Goal: Task Accomplishment & Management: Complete application form

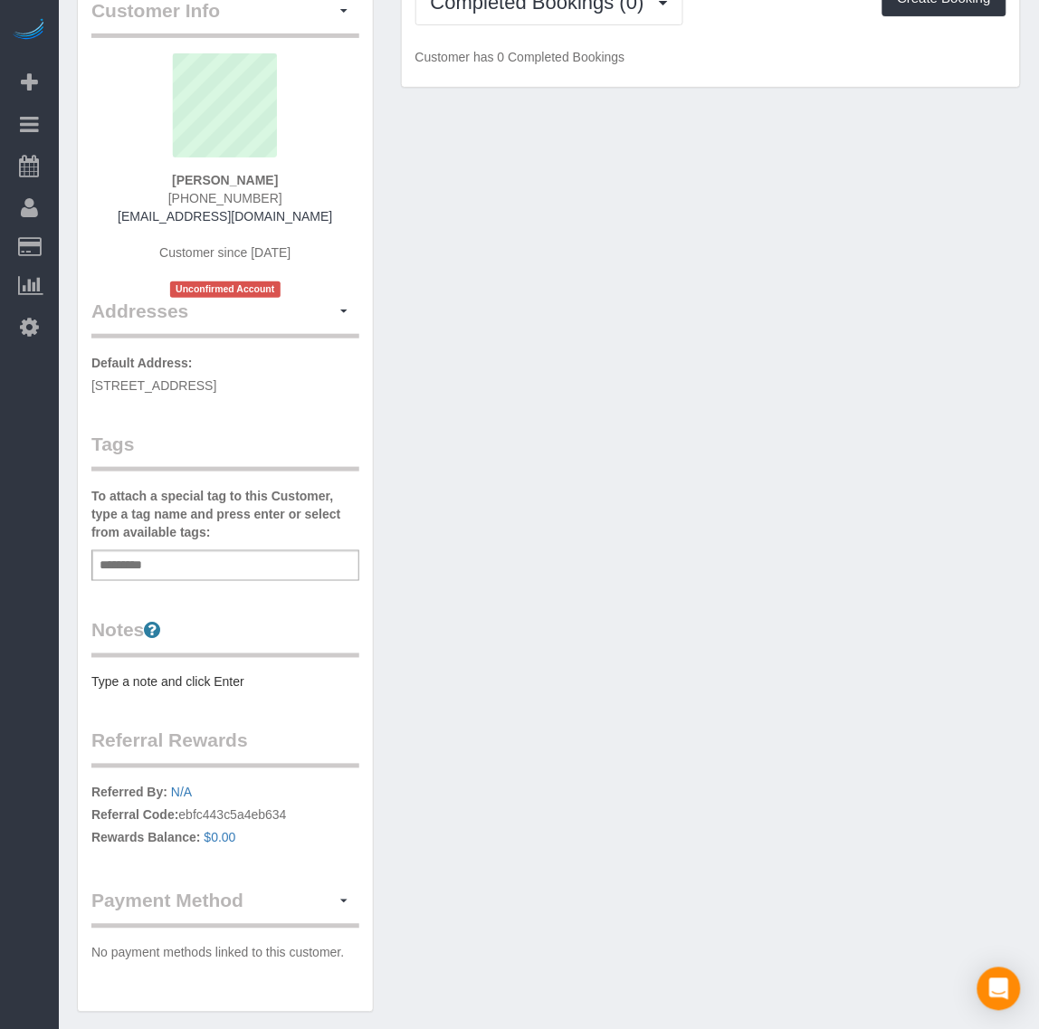
scroll to position [183, 0]
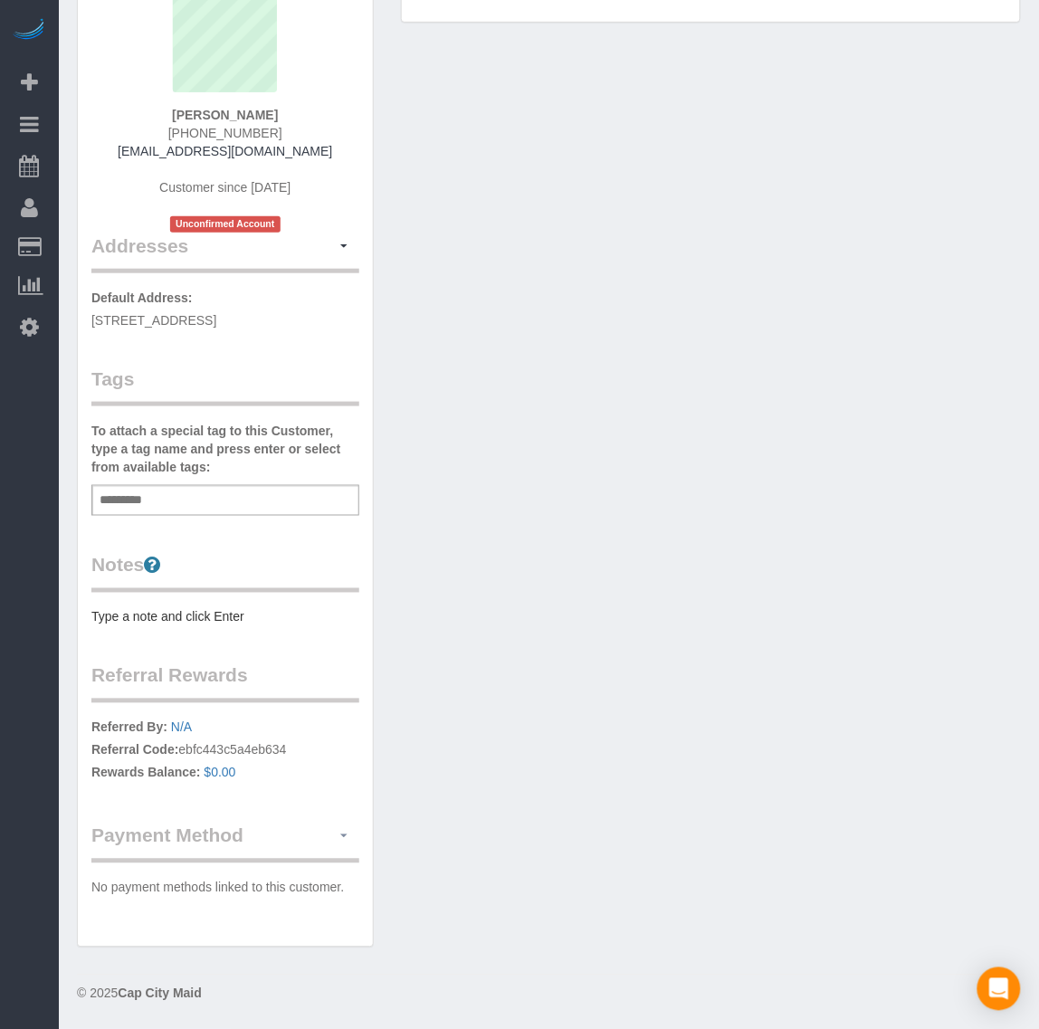
click at [340, 838] on span "button" at bounding box center [343, 836] width 7 height 4
click at [304, 888] on link "Add Credit/Debit Card" at bounding box center [273, 893] width 169 height 24
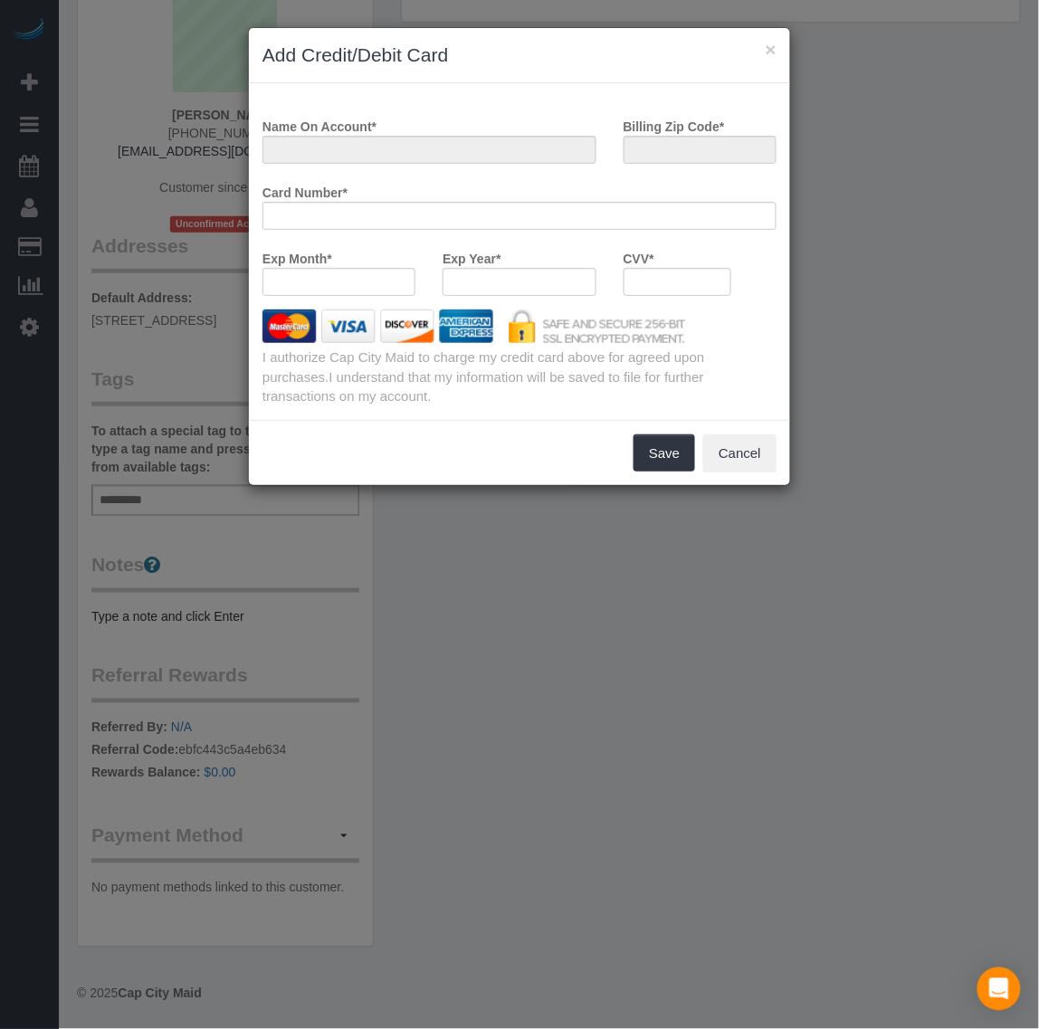
scroll to position [1213, 1056]
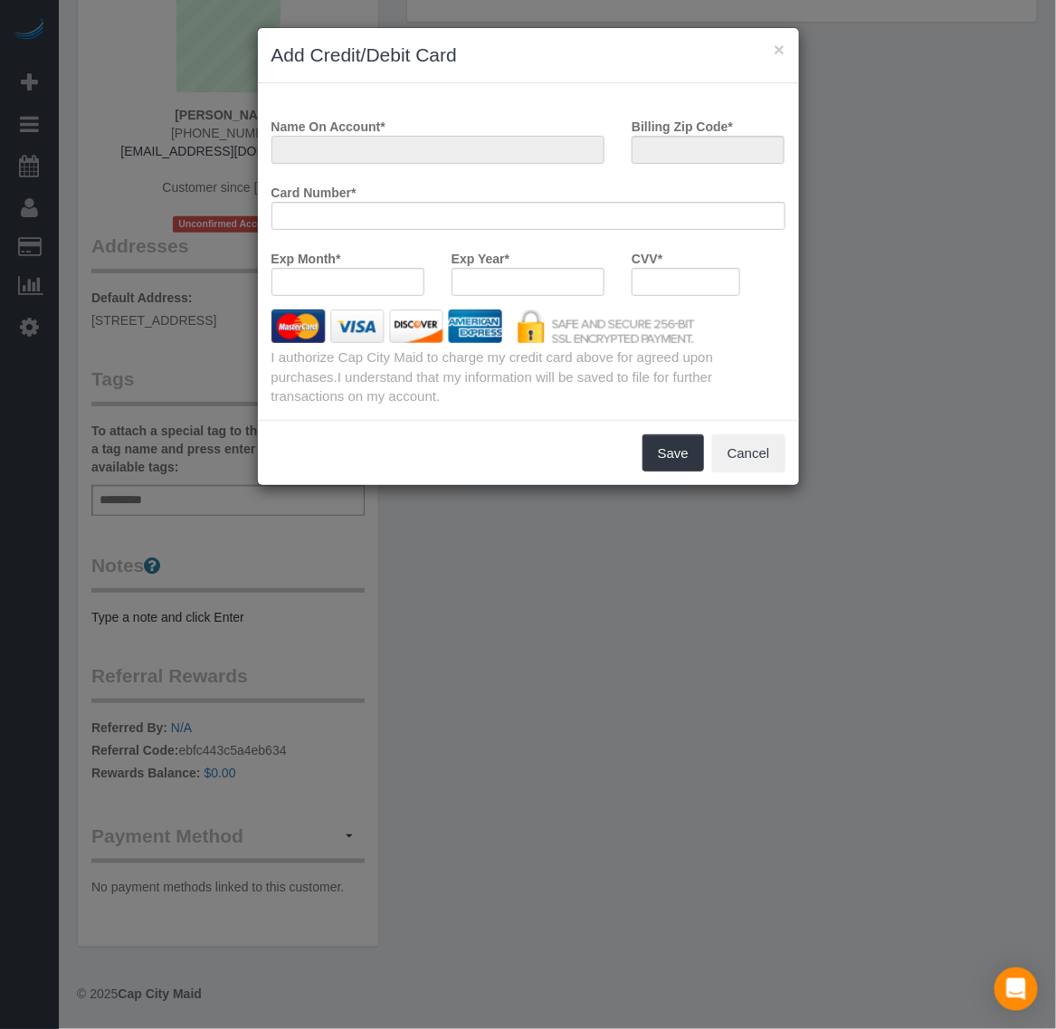
click at [381, 147] on input "Name On Account *" at bounding box center [438, 150] width 334 height 28
type input "p"
type input "ap"
click at [702, 295] on div "CVV *" at bounding box center [686, 276] width 136 height 66
click at [683, 149] on input "Billing Zip Code *" at bounding box center [708, 150] width 153 height 28
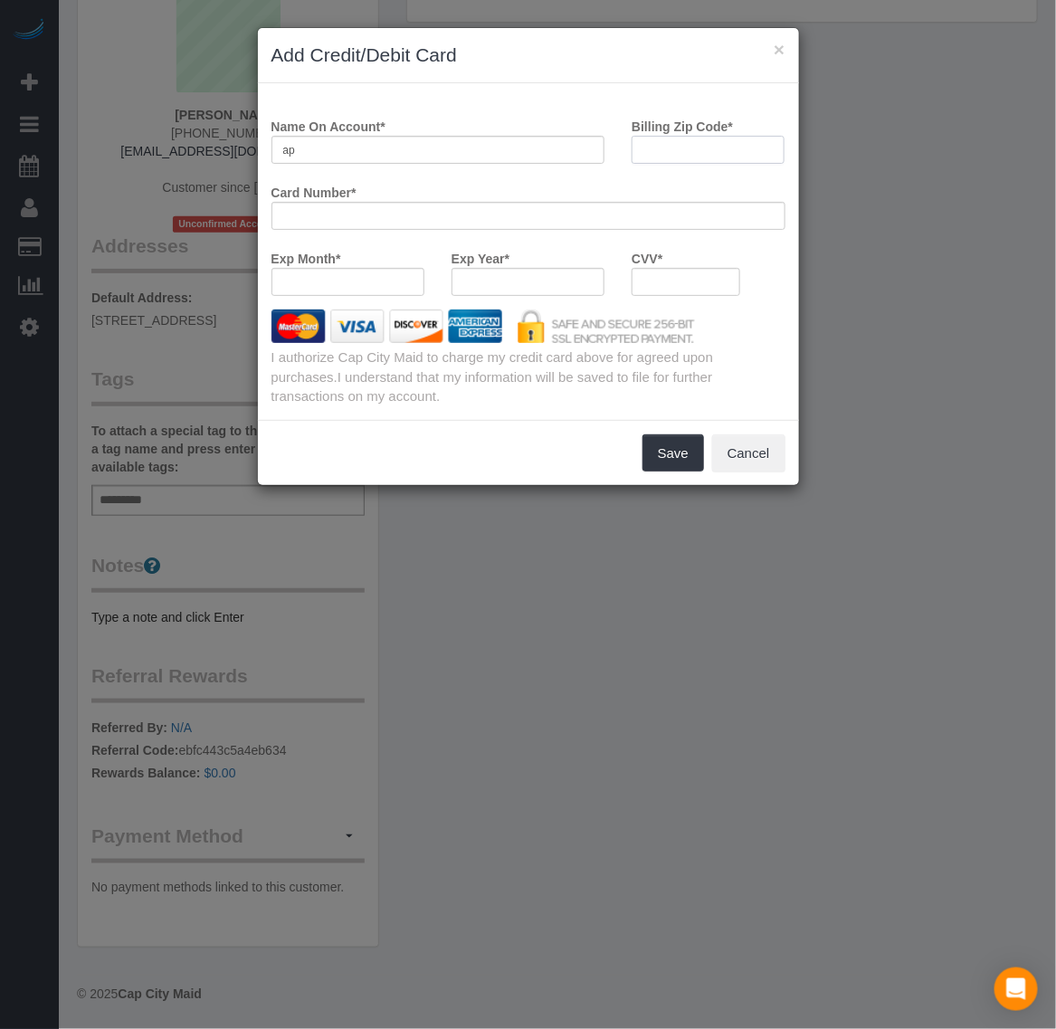
type input "23867"
click at [671, 451] on button "Save" at bounding box center [673, 453] width 62 height 38
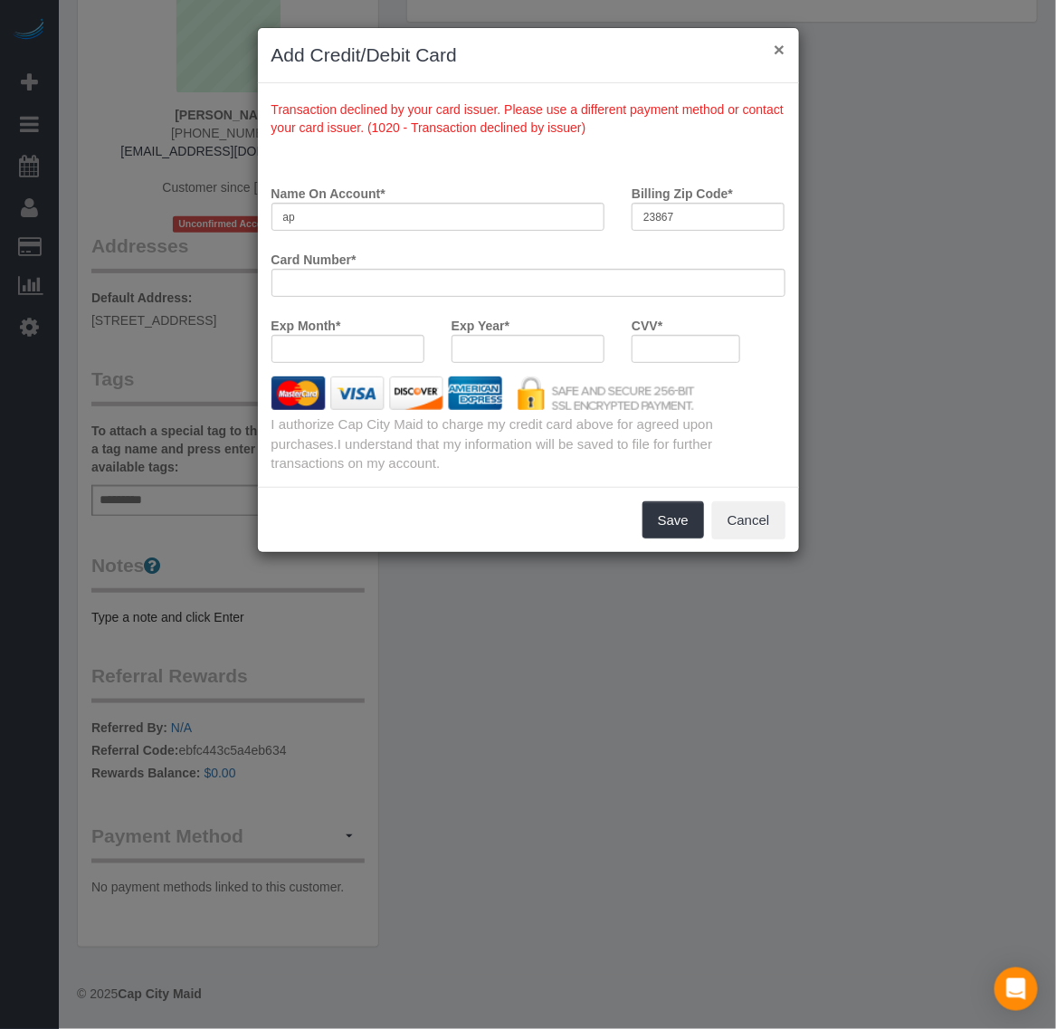
click at [774, 51] on button "×" at bounding box center [779, 49] width 11 height 19
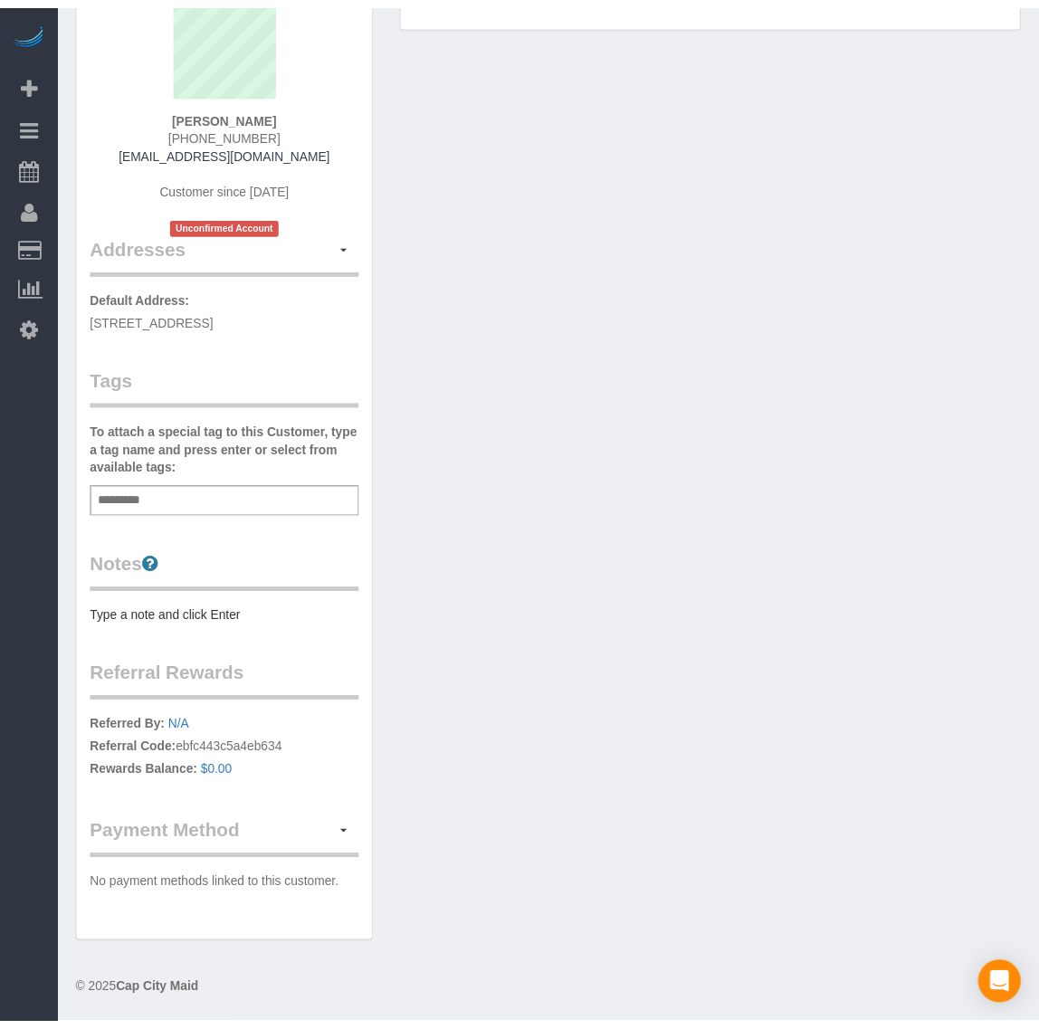
scroll to position [89274, 89447]
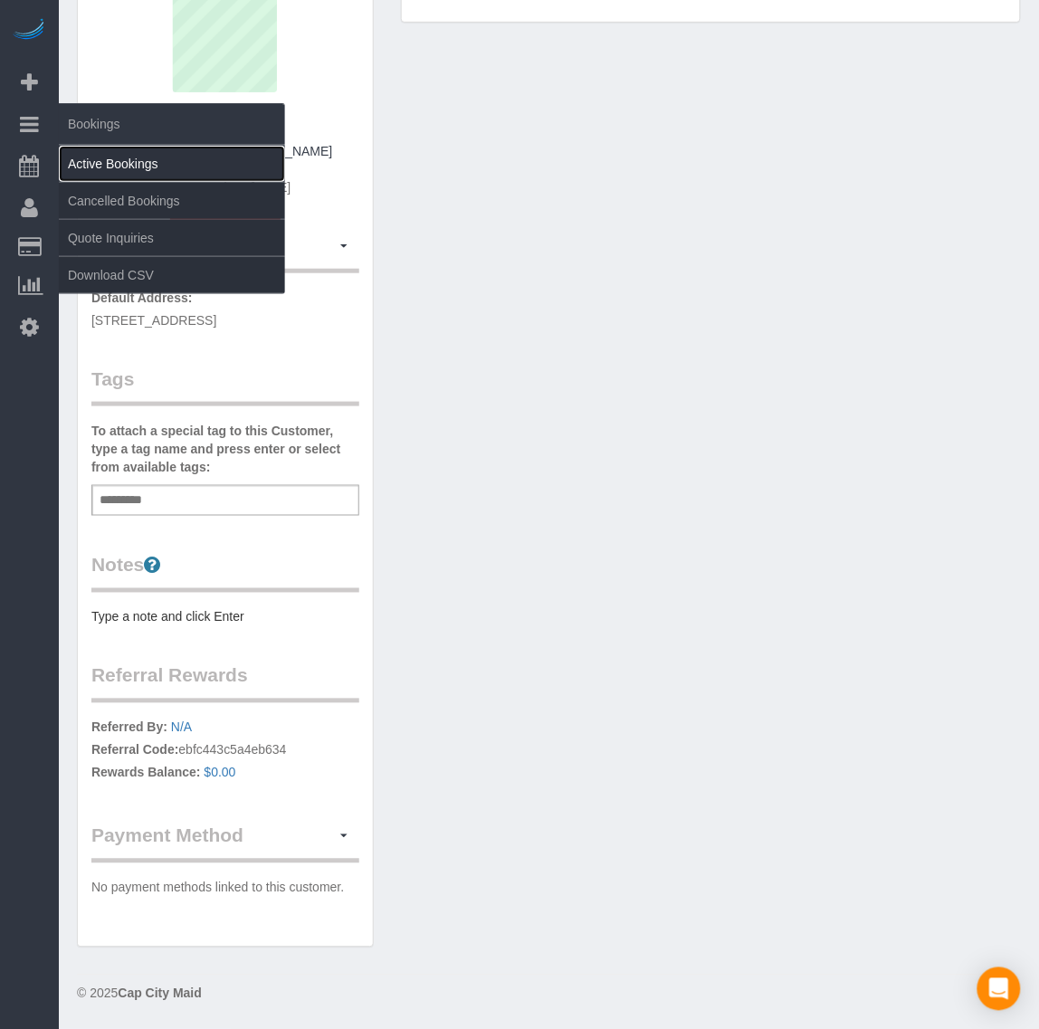
click at [104, 172] on link "Active Bookings" at bounding box center [172, 164] width 226 height 36
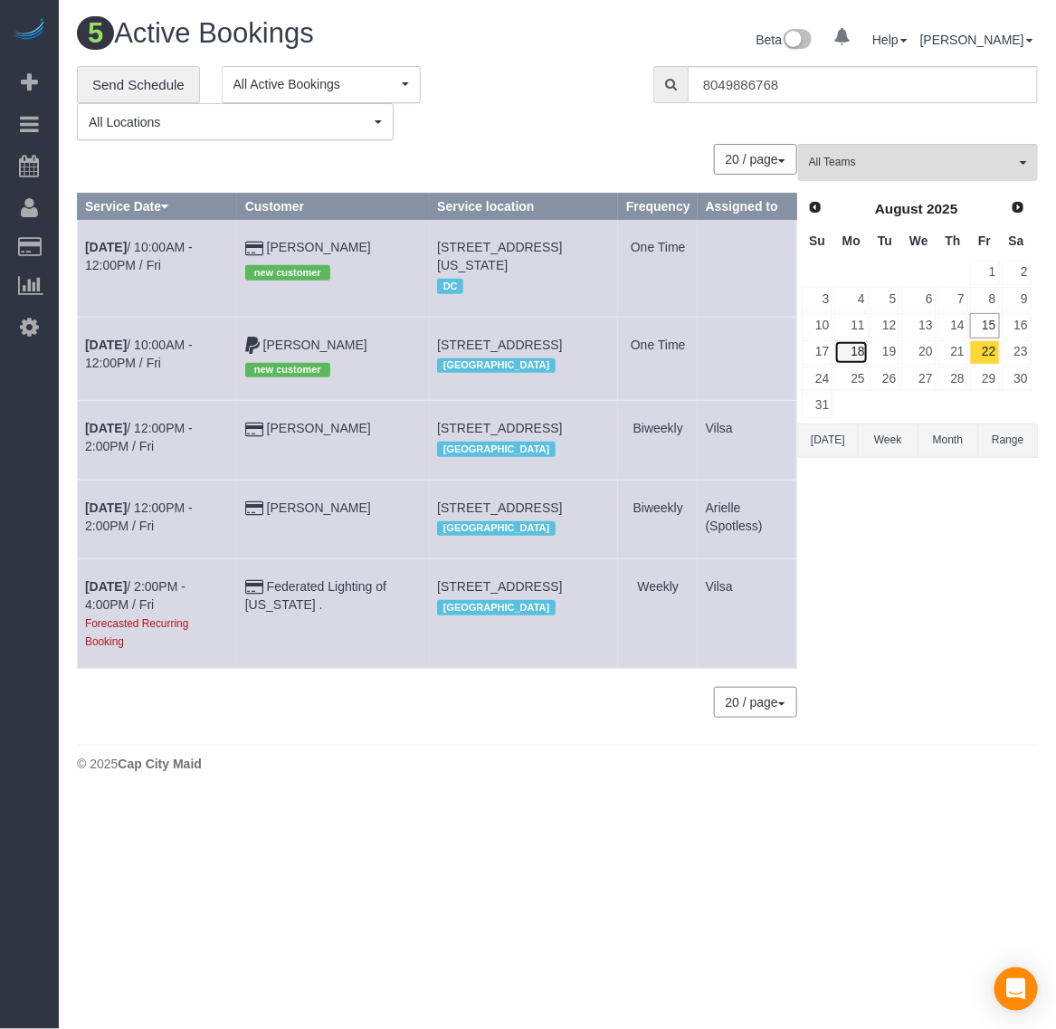
click at [851, 359] on link "18" at bounding box center [850, 352] width 33 height 24
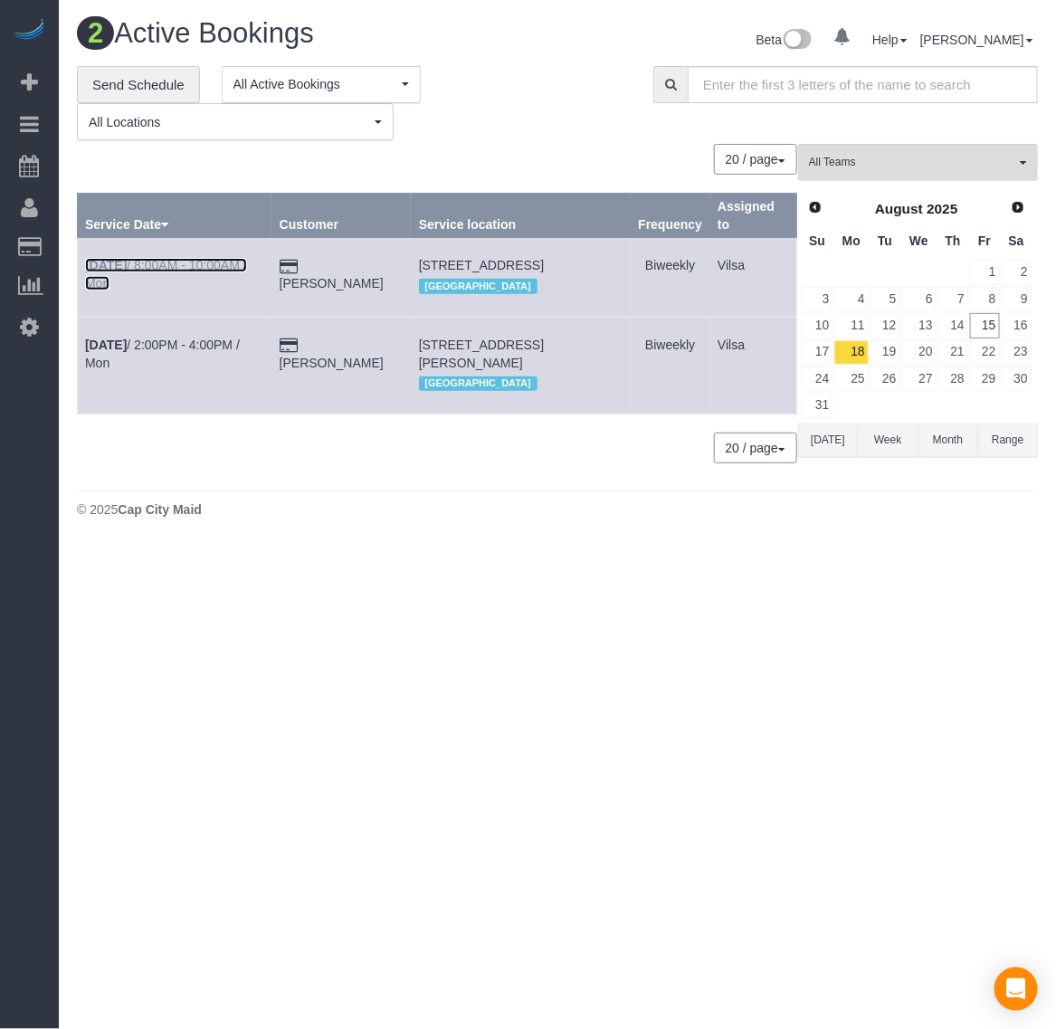
click at [106, 262] on b "Aug 18th" at bounding box center [106, 265] width 42 height 14
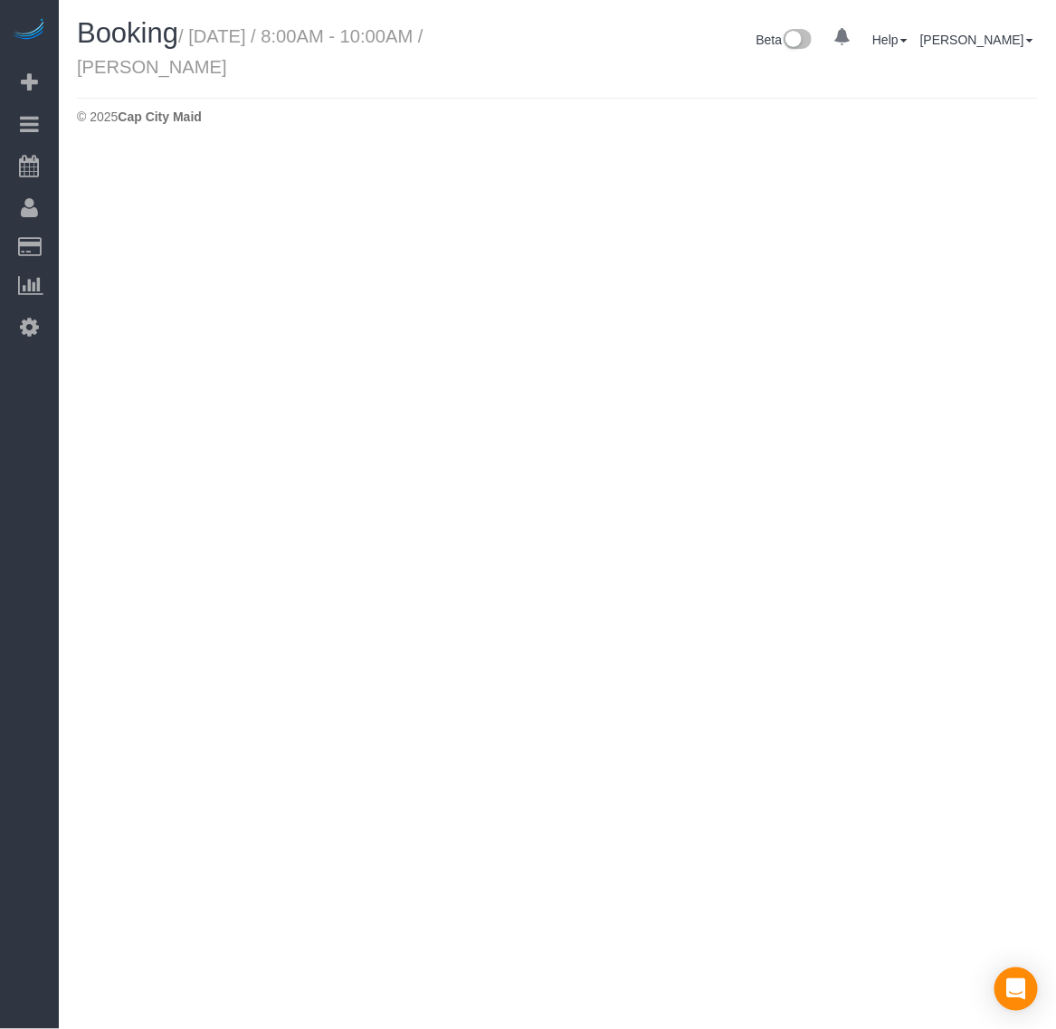
select select "VA"
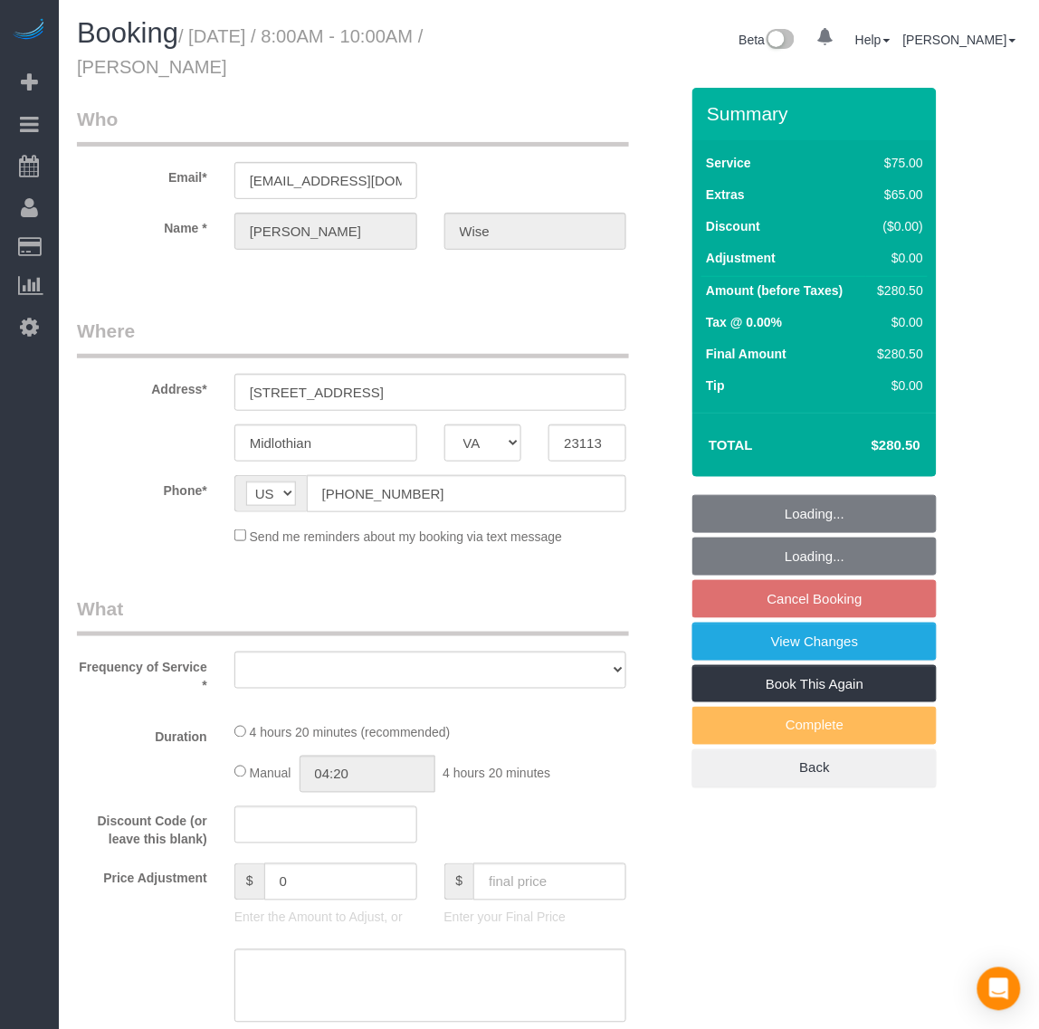
select select "object:6052"
select select "string:fspay-e7f21f24-1b91-49af-97e9-0fda8fdcd60e"
select select "spot46"
select select "number:4"
select select "number:24"
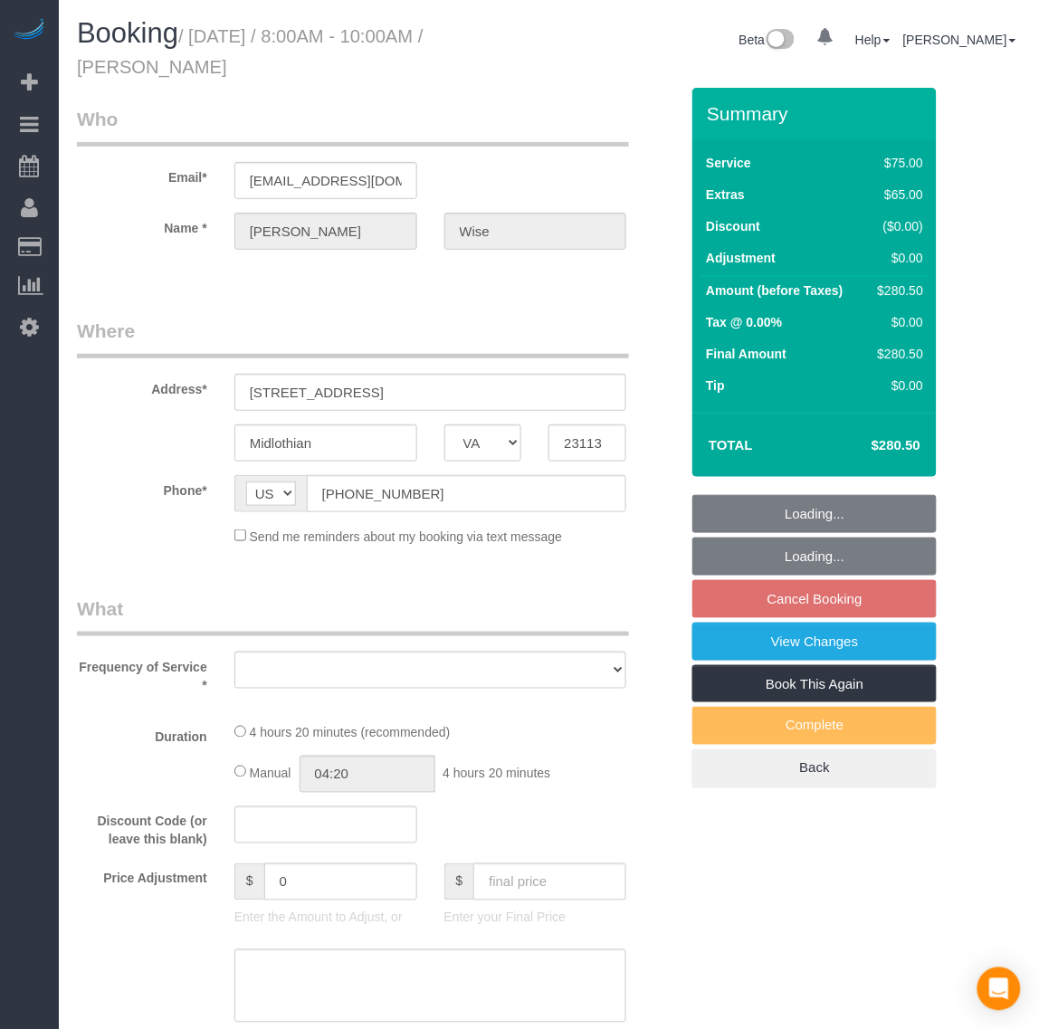
select select "number:35"
select select "number:23"
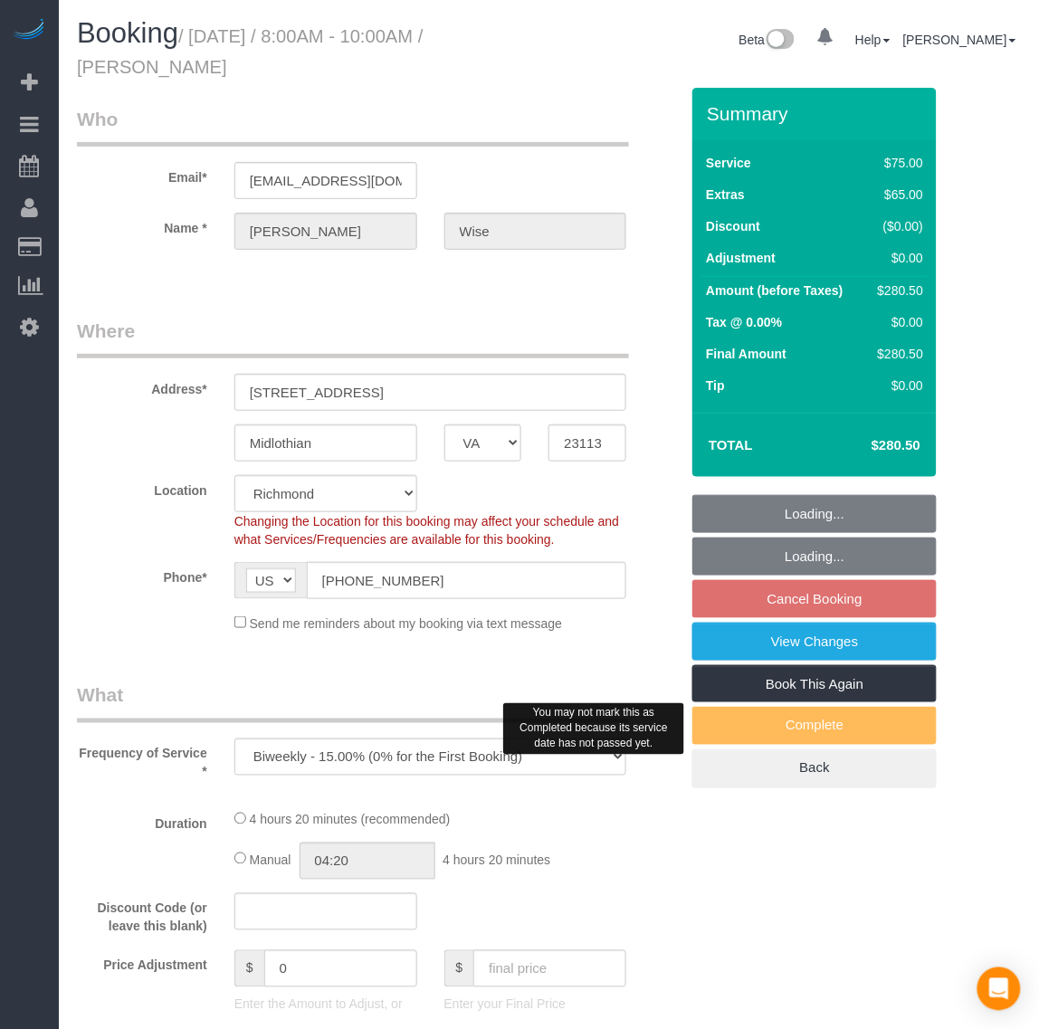
select select "object:6261"
select select "2001"
select select "1"
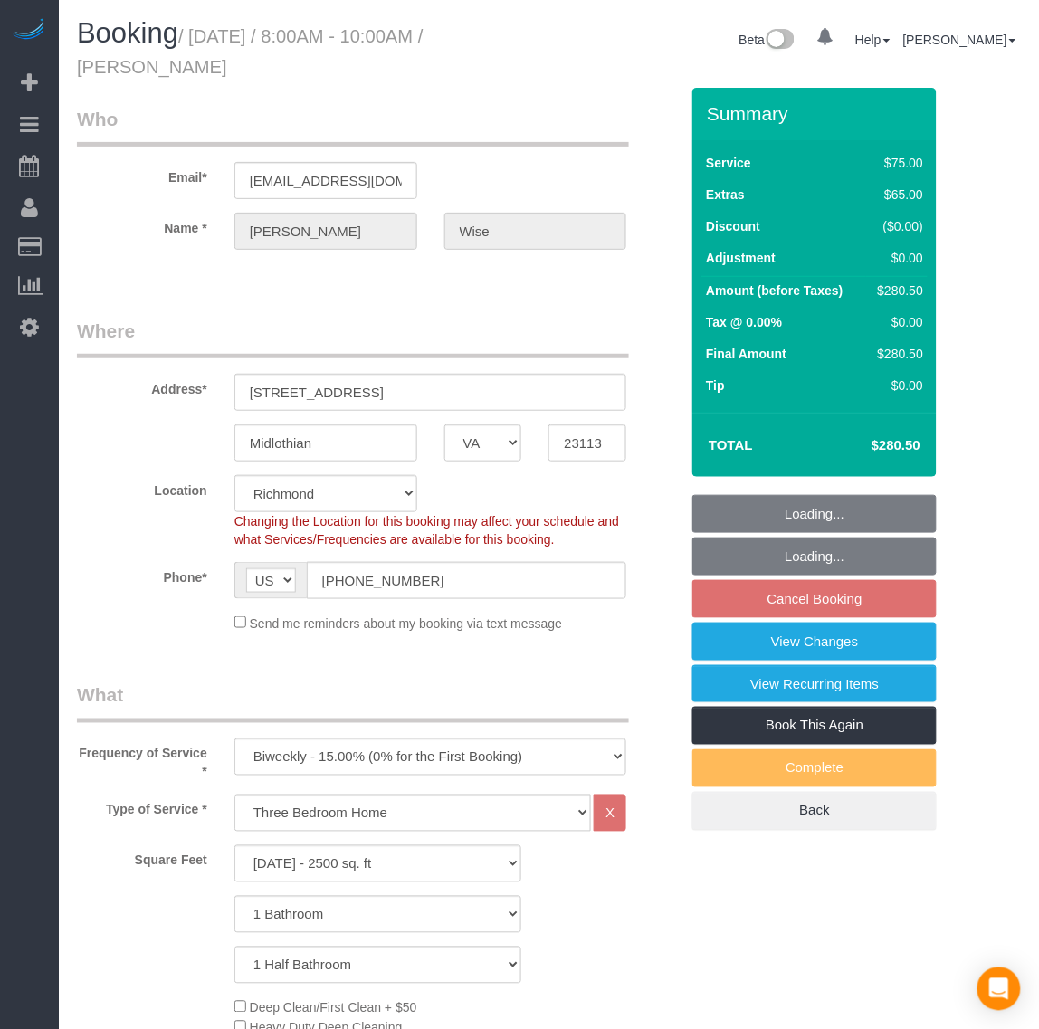
select select "2001"
select select "1"
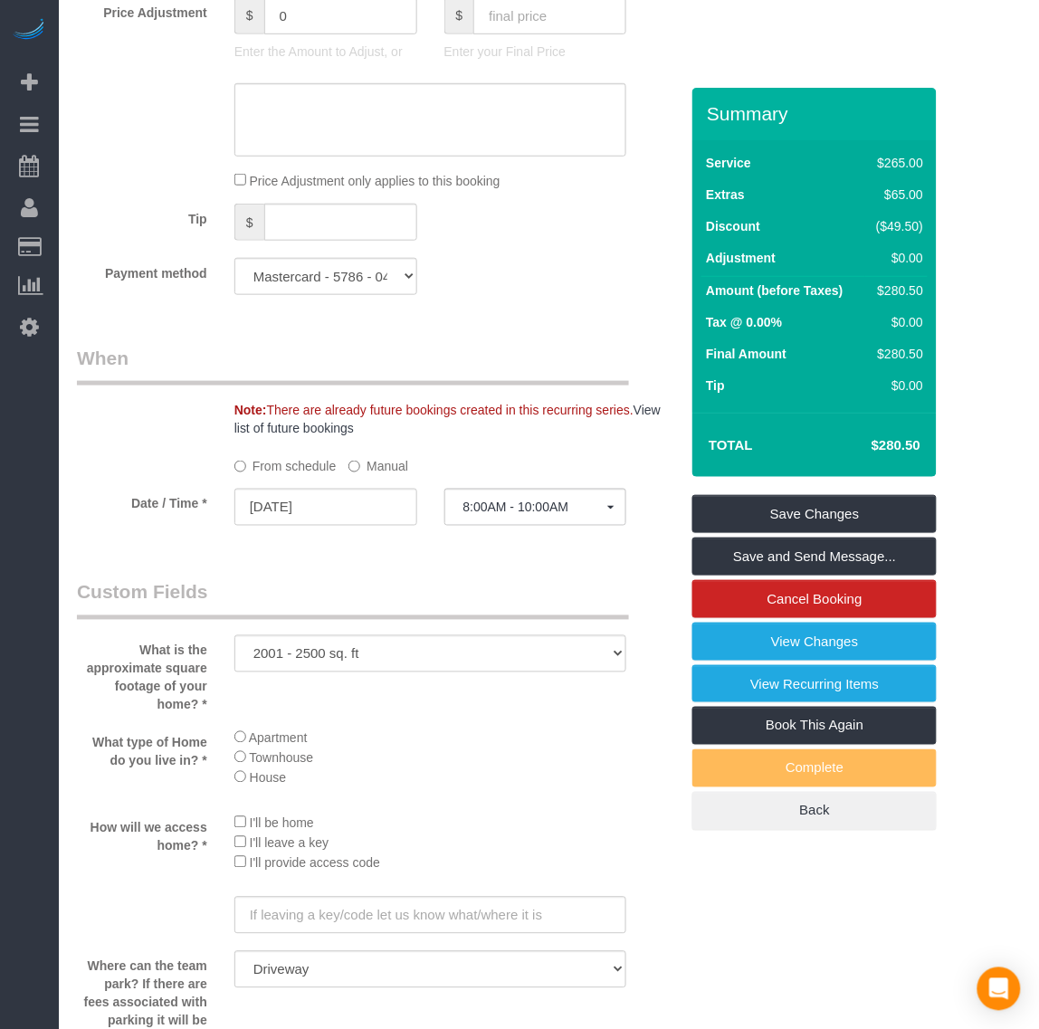
scroll to position [1584, 0]
click at [294, 512] on input "08/18/2025" at bounding box center [325, 505] width 183 height 37
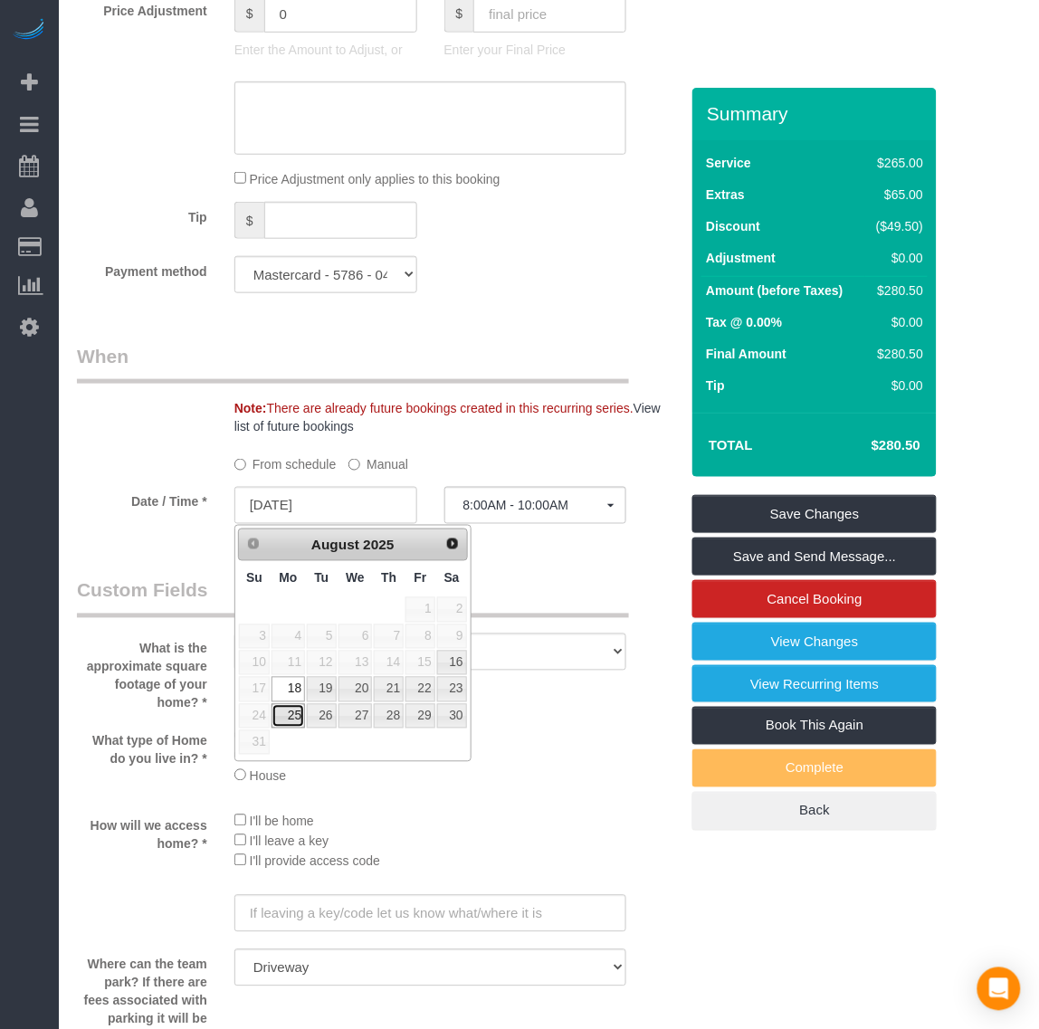
click at [286, 717] on link "25" at bounding box center [287, 716] width 33 height 24
type input "08/25/2025"
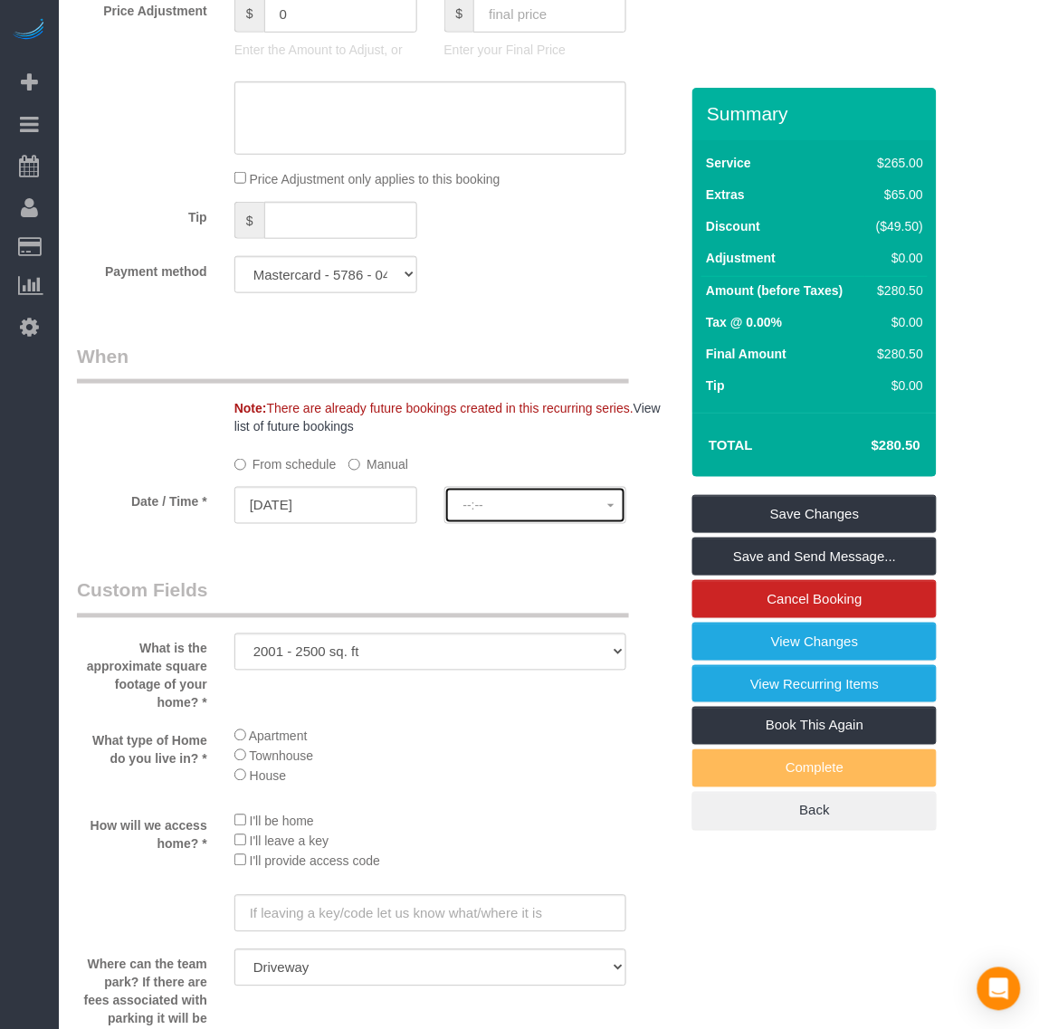
click at [538, 511] on span "--:--" at bounding box center [535, 506] width 145 height 14
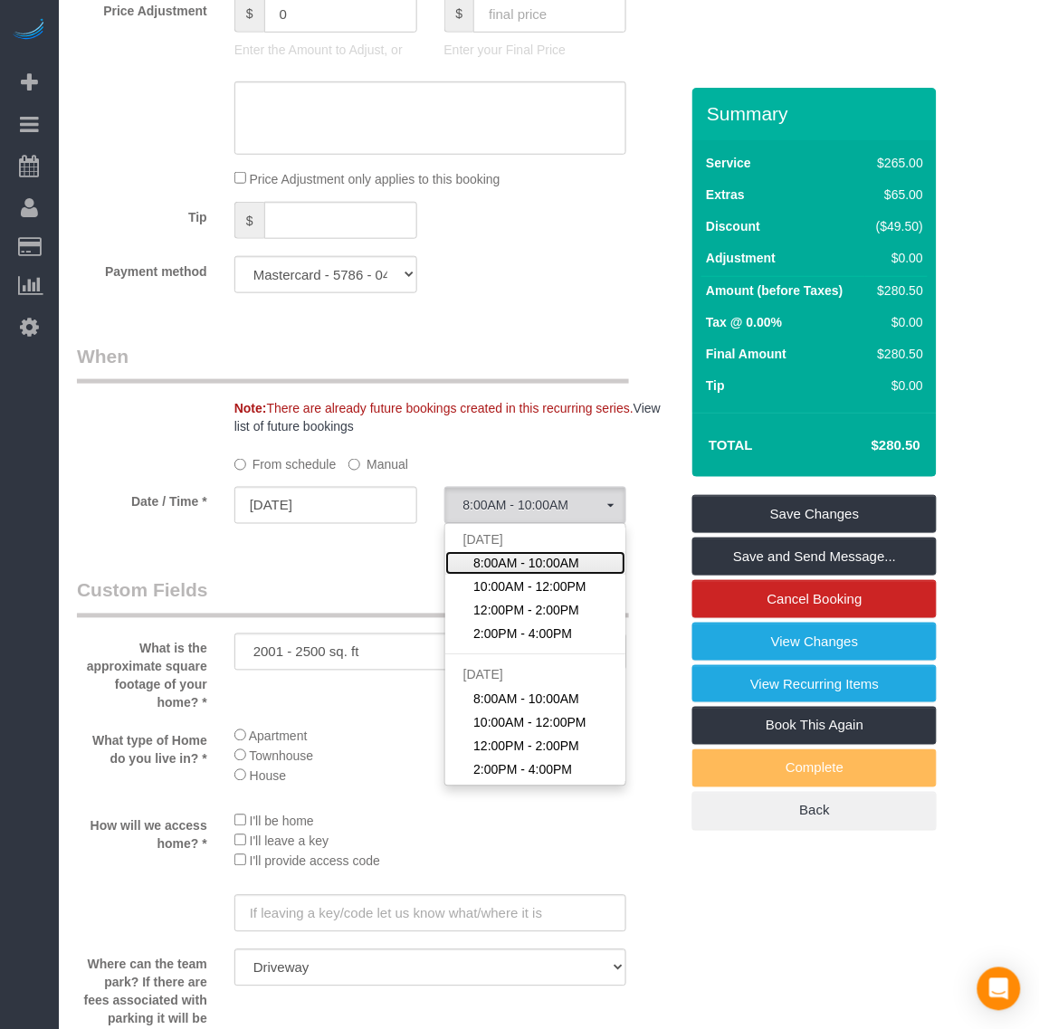
click at [531, 559] on span "8:00AM - 10:00AM" at bounding box center [526, 564] width 106 height 18
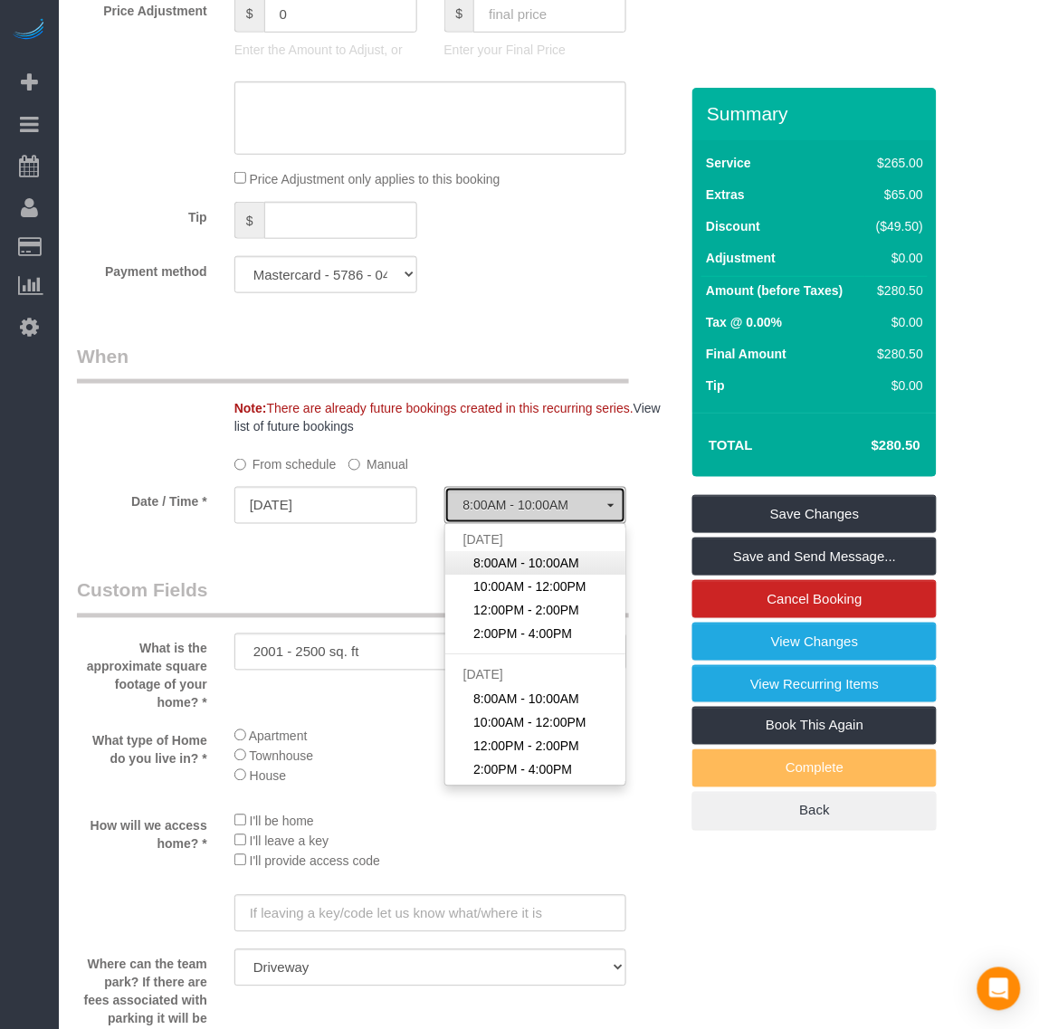
select select "spot66"
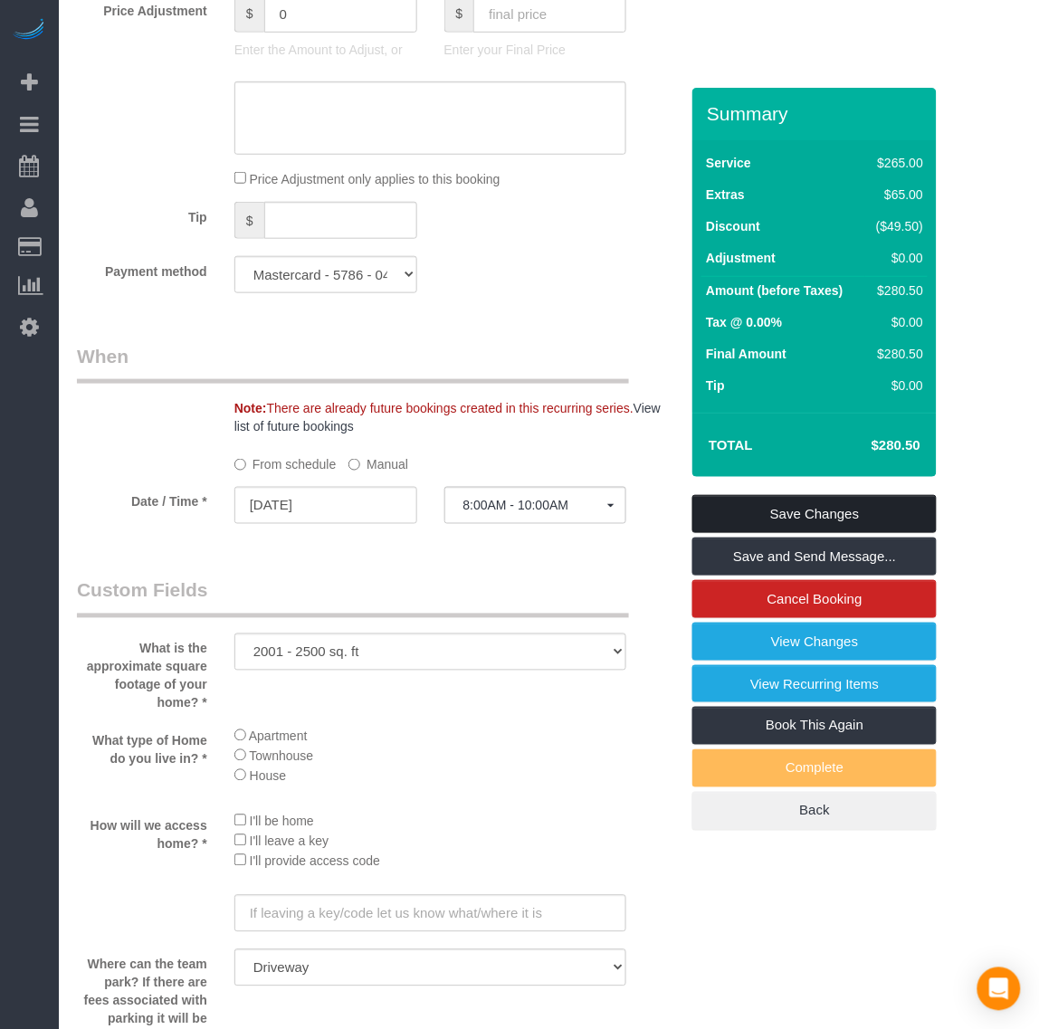
click at [816, 507] on link "Save Changes" at bounding box center [814, 514] width 244 height 38
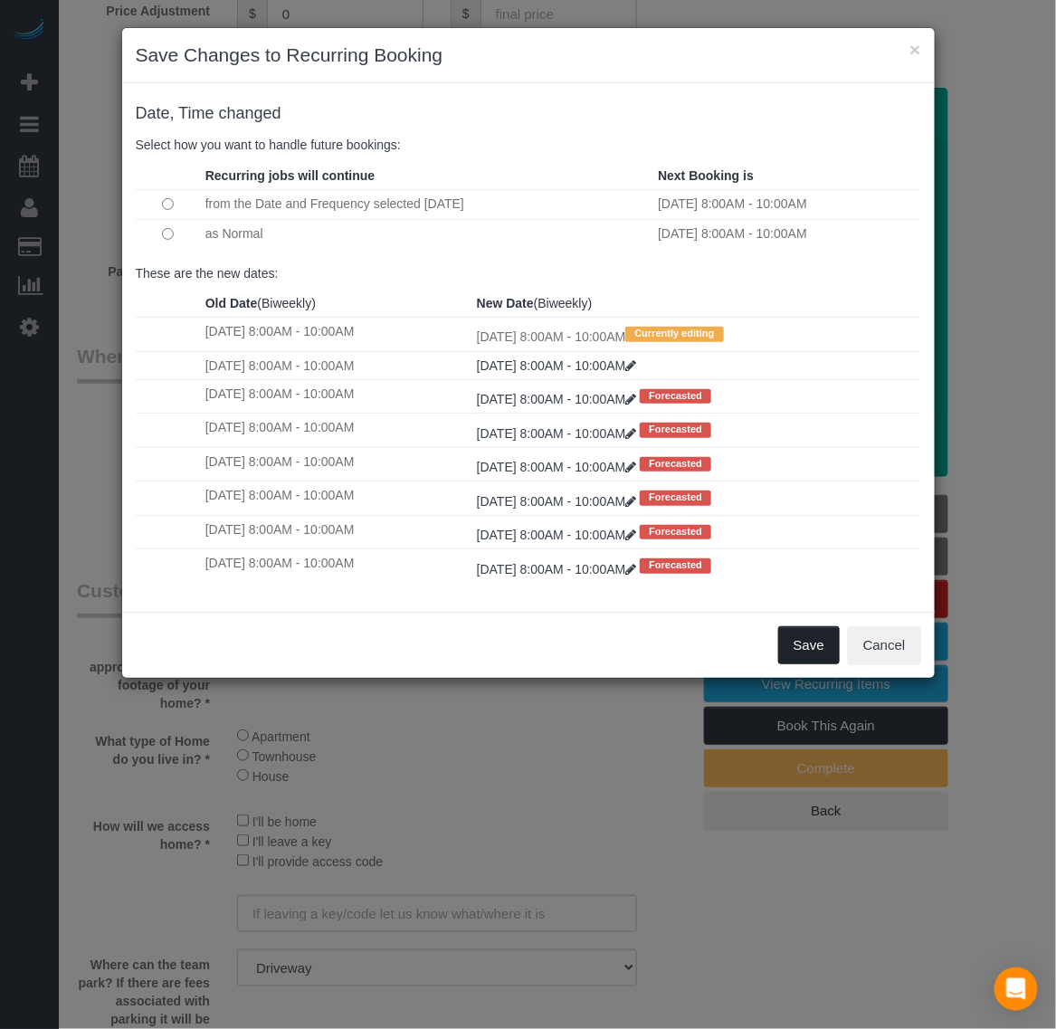
click at [808, 653] on button "Save" at bounding box center [809, 645] width 62 height 38
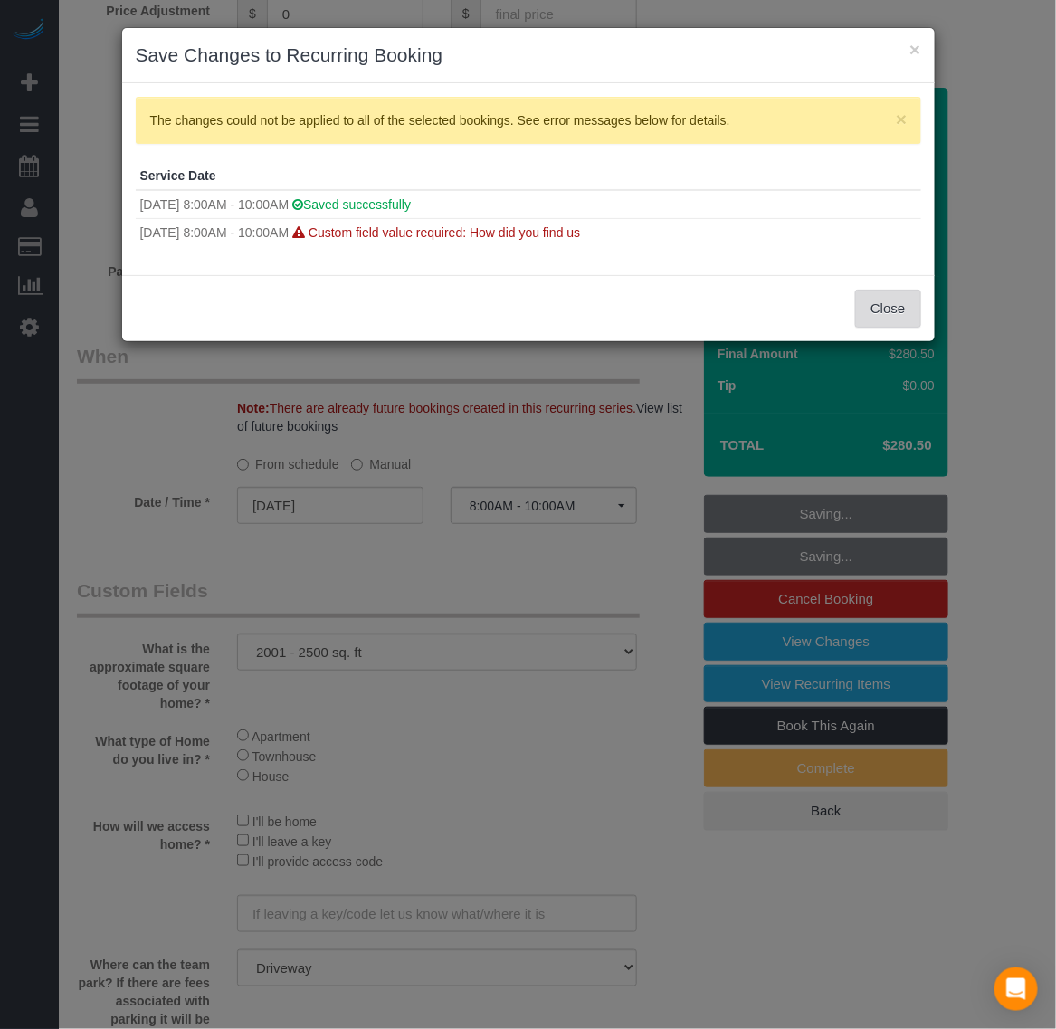
click at [894, 308] on button "Close" at bounding box center [887, 309] width 65 height 38
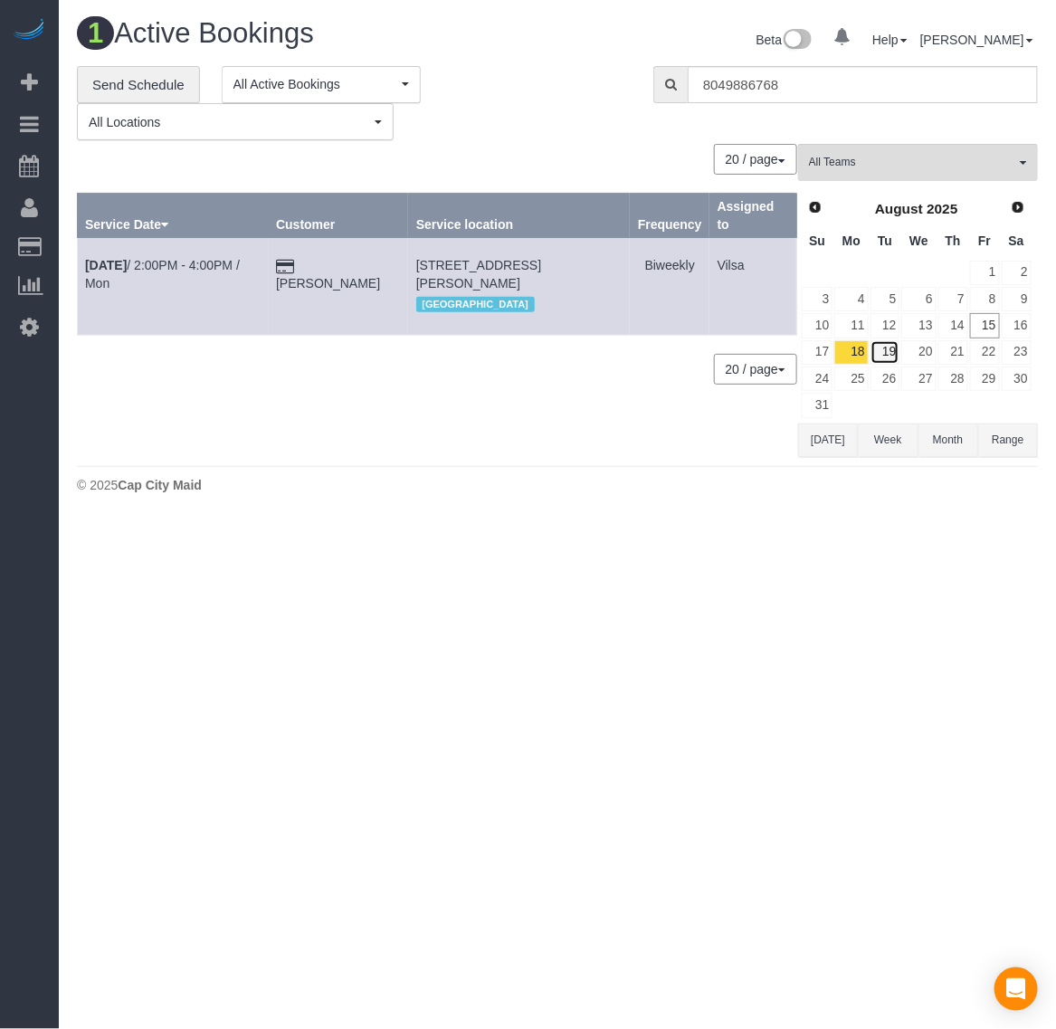
click at [889, 355] on link "19" at bounding box center [885, 352] width 30 height 24
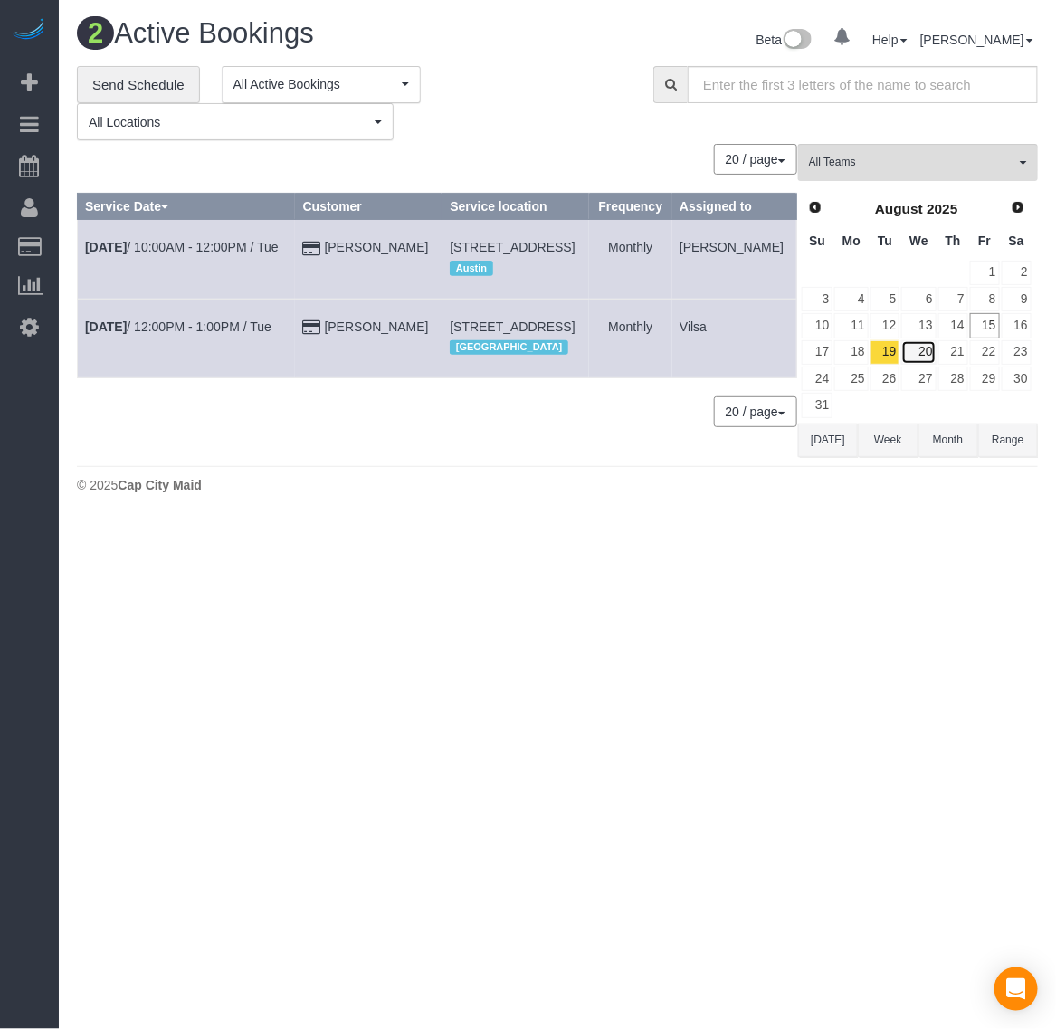
click at [921, 353] on link "20" at bounding box center [918, 352] width 34 height 24
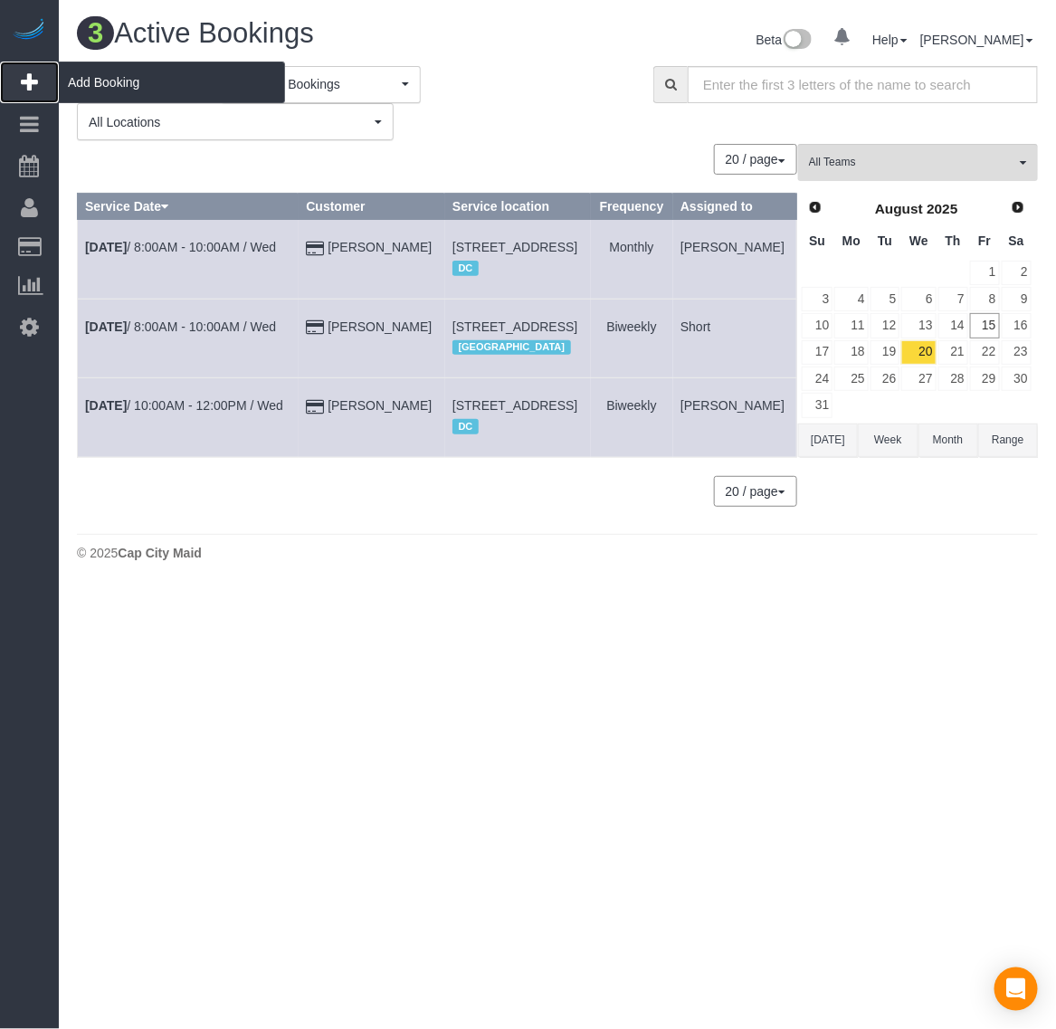
click at [107, 86] on span "Add Booking" at bounding box center [172, 83] width 226 height 42
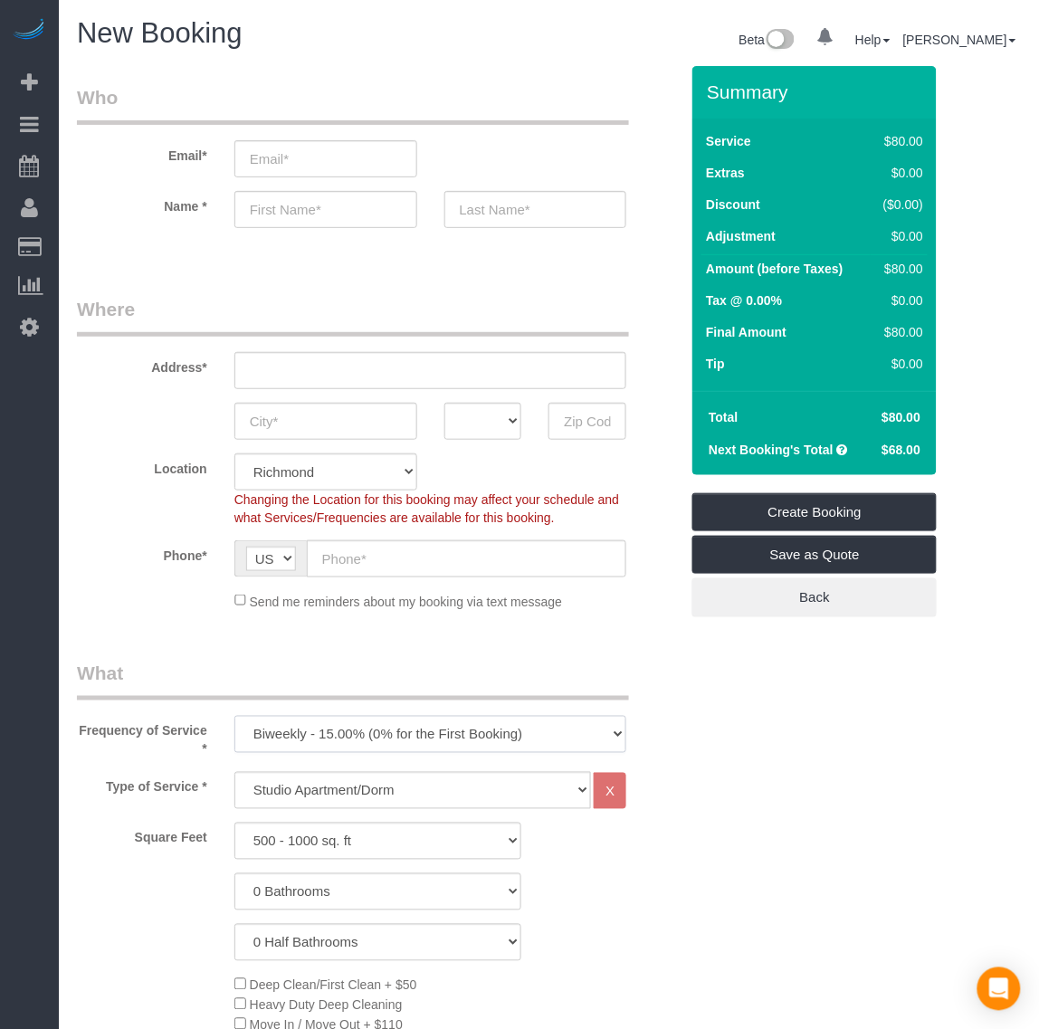
click at [349, 735] on select "One Time Weekly - 20.00% (0% for the First Booking) Biweekly - 15.00% (0% for t…" at bounding box center [430, 734] width 393 height 37
select select "object:7339"
click at [234, 716] on select "One Time Weekly - 20.00% (0% for the First Booking) Biweekly - 15.00% (0% for t…" at bounding box center [430, 734] width 393 height 37
click at [336, 793] on select "Studio Apartment/Dorm One Bedroom Home Two Bedroom Home Three Bedroom Home Four…" at bounding box center [412, 790] width 357 height 37
select select "135"
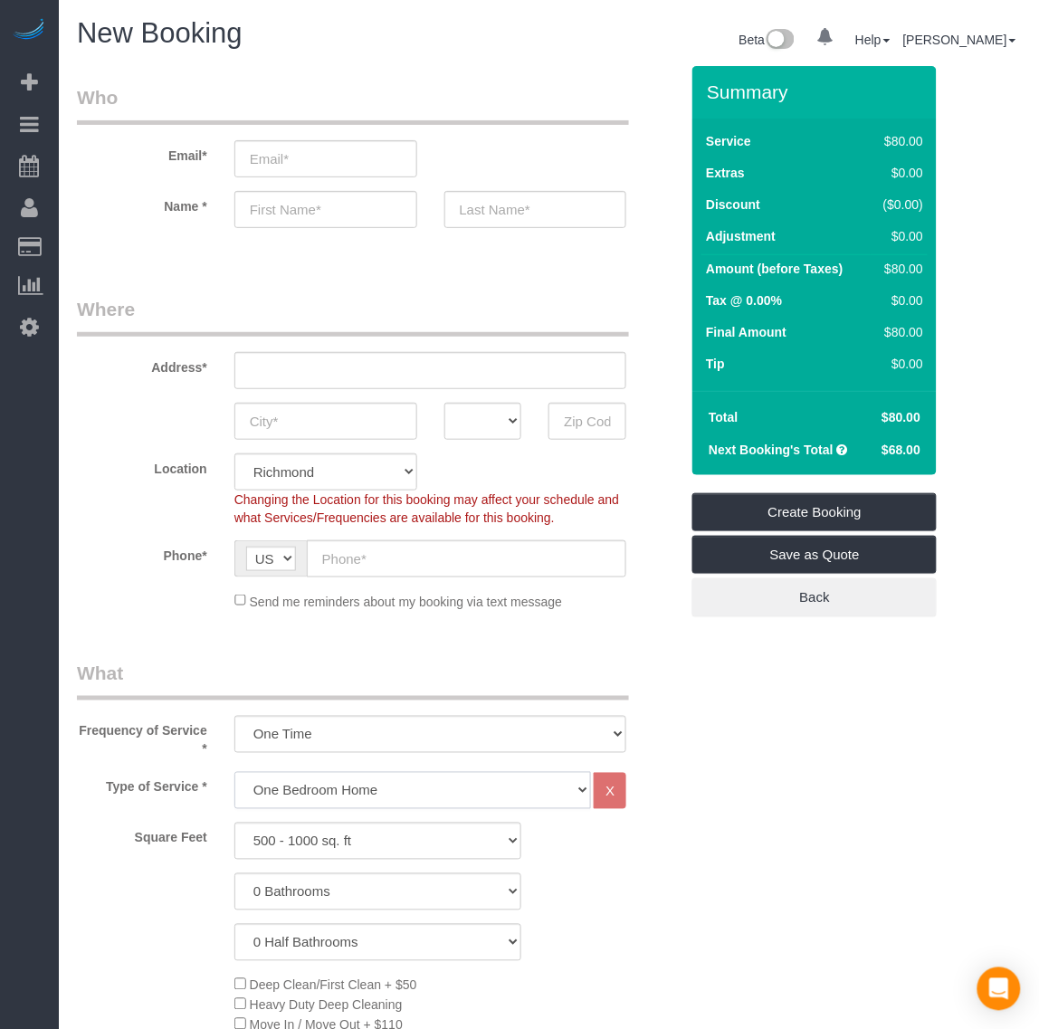
click at [234, 772] on select "Studio Apartment/Dorm One Bedroom Home Two Bedroom Home Three Bedroom Home Four…" at bounding box center [412, 790] width 357 height 37
click at [339, 898] on select "0 Bathrooms 1 Bathroom 2 Bathrooms 3 Bathrooms 4 Bathrooms 5 Bathrooms 6 Bathro…" at bounding box center [378, 891] width 288 height 37
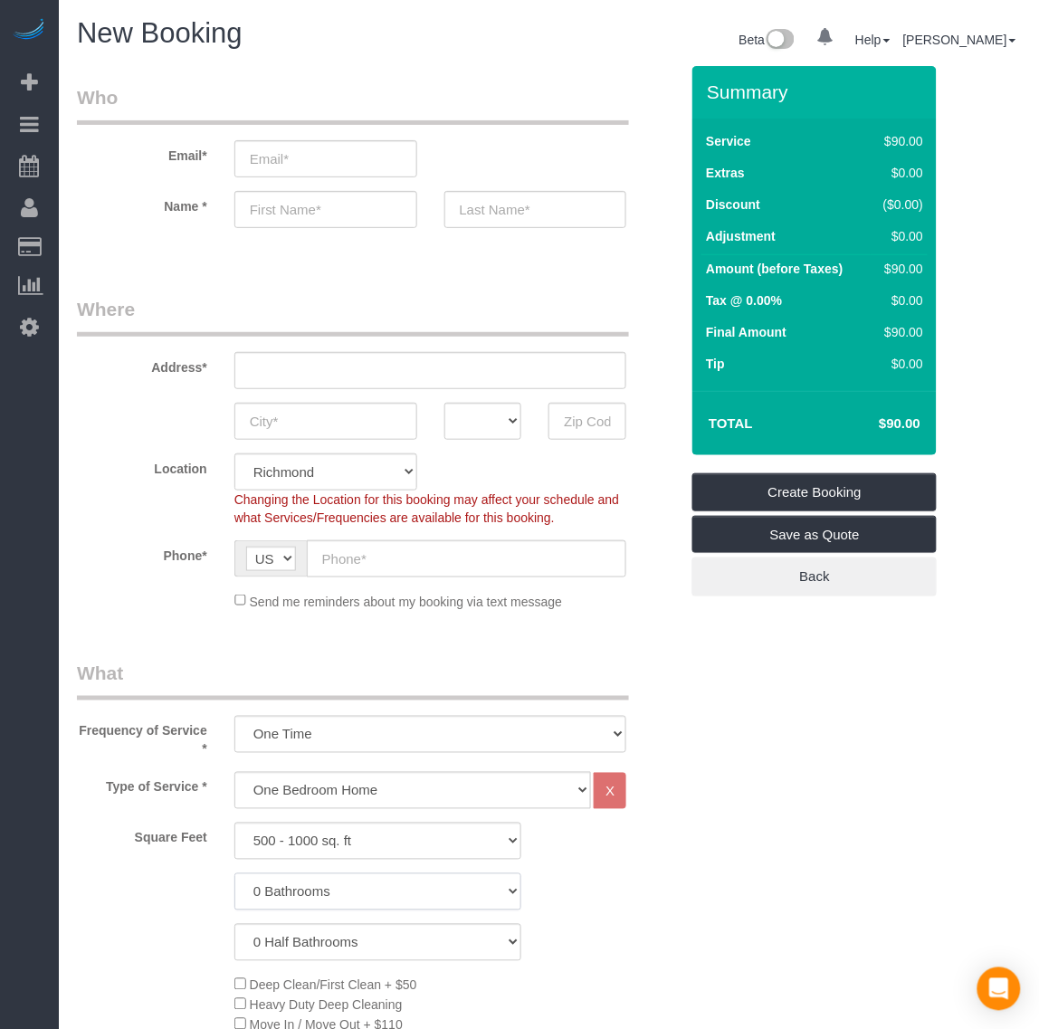
select select "1"
click at [234, 873] on select "0 Bathrooms 1 Bathroom 2 Bathrooms 3 Bathrooms 4 Bathrooms 5 Bathrooms 6 Bathro…" at bounding box center [378, 891] width 288 height 37
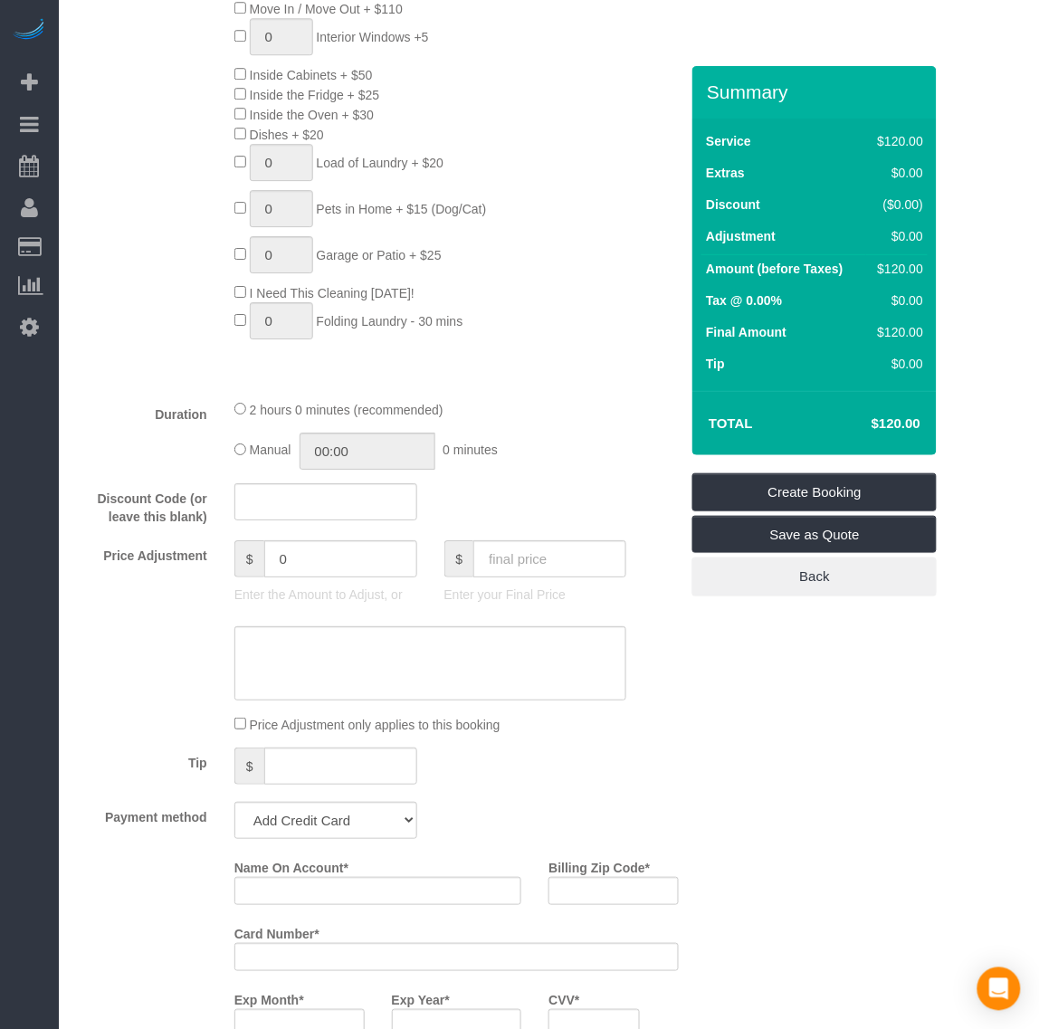
scroll to position [1018, 0]
click at [271, 490] on input "text" at bounding box center [325, 499] width 183 height 37
type input "p"
type input "realtor30"
click at [523, 463] on div "Manual 00:00 0 minutes" at bounding box center [430, 449] width 393 height 37
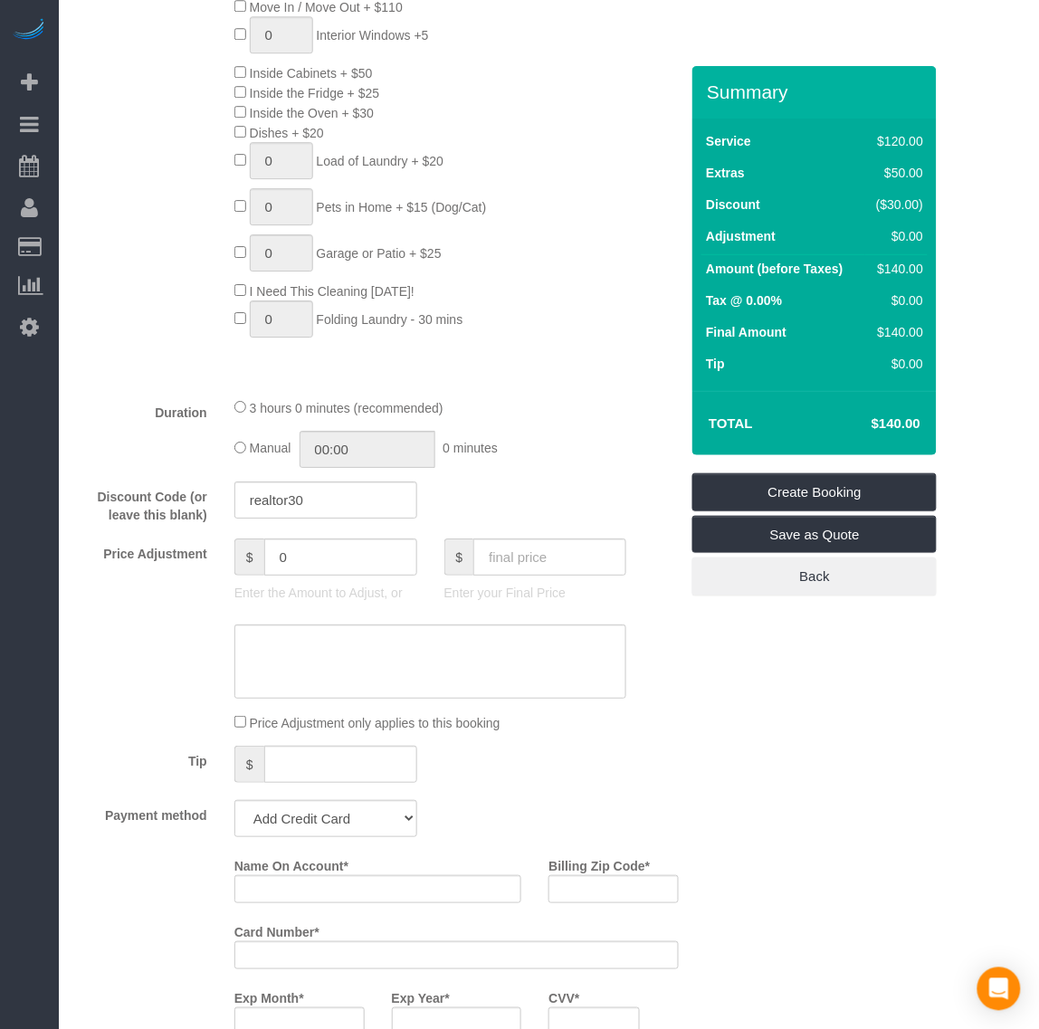
click at [739, 704] on div "Who Email* Name * Where Address* AK AL AR AZ CA CO CT DC DE FL GA HI IA ID IL I…" at bounding box center [549, 782] width 944 height 3469
click at [737, 701] on div "Who Email* Name * Where Address* AK AL AR AZ CA CO CT DC DE FL GA HI IA ID IL I…" at bounding box center [549, 782] width 944 height 3469
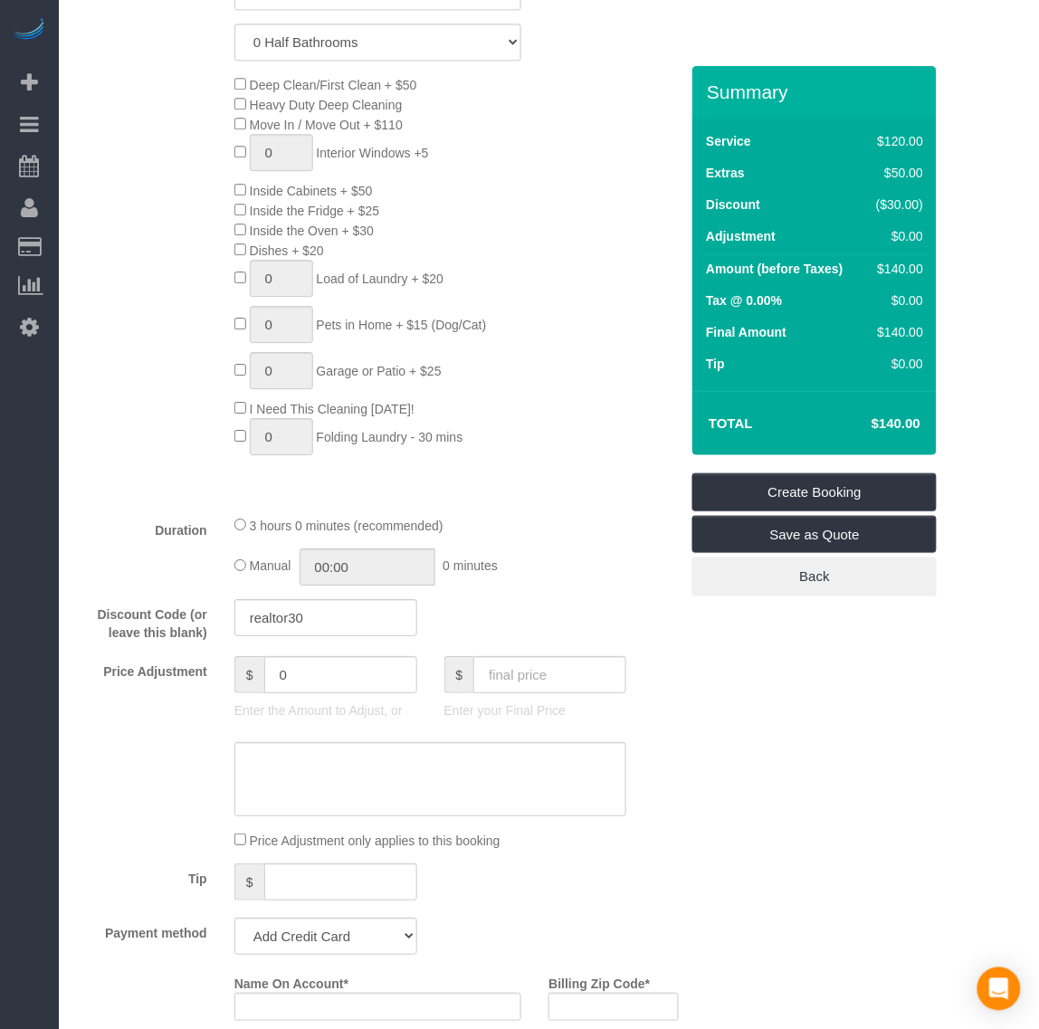
scroll to position [679, 0]
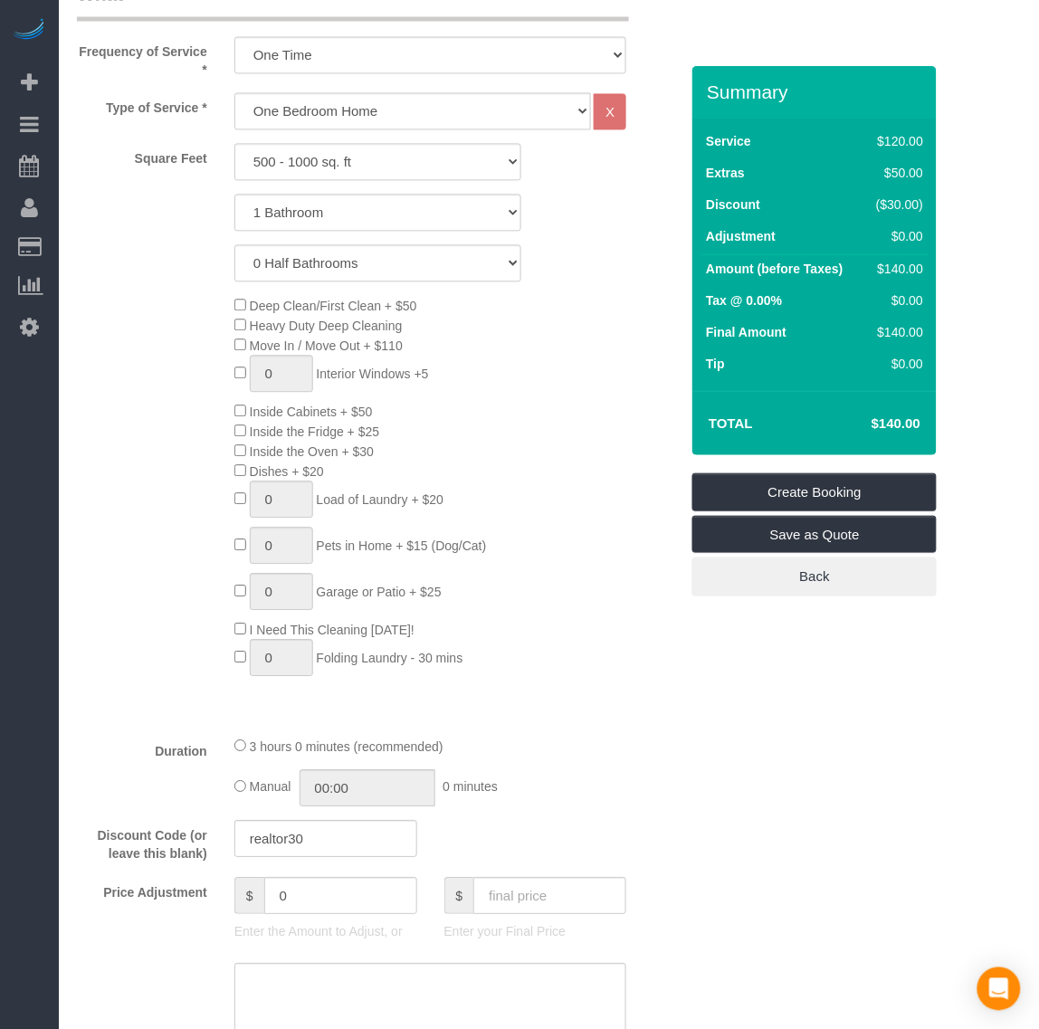
click at [238, 309] on span "Deep Clean/First Clean + $50" at bounding box center [325, 307] width 183 height 14
drag, startPoint x: 317, startPoint y: 842, endPoint x: 177, endPoint y: 817, distance: 141.6
click at [177, 817] on fieldset "What Frequency of Service * One Time Weekly - 20.00% (0% for the First Booking)…" at bounding box center [378, 737] width 602 height 1512
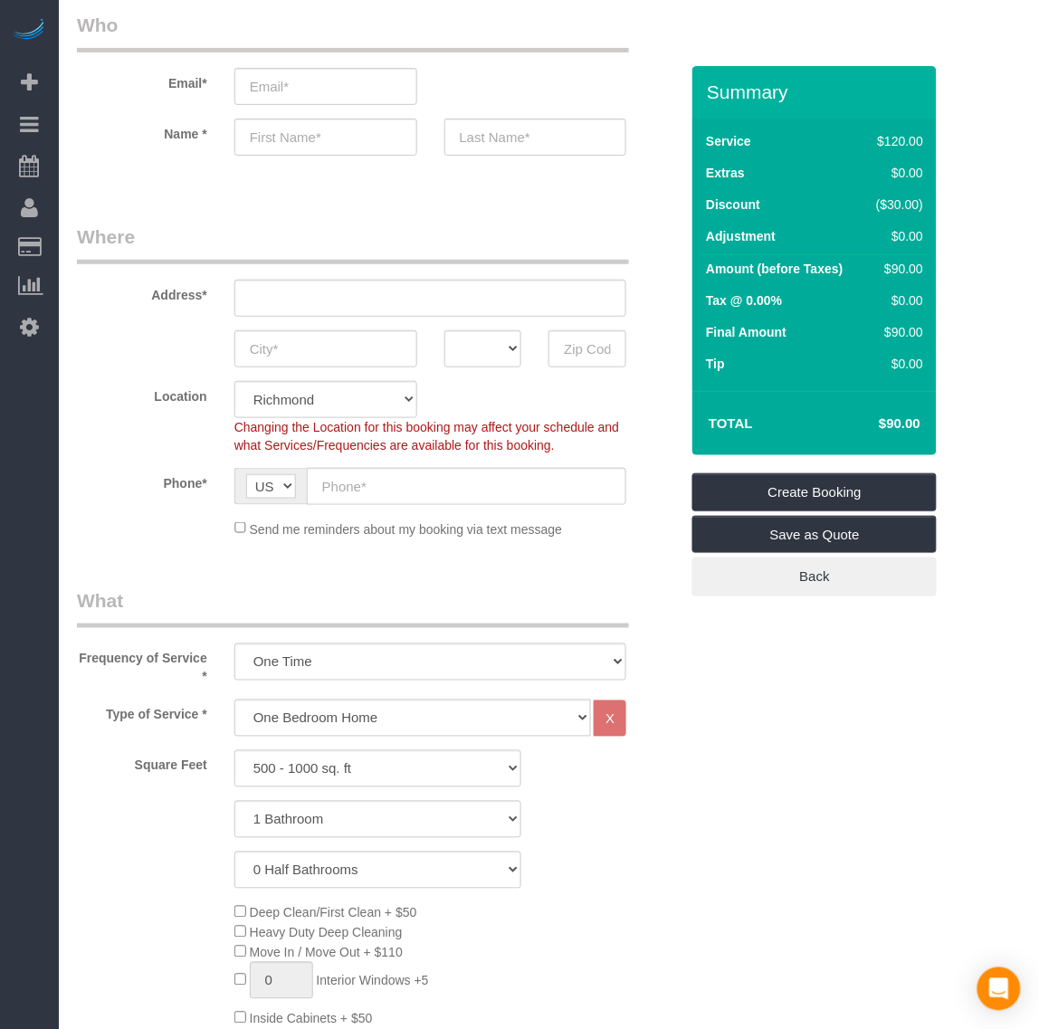
scroll to position [113, 0]
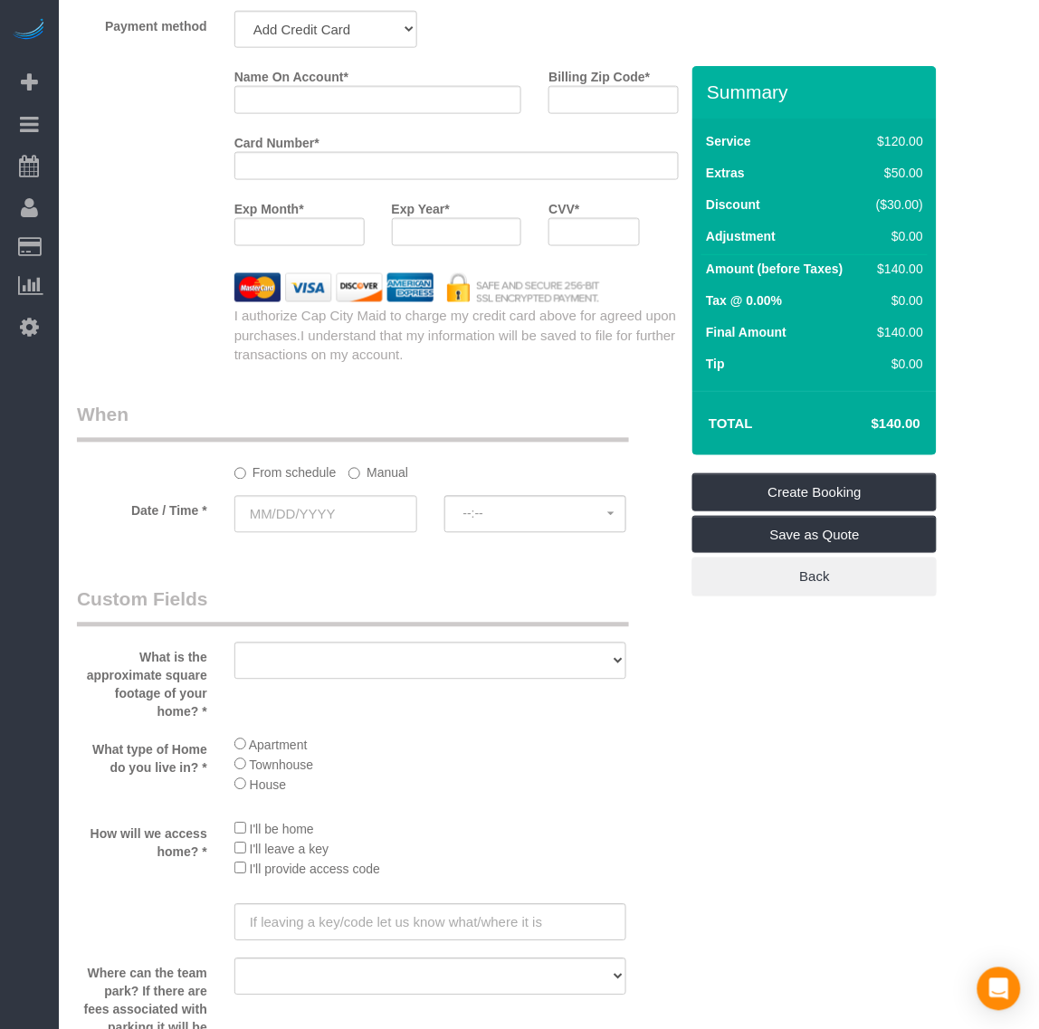
scroll to position [1810, 0]
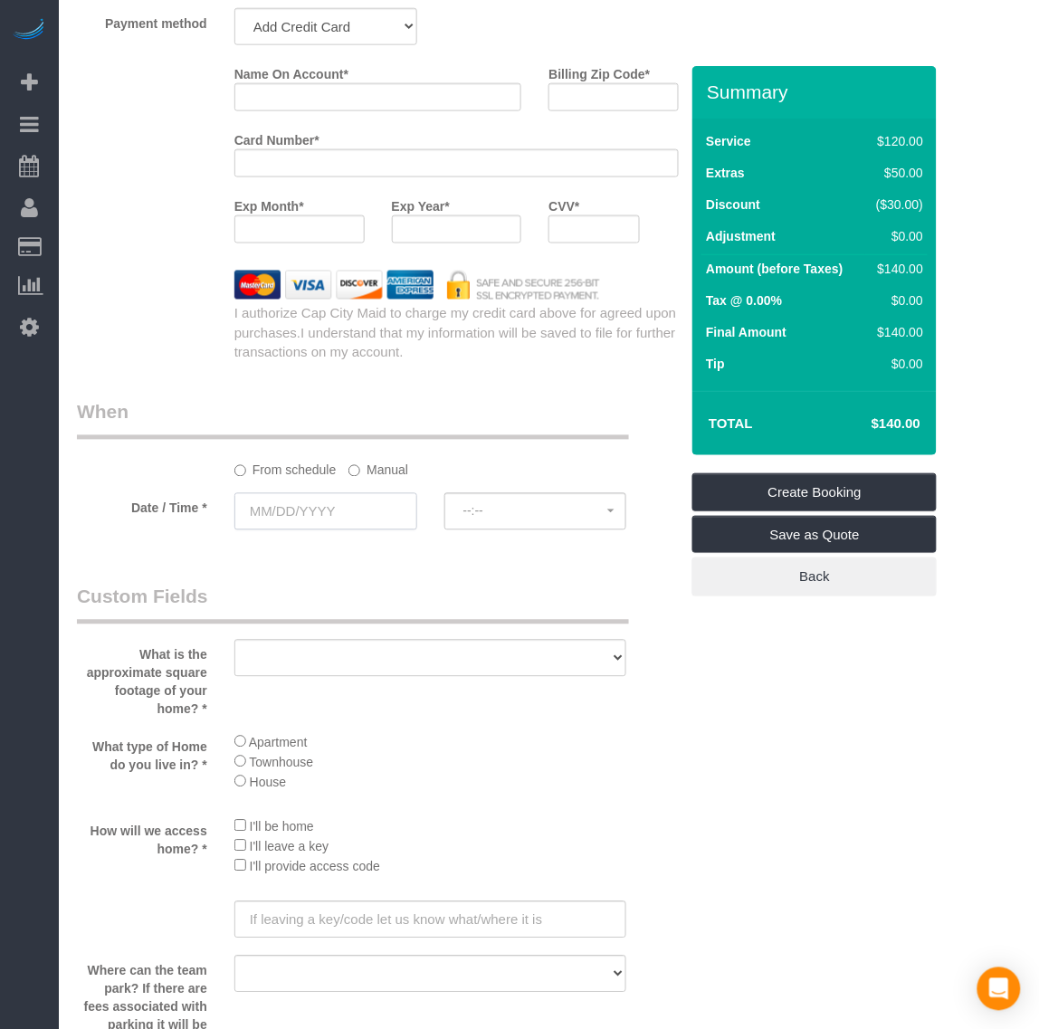
click at [305, 518] on input "text" at bounding box center [325, 511] width 183 height 37
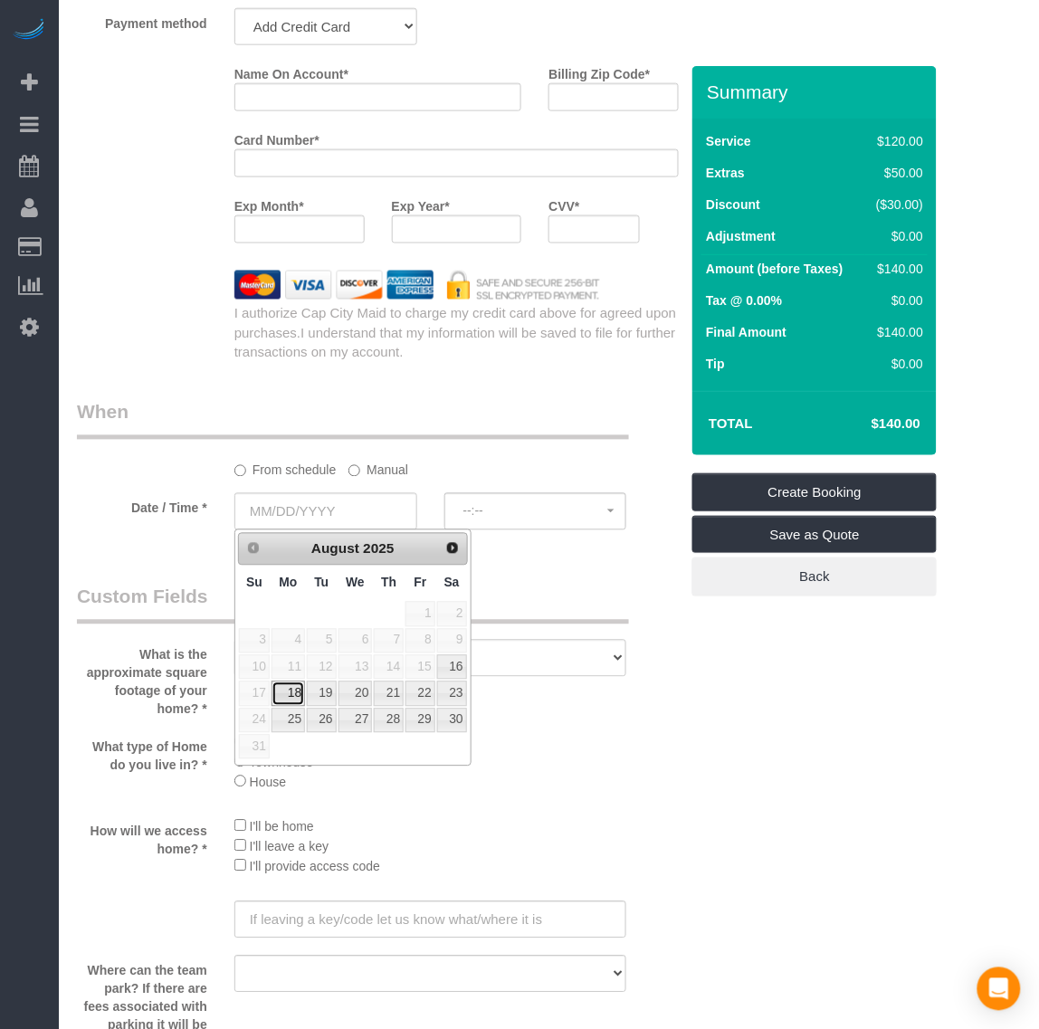
click at [294, 699] on link "18" at bounding box center [287, 693] width 33 height 24
type input "08/18/2025"
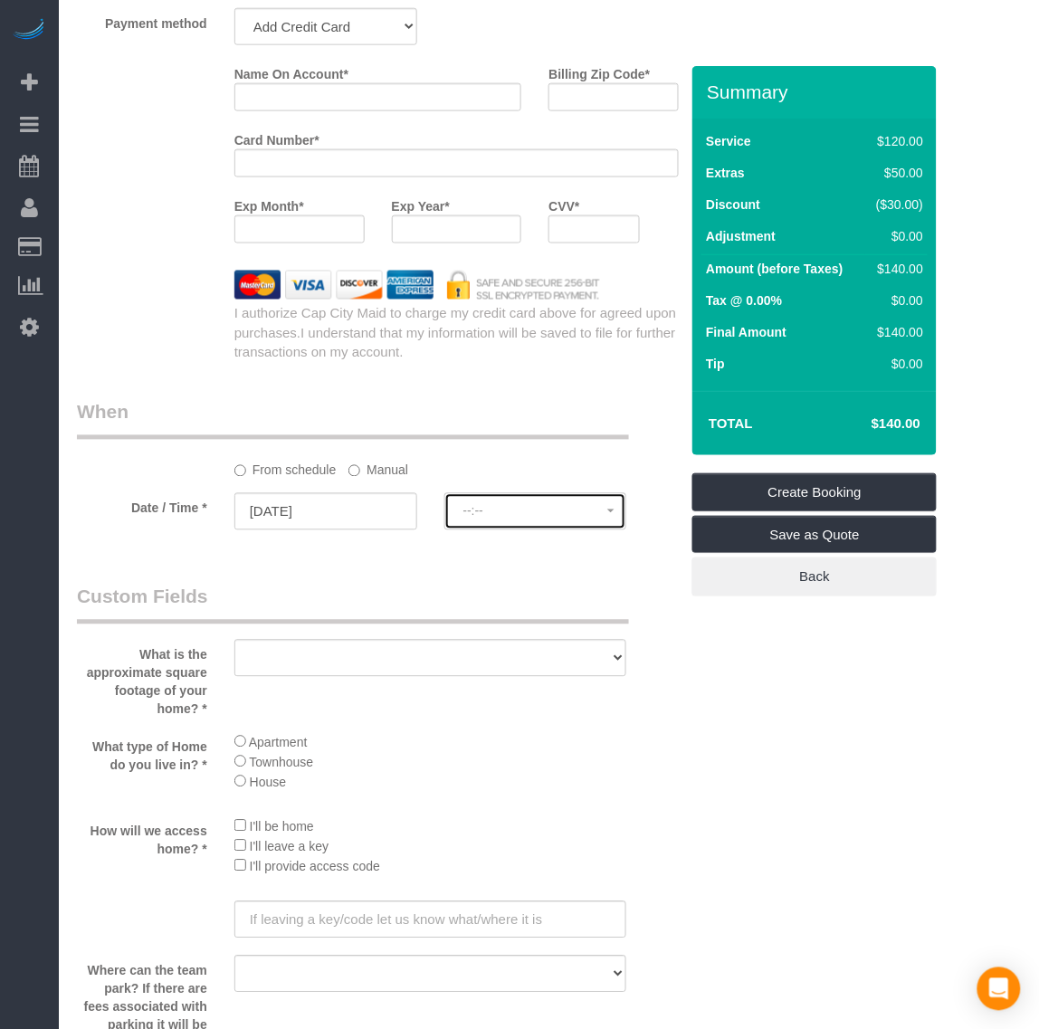
click at [543, 509] on span "--:--" at bounding box center [535, 511] width 145 height 14
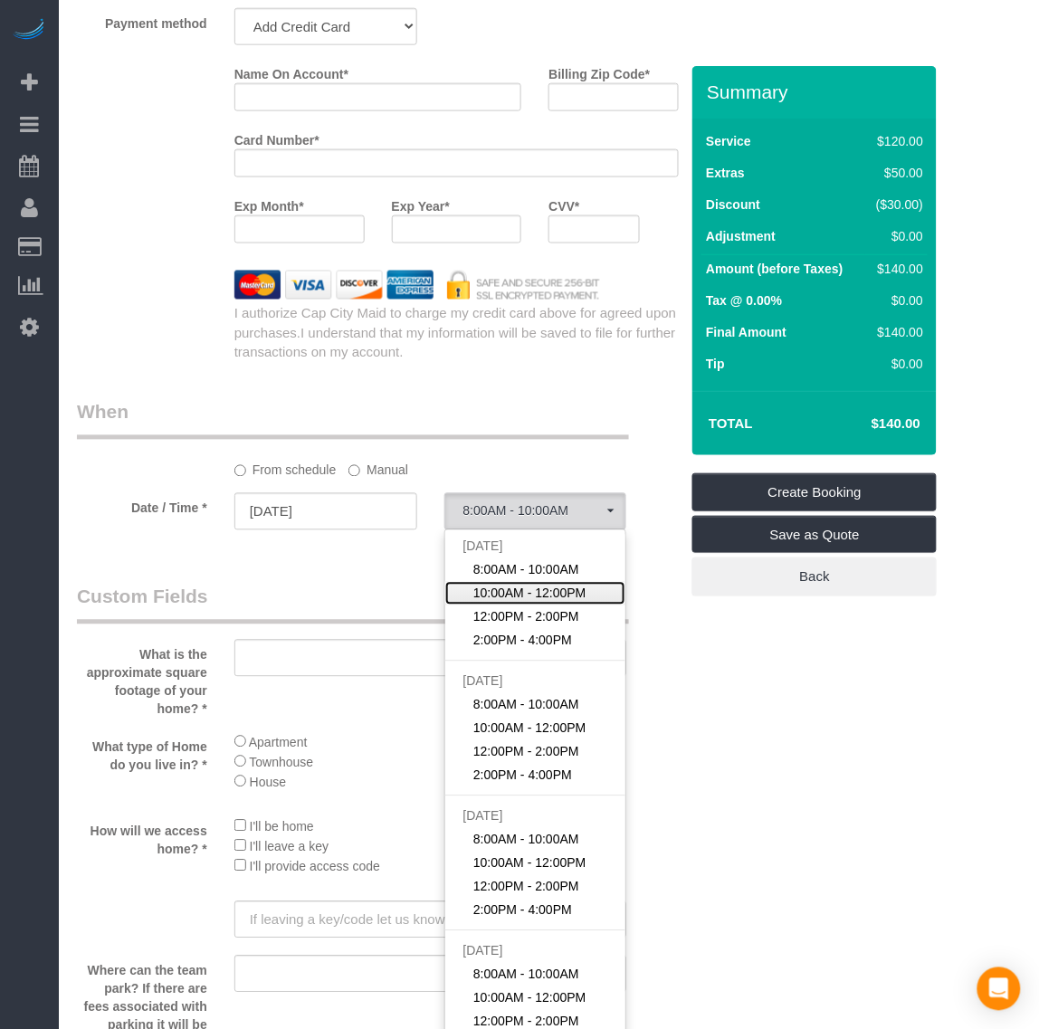
click at [518, 591] on span "10:00AM - 12:00PM" at bounding box center [529, 594] width 113 height 18
select select "spot87"
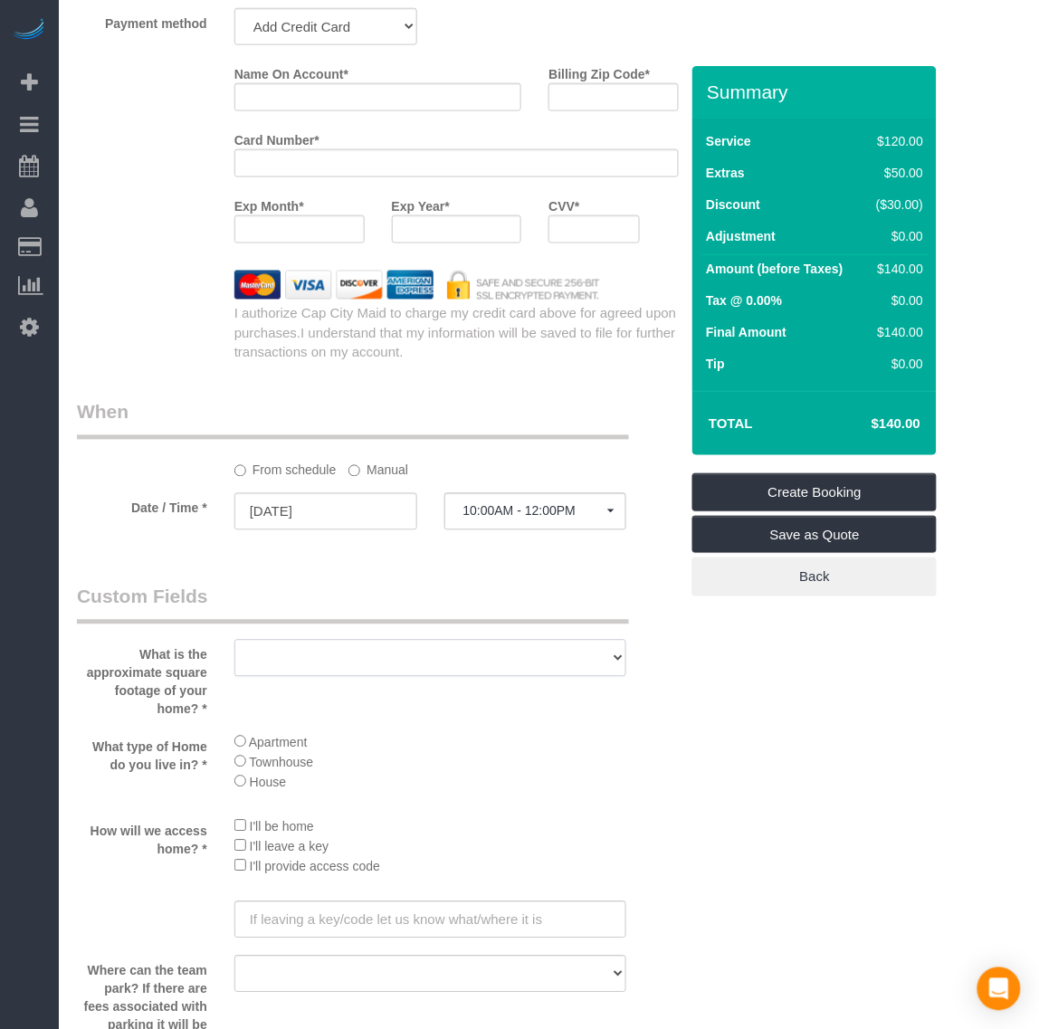
click at [418, 644] on select "500 - 1000 sq. ft 1001 - 1500 sq. ft 1501 - 2000 sq. ft 2001 - 2500 sq. ft 2501…" at bounding box center [430, 658] width 393 height 37
select select "number:1"
click at [234, 640] on select "500 - 1000 sq. ft 1001 - 1500 sq. ft 1501 - 2000 sq. ft 2001 - 2500 sq. ft 2501…" at bounding box center [430, 658] width 393 height 37
click at [243, 831] on li "I'll be home" at bounding box center [430, 826] width 393 height 20
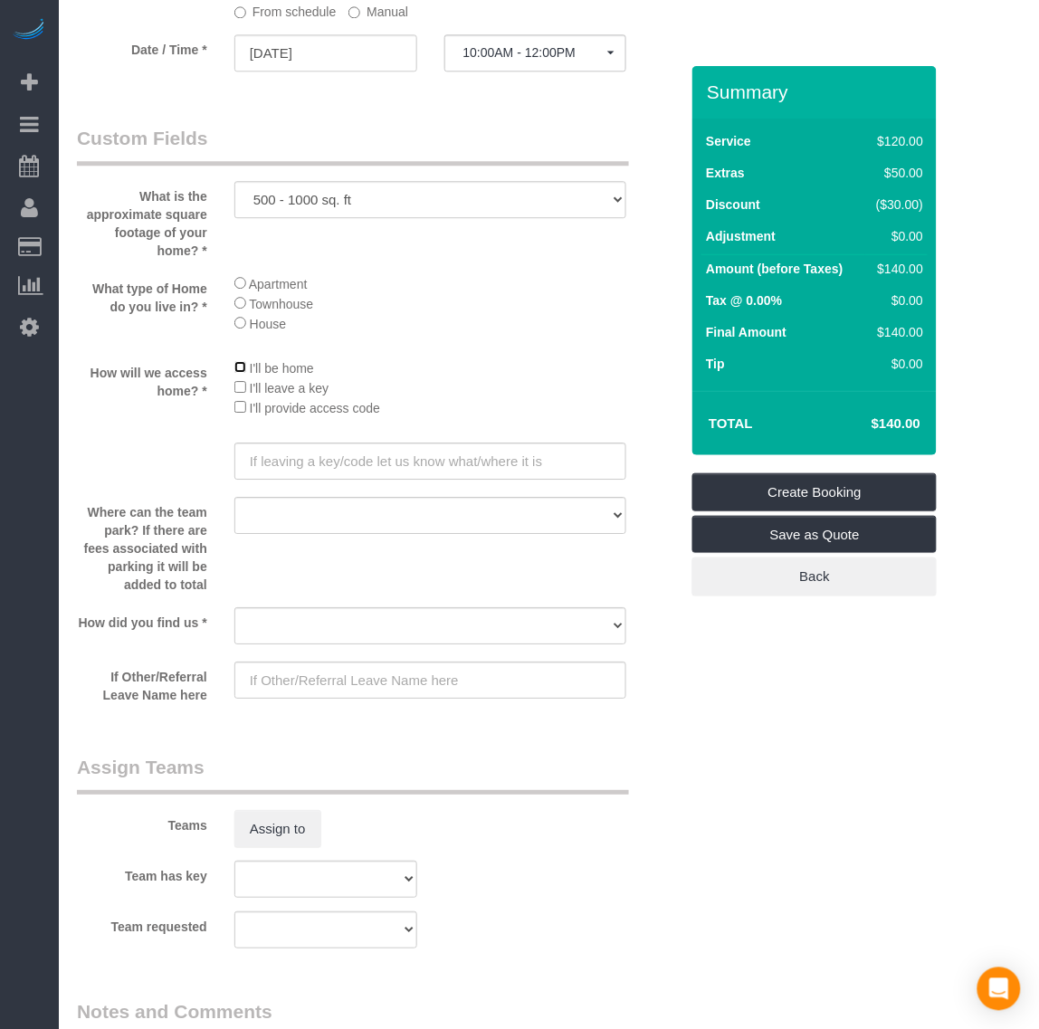
scroll to position [2375, 0]
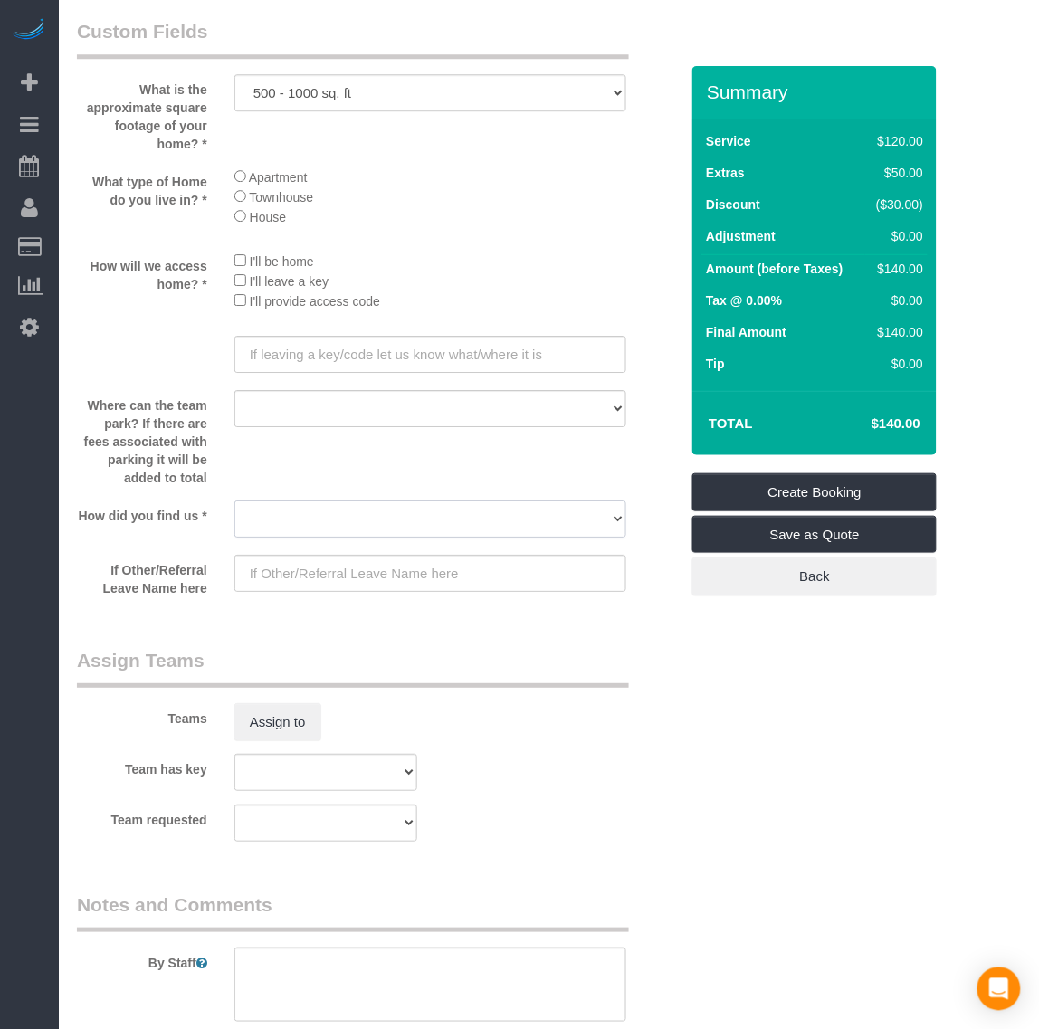
click at [312, 508] on select "Yelp Google Twitter Instagram Nextdoor Facebook Returning Customer Craigslist R…" at bounding box center [430, 518] width 393 height 37
select select "number:41"
click at [234, 500] on select "Yelp Google Twitter Instagram Nextdoor Facebook Returning Customer Craigslist R…" at bounding box center [430, 518] width 393 height 37
click at [326, 570] on input "text" at bounding box center [430, 573] width 393 height 37
type input "Wayne"
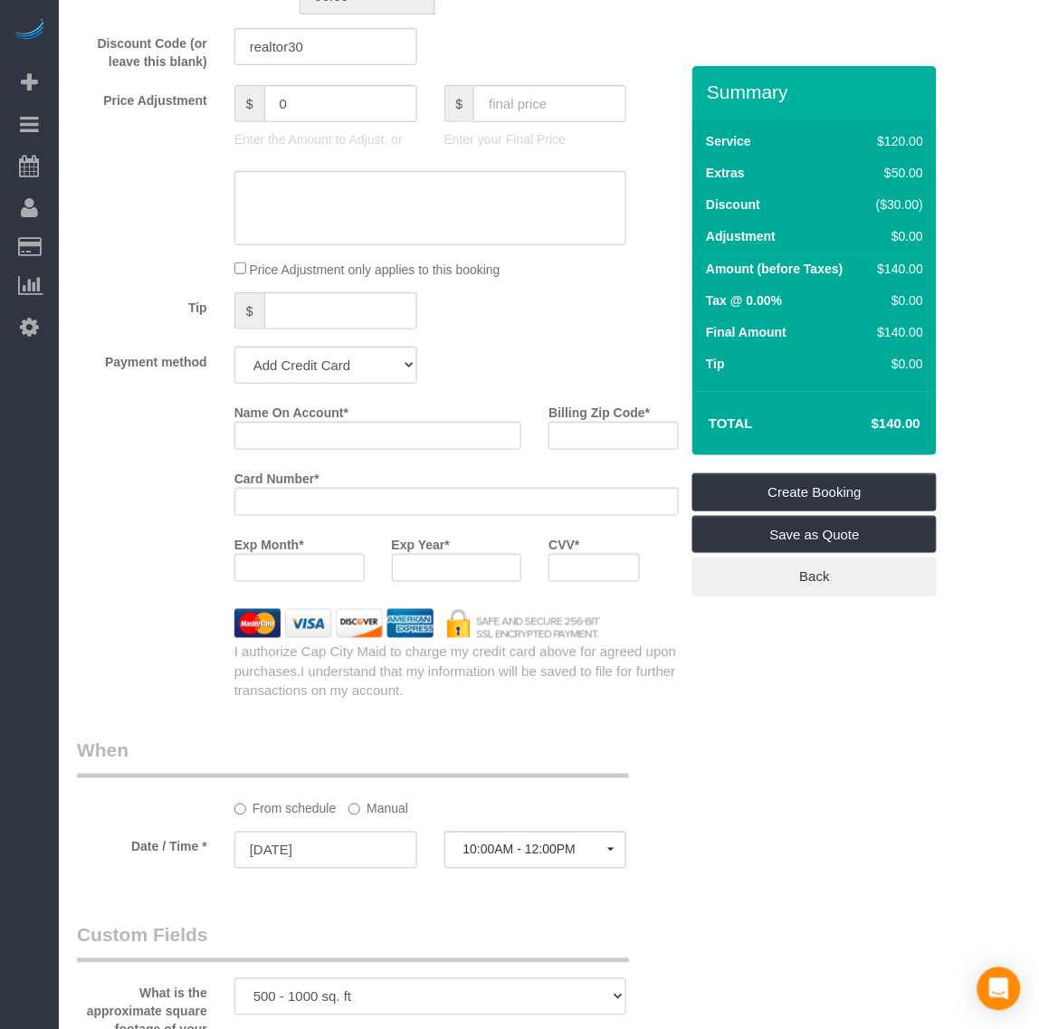
scroll to position [1357, 0]
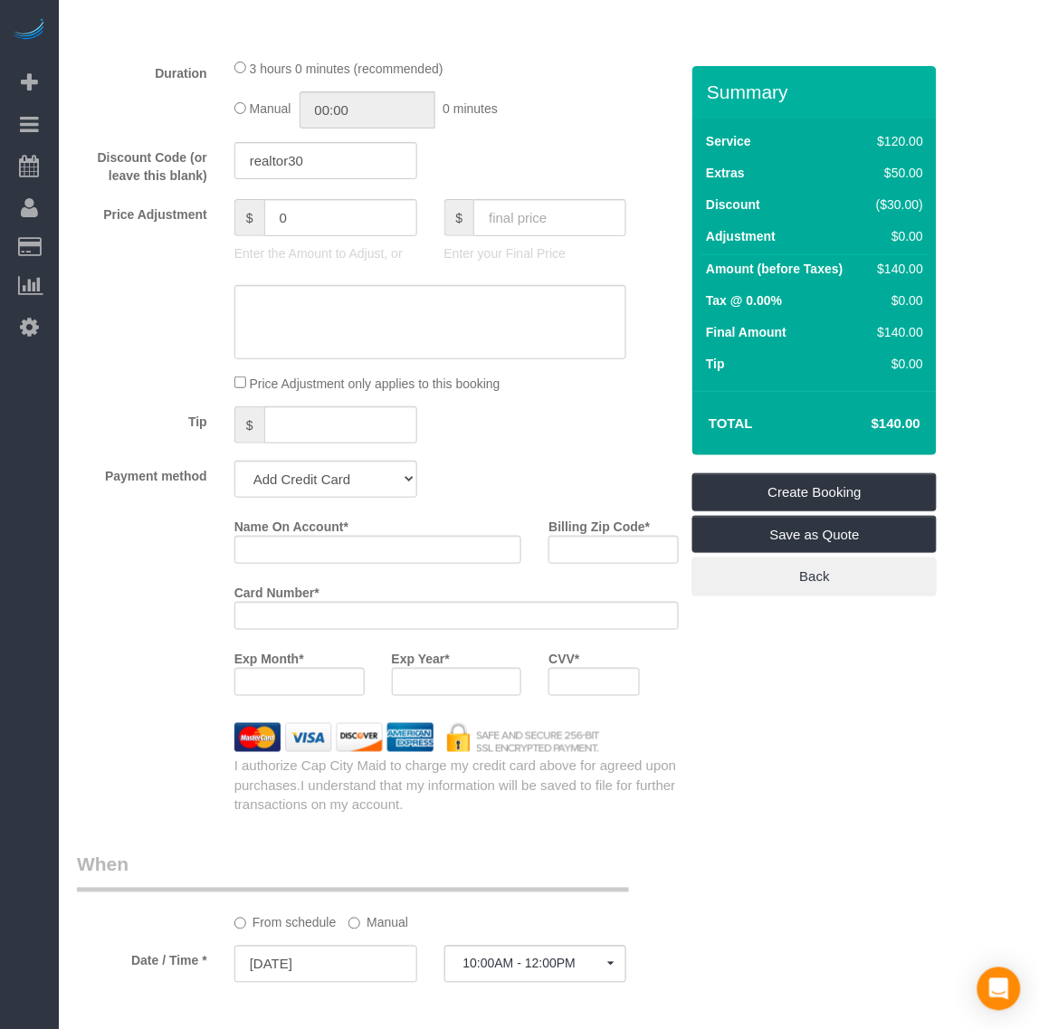
click at [371, 624] on div at bounding box center [456, 616] width 444 height 28
click at [350, 603] on div at bounding box center [456, 616] width 444 height 28
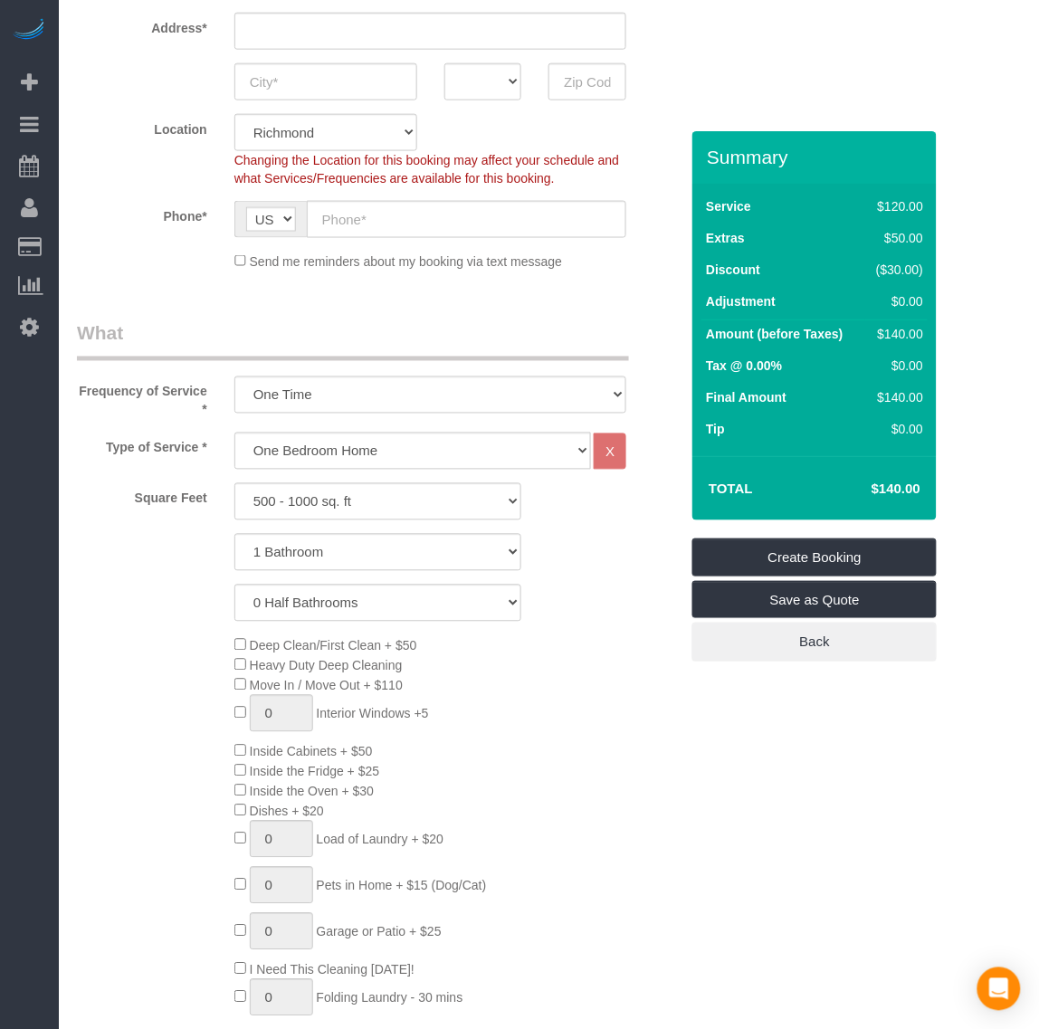
scroll to position [0, 0]
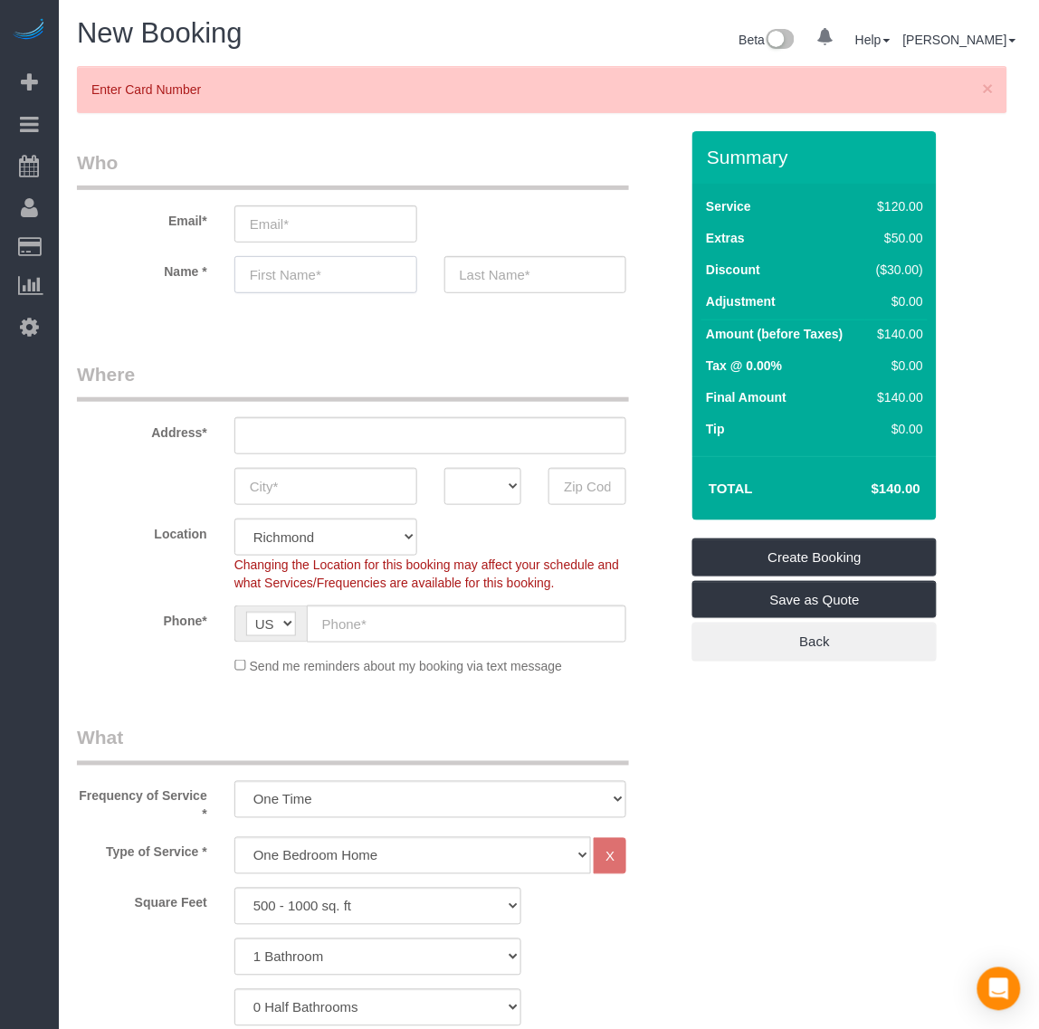
click at [283, 270] on input "text" at bounding box center [325, 274] width 183 height 37
paste input "Orlando"
type input "Orlando"
click at [538, 285] on input "text" at bounding box center [535, 274] width 183 height 37
paste input "Karpf"
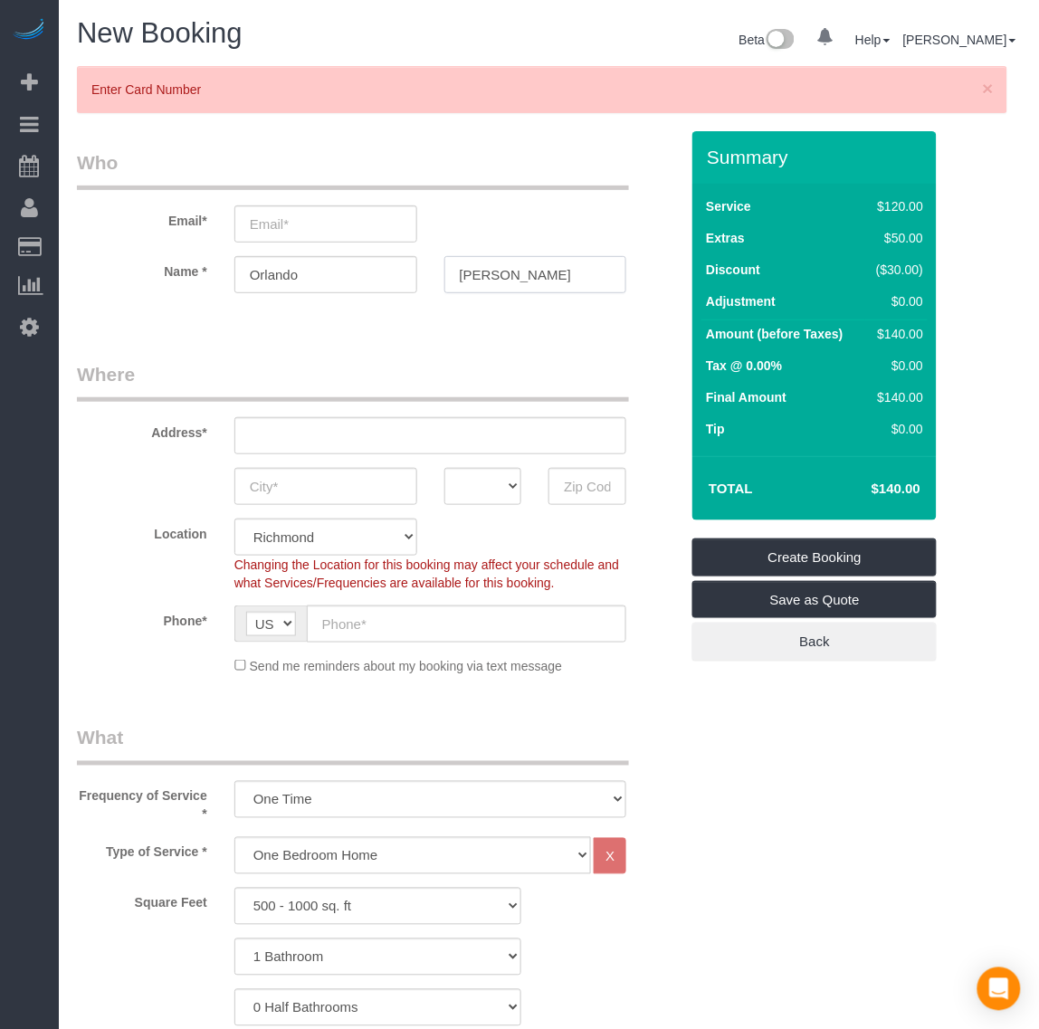
type input "Karpf"
click at [362, 226] on input "email" at bounding box center [325, 223] width 183 height 37
paste input "orlando.karpf@pensfedrealty.com"
type input "orlando.karpf@pensfedrealty.com"
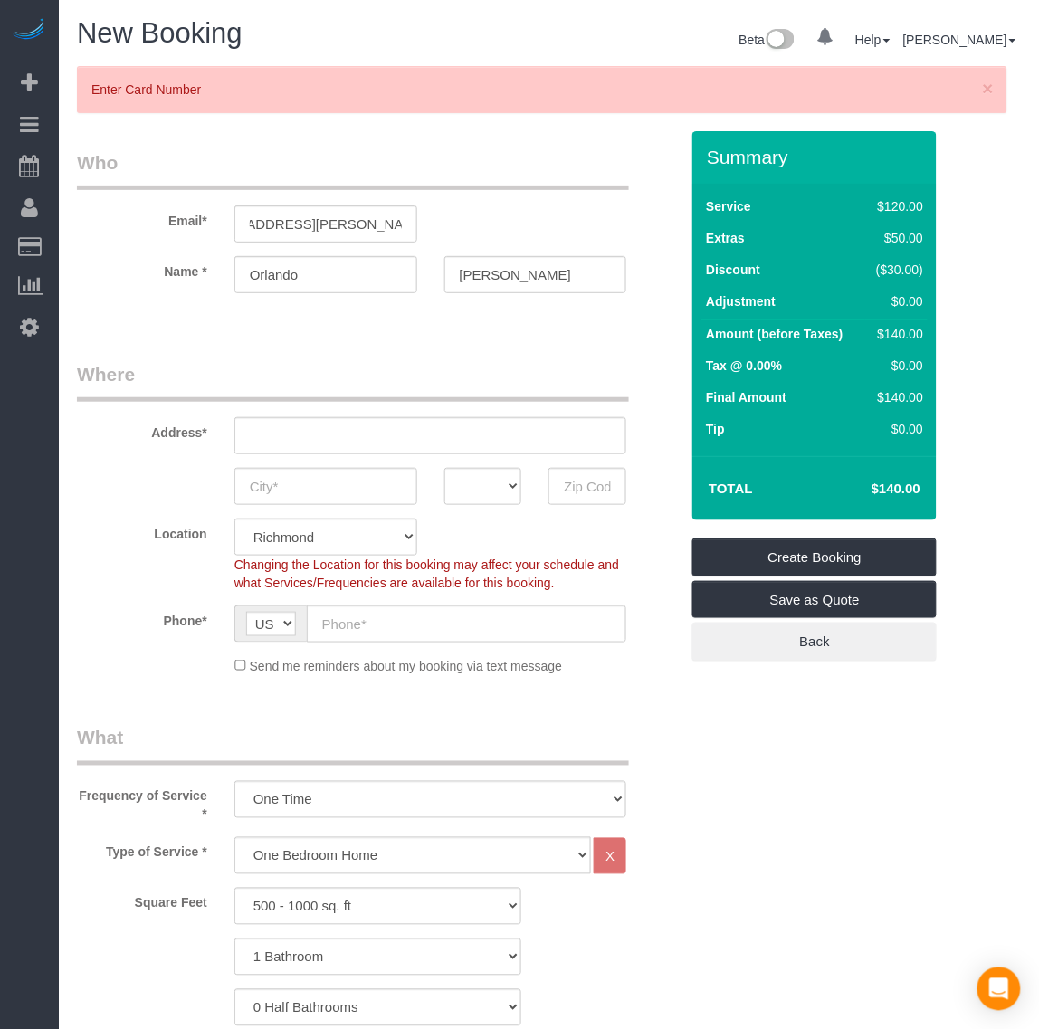
select select "spot107"
drag, startPoint x: 244, startPoint y: 219, endPoint x: 593, endPoint y: 235, distance: 348.8
click at [591, 233] on div "Email* orlando.karpf@pensfedrealty.com" at bounding box center [377, 195] width 629 height 93
paste input "email"
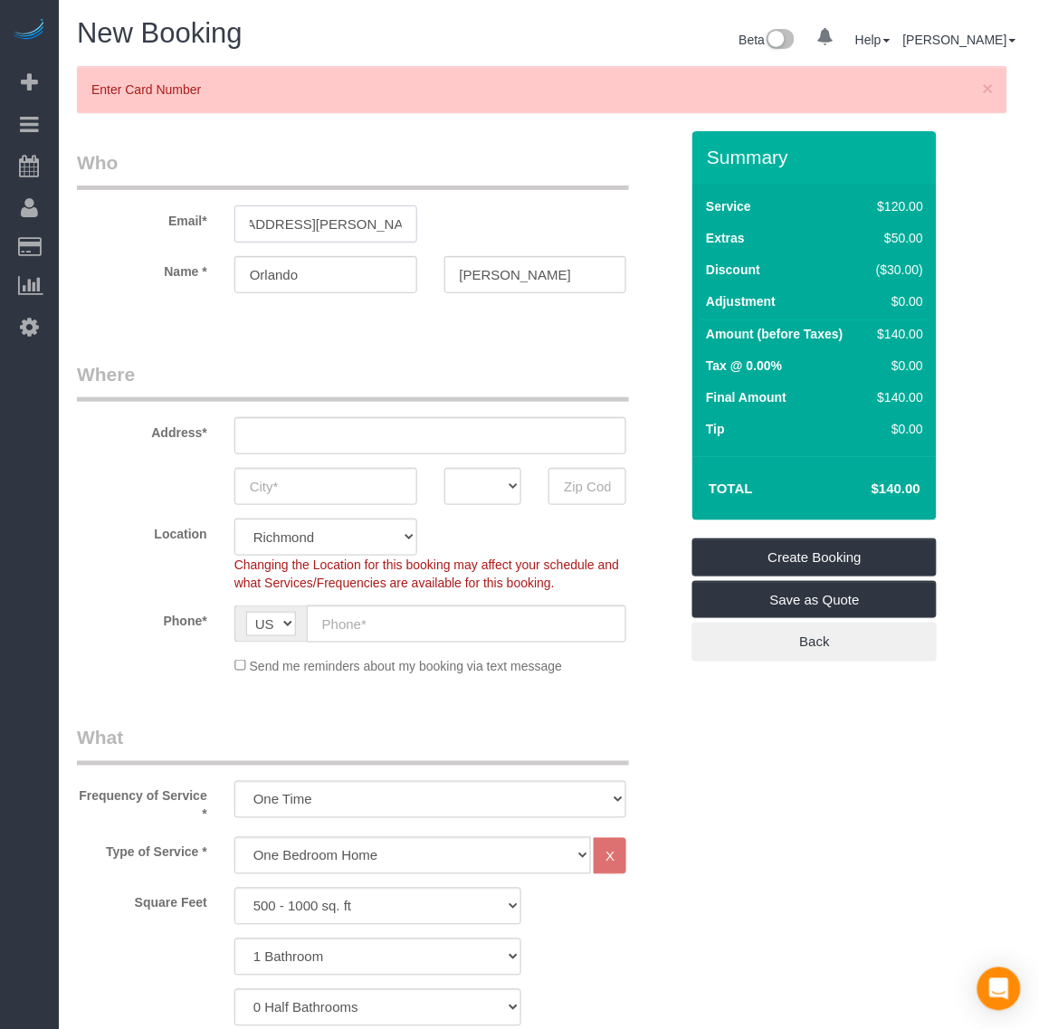
scroll to position [0, 43]
type input "orlando.karpf@penfedrealty.com"
select select "spot127"
click at [331, 417] on input "text" at bounding box center [430, 435] width 393 height 37
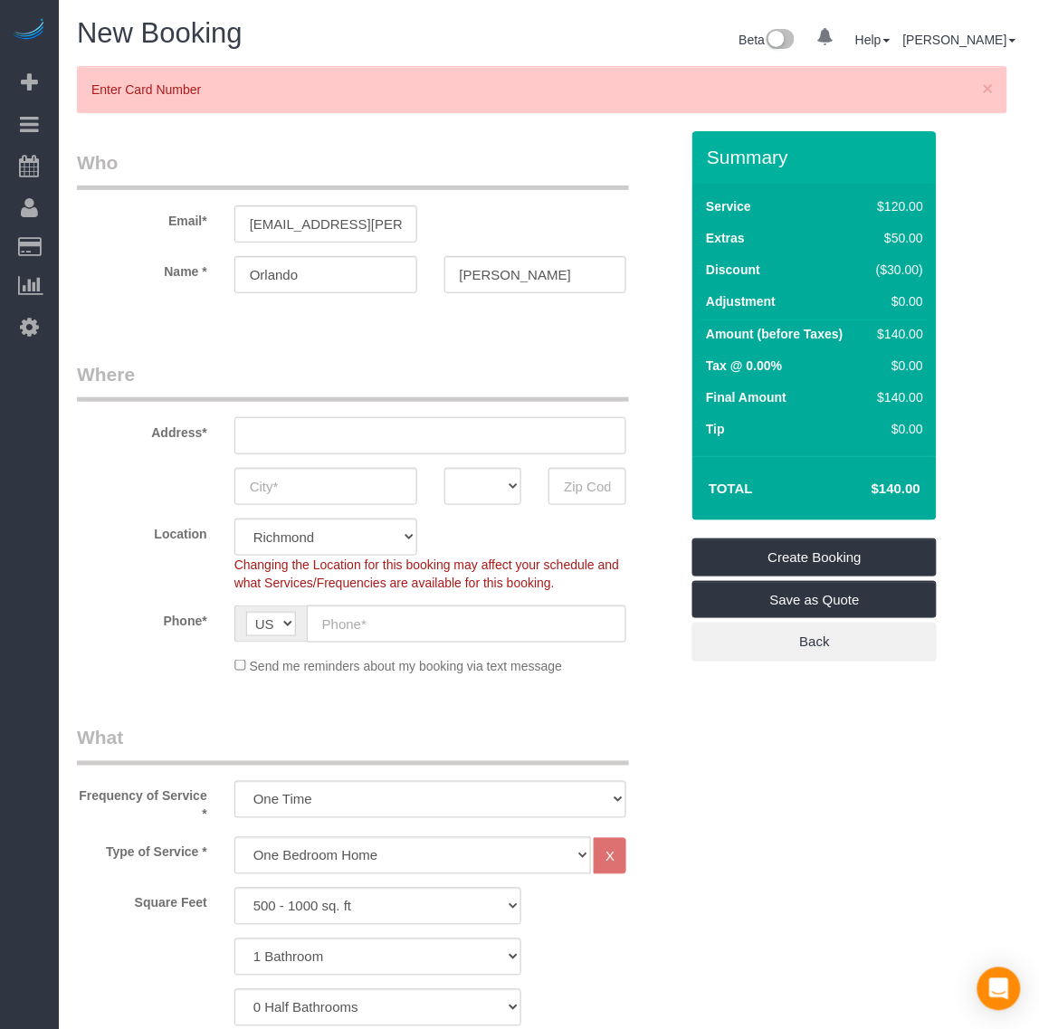
paste input "1721 H St NE"
type input "1721 H St NE"
click at [309, 484] on input "text" at bounding box center [325, 486] width 183 height 37
paste input "Washington"
type input "Washington"
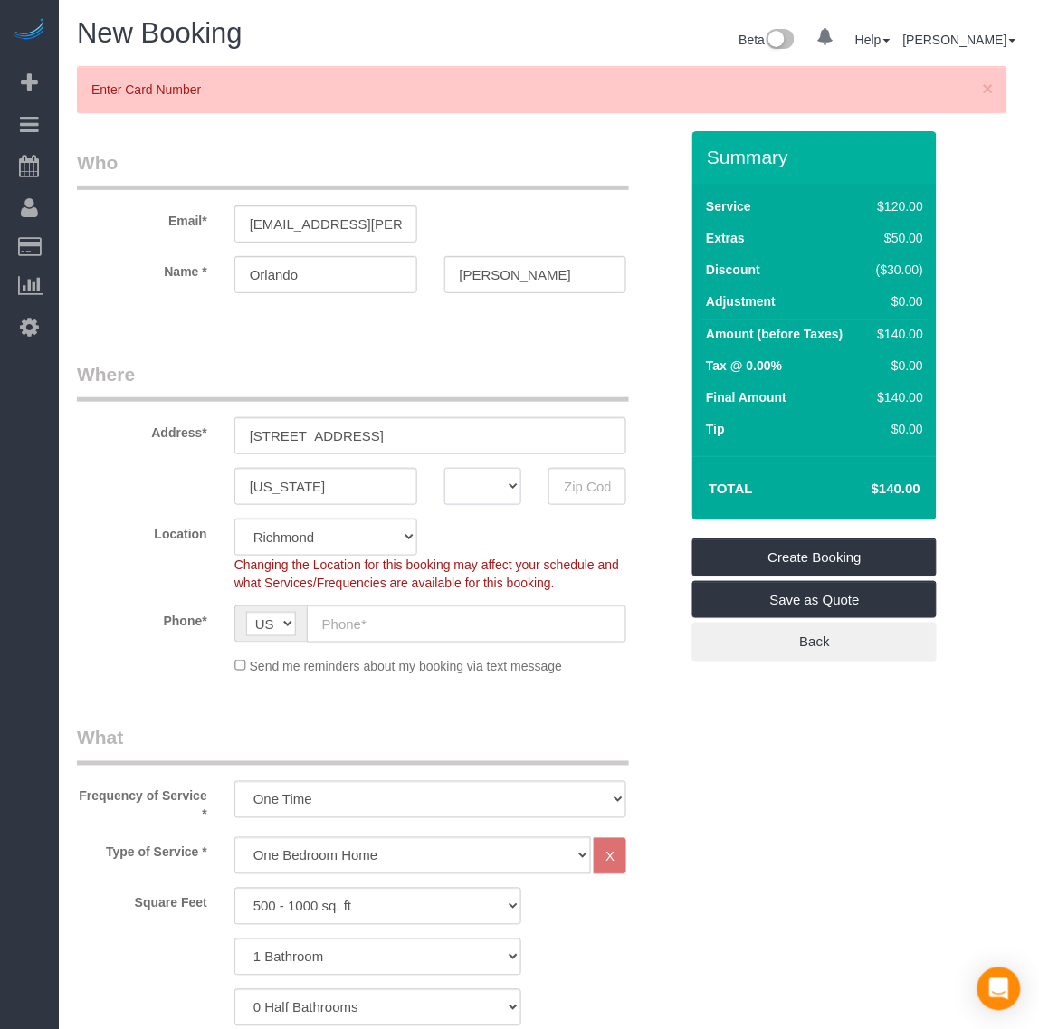
click at [478, 480] on select "AK AL AR AZ CA CO CT DC DE FL GA HI IA ID IL IN KS KY LA MA MD ME MI MN MO MS M…" at bounding box center [483, 486] width 78 height 37
select select "DC"
click at [444, 468] on select "AK AL AR AZ CA CO CT DC DE FL GA HI IA ID IL IN KS KY LA MA MD ME MI MN MO MS M…" at bounding box center [483, 486] width 78 height 37
click at [570, 477] on input "text" at bounding box center [587, 486] width 78 height 37
paste input "20002"
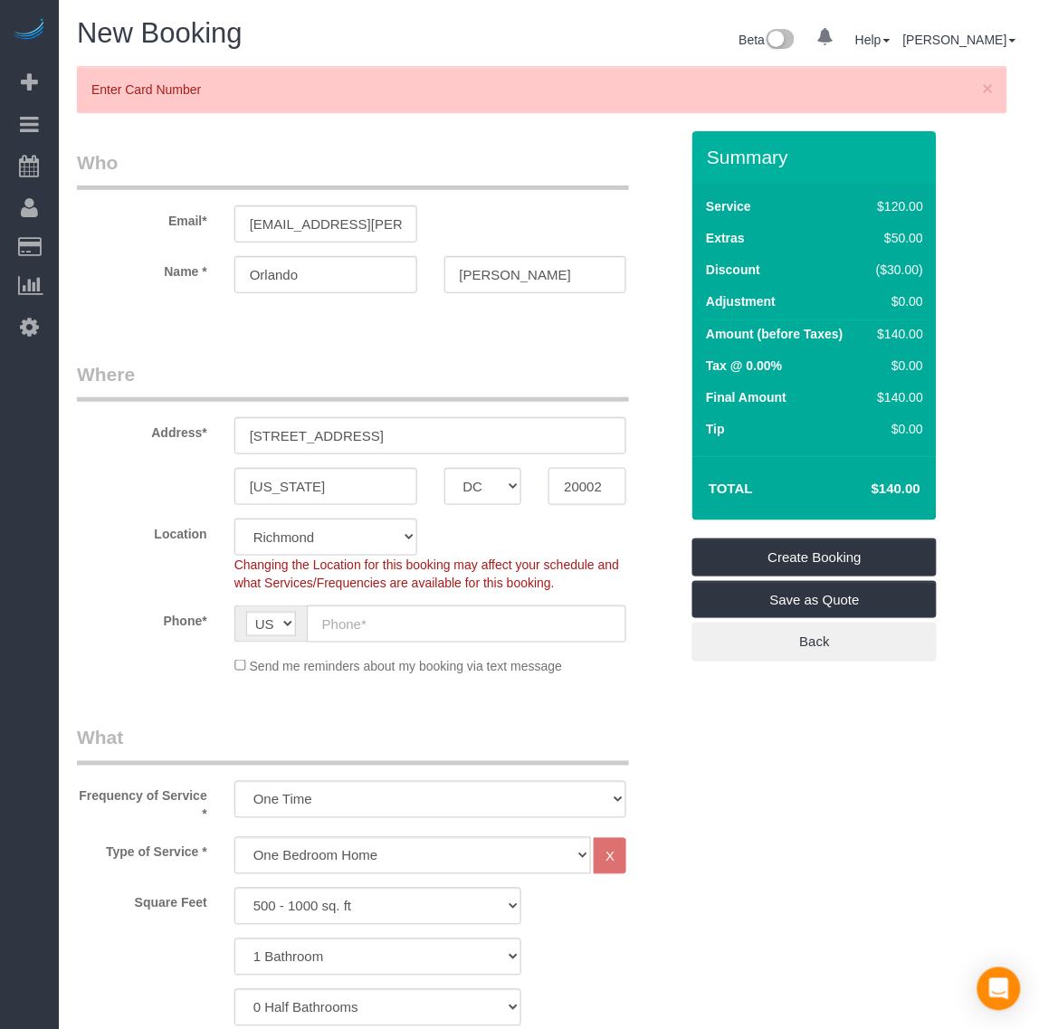
type input "20002"
click at [355, 541] on select "Richmond Austin DC" at bounding box center [325, 536] width 183 height 37
select select "36"
click at [234, 518] on select "Richmond Austin DC" at bounding box center [325, 536] width 183 height 37
drag, startPoint x: 380, startPoint y: 627, endPoint x: 785, endPoint y: 405, distance: 462.0
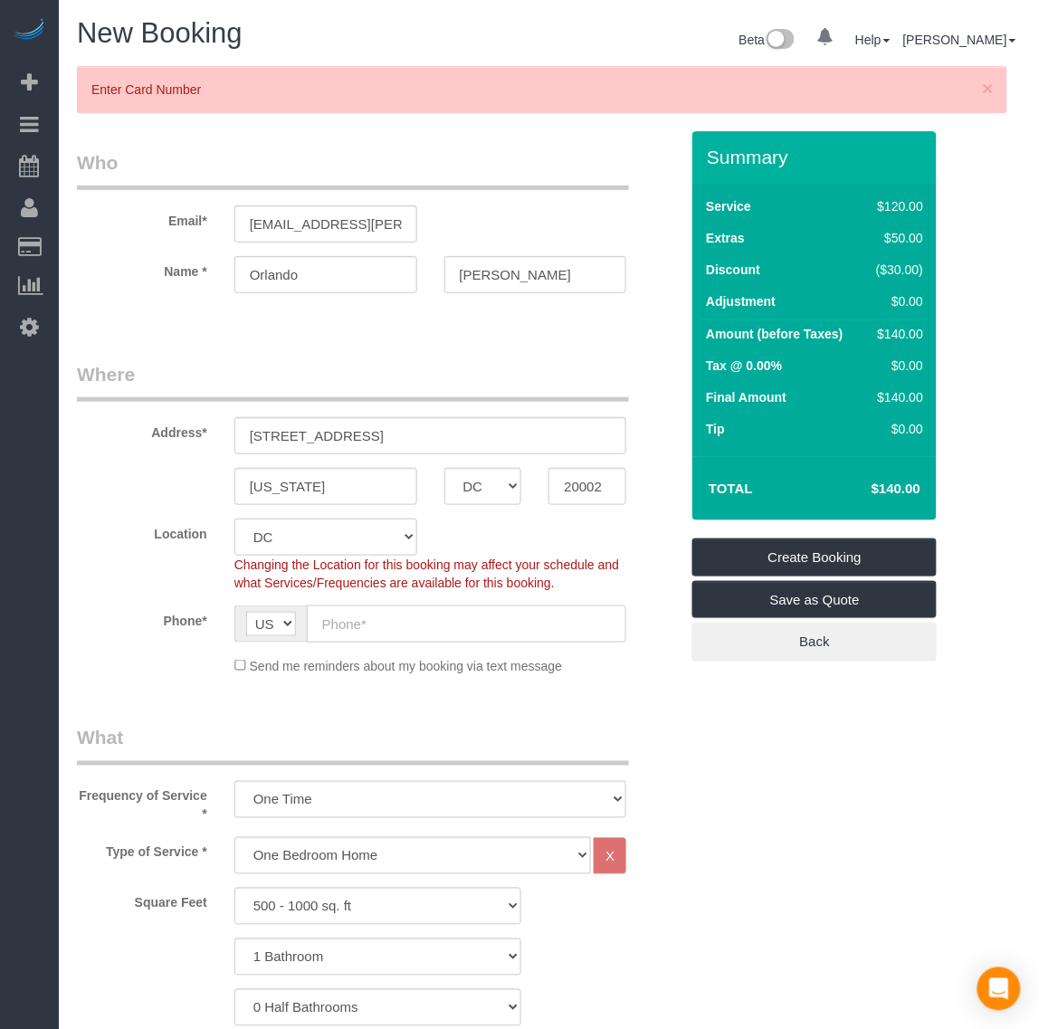
click at [380, 627] on input "text" at bounding box center [467, 623] width 320 height 37
select select "object:7777"
select select "spot147"
select select "1"
click at [356, 627] on input "text" at bounding box center [467, 623] width 320 height 37
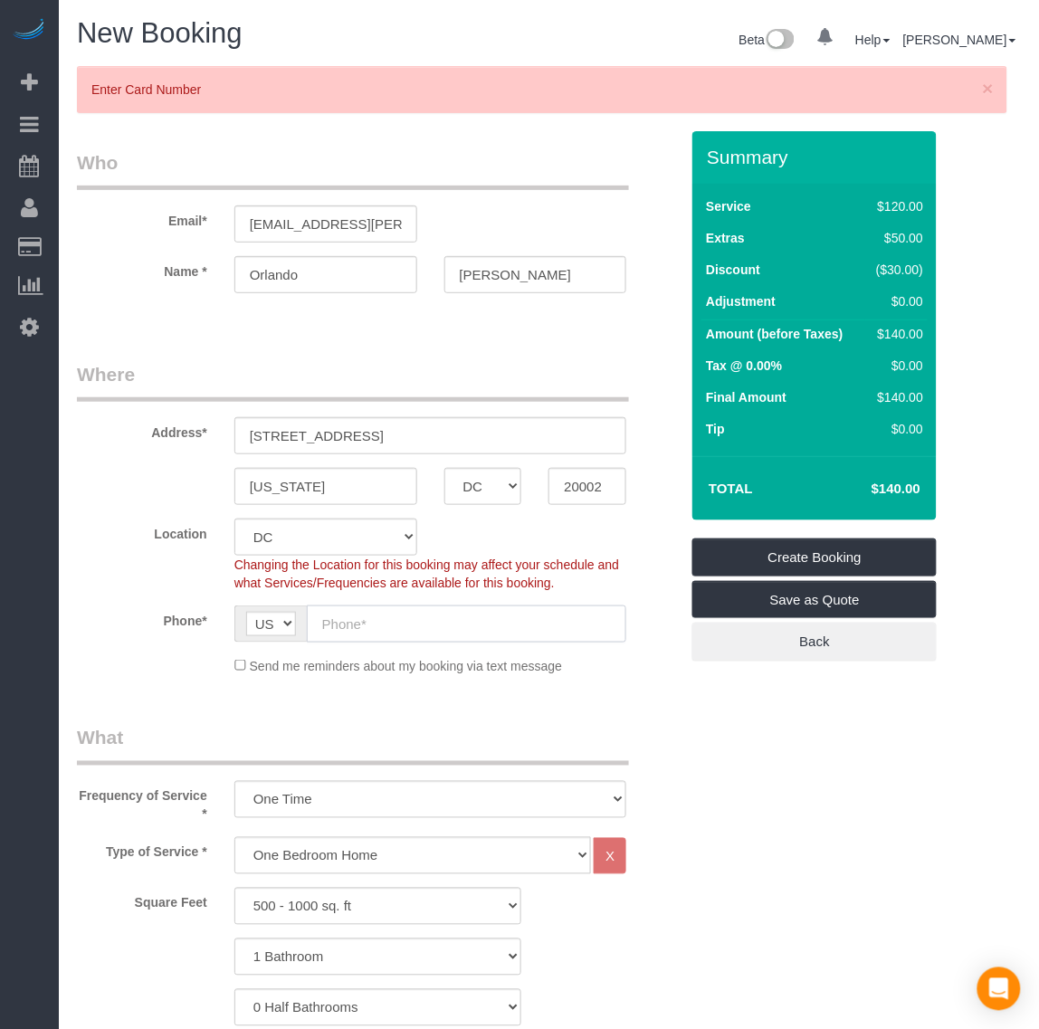
paste input "+1 703 350 9388"
drag, startPoint x: 345, startPoint y: 618, endPoint x: 277, endPoint y: 611, distance: 68.2
click at [281, 622] on div "AF AL DZ AD AO AI AQ AG AR AM AW AU AT AZ BS BH BD BB BY BE BZ BJ BM BT BO BA B…" at bounding box center [430, 623] width 393 height 37
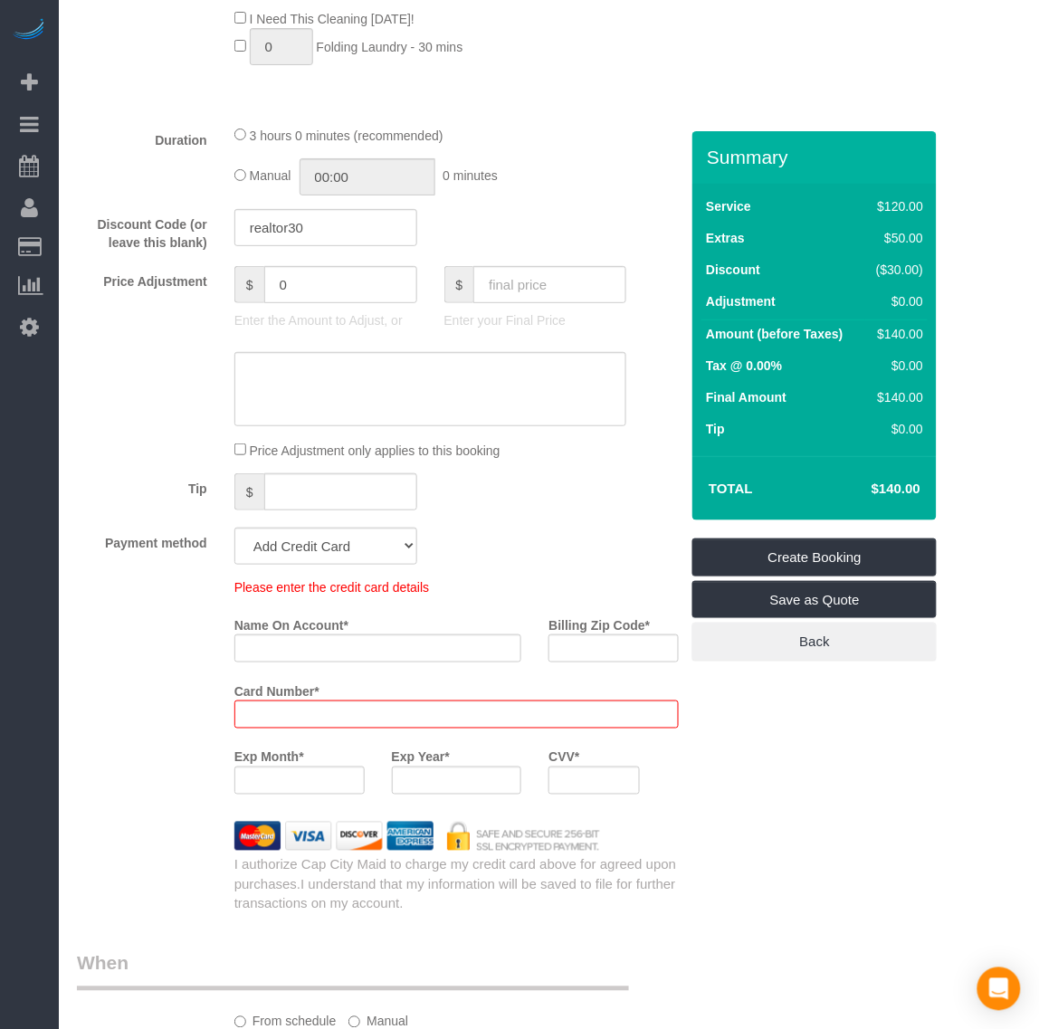
scroll to position [1357, 0]
type input "(703) 350-9388"
click at [366, 656] on input "Name On Account *" at bounding box center [378, 647] width 288 height 28
click at [273, 787] on div at bounding box center [299, 779] width 130 height 28
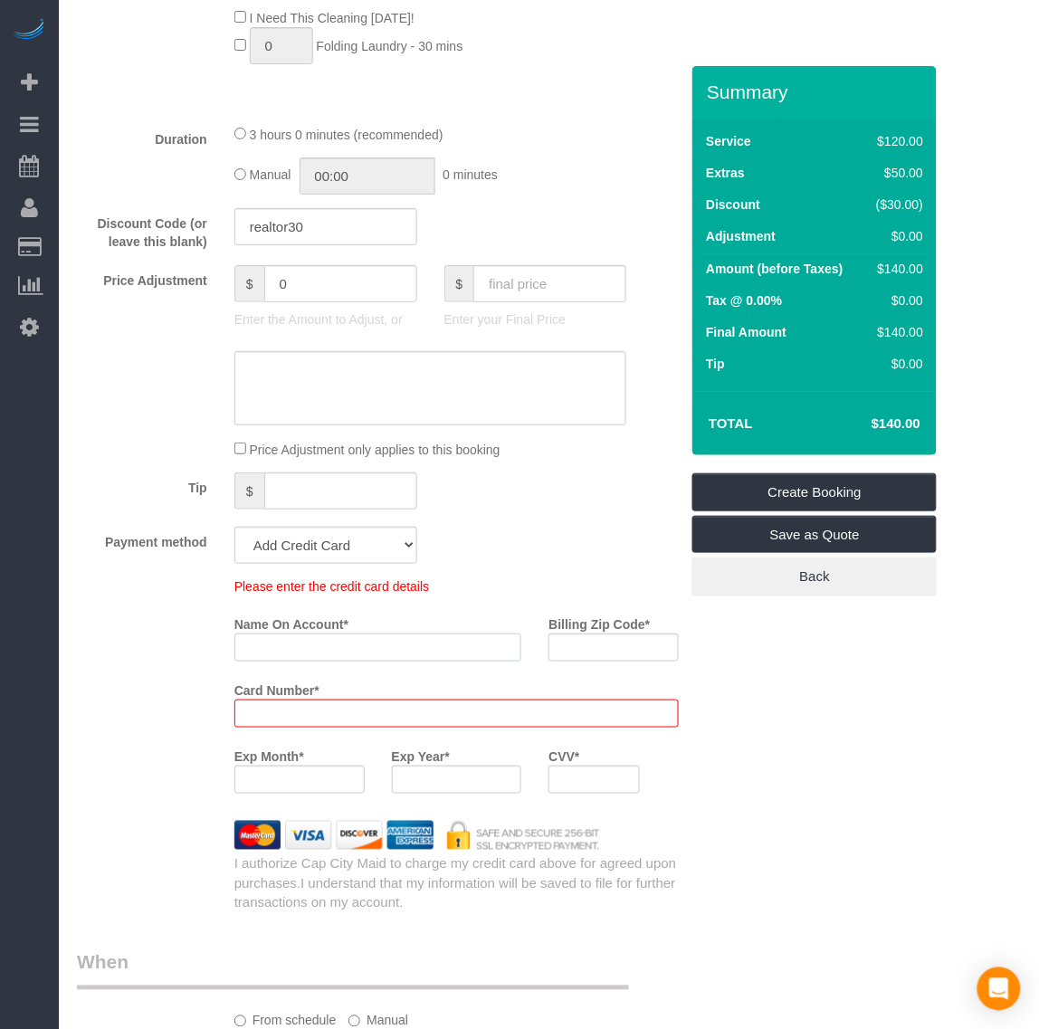
click at [344, 656] on input "Name On Account *" at bounding box center [378, 647] width 288 height 28
paste input "Orlando C. Karpf"
type input "Orlando C. Karpf"
click at [609, 635] on input "Billing Zip Code *" at bounding box center [613, 647] width 130 height 28
paste input "22041"
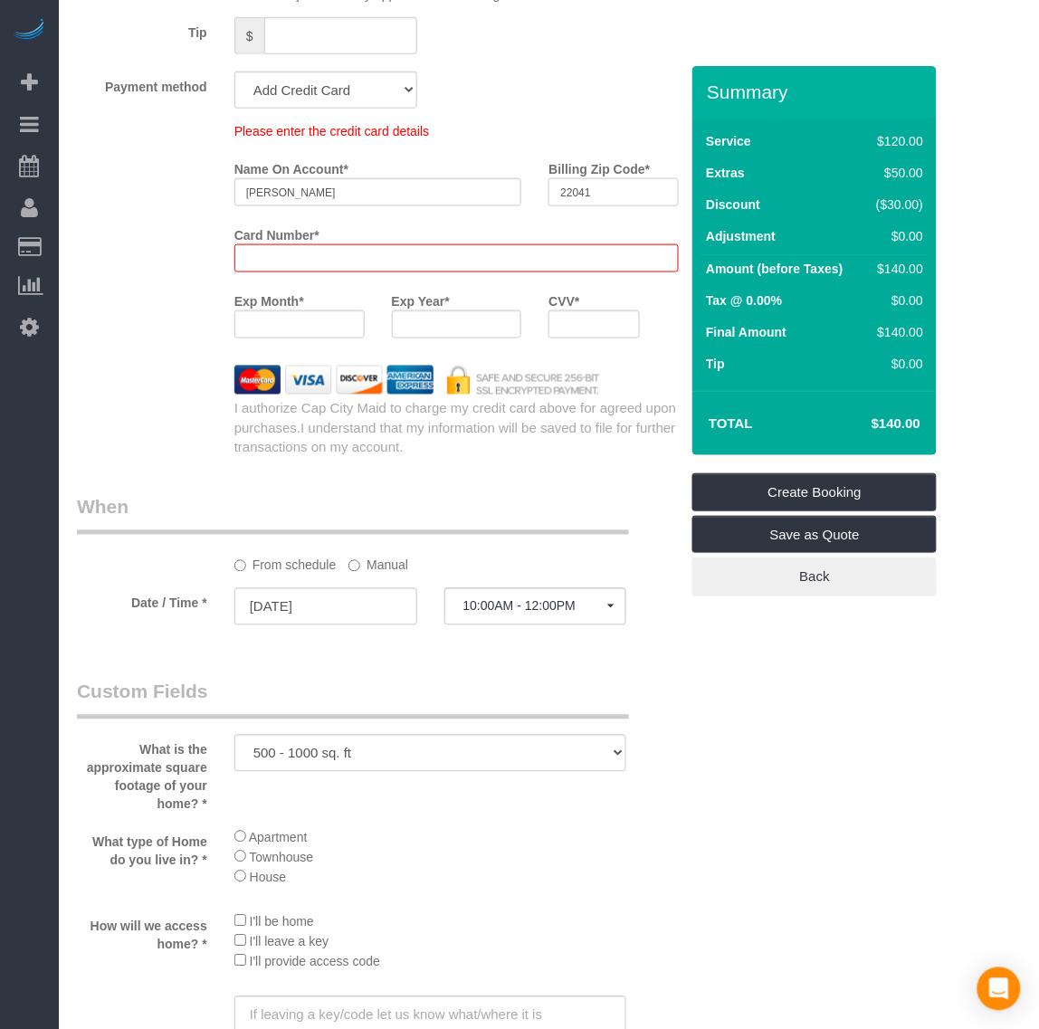
scroll to position [1970, 0]
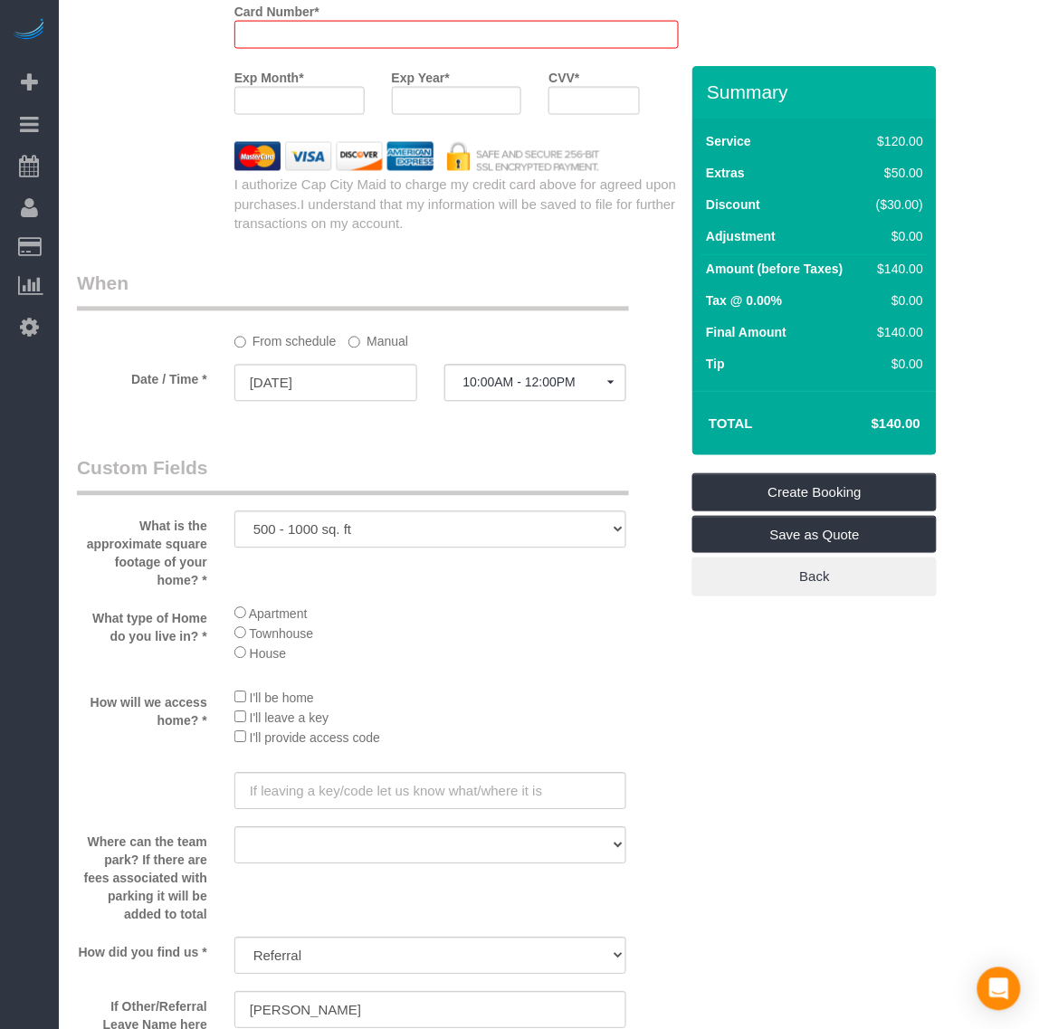
type input "22041"
click at [300, 377] on input "08/18/2025" at bounding box center [325, 383] width 183 height 37
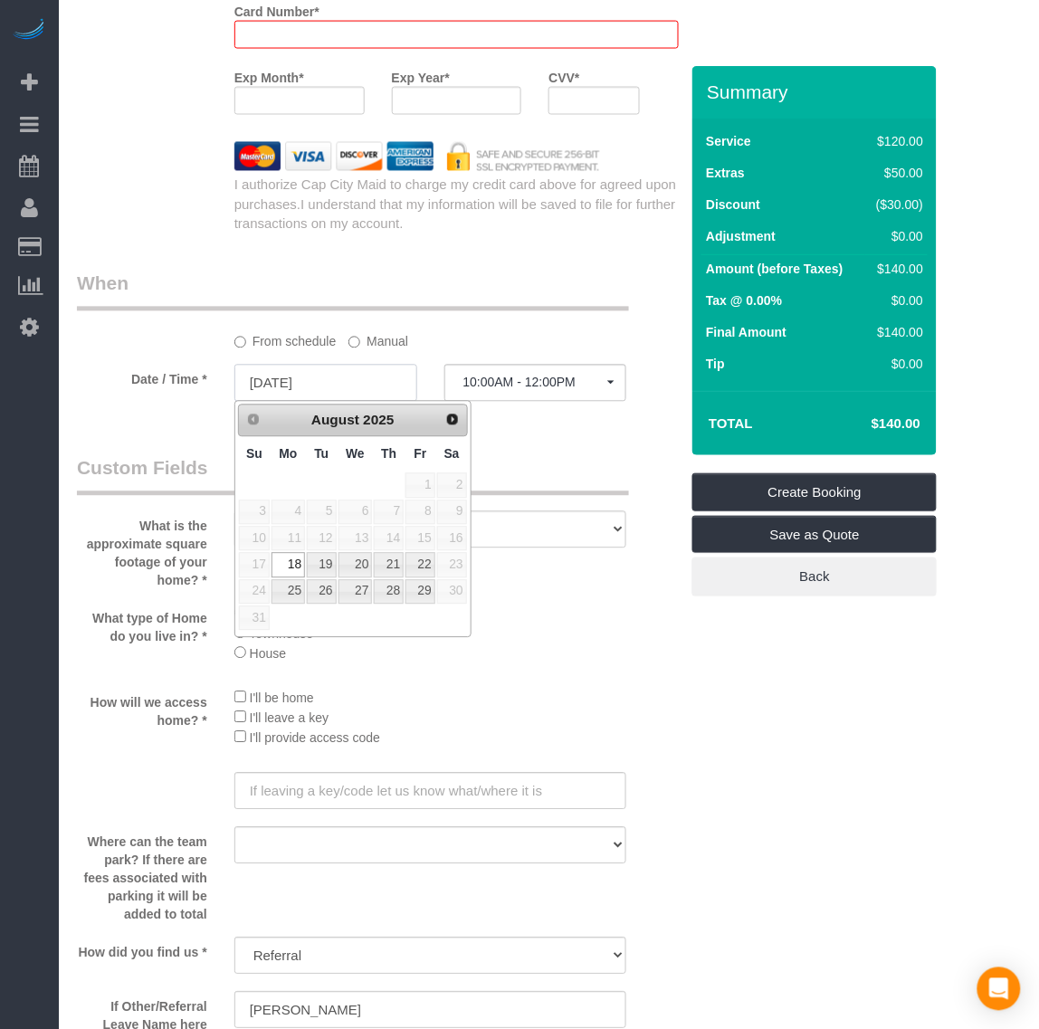
click at [300, 380] on input "08/18/2025" at bounding box center [325, 383] width 183 height 37
click at [553, 638] on li "Townhouse" at bounding box center [430, 633] width 393 height 20
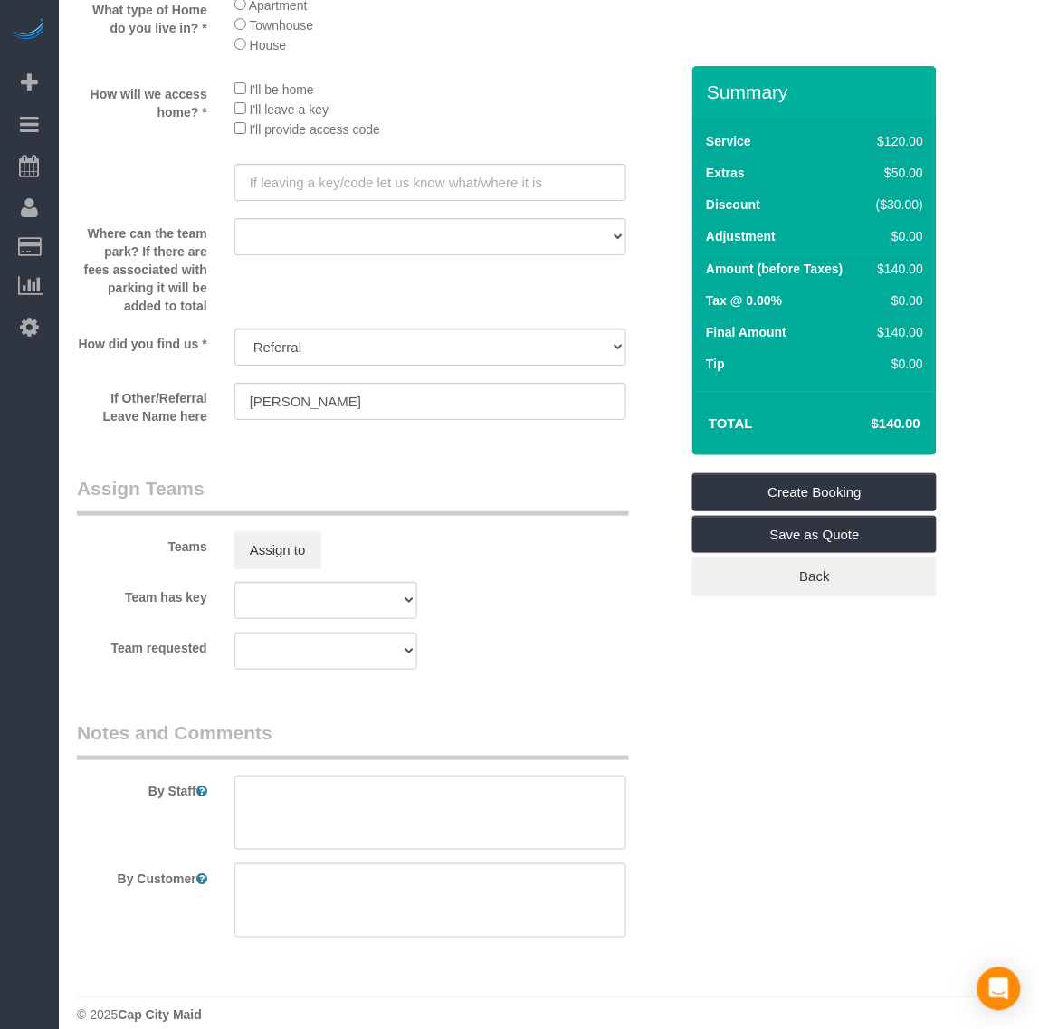
scroll to position [2601, 0]
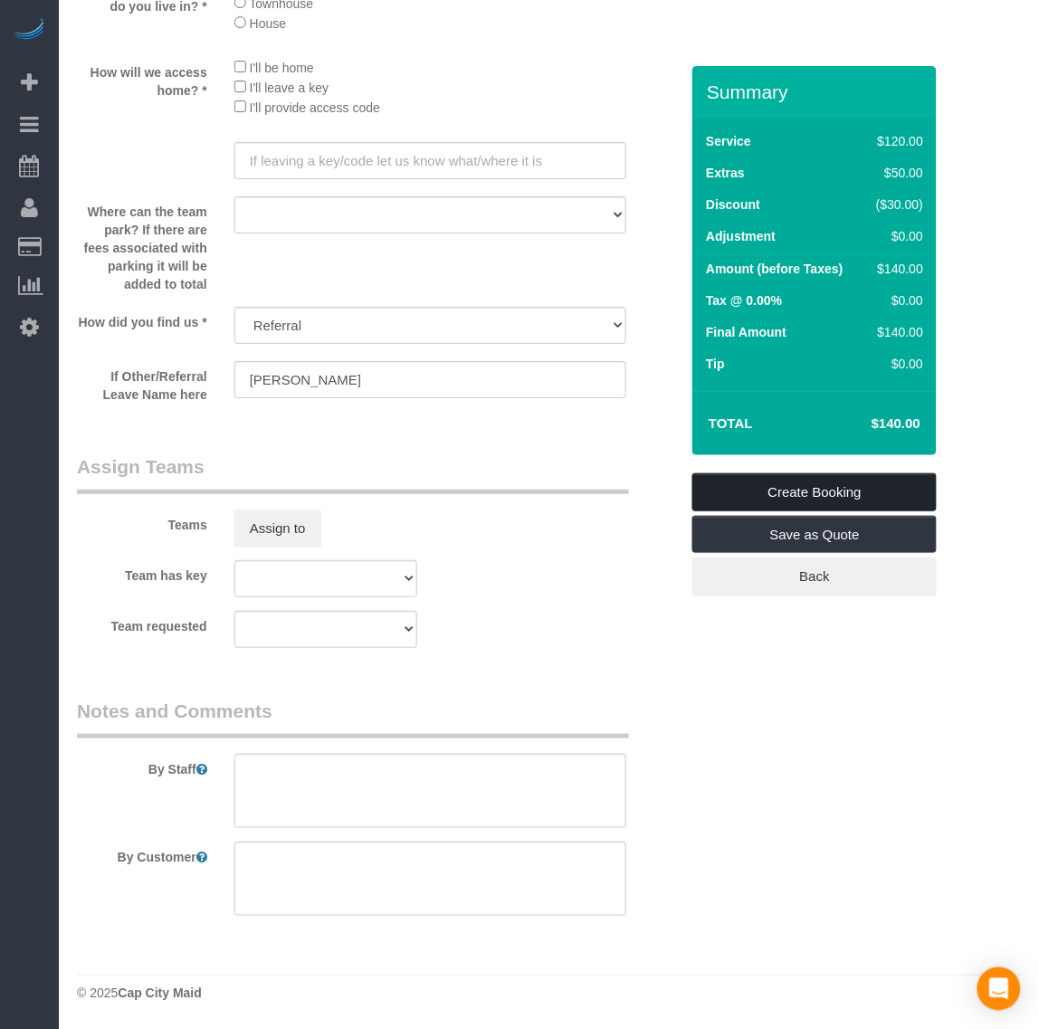
click at [781, 484] on link "Create Booking" at bounding box center [814, 492] width 244 height 38
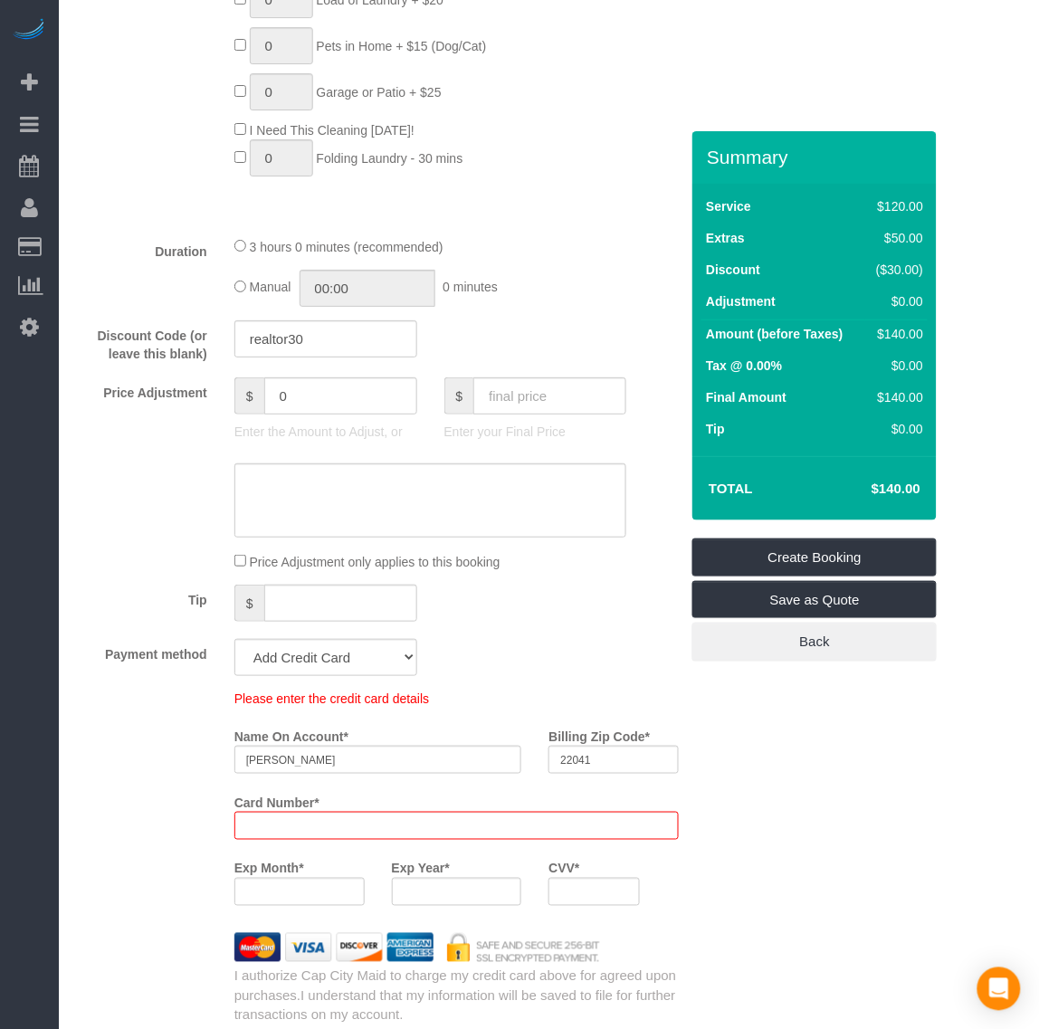
scroll to position [1309, 0]
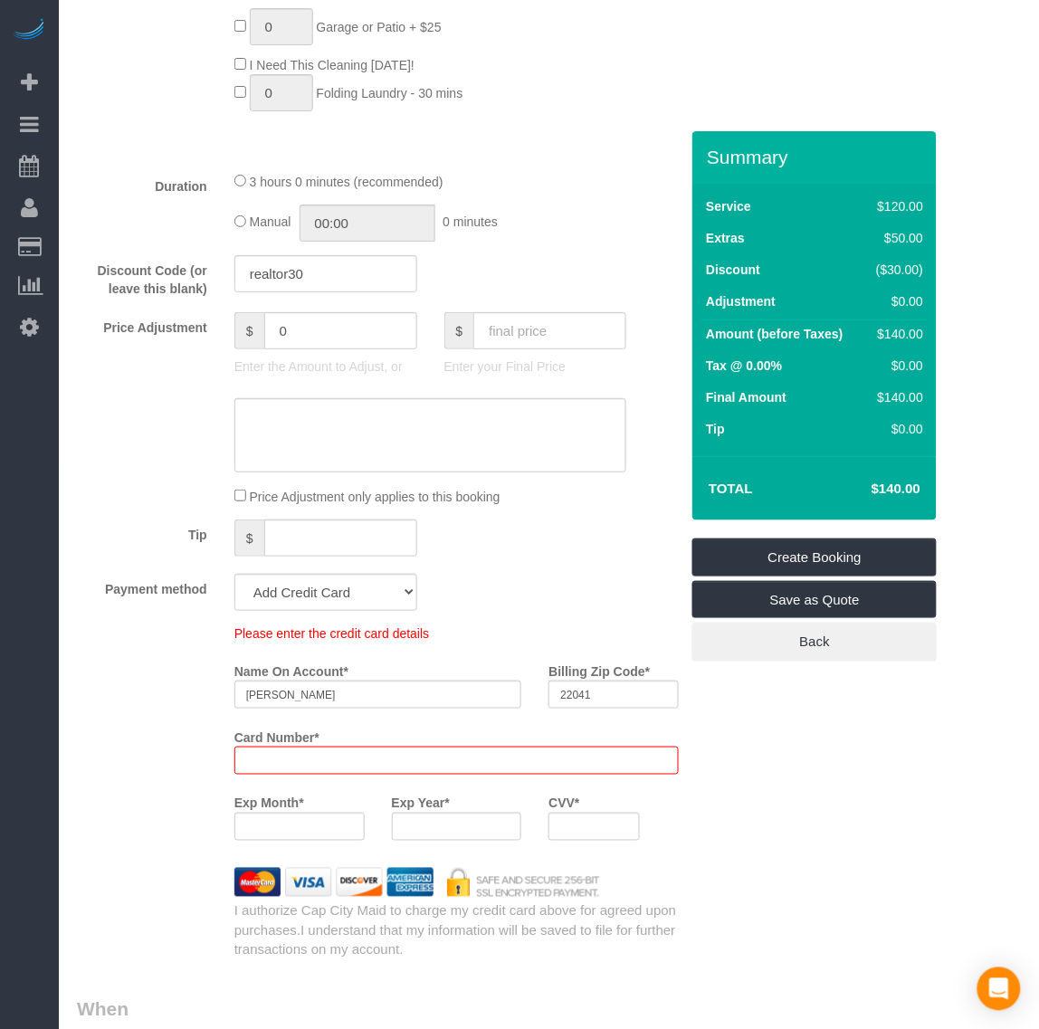
click at [780, 763] on div "Who Email* orlando.karpf@penfedrealty.com Name * Orlando Karpf Where Address* 1…" at bounding box center [549, 572] width 944 height 3501
click at [835, 780] on div "Who Email* orlando.karpf@penfedrealty.com Name * Orlando Karpf Where Address* 1…" at bounding box center [549, 572] width 944 height 3501
click at [815, 779] on div "Who Email* orlando.karpf@penfedrealty.com Name * Orlando Karpf Where Address* 1…" at bounding box center [549, 572] width 944 height 3501
drag, startPoint x: 807, startPoint y: 776, endPoint x: 572, endPoint y: 752, distance: 236.5
click at [806, 776] on div "Who Email* orlando.karpf@penfedrealty.com Name * Orlando Karpf Where Address* 1…" at bounding box center [549, 572] width 944 height 3501
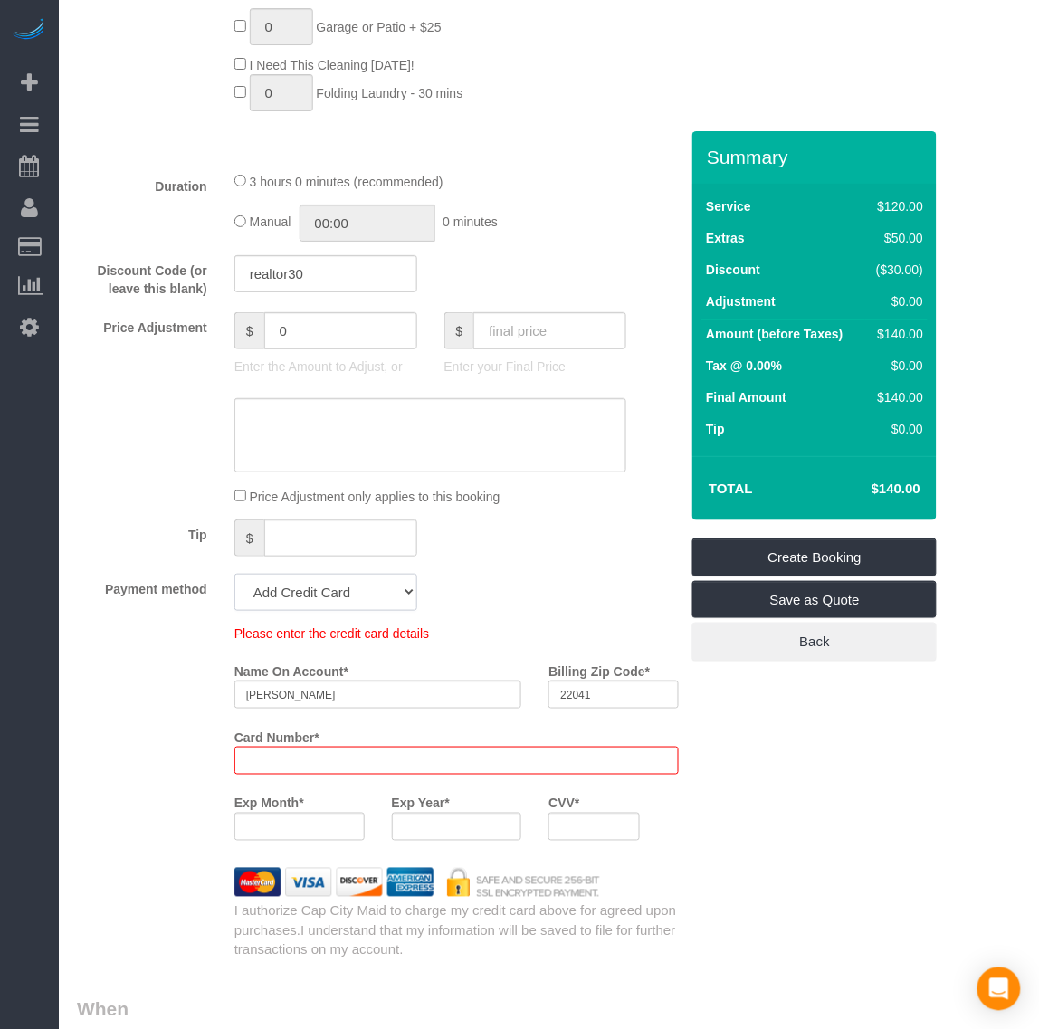
click at [366, 584] on select "Add Credit Card Cash Check Paypal" at bounding box center [325, 592] width 183 height 37
select select "string:paypal"
click at [234, 574] on select "Add Credit Card Cash Check Paypal" at bounding box center [325, 592] width 183 height 37
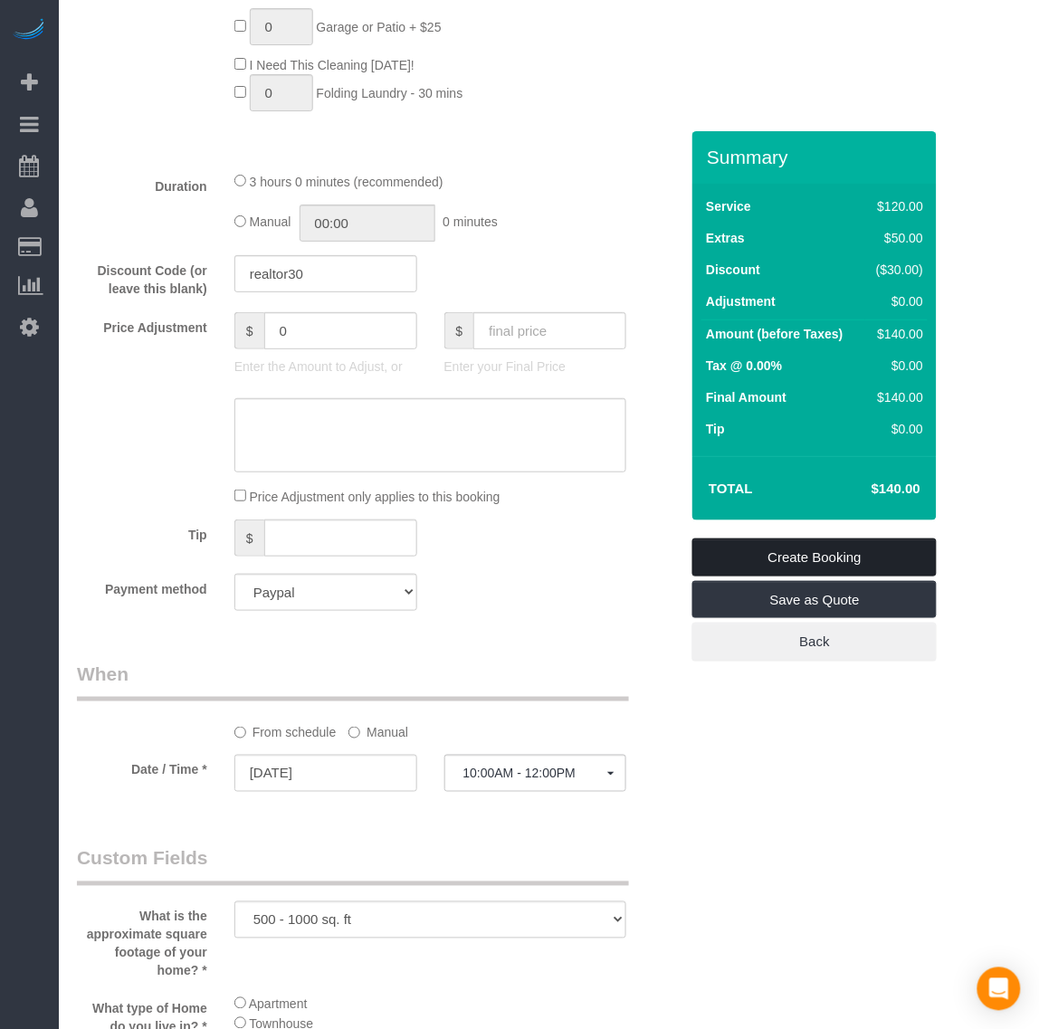
click at [767, 561] on link "Create Booking" at bounding box center [814, 557] width 244 height 38
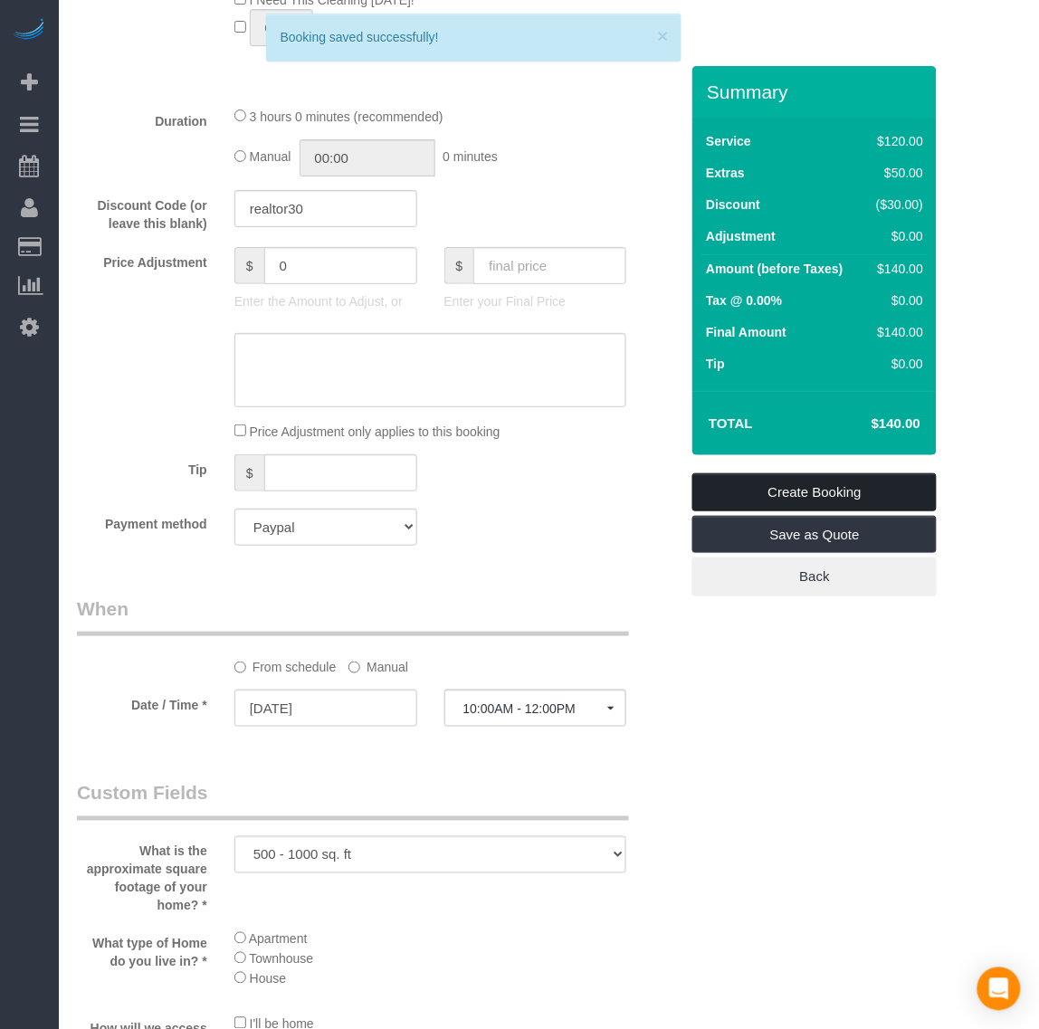
scroll to position [1244, 0]
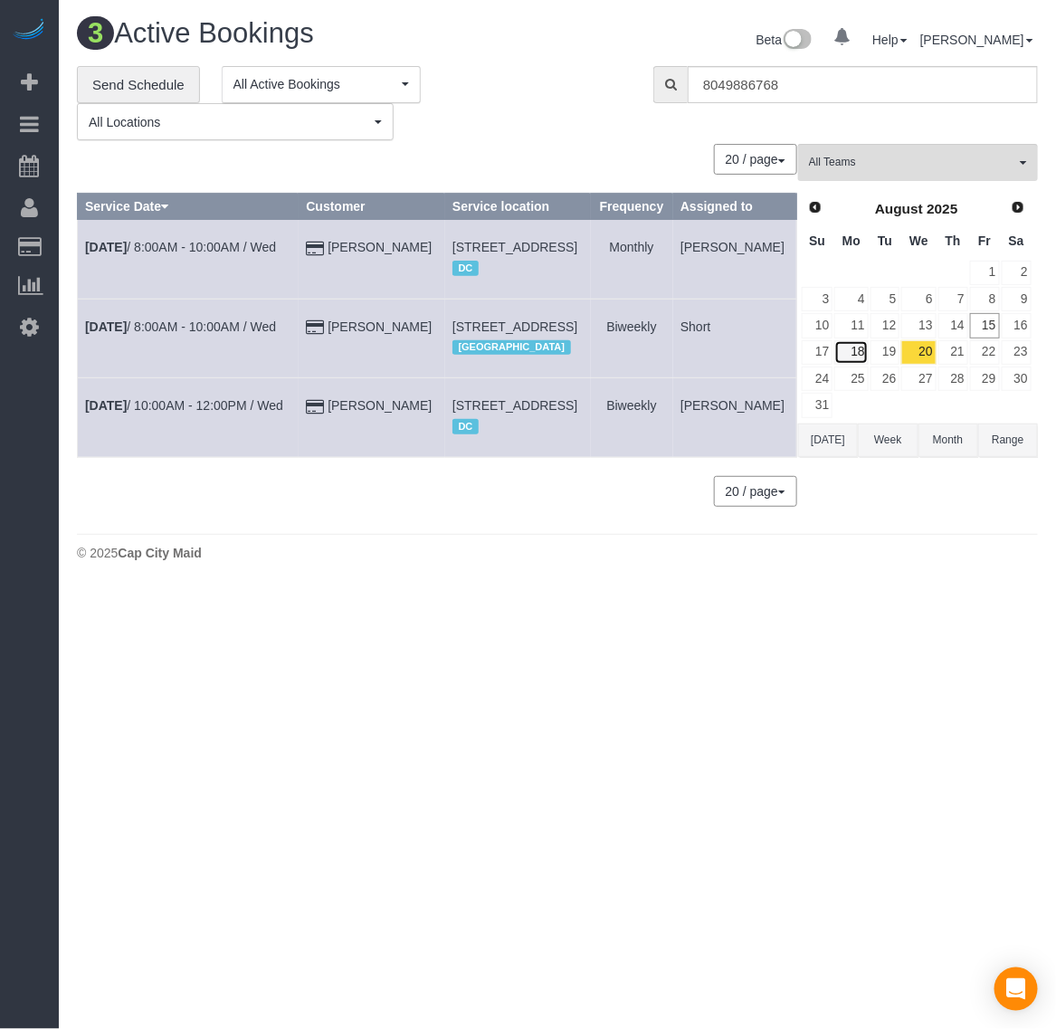
click at [853, 355] on link "18" at bounding box center [850, 352] width 33 height 24
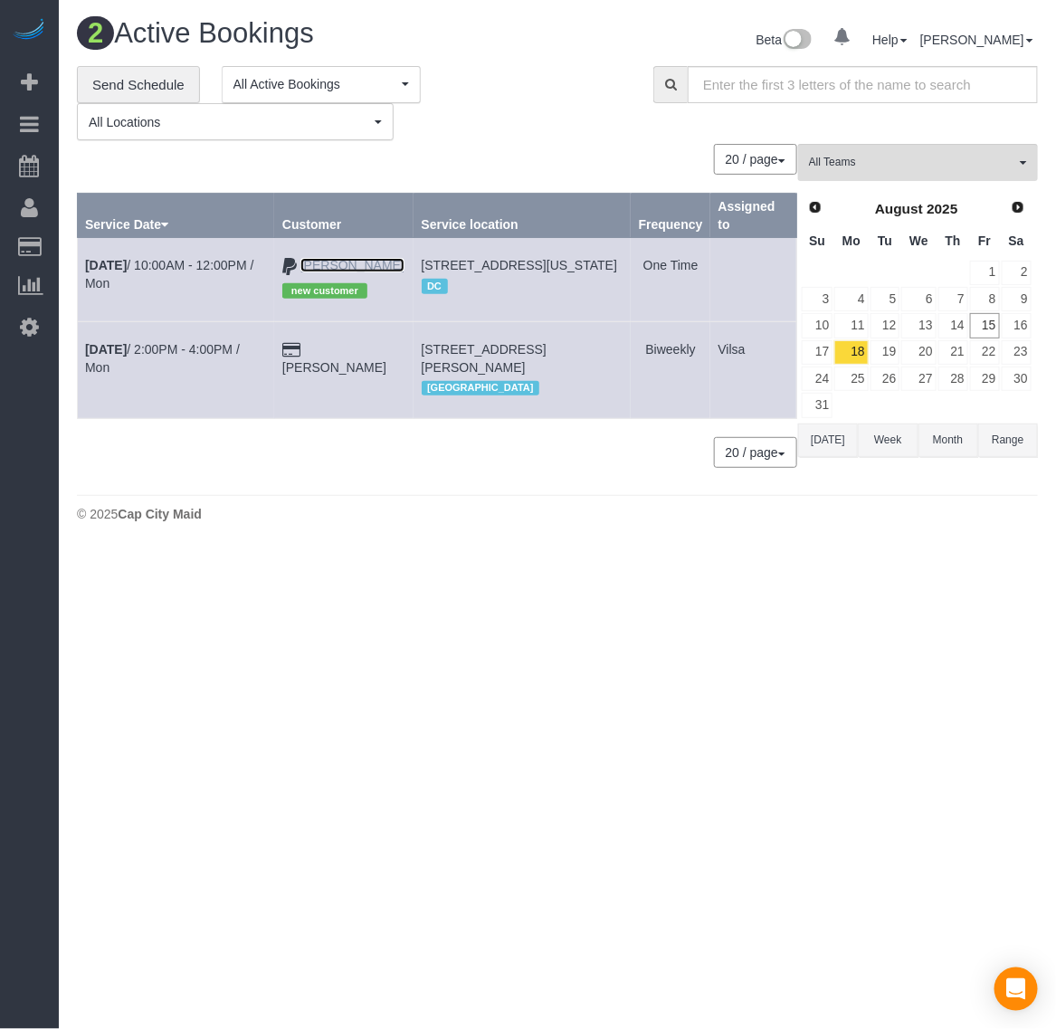
click at [357, 262] on link "Orlando Karpf" at bounding box center [352, 265] width 104 height 14
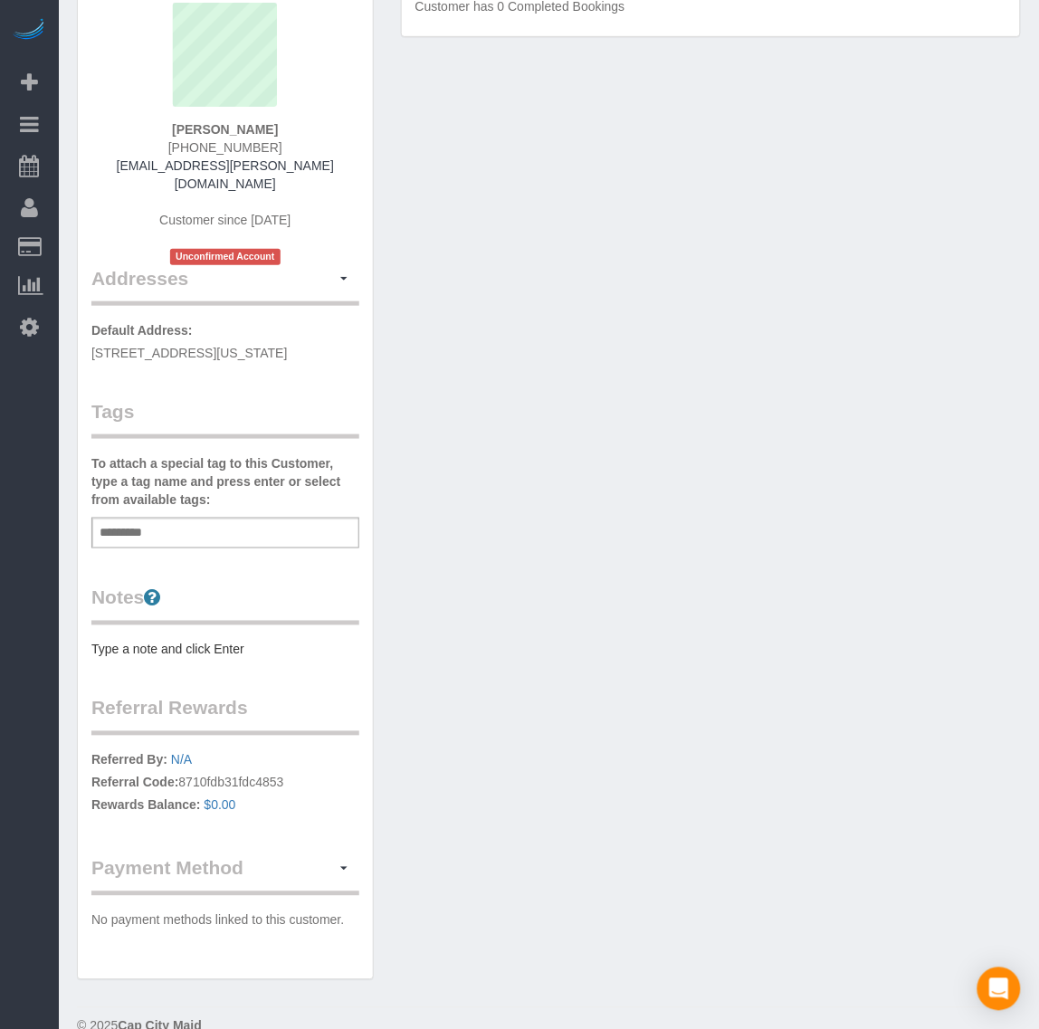
scroll to position [165, 0]
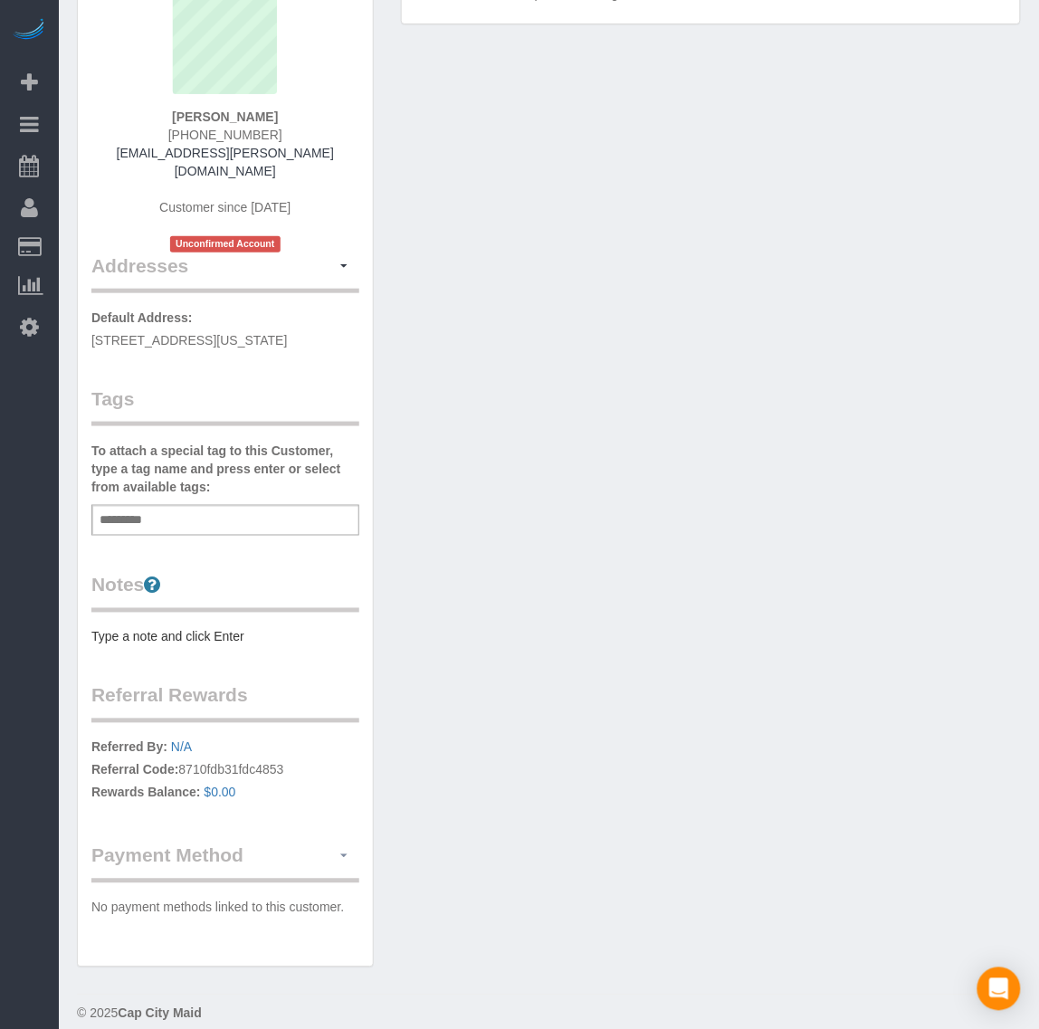
click at [346, 854] on span "button" at bounding box center [343, 856] width 7 height 4
click at [285, 901] on link "Add Credit/Debit Card" at bounding box center [273, 913] width 169 height 24
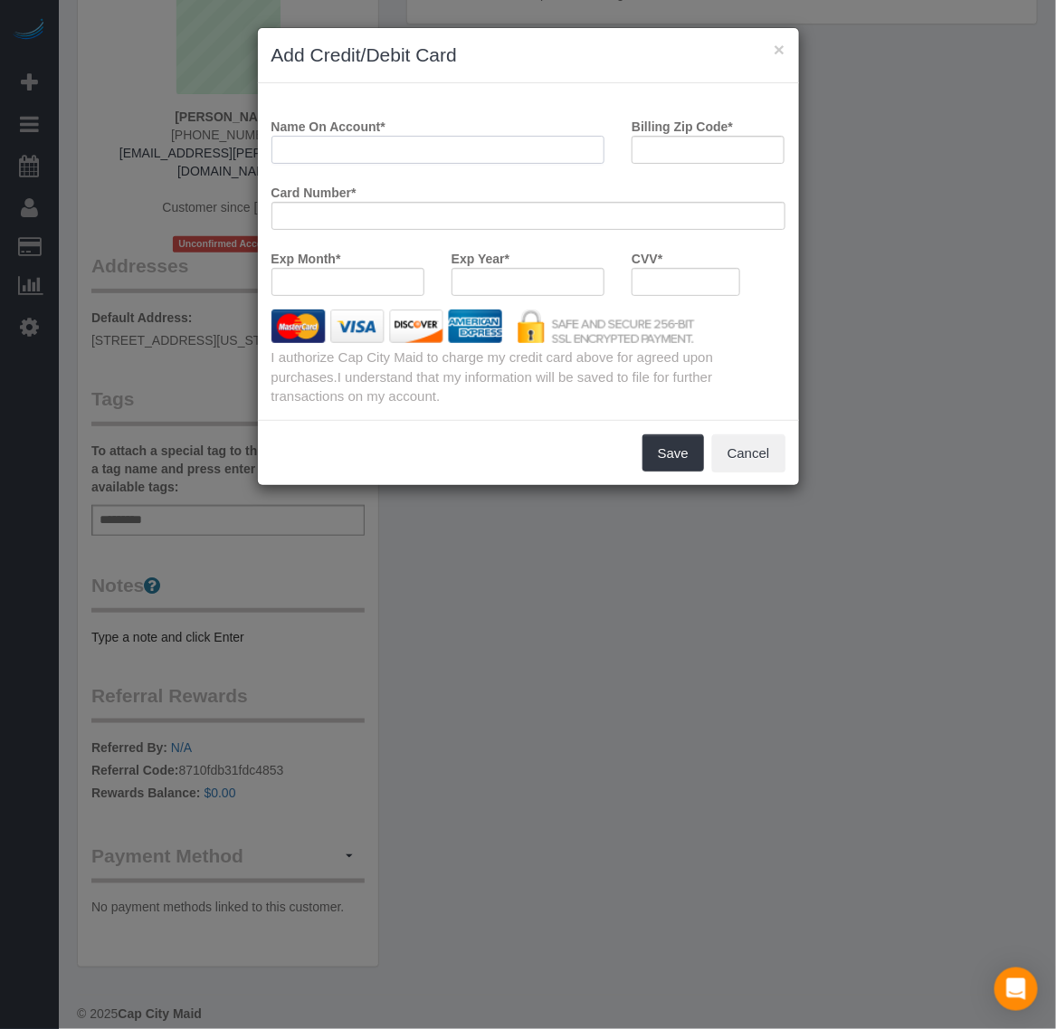
click at [445, 155] on input "Name On Account *" at bounding box center [438, 150] width 334 height 28
paste input "Orlando C. Karpf"
type input "Orlando C. Karpf"
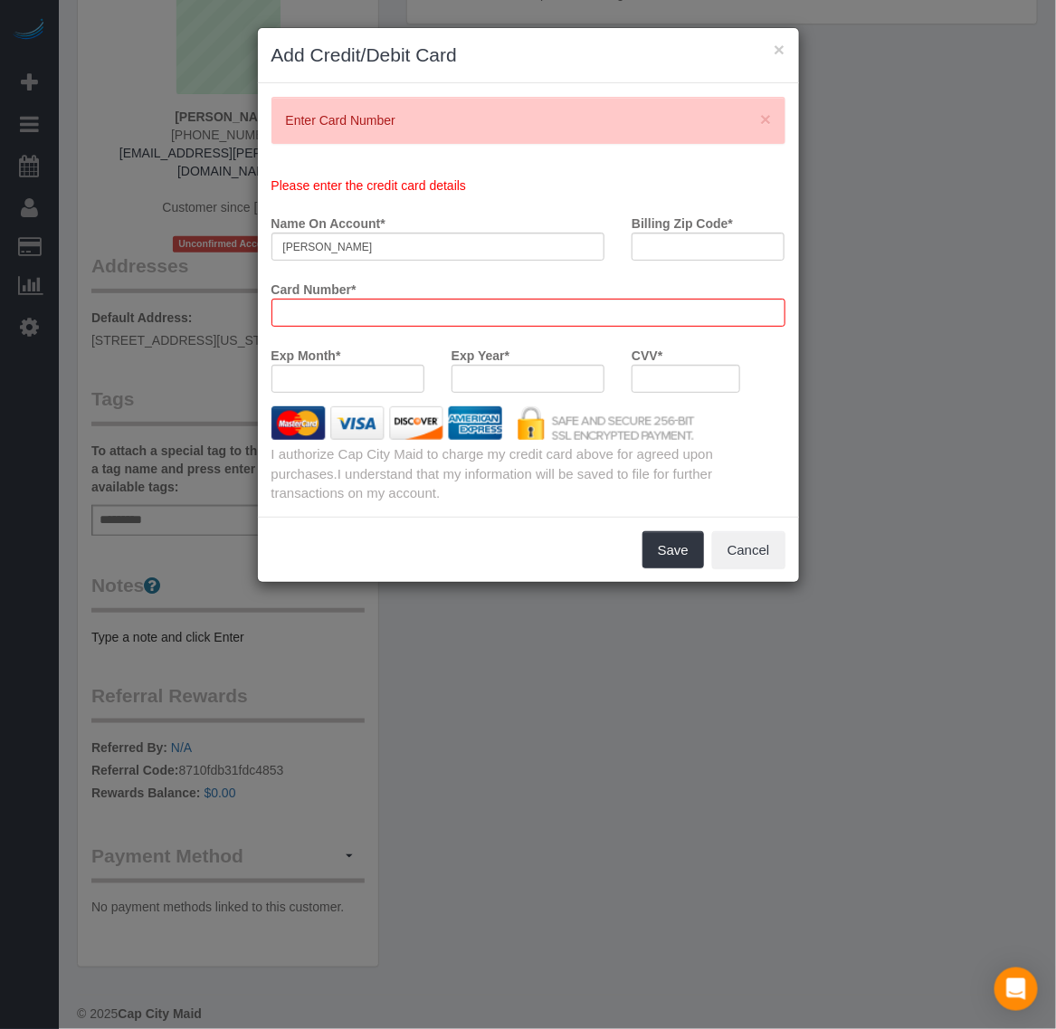
click at [389, 335] on div "Card Number *" at bounding box center [528, 307] width 541 height 66
drag, startPoint x: 451, startPoint y: 319, endPoint x: 272, endPoint y: 306, distance: 178.8
click at [272, 306] on div at bounding box center [528, 313] width 514 height 28
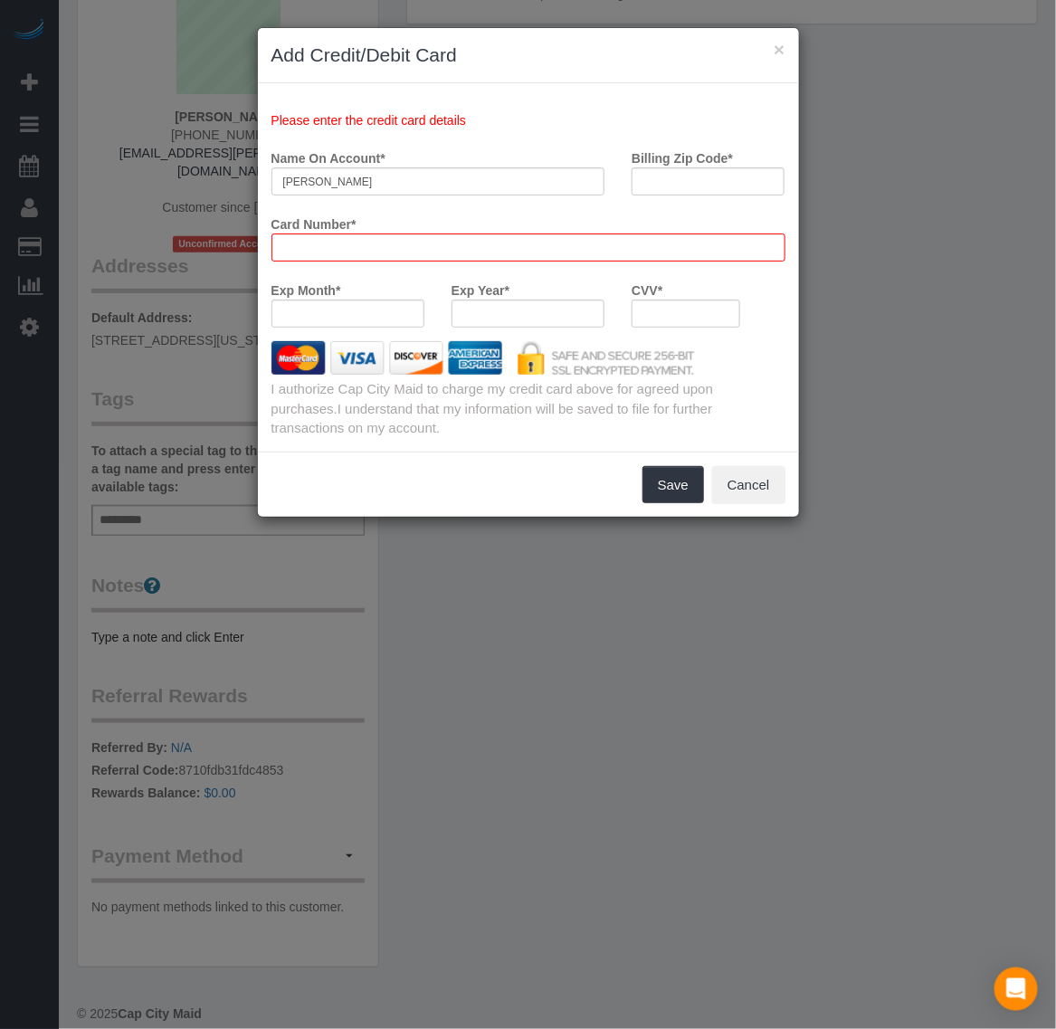
click at [690, 301] on div at bounding box center [686, 314] width 109 height 28
drag, startPoint x: 684, startPoint y: 183, endPoint x: 684, endPoint y: 195, distance: 12.7
click at [684, 183] on input "Billing Zip Code *" at bounding box center [708, 181] width 153 height 28
paste input "22041"
type input "22041"
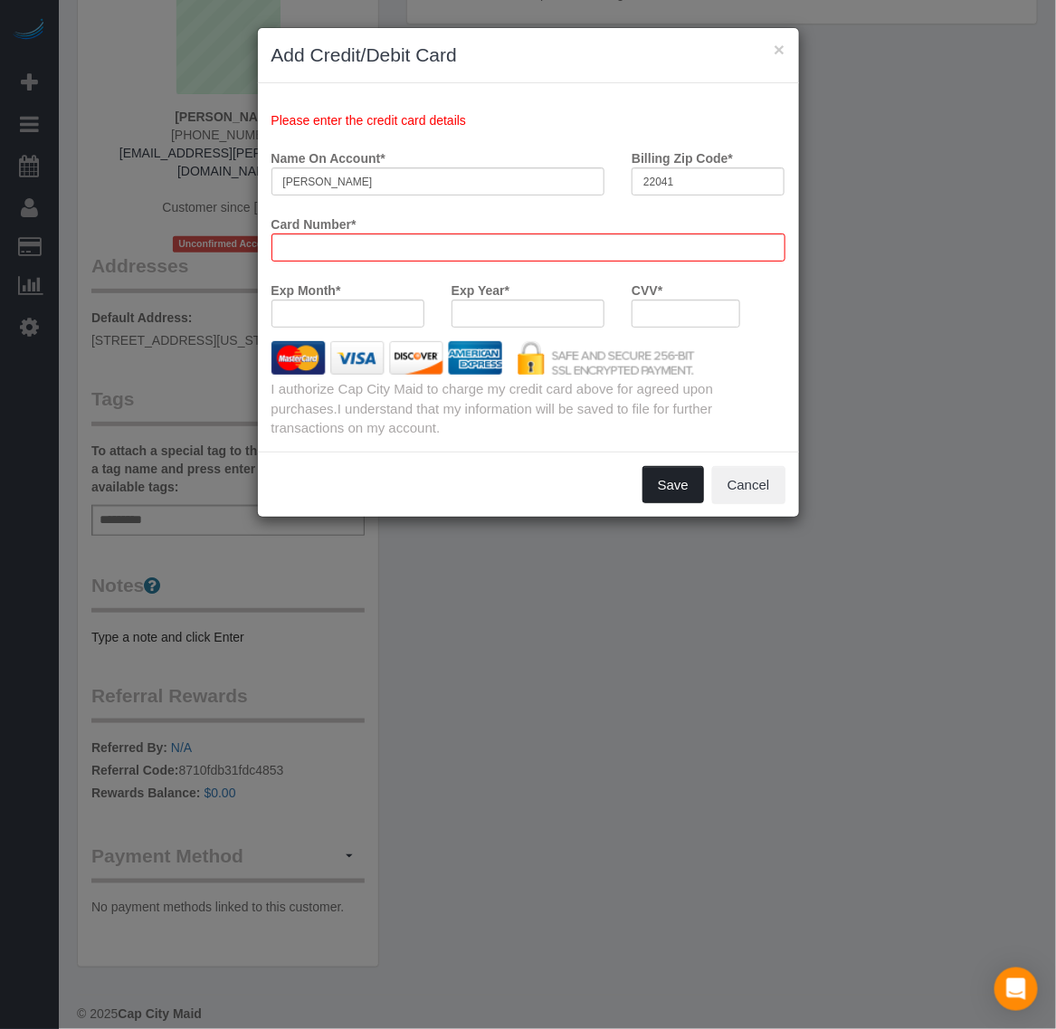
click at [680, 481] on button "Save" at bounding box center [673, 485] width 62 height 38
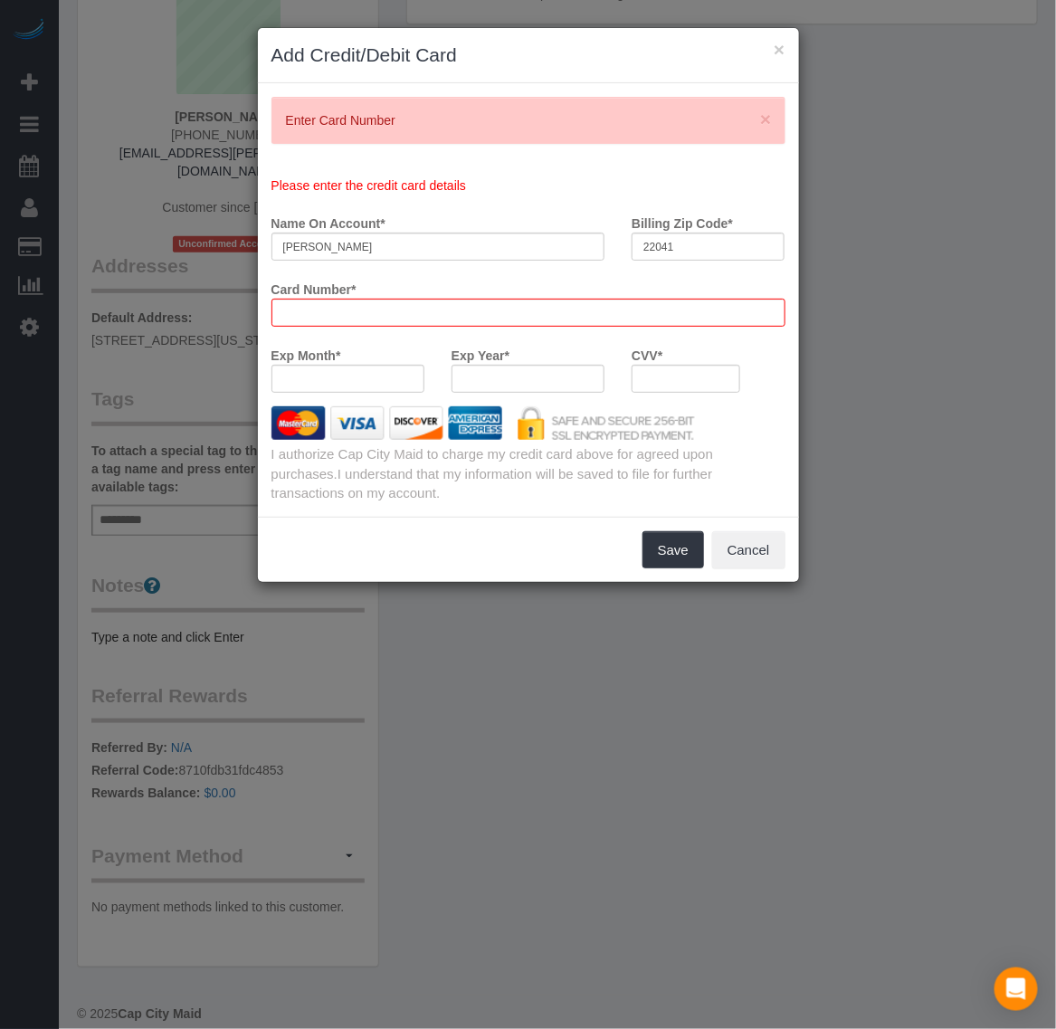
click at [428, 321] on div at bounding box center [528, 313] width 514 height 28
click at [331, 330] on div "Card Number *" at bounding box center [528, 307] width 541 height 66
drag, startPoint x: 507, startPoint y: 274, endPoint x: 485, endPoint y: 278, distance: 22.0
click at [504, 271] on payment-method-fs-pay "Please enter the credit card details Name On Account * Orlando C. Karpf Billing…" at bounding box center [528, 291] width 514 height 230
drag, startPoint x: 459, startPoint y: 326, endPoint x: 253, endPoint y: 319, distance: 205.5
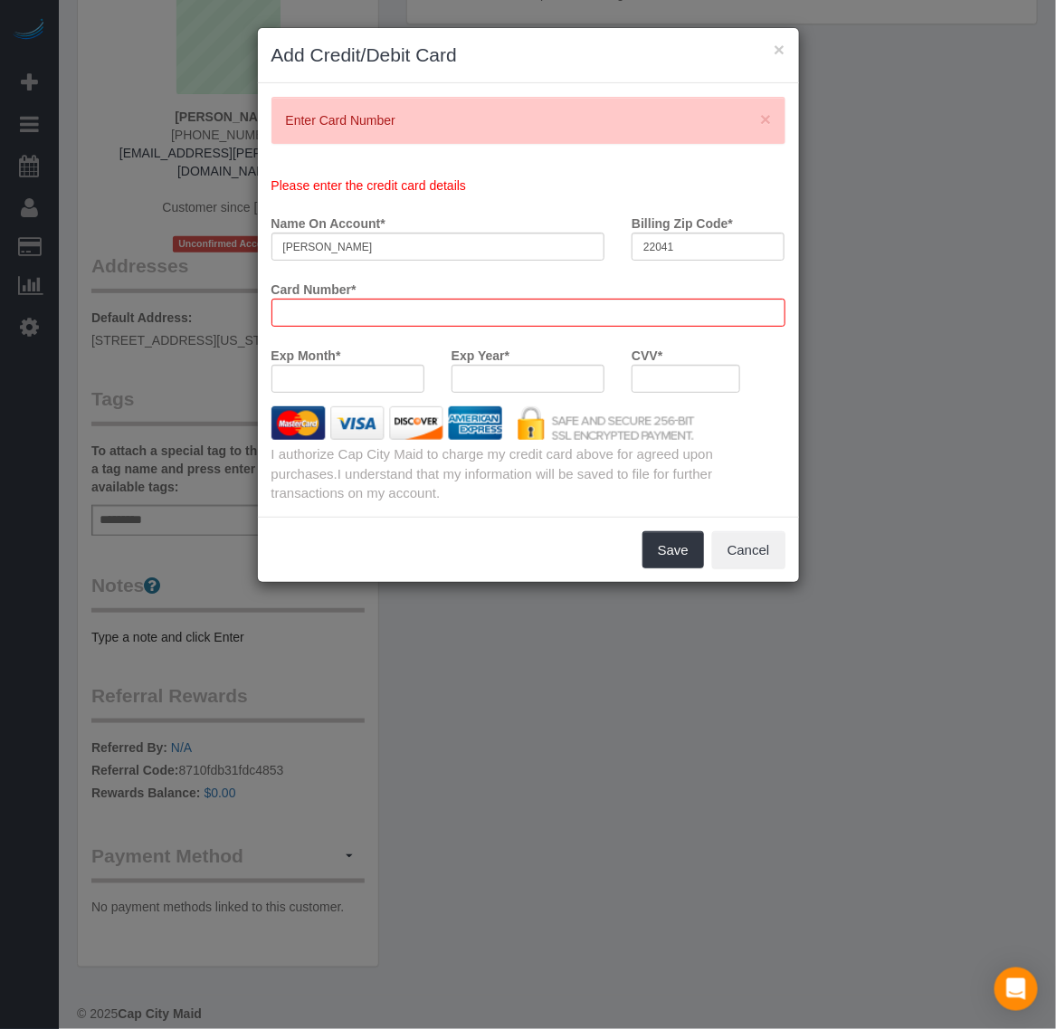
click at [253, 319] on div "× Add Credit/Debit Card × Enter Card Number Please enter the credit card detail…" at bounding box center [528, 514] width 1056 height 1029
click at [677, 550] on button "Save" at bounding box center [673, 550] width 62 height 38
click at [675, 547] on button "Save" at bounding box center [673, 550] width 62 height 38
click at [674, 547] on button "Save" at bounding box center [673, 550] width 62 height 38
click at [672, 547] on button "Save" at bounding box center [673, 550] width 62 height 38
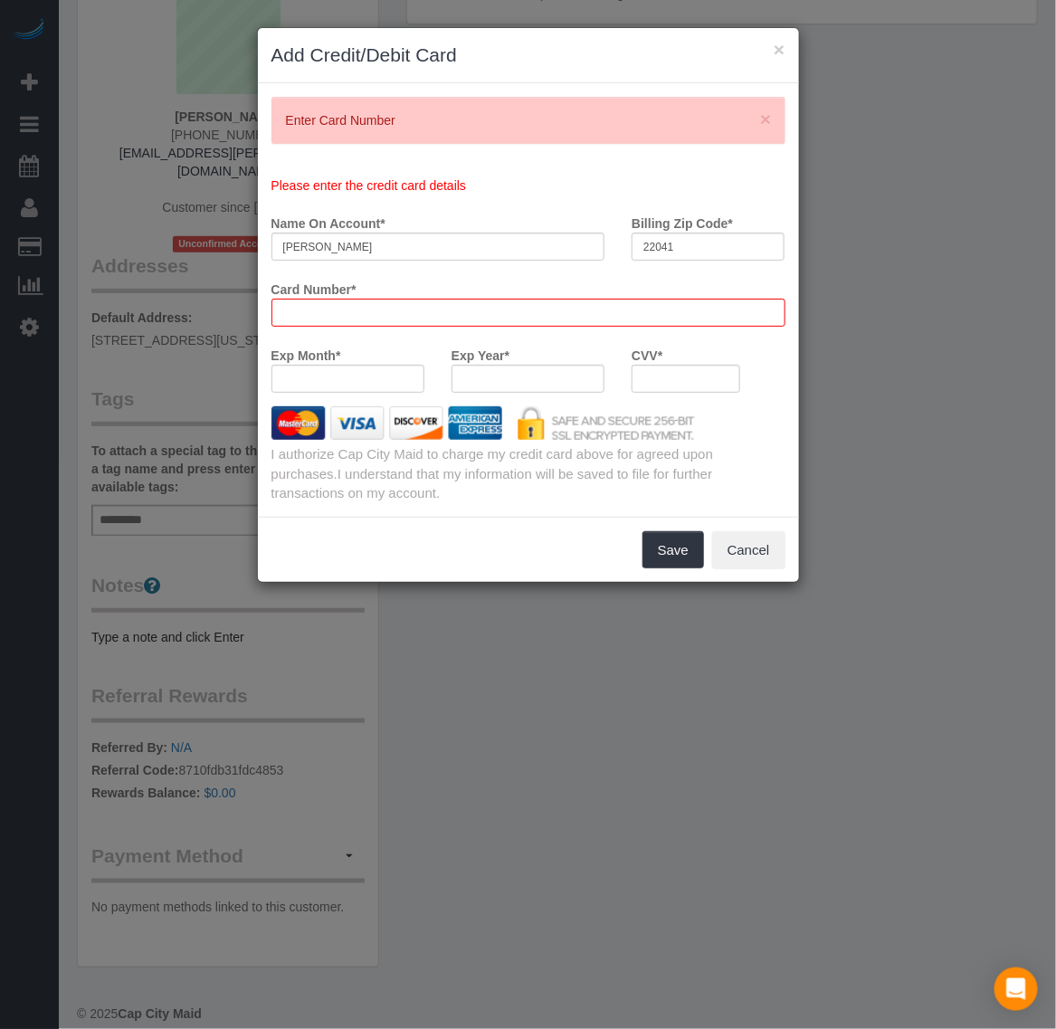
click at [503, 324] on div at bounding box center [528, 313] width 514 height 28
drag, startPoint x: 407, startPoint y: 326, endPoint x: 283, endPoint y: 326, distance: 124.0
click at [283, 326] on div at bounding box center [528, 313] width 514 height 28
click at [486, 300] on div at bounding box center [528, 313] width 514 height 28
click at [331, 321] on div at bounding box center [528, 313] width 514 height 28
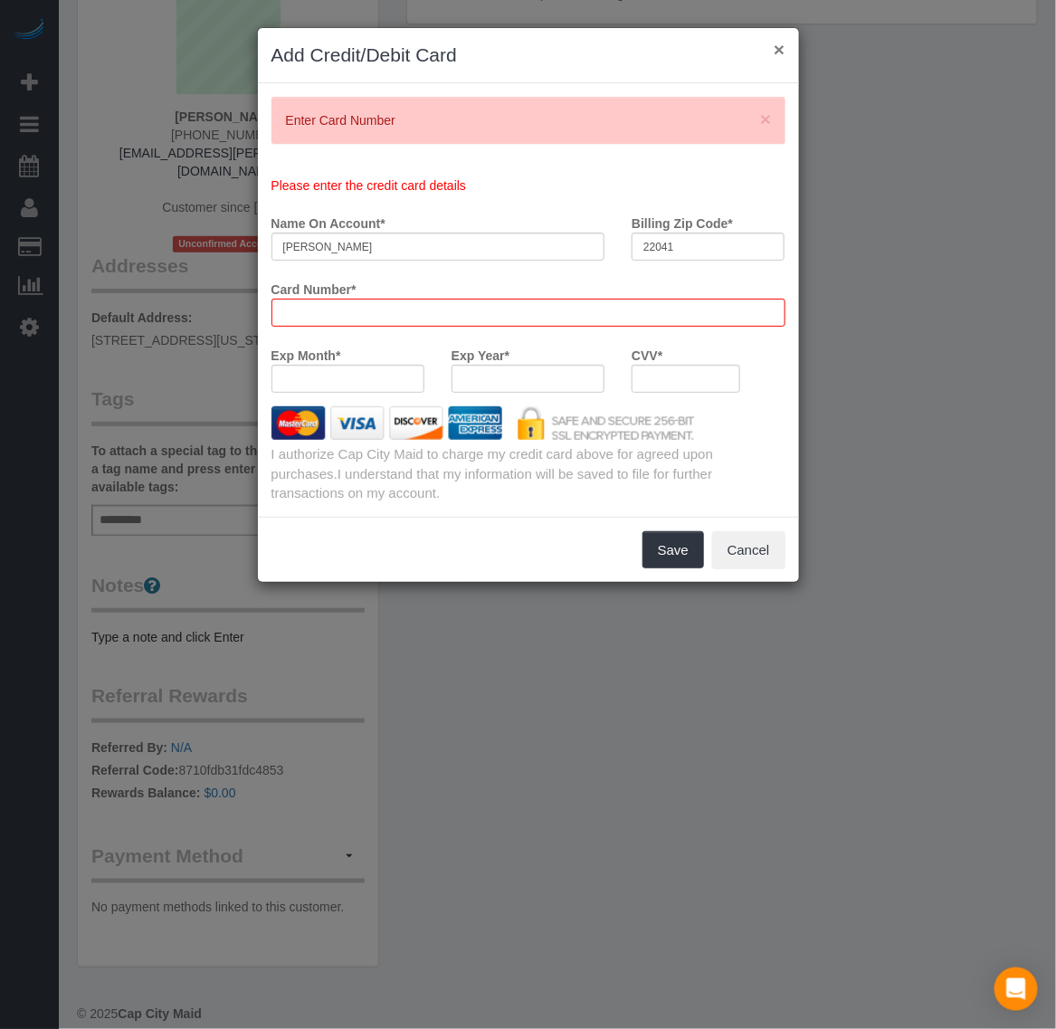
click at [780, 51] on button "×" at bounding box center [779, 49] width 11 height 19
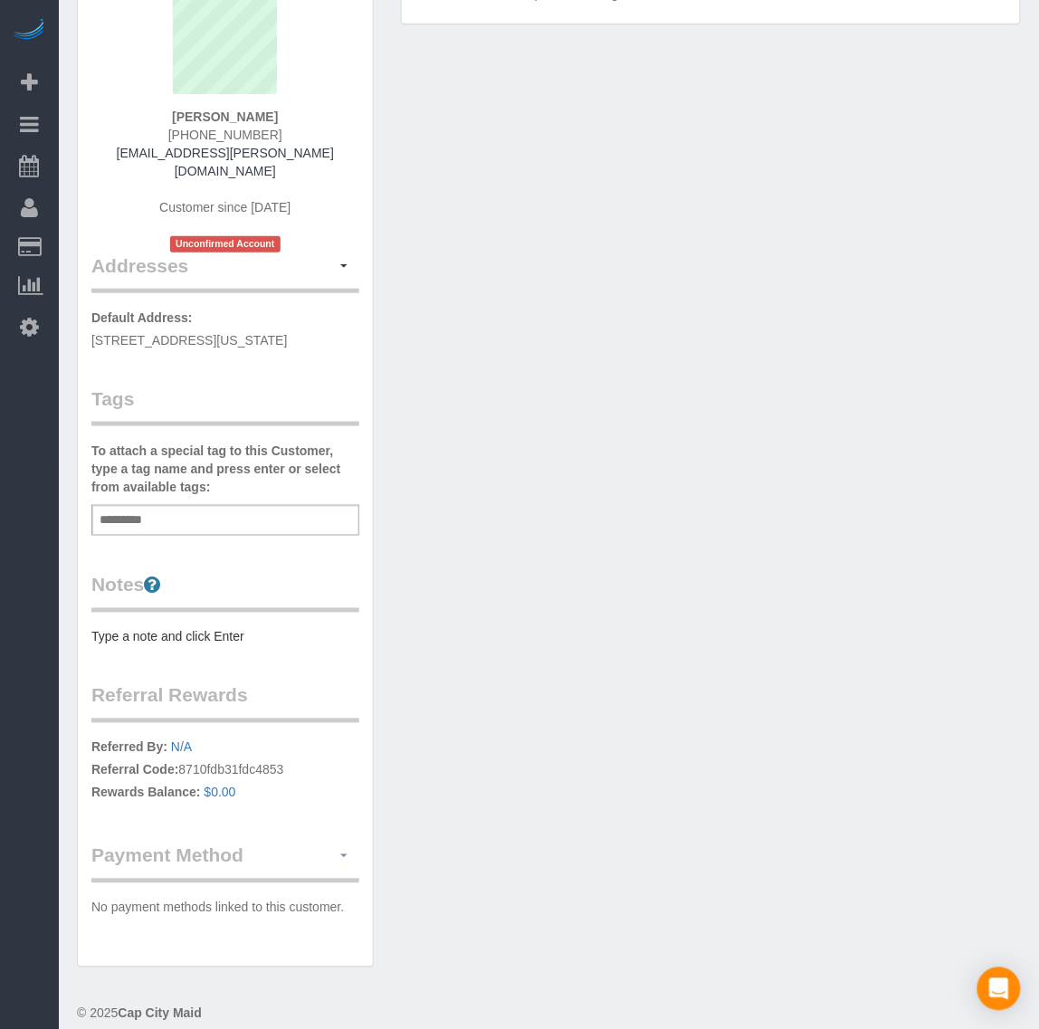
click at [341, 843] on button "button" at bounding box center [343, 856] width 31 height 28
drag, startPoint x: 274, startPoint y: 894, endPoint x: 291, endPoint y: 892, distance: 17.3
click at [274, 901] on link "Add Credit/Debit Card" at bounding box center [273, 913] width 169 height 24
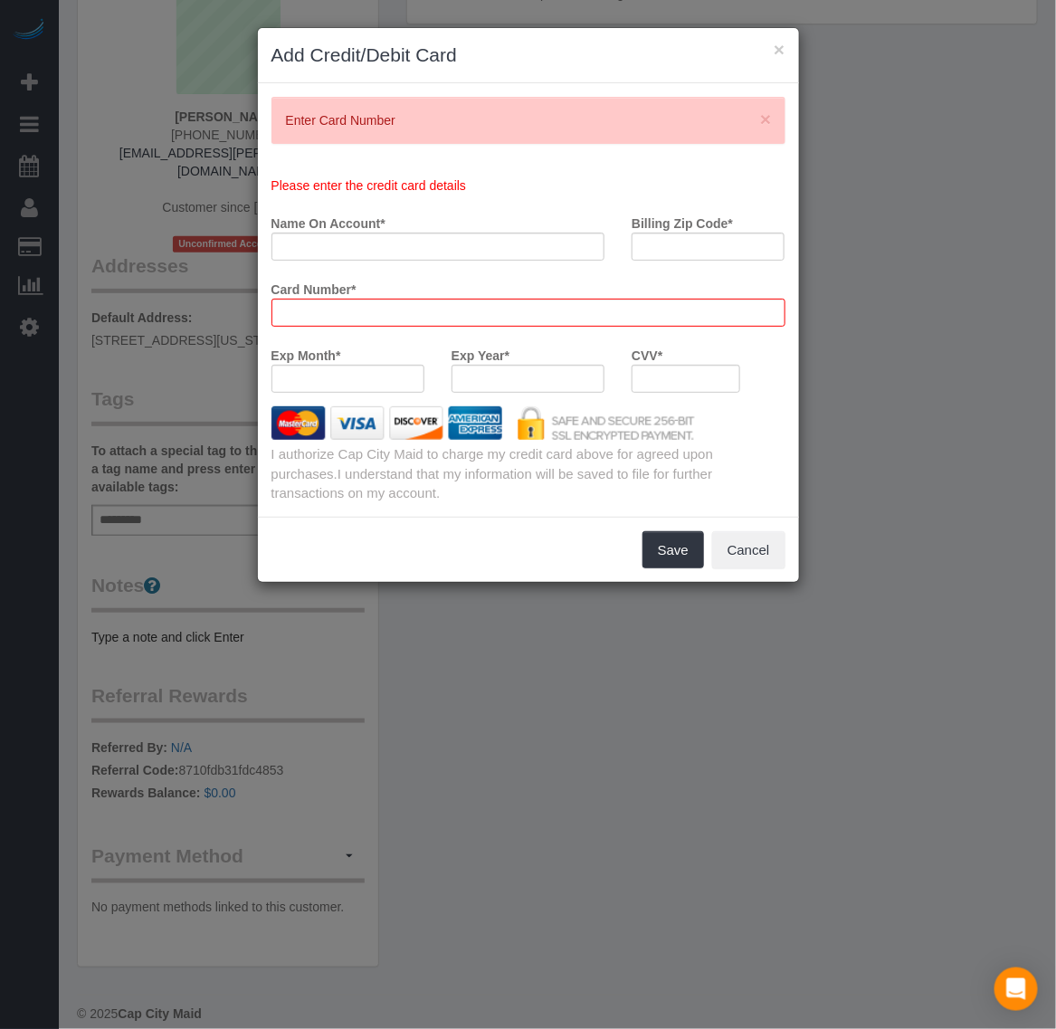
click at [478, 499] on div "I authorize Cap City Maid to charge my credit card above for agreed upon purcha…" at bounding box center [528, 473] width 541 height 58
click at [471, 499] on div "I authorize Cap City Maid to charge my credit card above for agreed upon purcha…" at bounding box center [528, 473] width 541 height 58
click at [428, 326] on div at bounding box center [528, 313] width 514 height 28
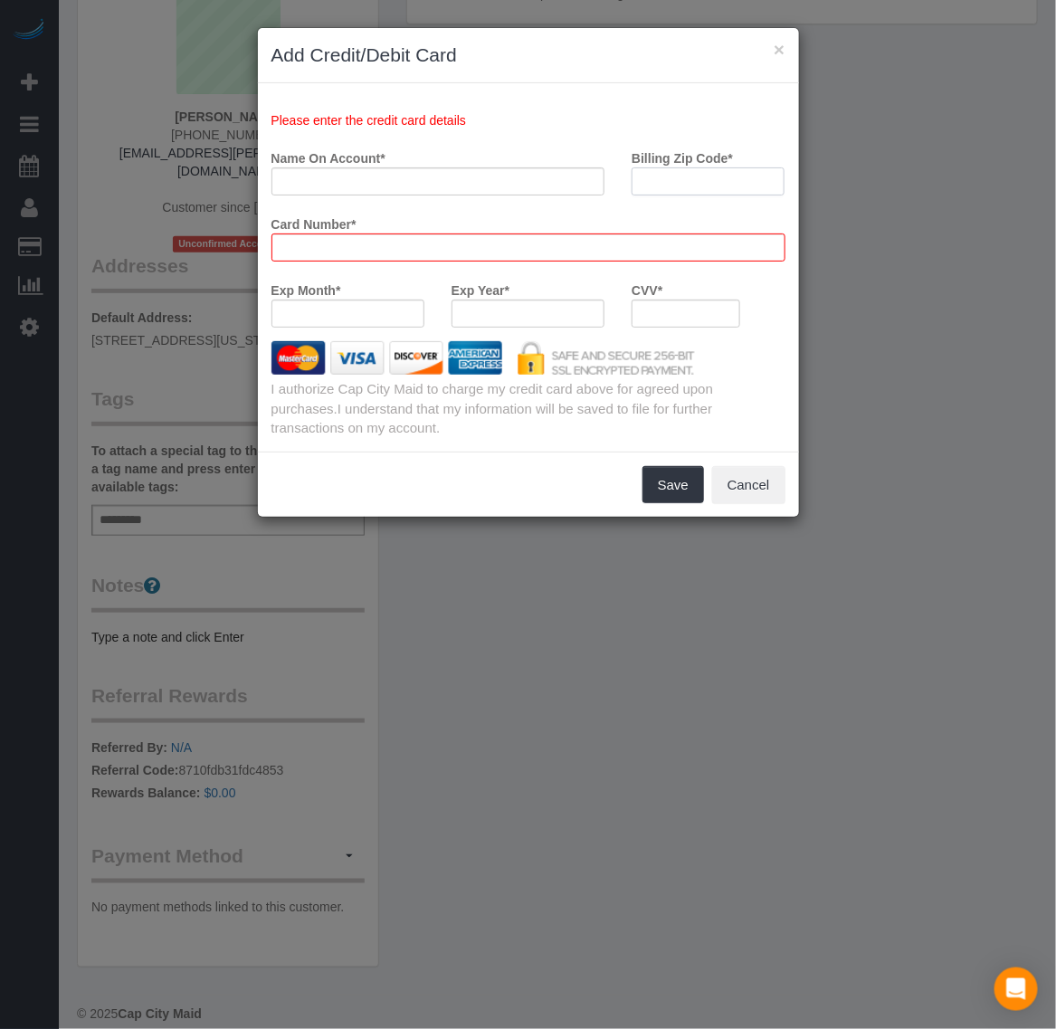
click at [661, 181] on input "Billing Zip Code *" at bounding box center [708, 181] width 153 height 28
paste input "22041"
type input "22041"
click at [318, 178] on input "Name On Account *" at bounding box center [438, 181] width 334 height 28
paste input "Orlando C. Karpf"
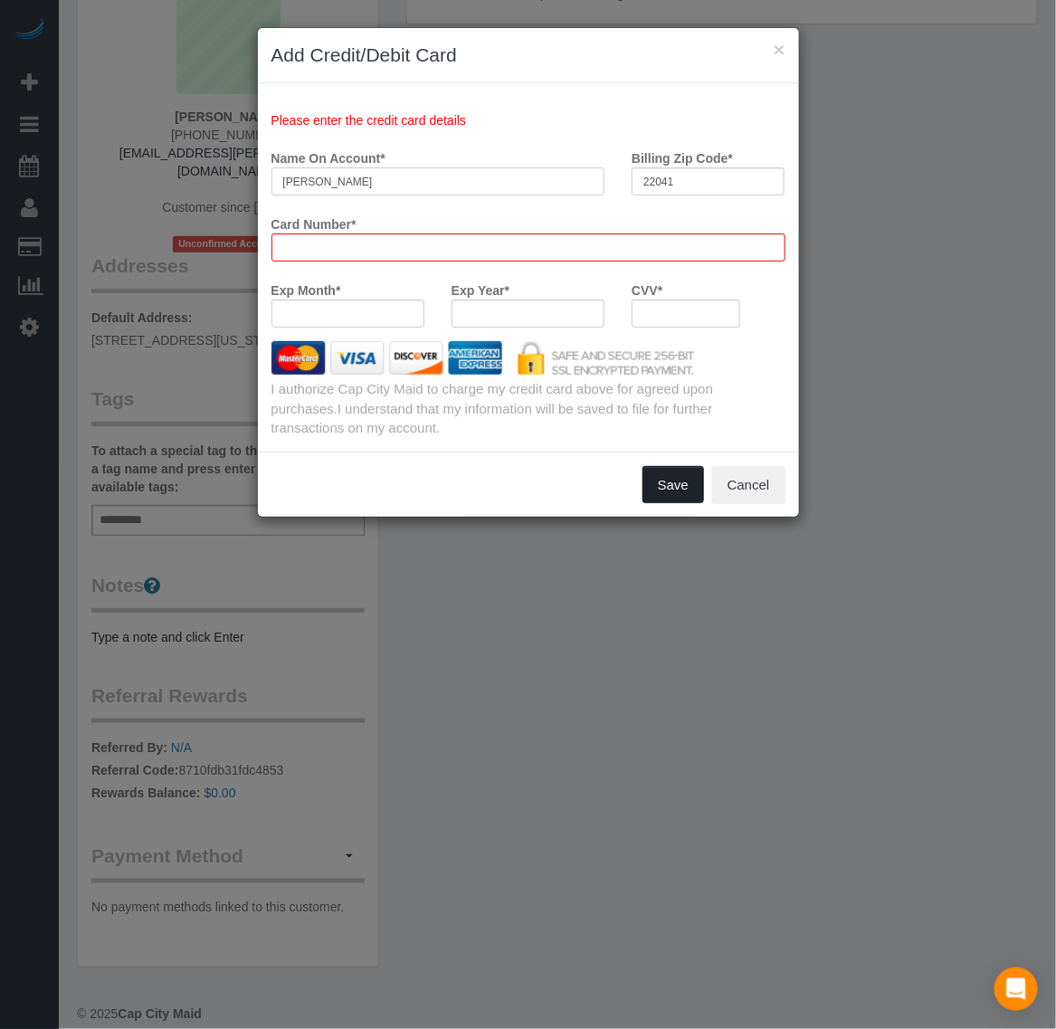
type input "Orlando C. Karpf"
click at [672, 490] on button "Save" at bounding box center [673, 485] width 62 height 38
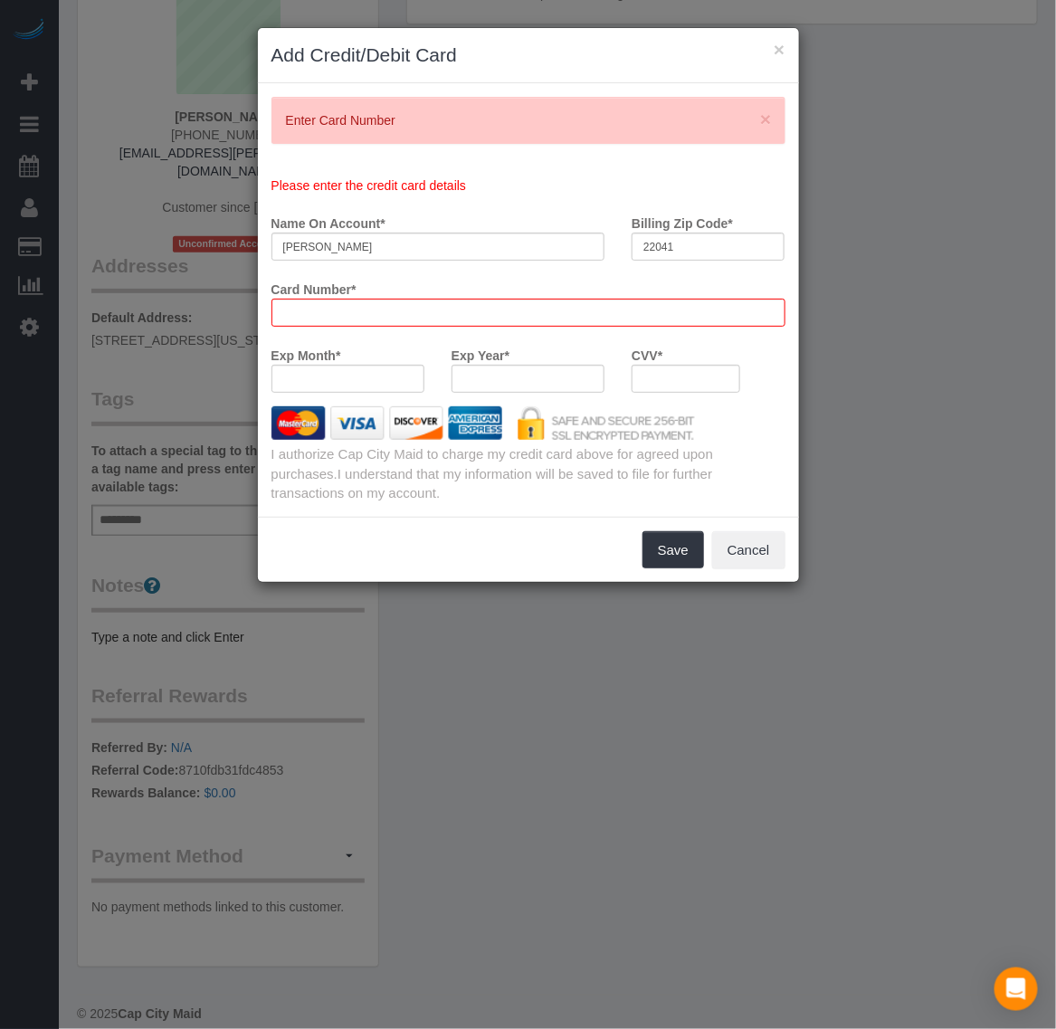
click at [435, 512] on div "× Enter Card Number Please enter the credit card details Name On Account * Orla…" at bounding box center [528, 299] width 541 height 433
click at [443, 511] on div "× Enter Card Number Please enter the credit card details Name On Account * Orla…" at bounding box center [528, 299] width 541 height 433
click at [414, 518] on div "Save Cancel" at bounding box center [528, 550] width 541 height 66
click at [418, 521] on div "Save Cancel" at bounding box center [528, 550] width 541 height 66
click at [419, 518] on div "Save Cancel" at bounding box center [528, 550] width 541 height 66
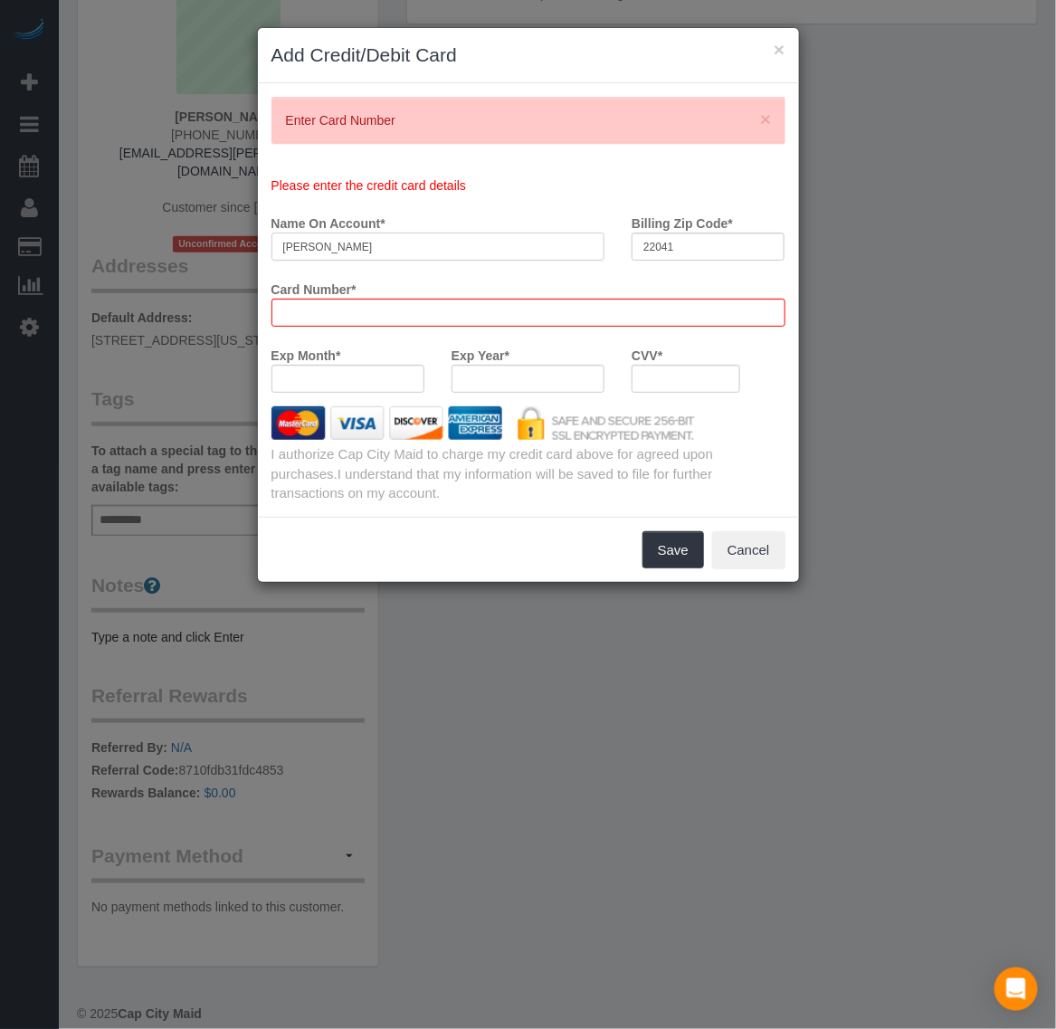
click at [418, 236] on input "Orlando C. Karpf" at bounding box center [438, 247] width 334 height 28
click at [493, 291] on div "Card Number *" at bounding box center [528, 300] width 541 height 52
click at [499, 282] on div "Card Number *" at bounding box center [528, 300] width 541 height 52
click at [489, 555] on div "Save Cancel" at bounding box center [528, 550] width 541 height 66
click at [416, 529] on div "Save Cancel" at bounding box center [528, 550] width 541 height 66
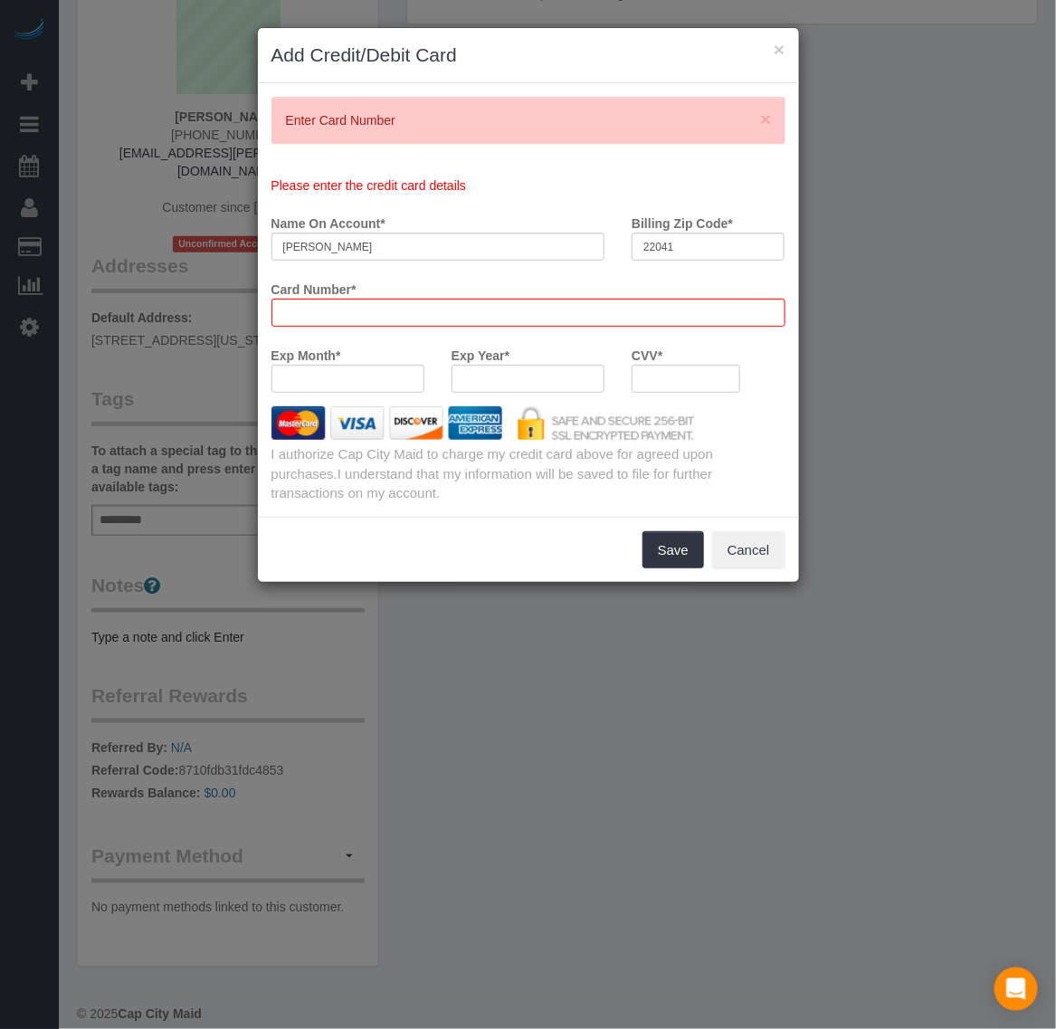
click at [412, 527] on div "Save Cancel" at bounding box center [528, 550] width 541 height 66
click at [404, 520] on div "Save Cancel" at bounding box center [528, 550] width 541 height 66
click at [451, 236] on input "Orlando C. Karpf" at bounding box center [438, 247] width 334 height 28
click at [455, 516] on div "× Enter Card Number Please enter the credit card details Name On Account * Orla…" at bounding box center [528, 299] width 541 height 433
click at [453, 512] on div "× Enter Card Number Please enter the credit card details Name On Account * Orla…" at bounding box center [528, 299] width 541 height 433
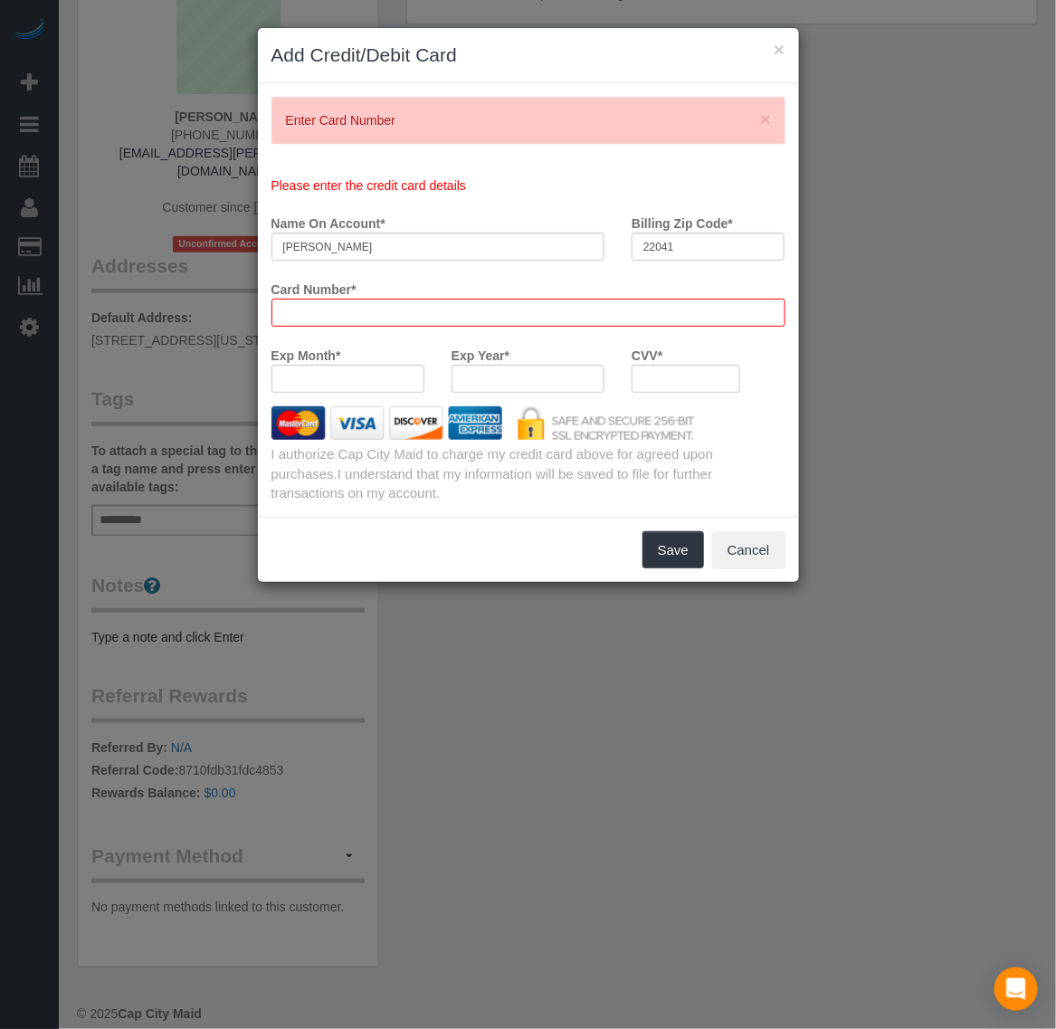
click at [452, 511] on div "× Enter Card Number Please enter the credit card details Name On Account * Orla…" at bounding box center [528, 299] width 541 height 433
drag, startPoint x: 404, startPoint y: 323, endPoint x: 219, endPoint y: 326, distance: 185.5
click at [219, 326] on div "× Add Credit/Debit Card × Enter Card Number Please enter the credit card detail…" at bounding box center [528, 514] width 1056 height 1029
click at [568, 552] on div "Save Cancel" at bounding box center [528, 550] width 541 height 66
click at [645, 557] on button "Save" at bounding box center [673, 550] width 62 height 38
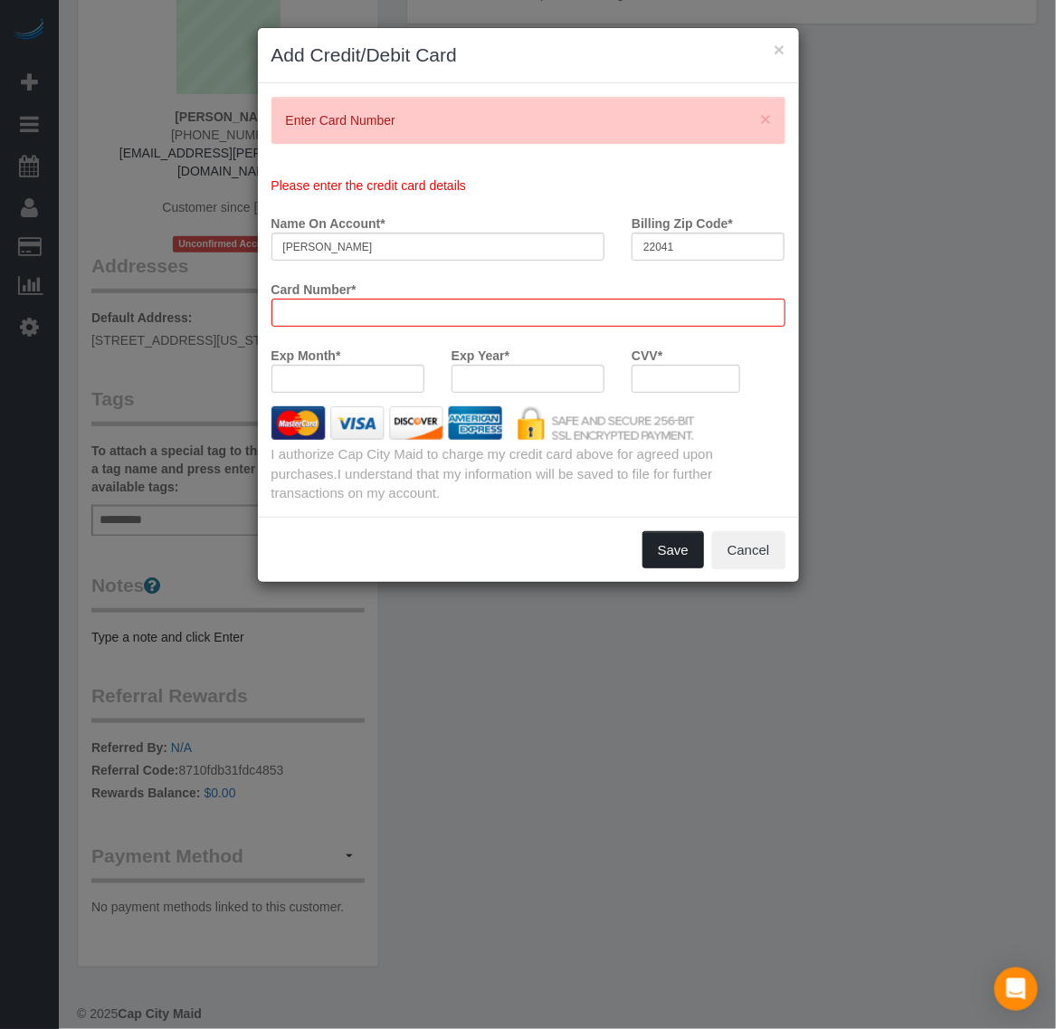
click at [670, 549] on button "Save" at bounding box center [673, 550] width 62 height 38
click at [668, 548] on button "Save" at bounding box center [673, 550] width 62 height 38
click at [663, 545] on button "Save" at bounding box center [673, 550] width 62 height 38
click at [662, 545] on button "Save" at bounding box center [673, 550] width 62 height 38
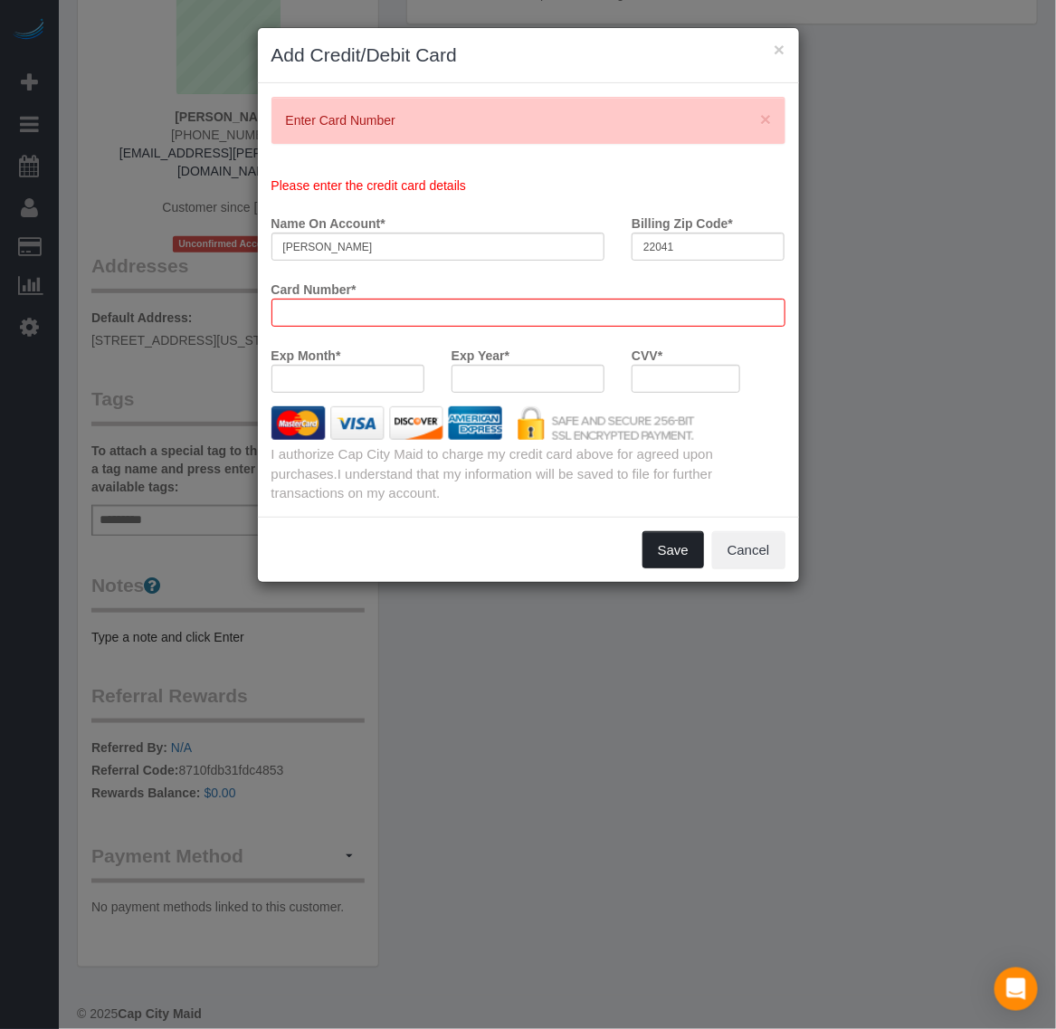
click at [662, 545] on button "Save" at bounding box center [673, 550] width 62 height 38
click at [665, 547] on button "Save" at bounding box center [673, 550] width 62 height 38
click at [419, 304] on div at bounding box center [528, 313] width 514 height 28
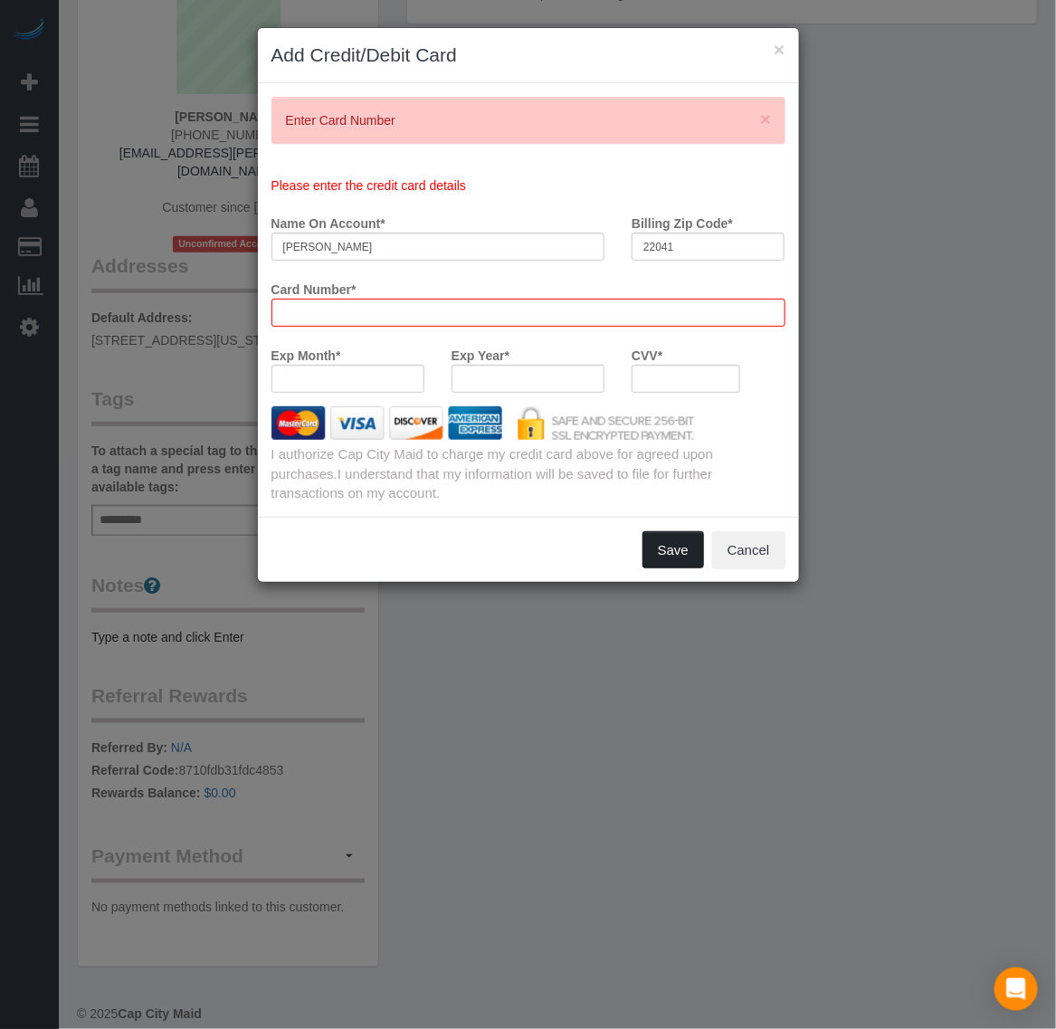
click at [661, 548] on button "Save" at bounding box center [673, 550] width 62 height 38
click at [663, 550] on button "Save" at bounding box center [673, 550] width 62 height 38
click at [671, 550] on button "Save" at bounding box center [673, 550] width 62 height 38
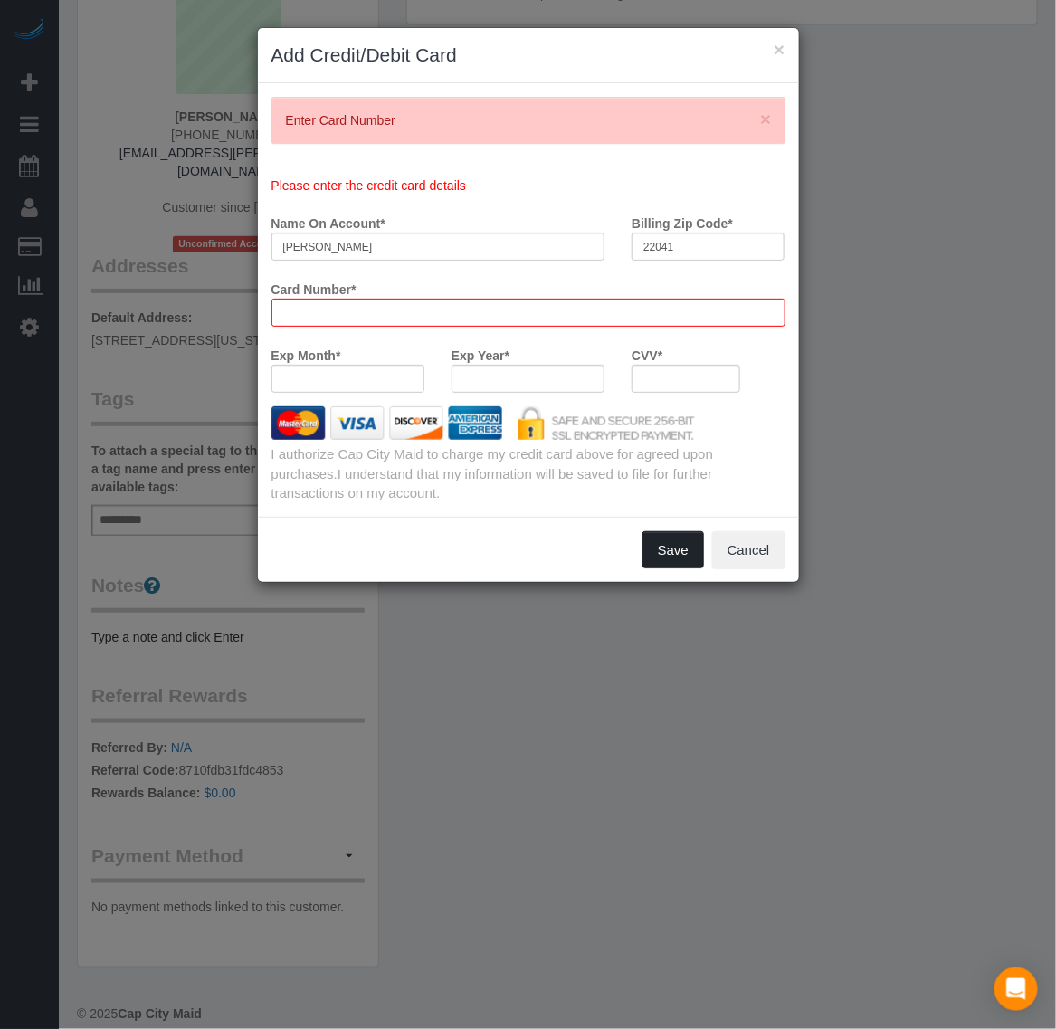
click at [671, 550] on button "Save" at bounding box center [673, 550] width 62 height 38
click at [670, 550] on button "Save" at bounding box center [673, 550] width 62 height 38
click at [665, 546] on button "Save" at bounding box center [673, 550] width 62 height 38
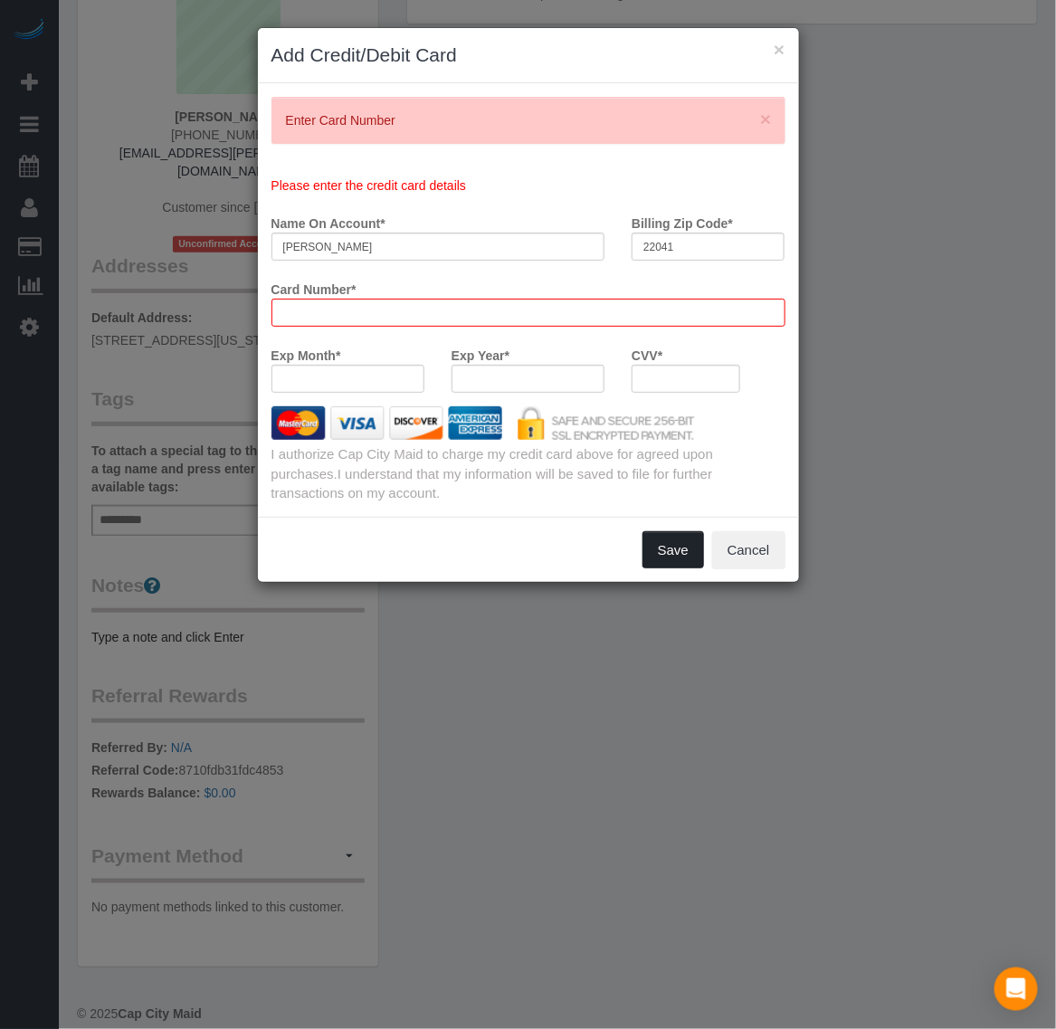
click at [679, 567] on button "Save" at bounding box center [673, 550] width 62 height 38
click at [679, 566] on button "Save" at bounding box center [673, 550] width 62 height 38
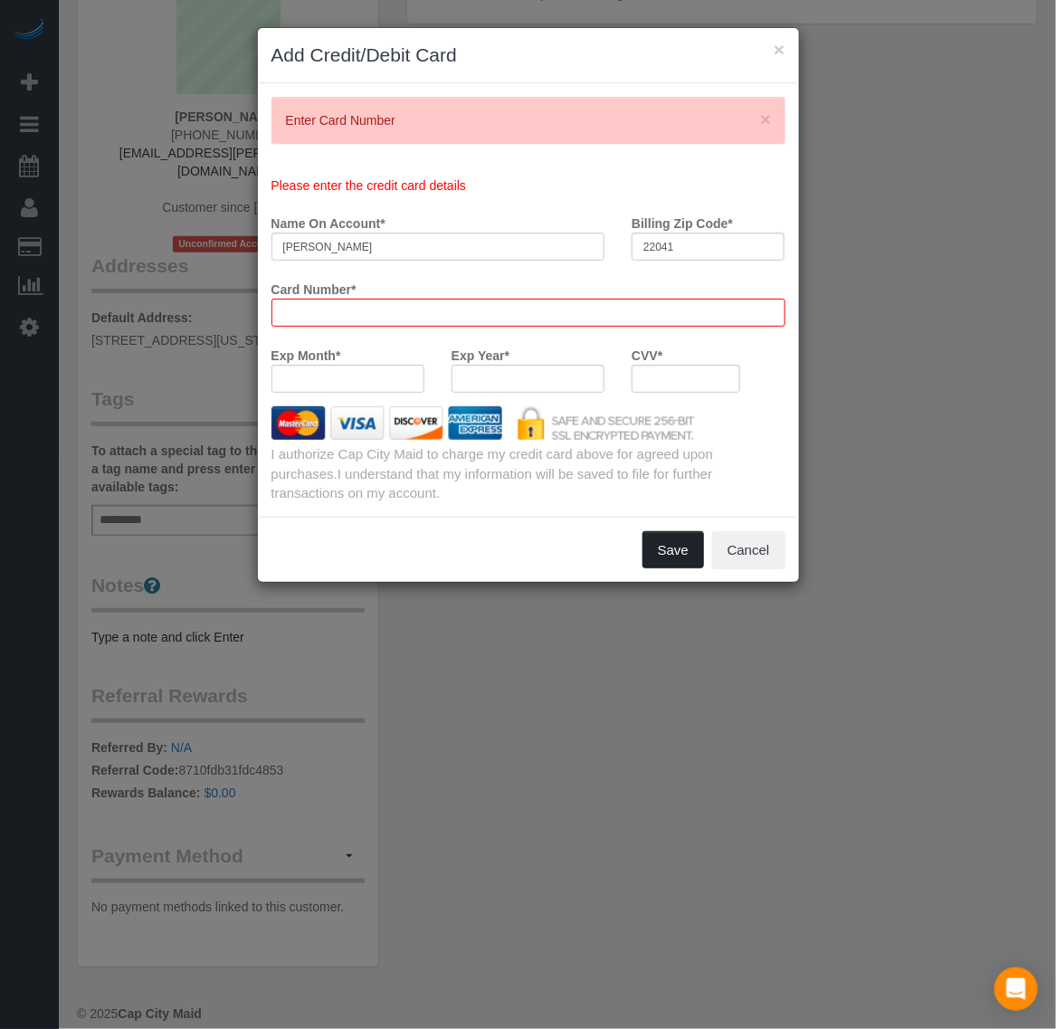
click at [675, 556] on button "Save" at bounding box center [673, 550] width 62 height 38
click at [677, 558] on button "Save" at bounding box center [673, 550] width 62 height 38
click at [675, 555] on button "Save" at bounding box center [673, 550] width 62 height 38
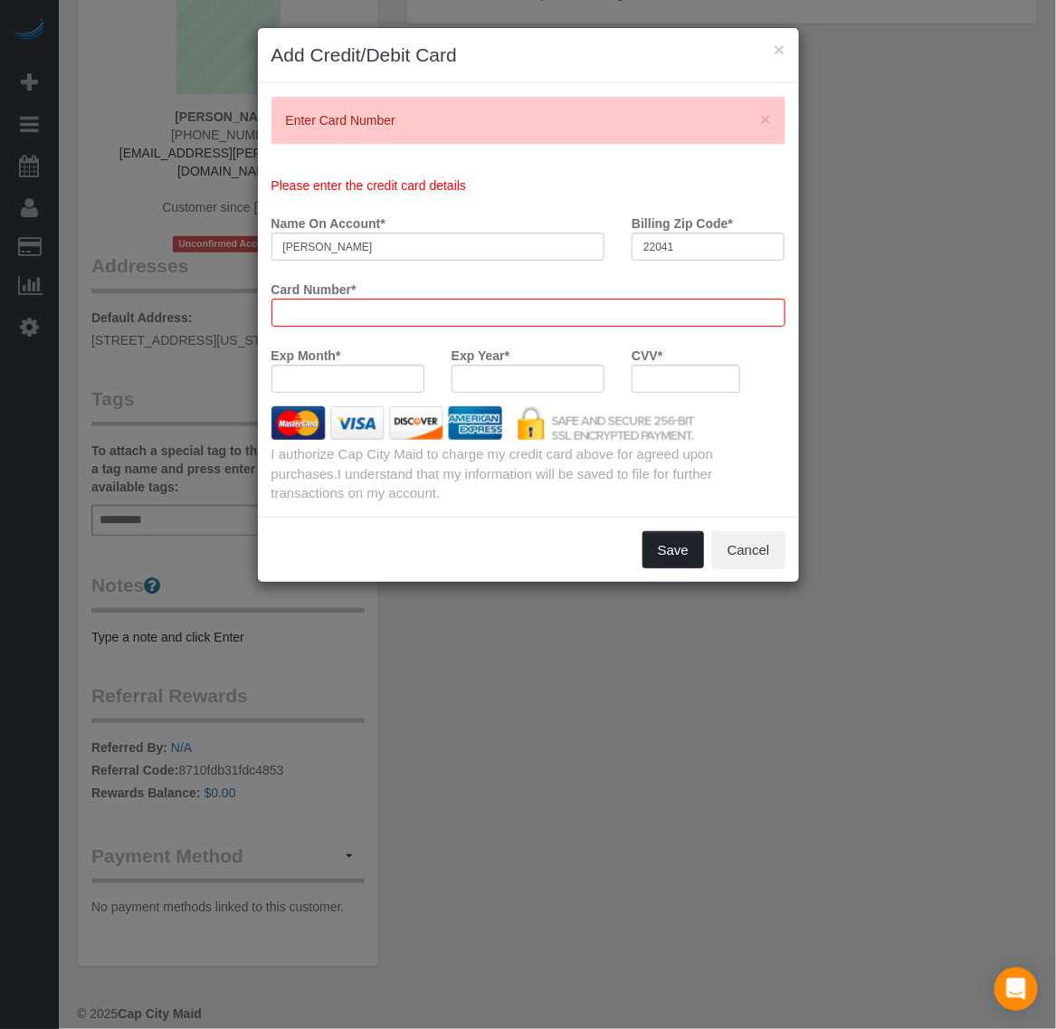
click at [675, 555] on button "Save" at bounding box center [673, 550] width 62 height 38
click at [676, 556] on button "Save" at bounding box center [673, 550] width 62 height 38
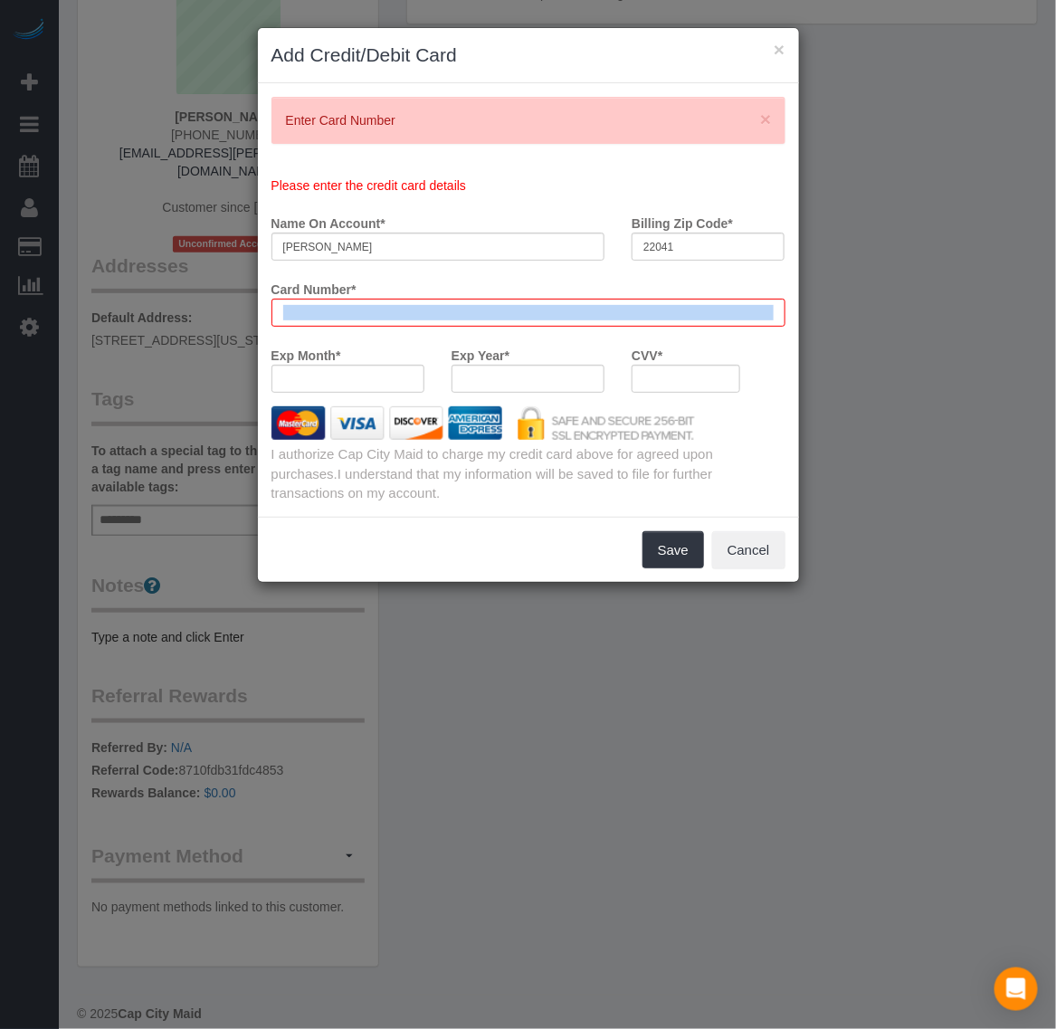
drag, startPoint x: 486, startPoint y: 299, endPoint x: 347, endPoint y: 294, distance: 139.4
click at [347, 294] on div "Card Number *" at bounding box center [528, 300] width 541 height 52
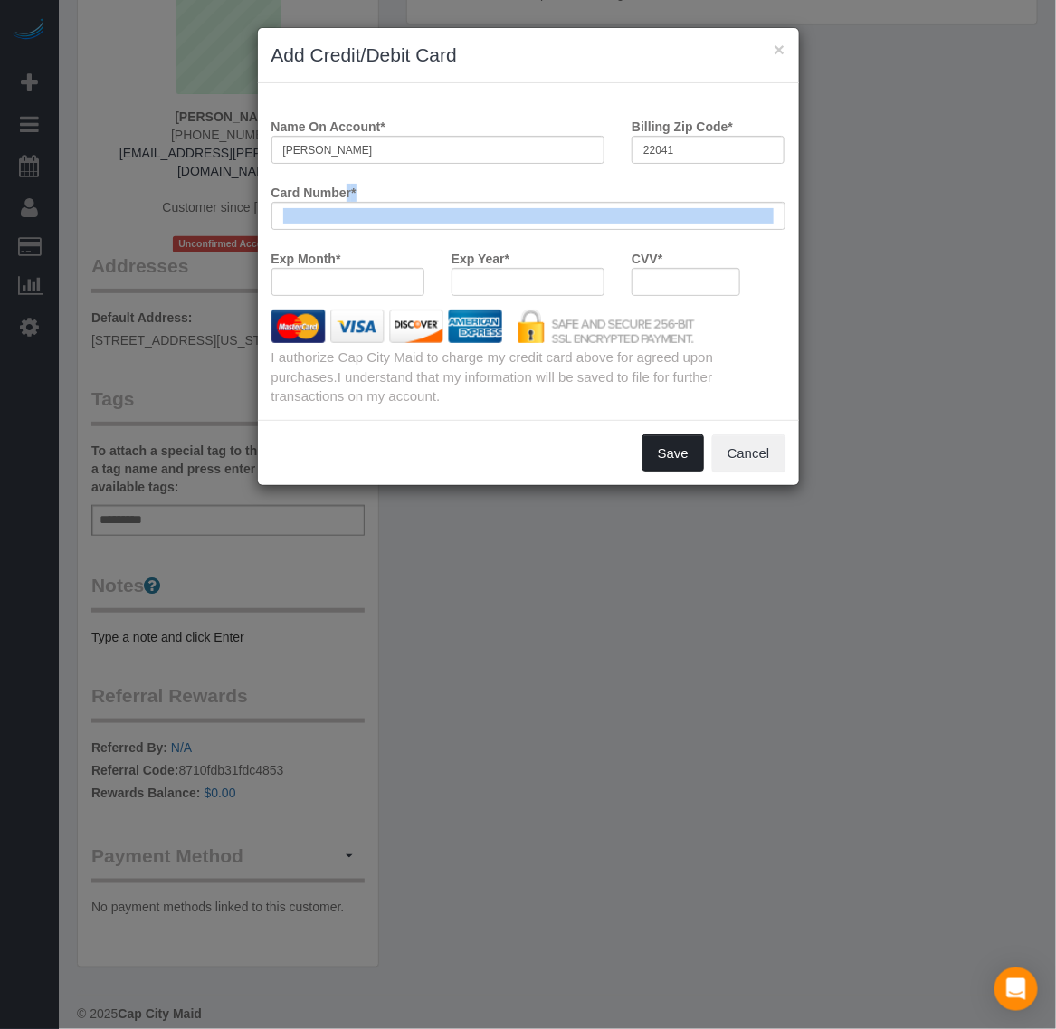
click at [661, 544] on div "× Add Credit/Debit Card Name On Account * Orlando C. Karpf Billing Zip Code * 2…" at bounding box center [528, 514] width 1056 height 1029
click at [659, 458] on button "Save" at bounding box center [673, 453] width 62 height 38
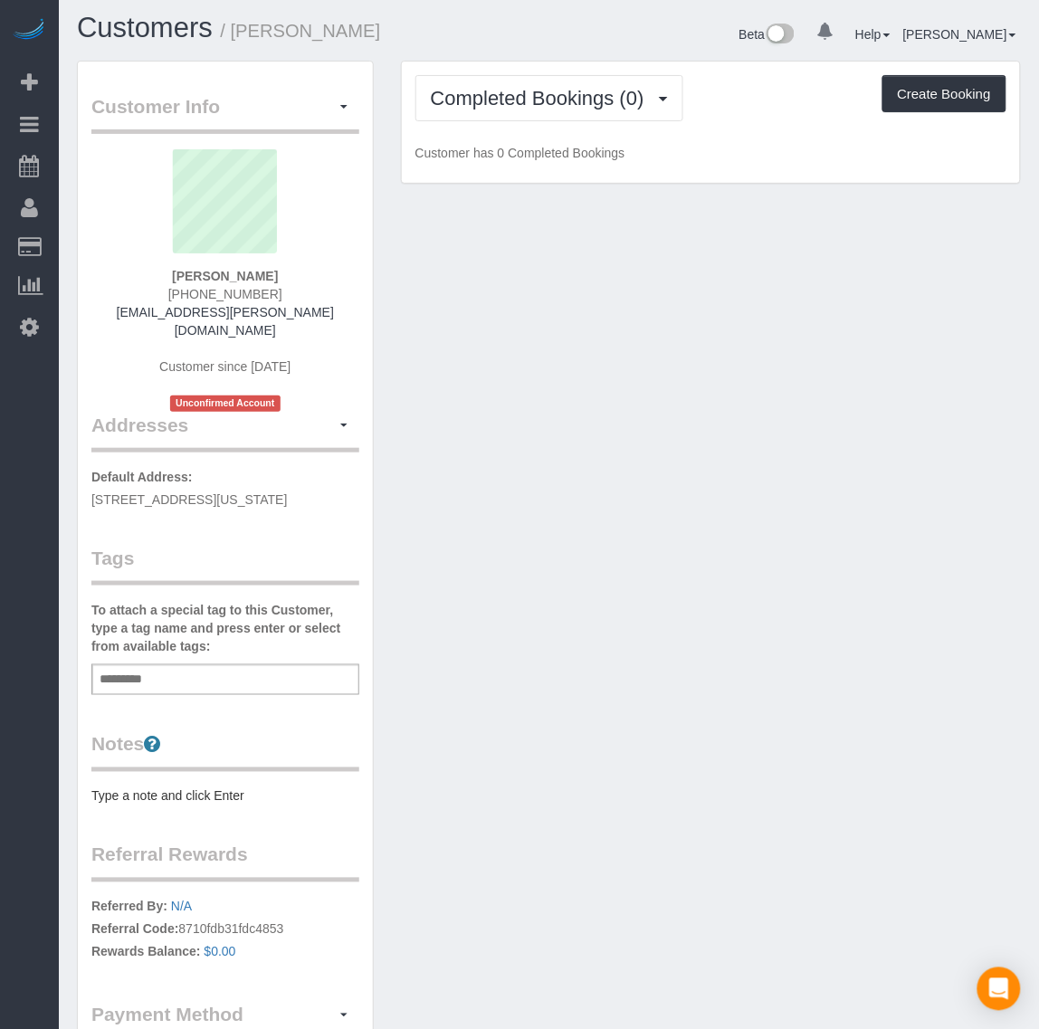
scroll to position [0, 0]
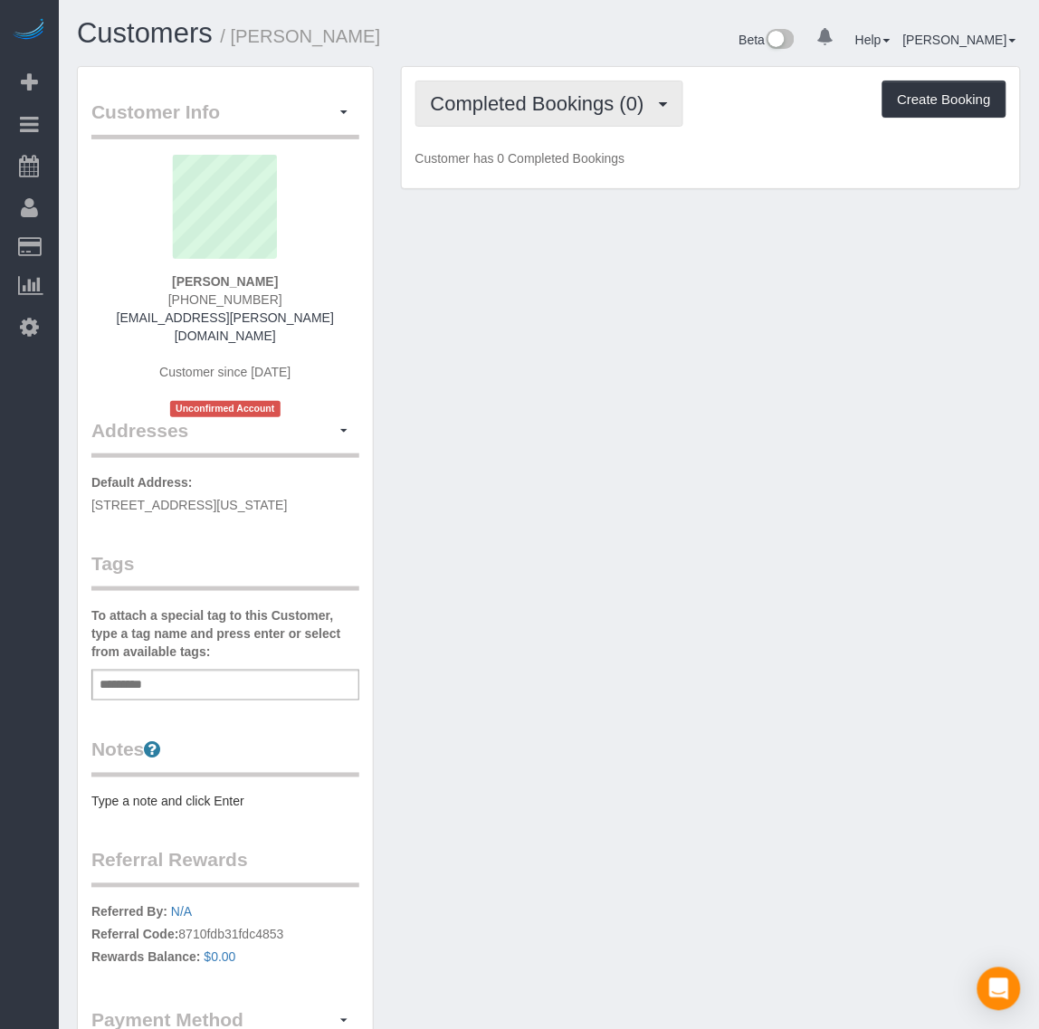
click at [527, 93] on span "Completed Bookings (0)" at bounding box center [542, 103] width 223 height 23
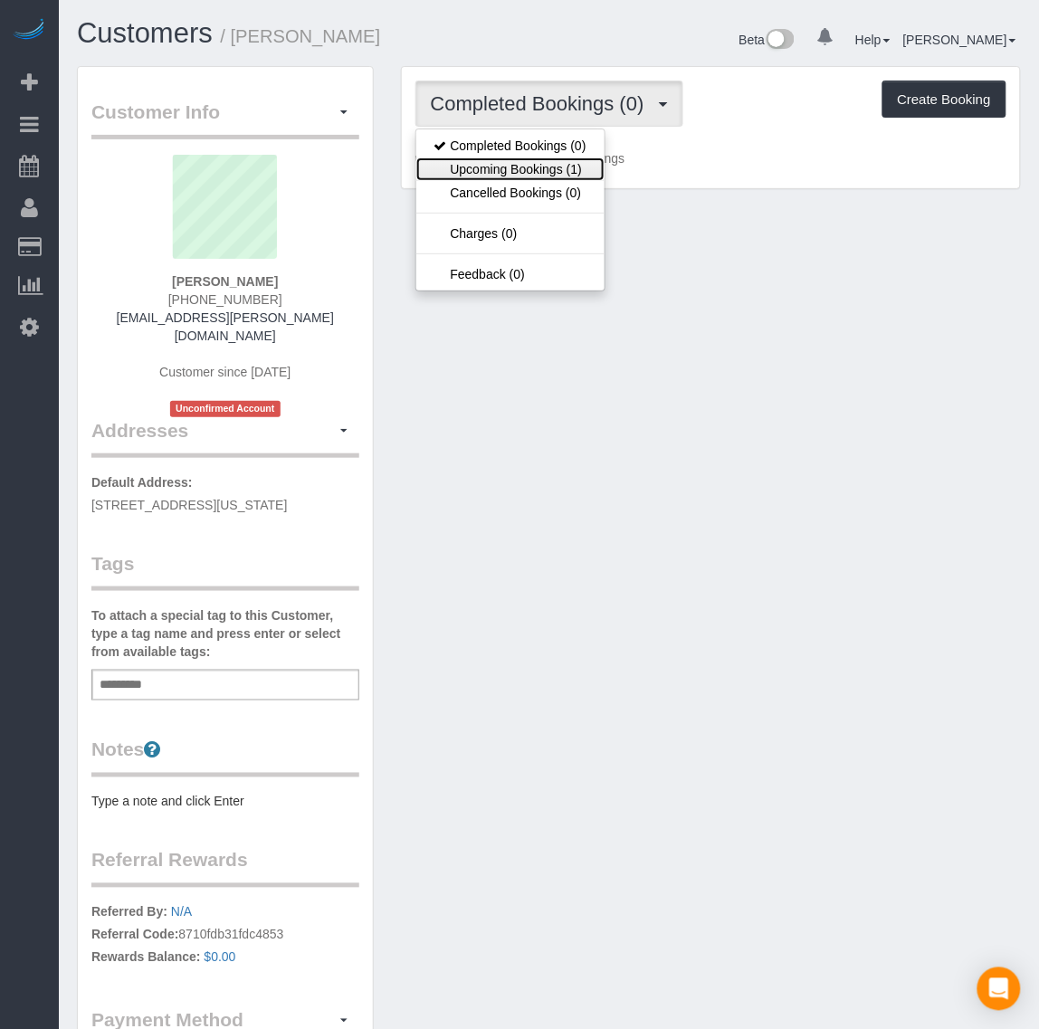
click at [529, 168] on link "Upcoming Bookings (1)" at bounding box center [510, 169] width 188 height 24
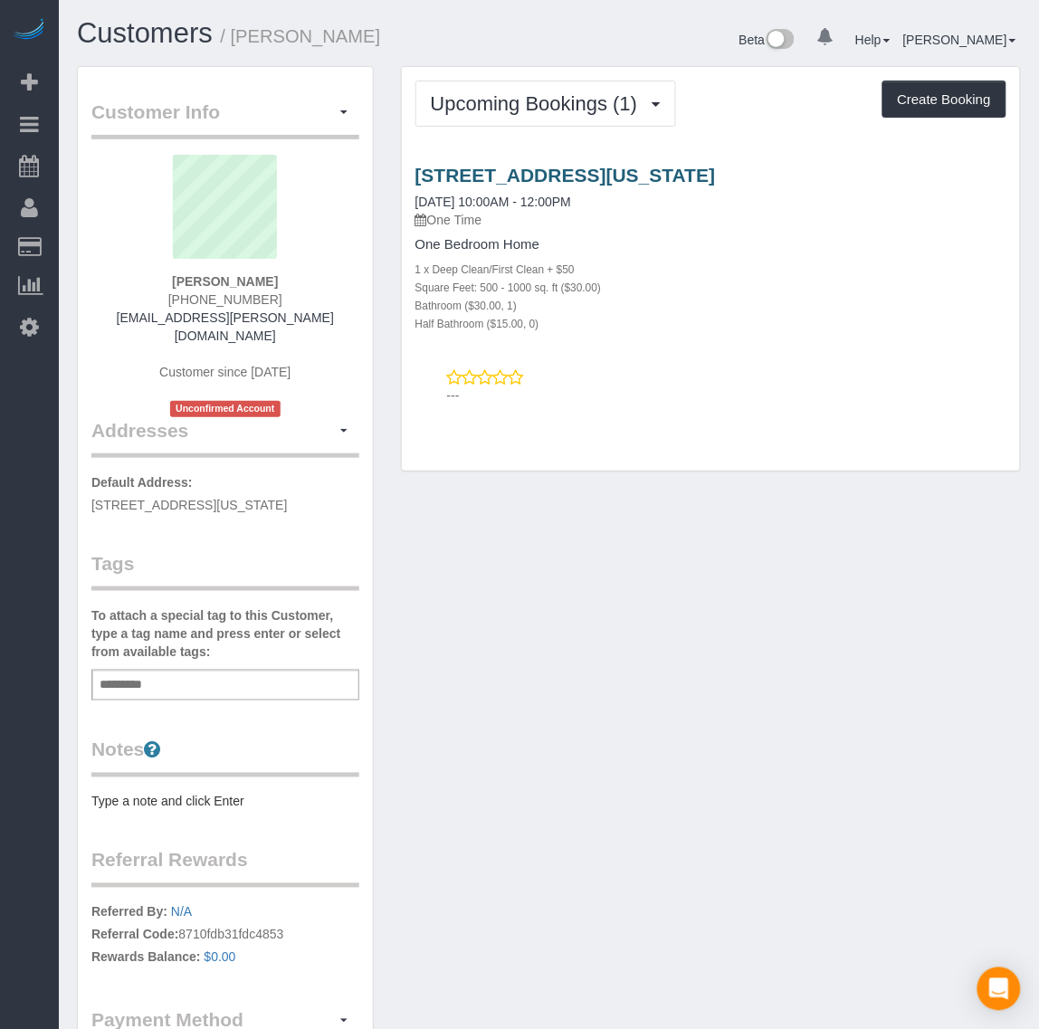
drag, startPoint x: 778, startPoint y: 167, endPoint x: 417, endPoint y: 172, distance: 361.1
click at [417, 172] on h3 "1721 H St Ne, Washington, DC 20002" at bounding box center [710, 175] width 591 height 21
copy link "1721 H St Ne, Washington, DC 20002"
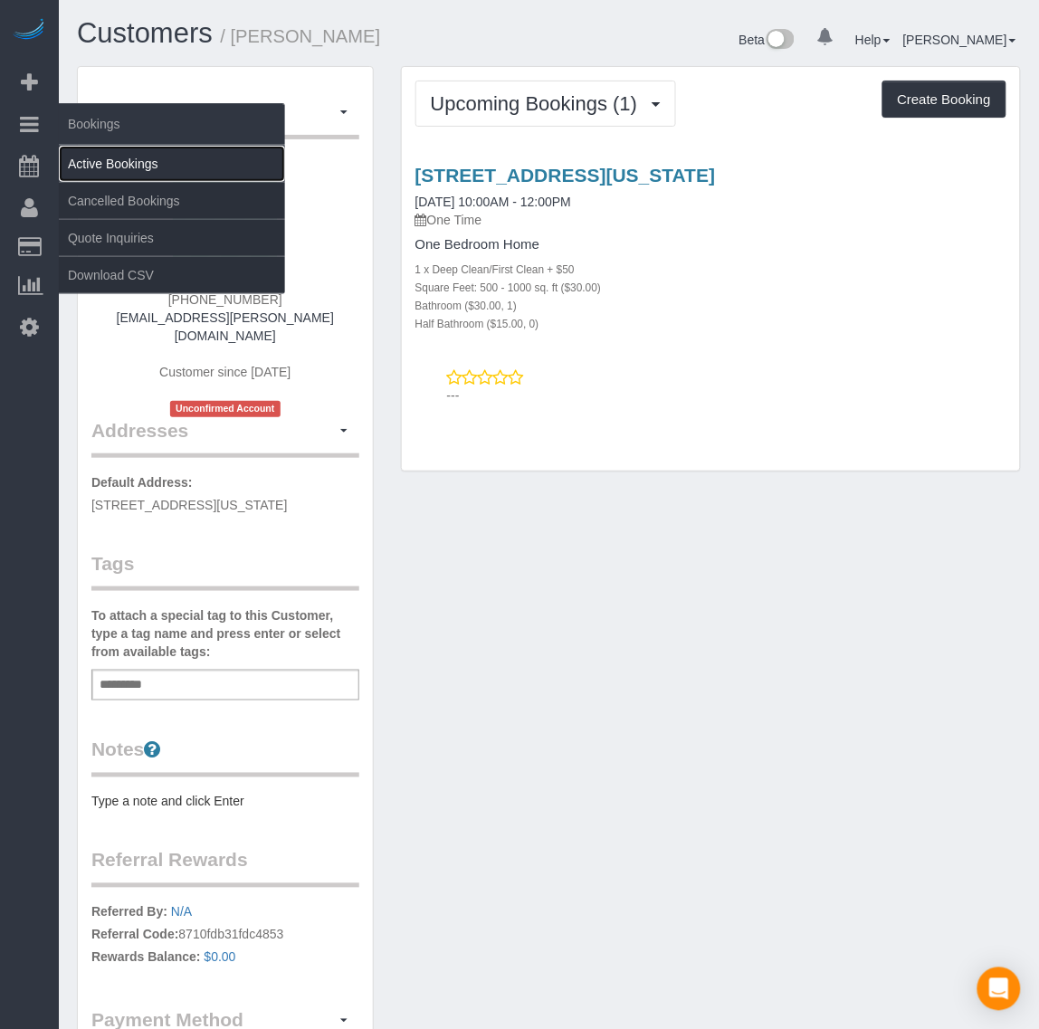
click at [84, 167] on link "Active Bookings" at bounding box center [172, 164] width 226 height 36
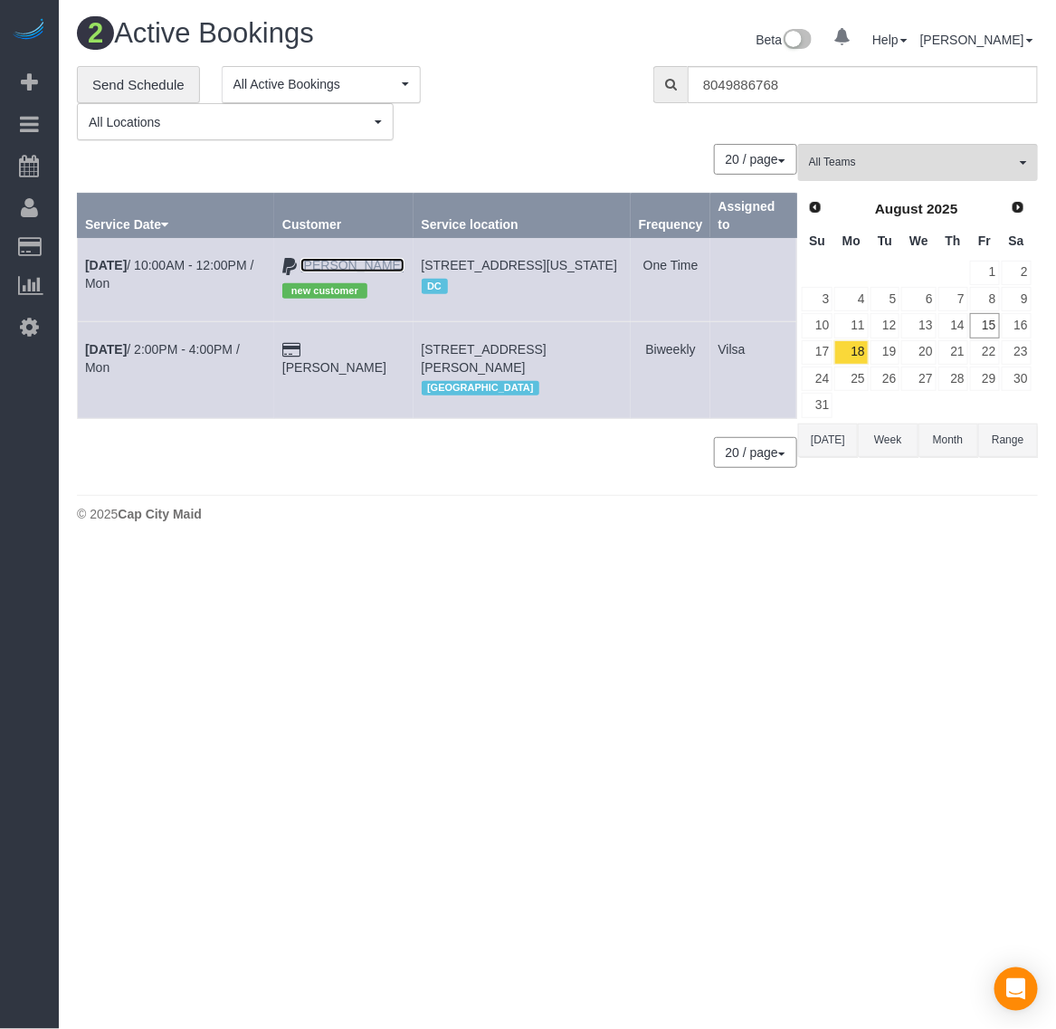
click at [337, 260] on link "Orlando Karpf" at bounding box center [352, 265] width 104 height 14
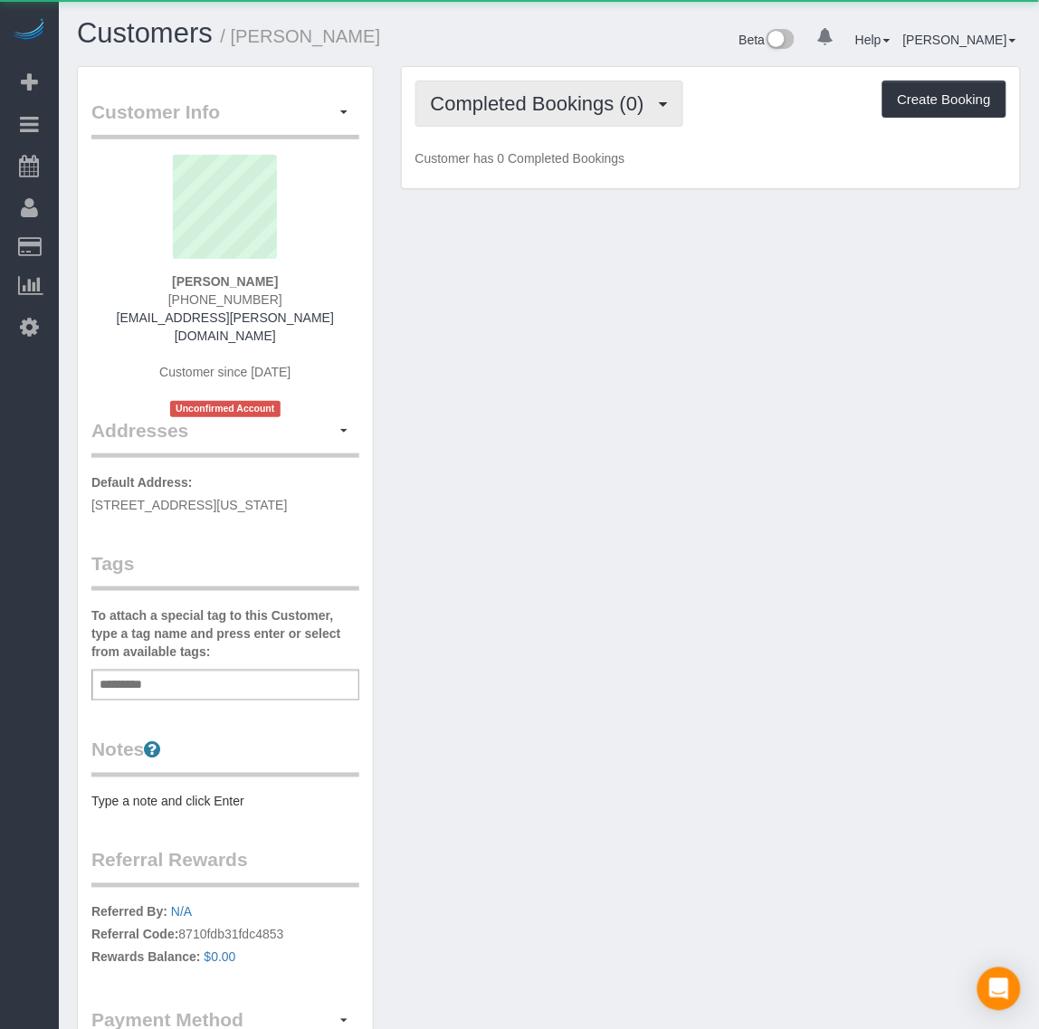
click at [580, 119] on button "Completed Bookings (0)" at bounding box center [549, 104] width 268 height 46
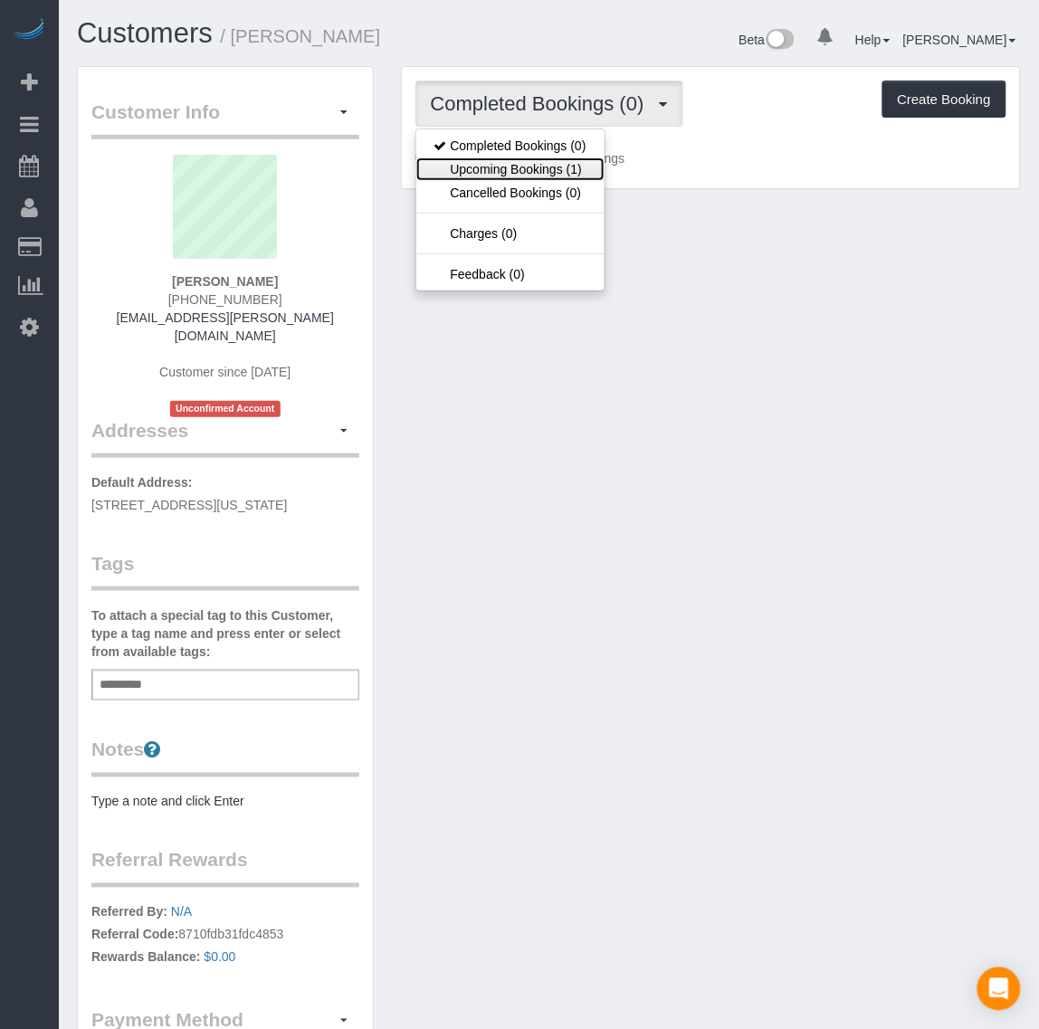
click at [580, 169] on link "Upcoming Bookings (1)" at bounding box center [510, 169] width 188 height 24
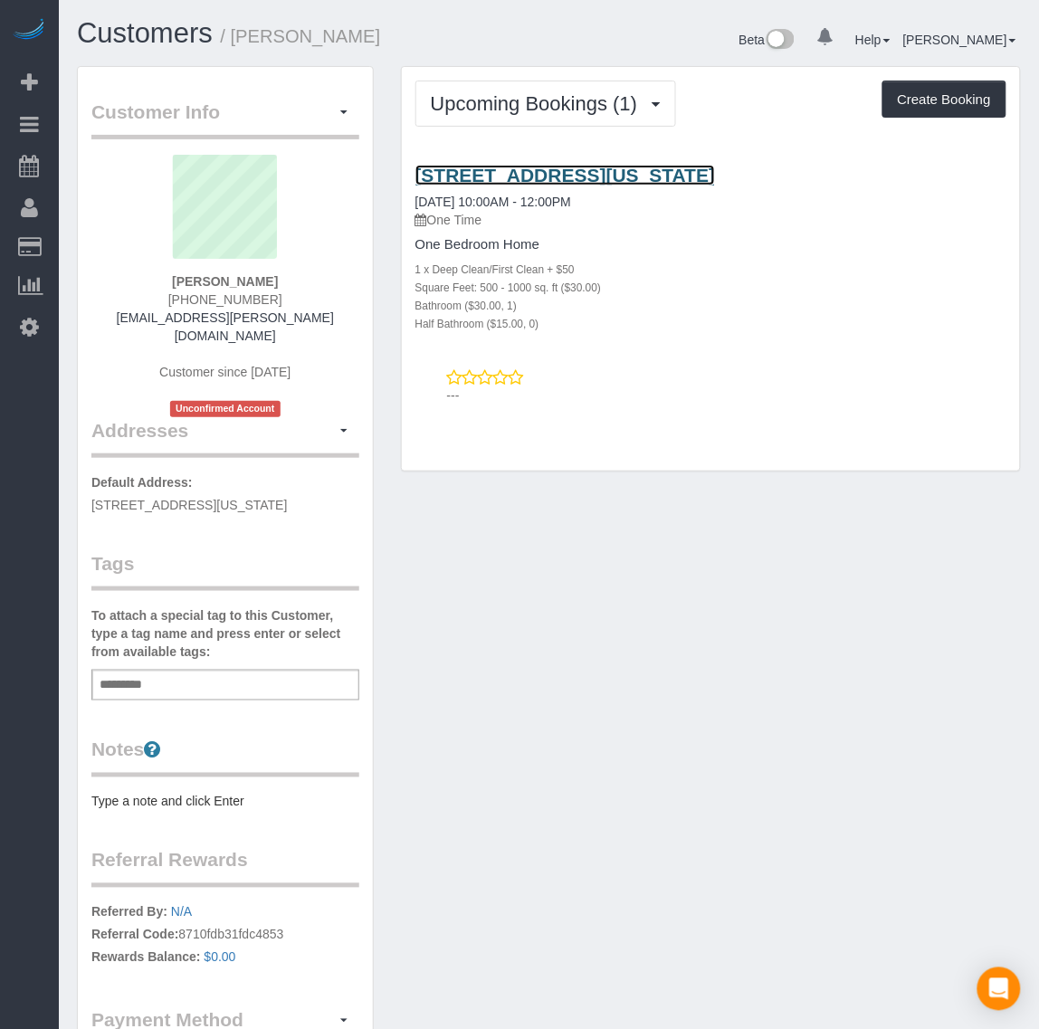
click at [541, 167] on link "1721 H St Ne, Washington, DC 20002" at bounding box center [565, 175] width 300 height 21
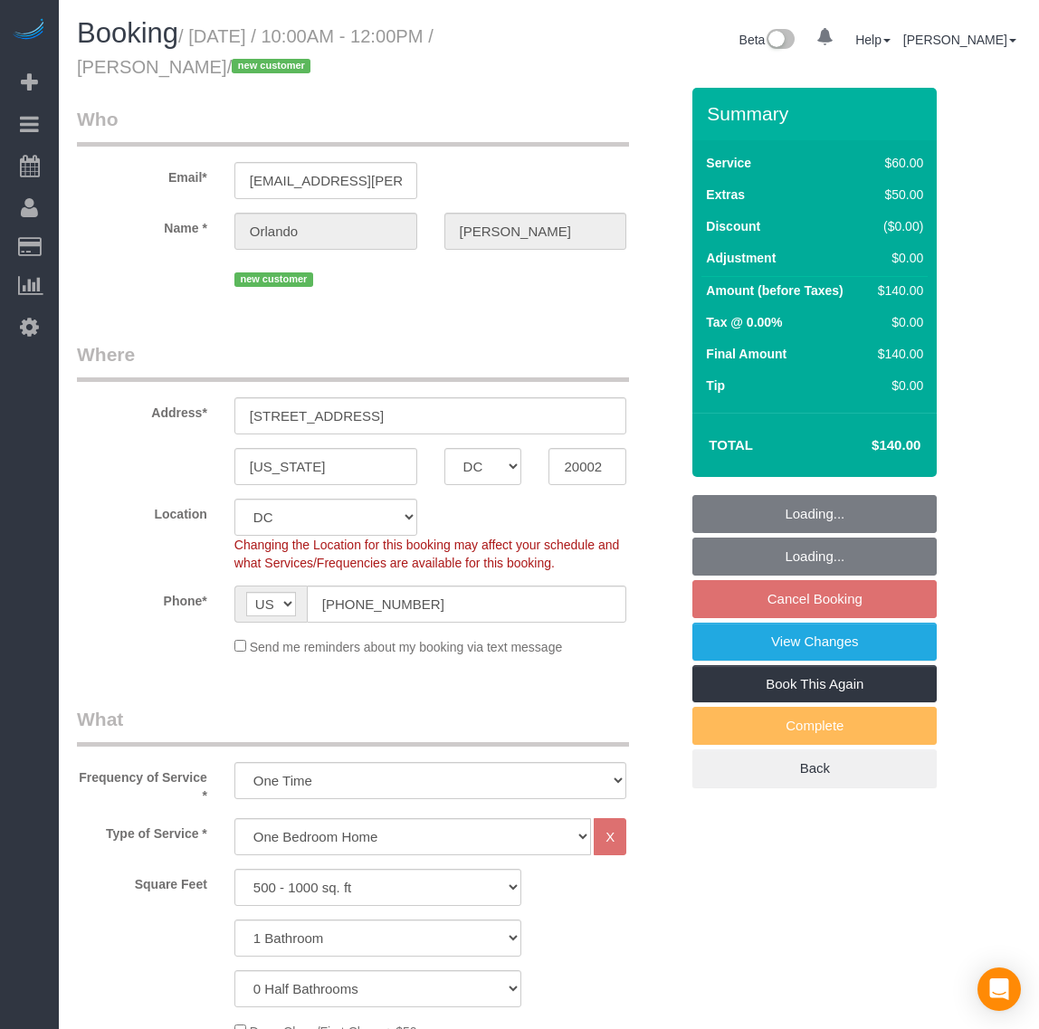
select select "DC"
select select "string:paypal"
select select "number:1"
select select "number:41"
select select "1"
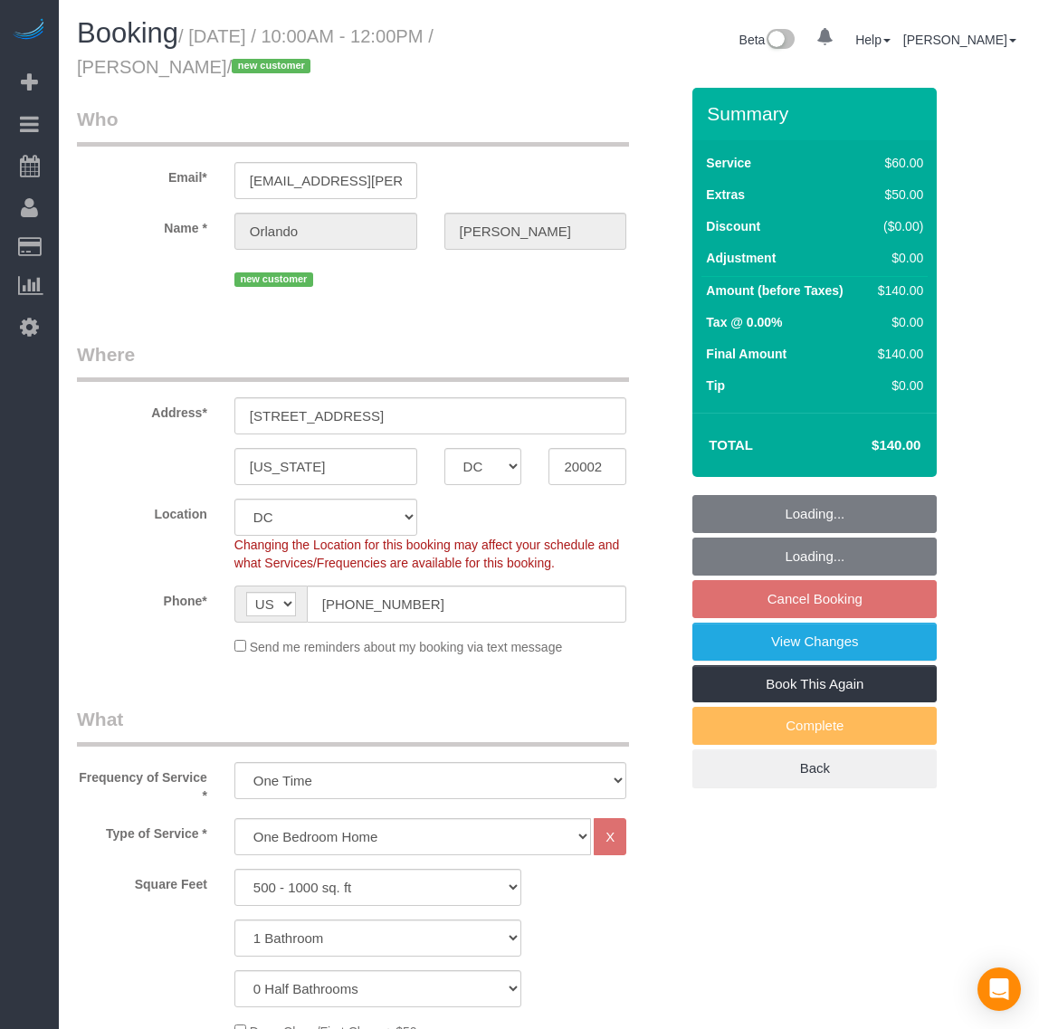
select select "spot2"
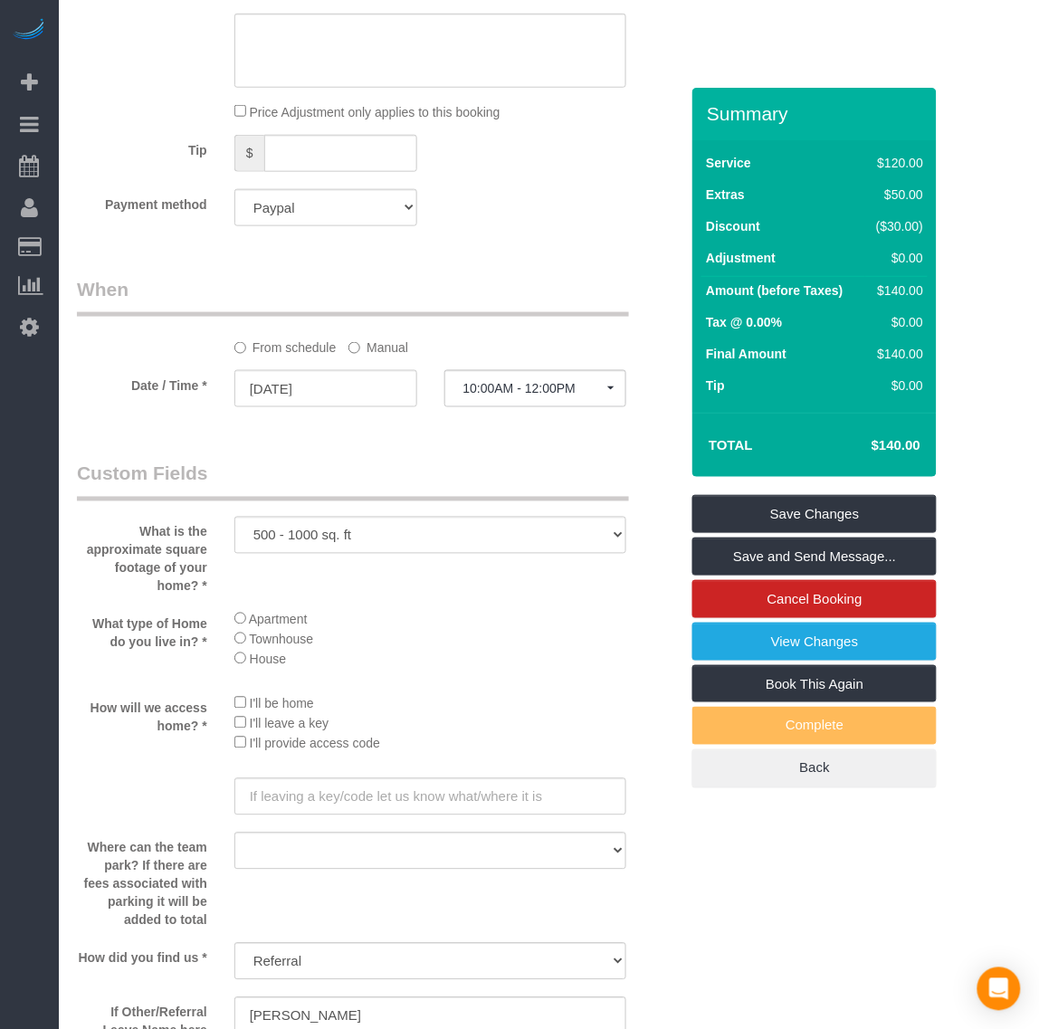
scroll to position [1697, 0]
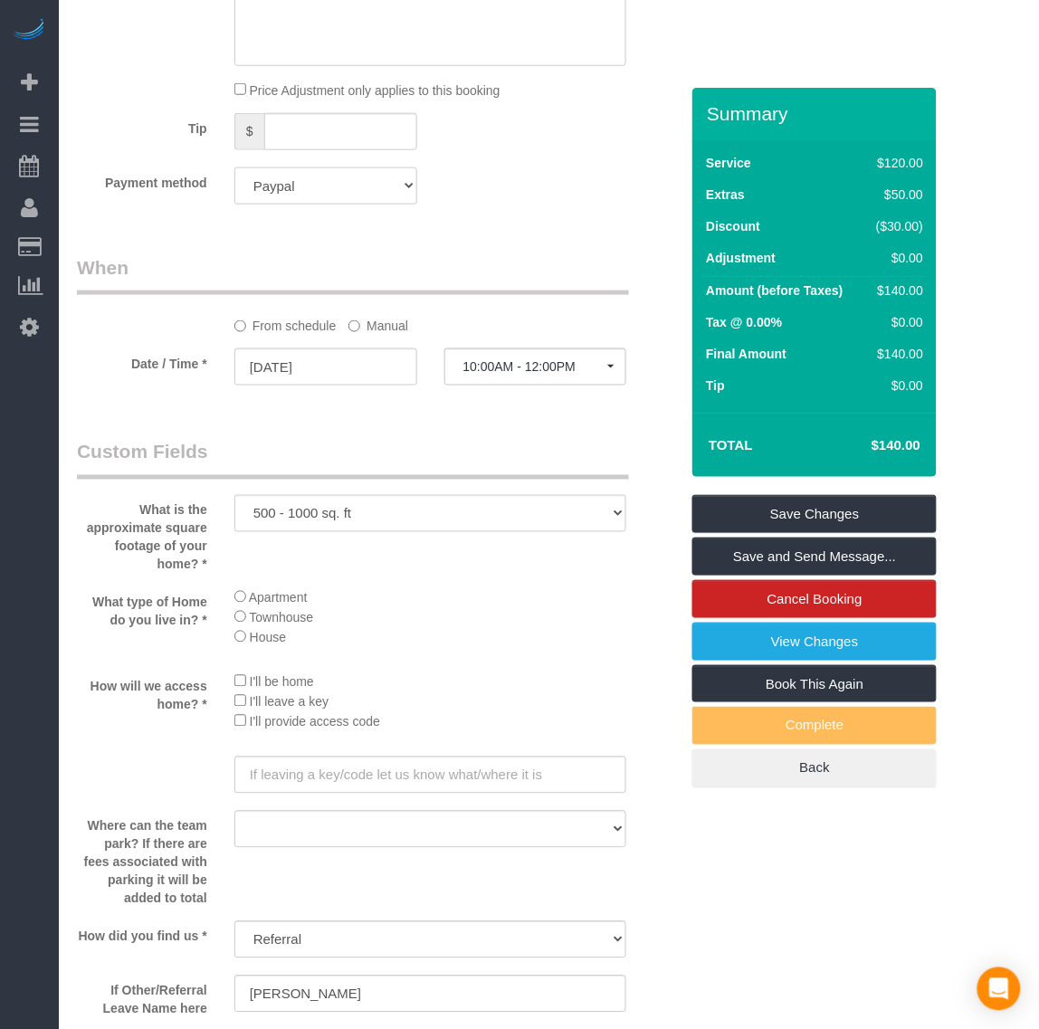
click at [369, 199] on select "Visa - 5032 - 01/2030 (Default) Add Credit Card ─────────────── Cash Check Payp…" at bounding box center [325, 185] width 183 height 37
select select "string:fspay-b1fe4c26-d785-4ffb-95a3-feba666ed43d"
click at [234, 167] on select "Visa - 5032 - 01/2030 (Default) Add Credit Card ─────────────── Cash Check Payp…" at bounding box center [325, 185] width 183 height 37
click at [774, 528] on link "Save Changes" at bounding box center [814, 514] width 244 height 38
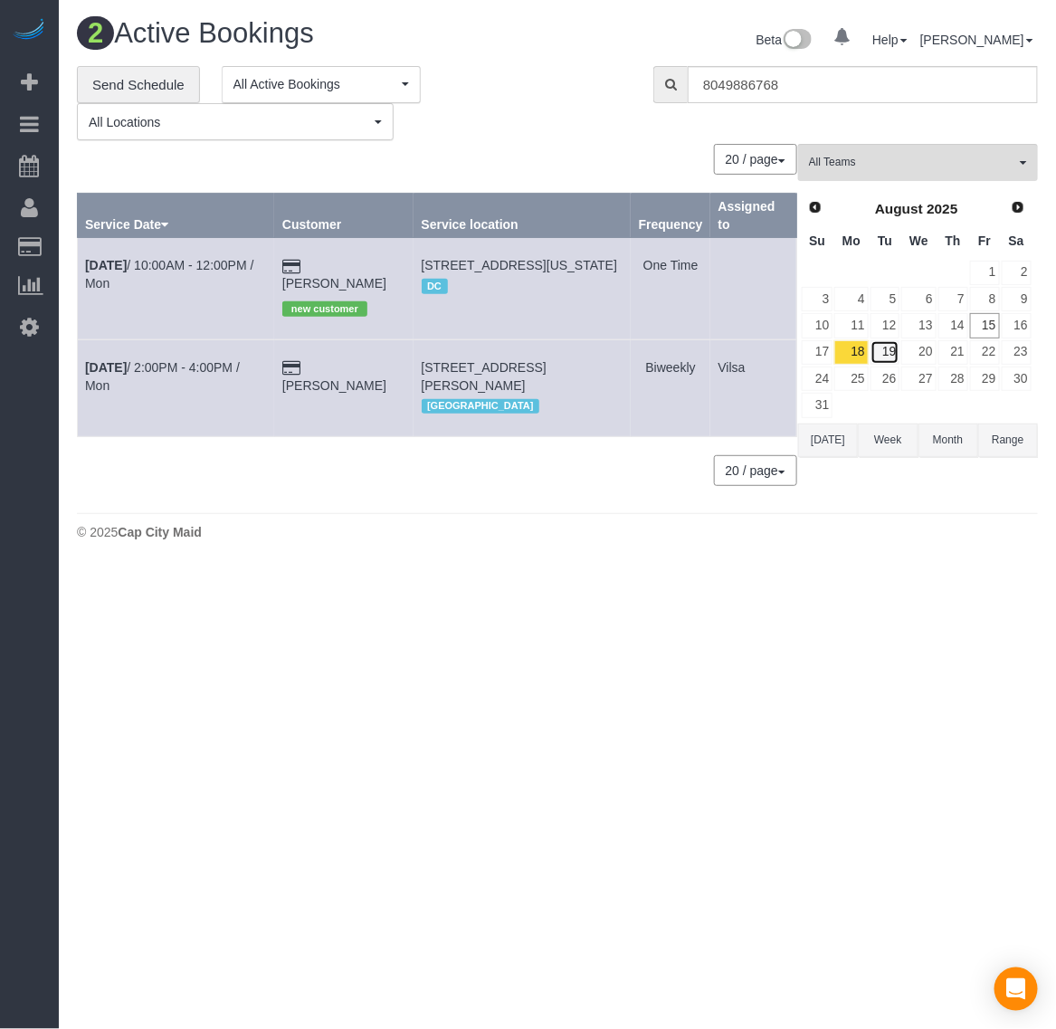
click at [897, 347] on link "19" at bounding box center [885, 352] width 30 height 24
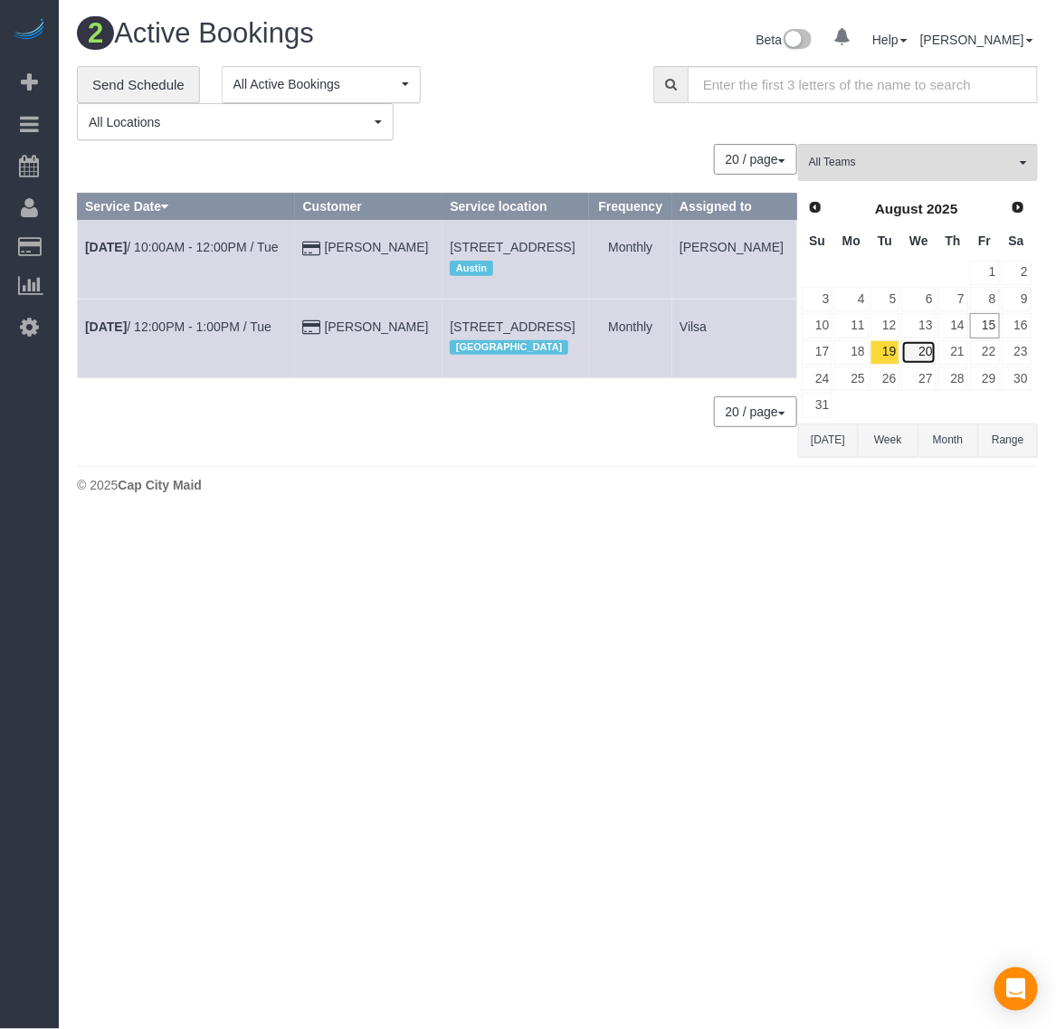
click at [930, 357] on link "20" at bounding box center [918, 352] width 34 height 24
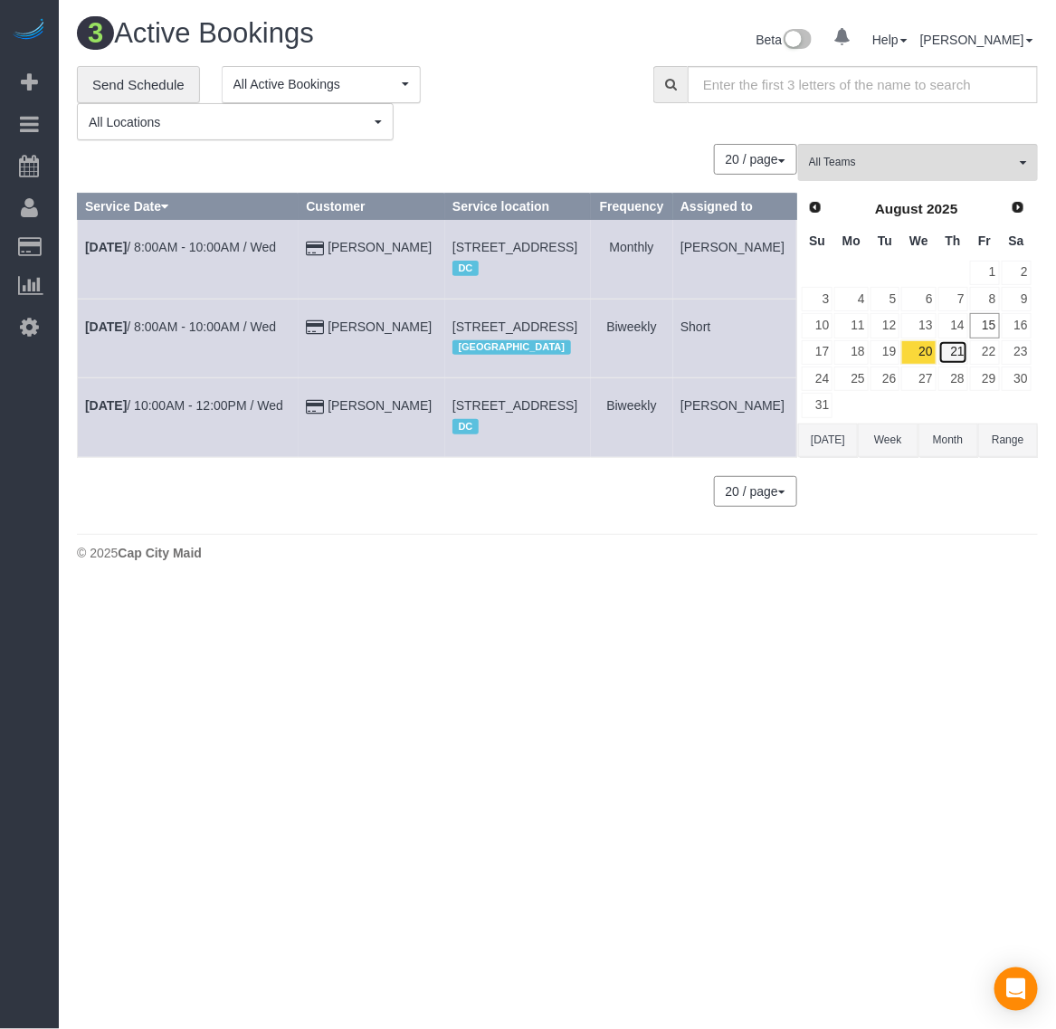
click at [957, 356] on link "21" at bounding box center [953, 352] width 30 height 24
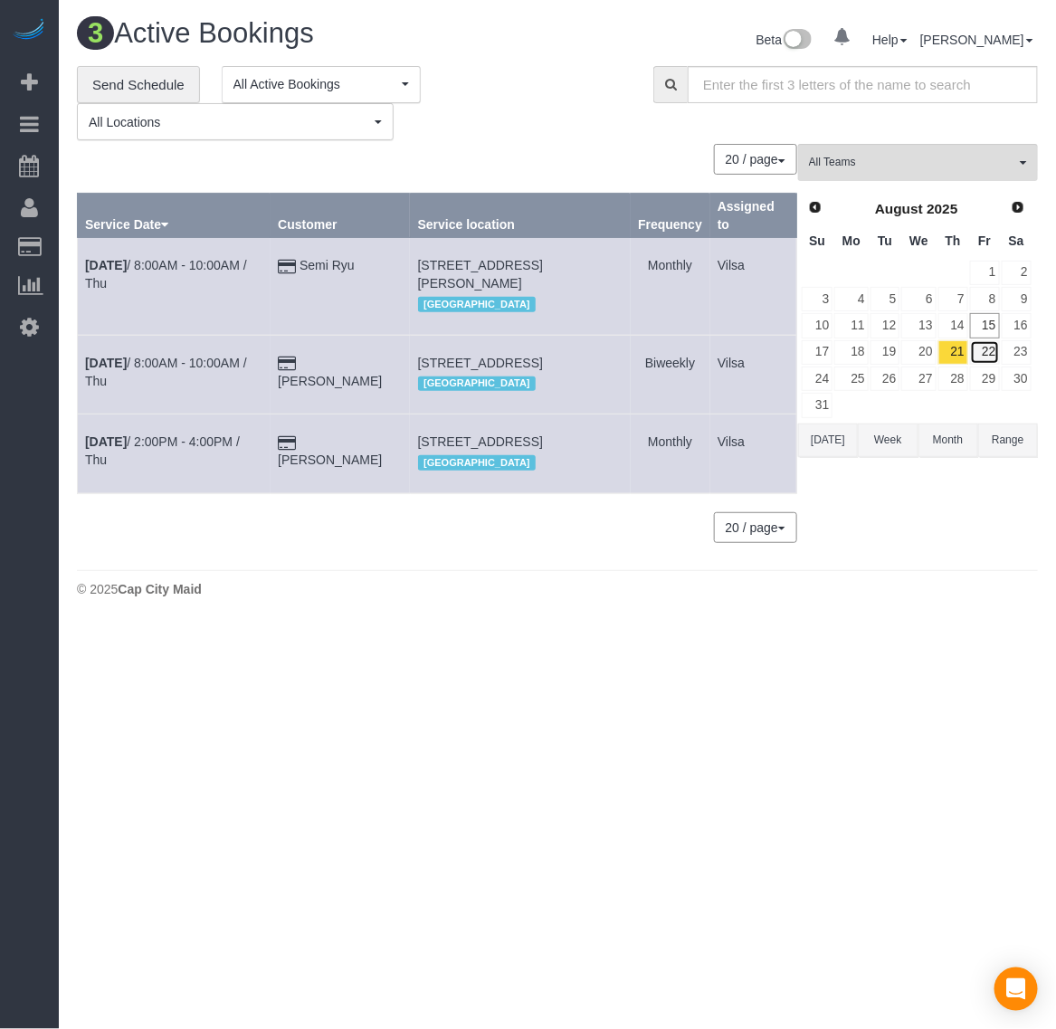
click at [995, 357] on link "22" at bounding box center [985, 352] width 30 height 24
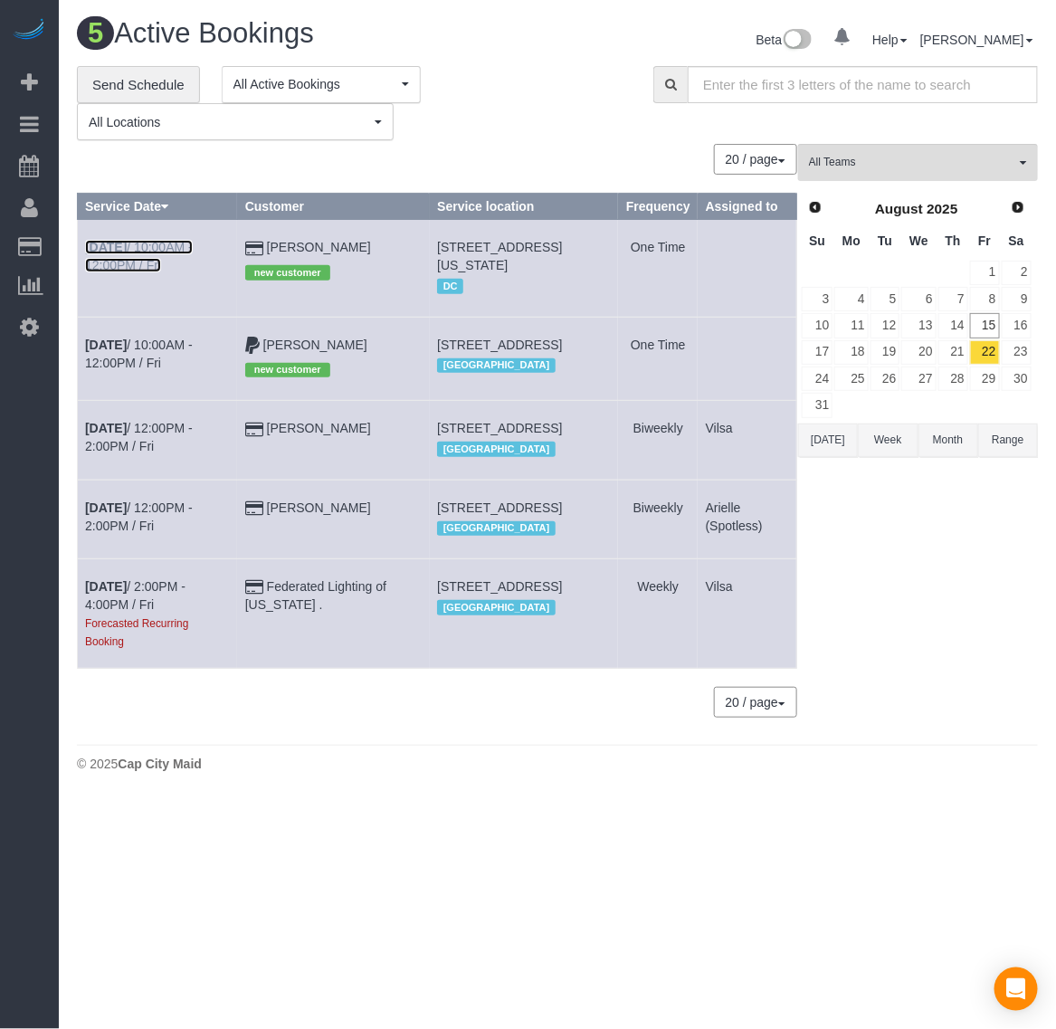
click at [111, 244] on b "Aug 22nd" at bounding box center [106, 247] width 42 height 14
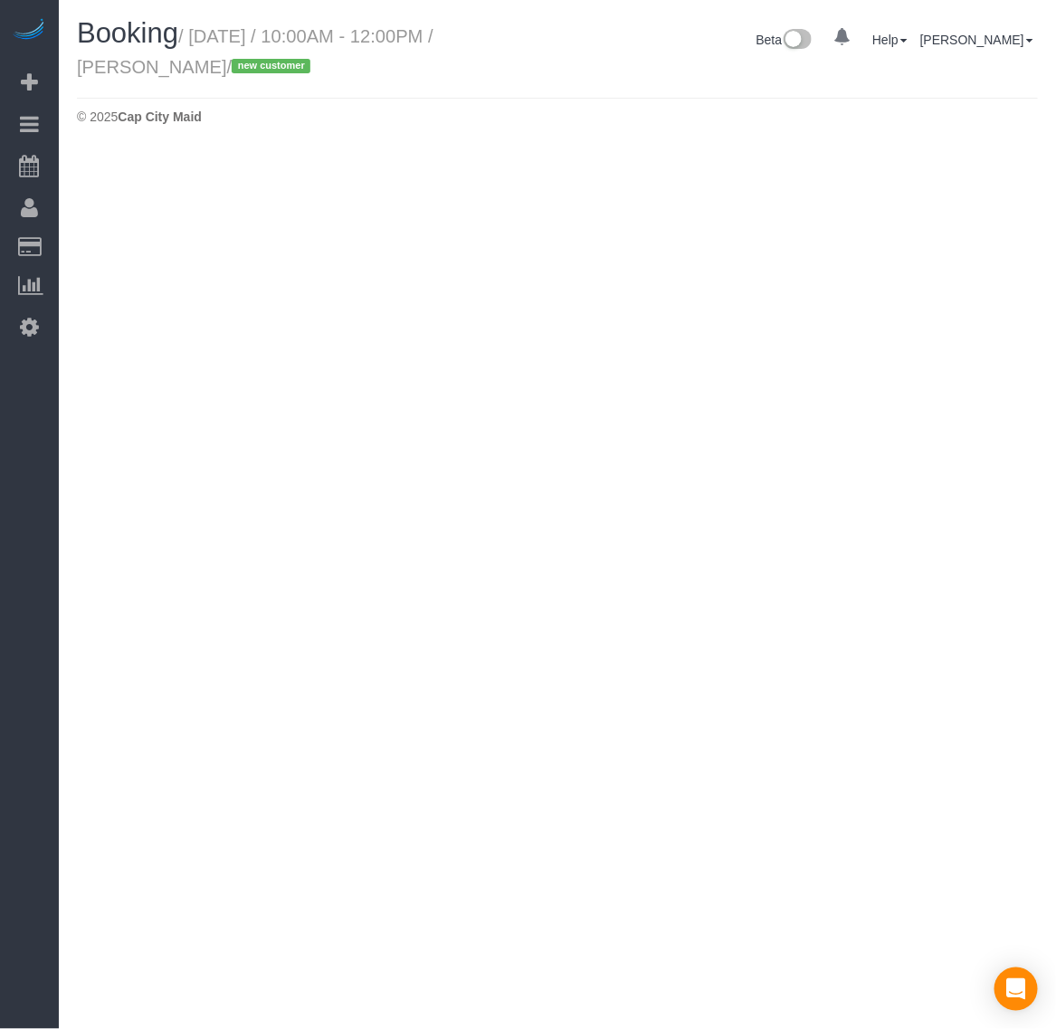
select select "DC"
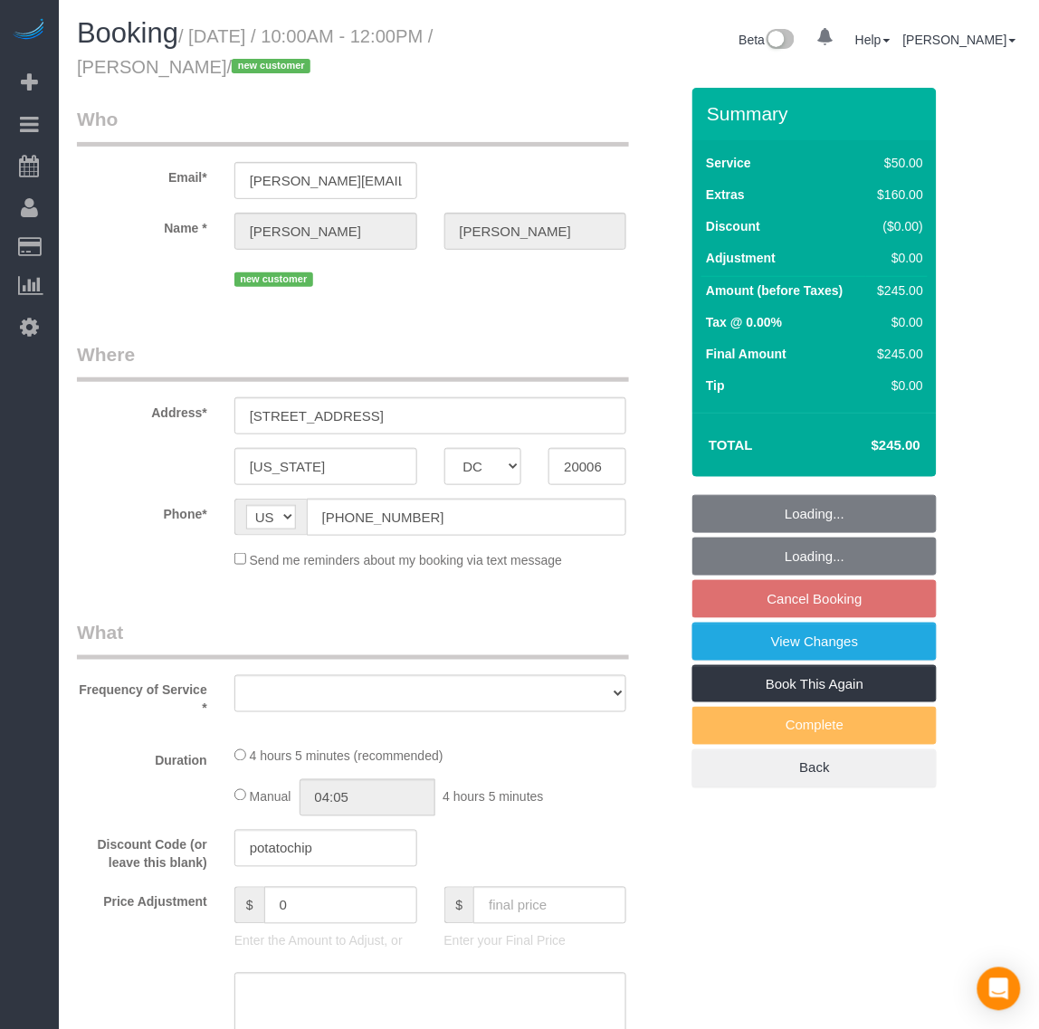
select select "object:2023"
select select "string:fspay-e11ad270-71d2-4f6a-a1b5-448bea898198"
select select "1"
select select "number:1"
select select "number:27"
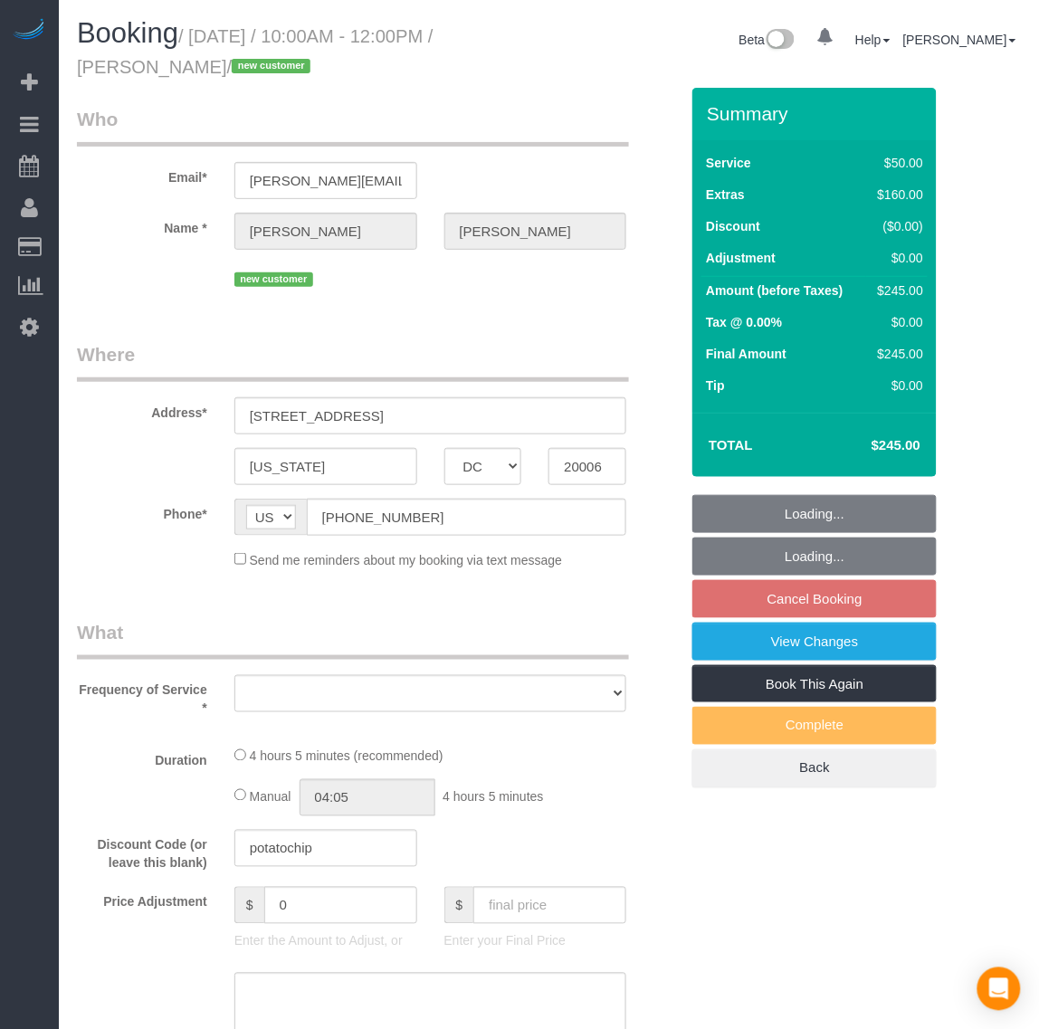
select select "number:35"
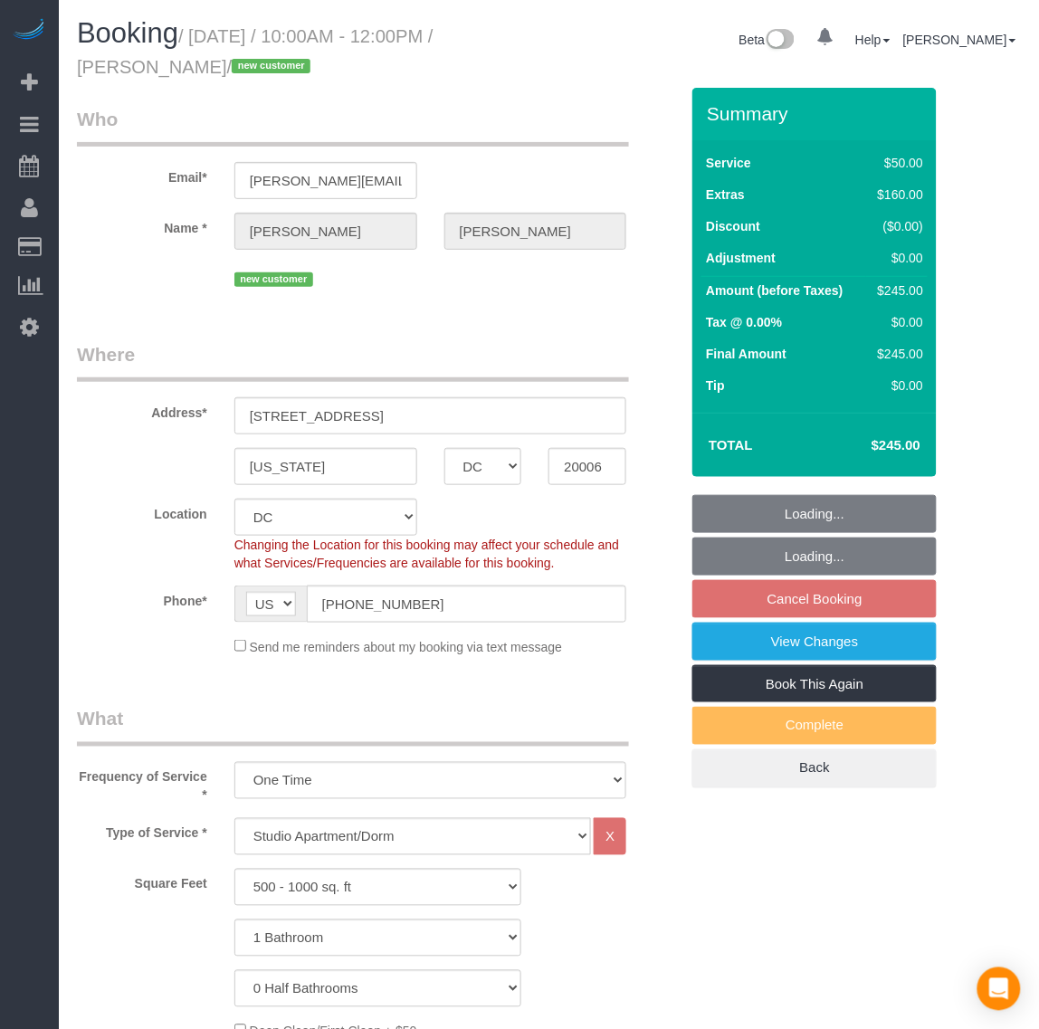
select select "spot22"
select select "object:2059"
select select "1"
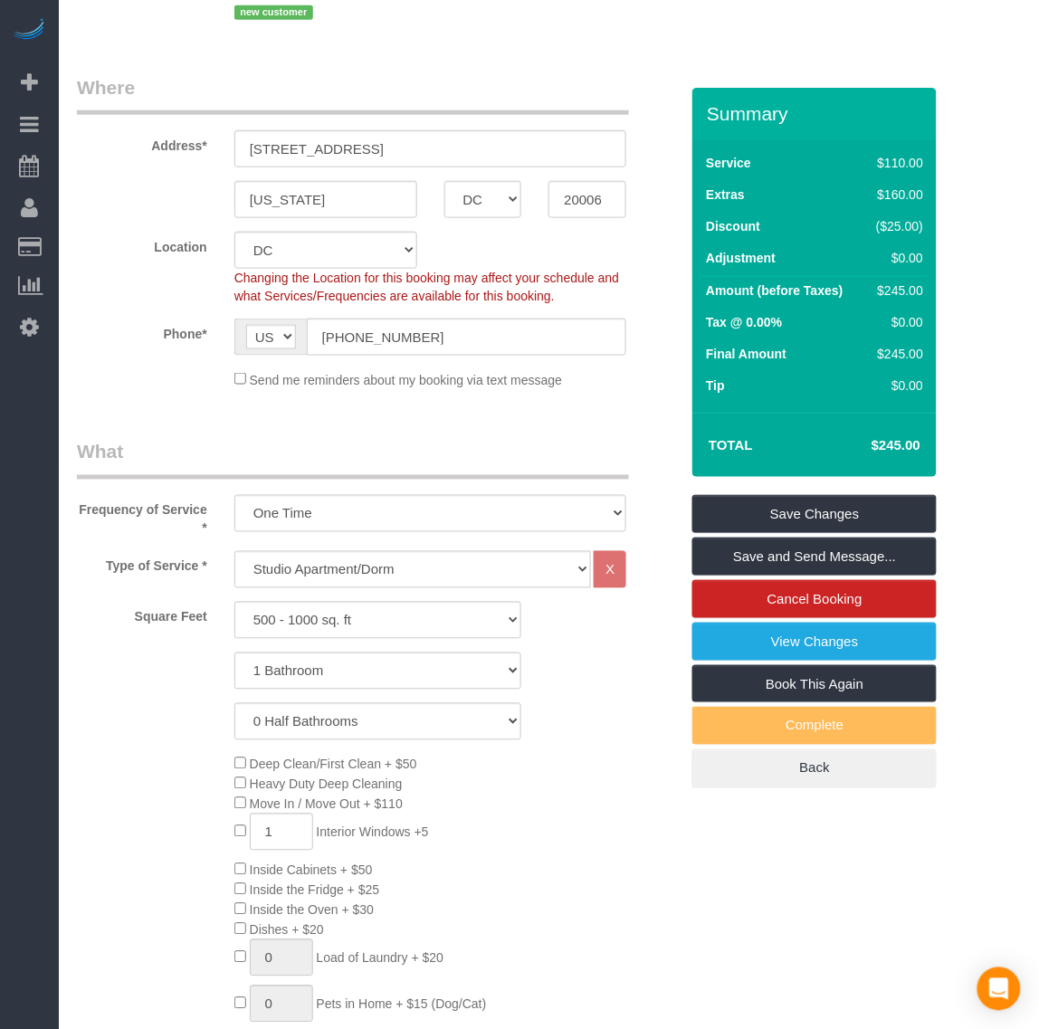
scroll to position [452, 0]
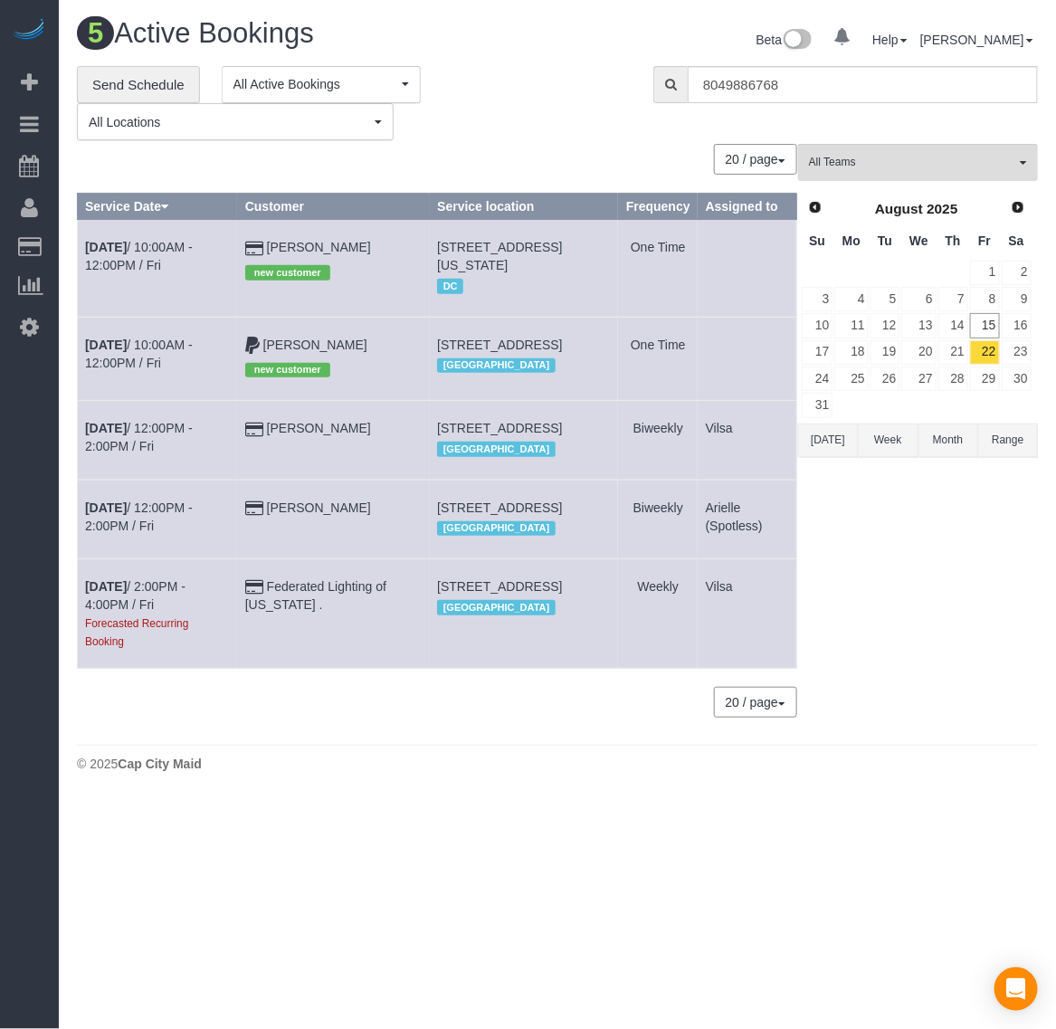
drag, startPoint x: 428, startPoint y: 236, endPoint x: 586, endPoint y: 265, distance: 161.0
click at [586, 265] on tr "Aug 22nd / 10:00AM - 12:00PM / Fri Kristin Osterberg new customer 510 21st St N…" at bounding box center [437, 268] width 719 height 97
click at [579, 265] on td "510 21st St Nw #218, Washington, DC 20006 DC" at bounding box center [524, 268] width 189 height 97
drag, startPoint x: 437, startPoint y: 237, endPoint x: 566, endPoint y: 256, distance: 129.9
click at [566, 256] on td "510 21st St Nw #218, Washington, DC 20006 DC" at bounding box center [524, 268] width 189 height 97
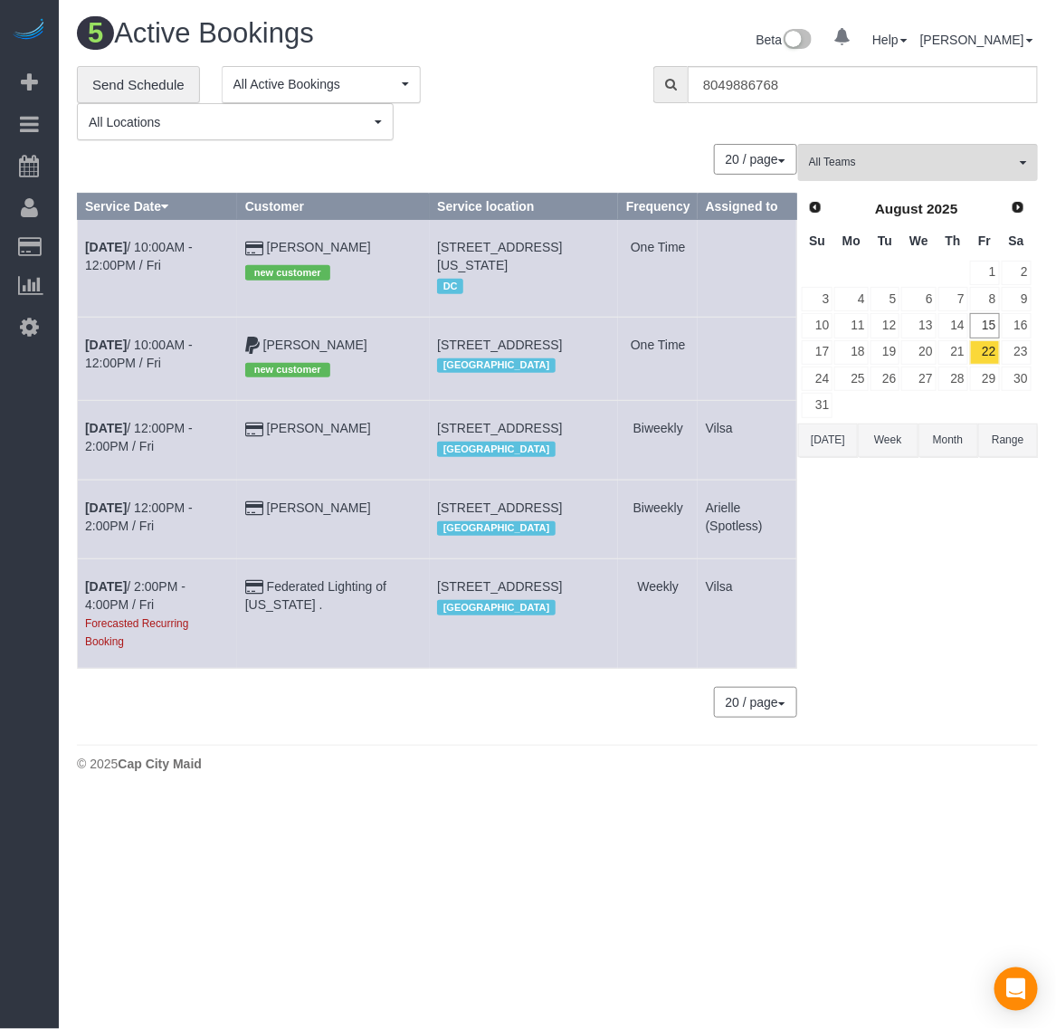
drag, startPoint x: 572, startPoint y: 261, endPoint x: 439, endPoint y: 241, distance: 134.5
click at [439, 241] on td "510 21st St Nw #218, Washington, DC 20006 DC" at bounding box center [524, 268] width 189 height 97
copy span "510 21st St Nw #218, Washington, DC 20006"
click at [106, 247] on b "Aug 22nd" at bounding box center [106, 247] width 42 height 14
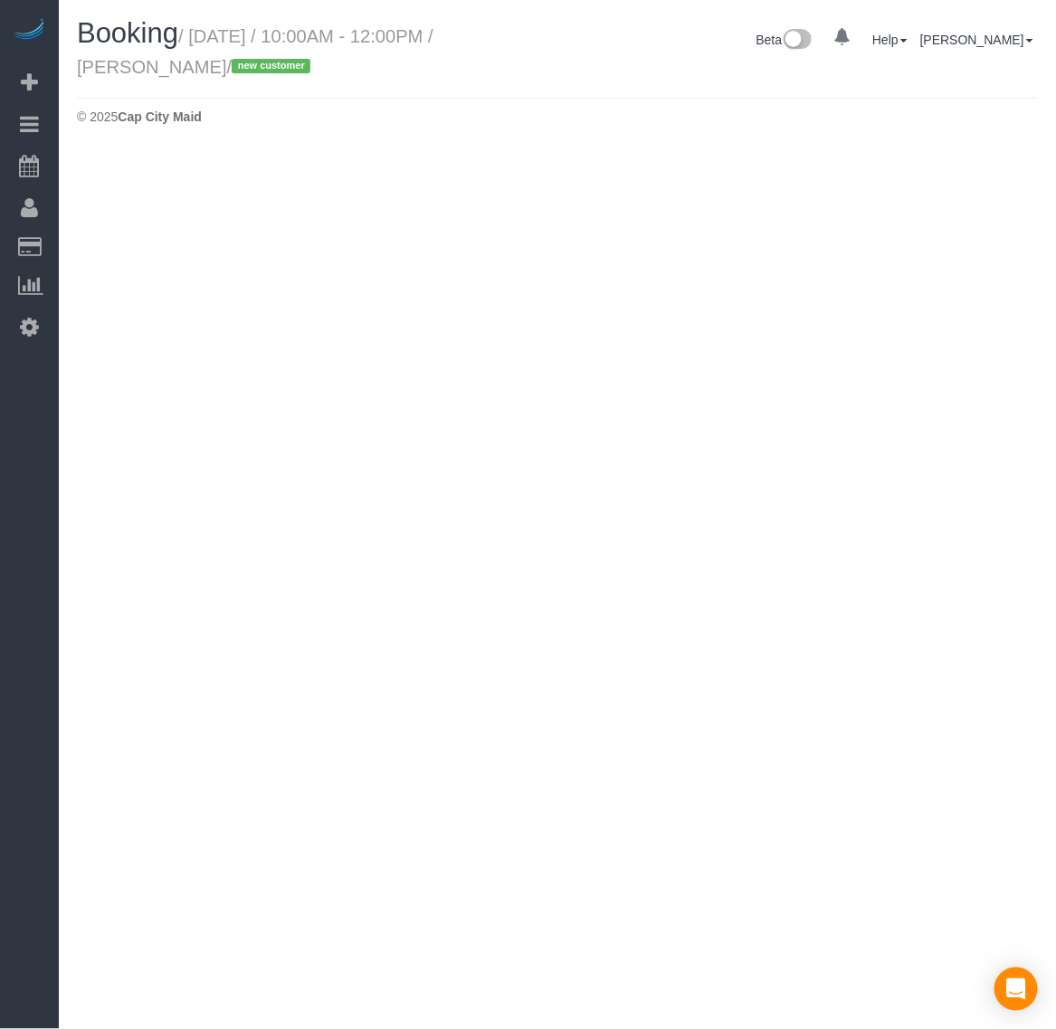
select select "DC"
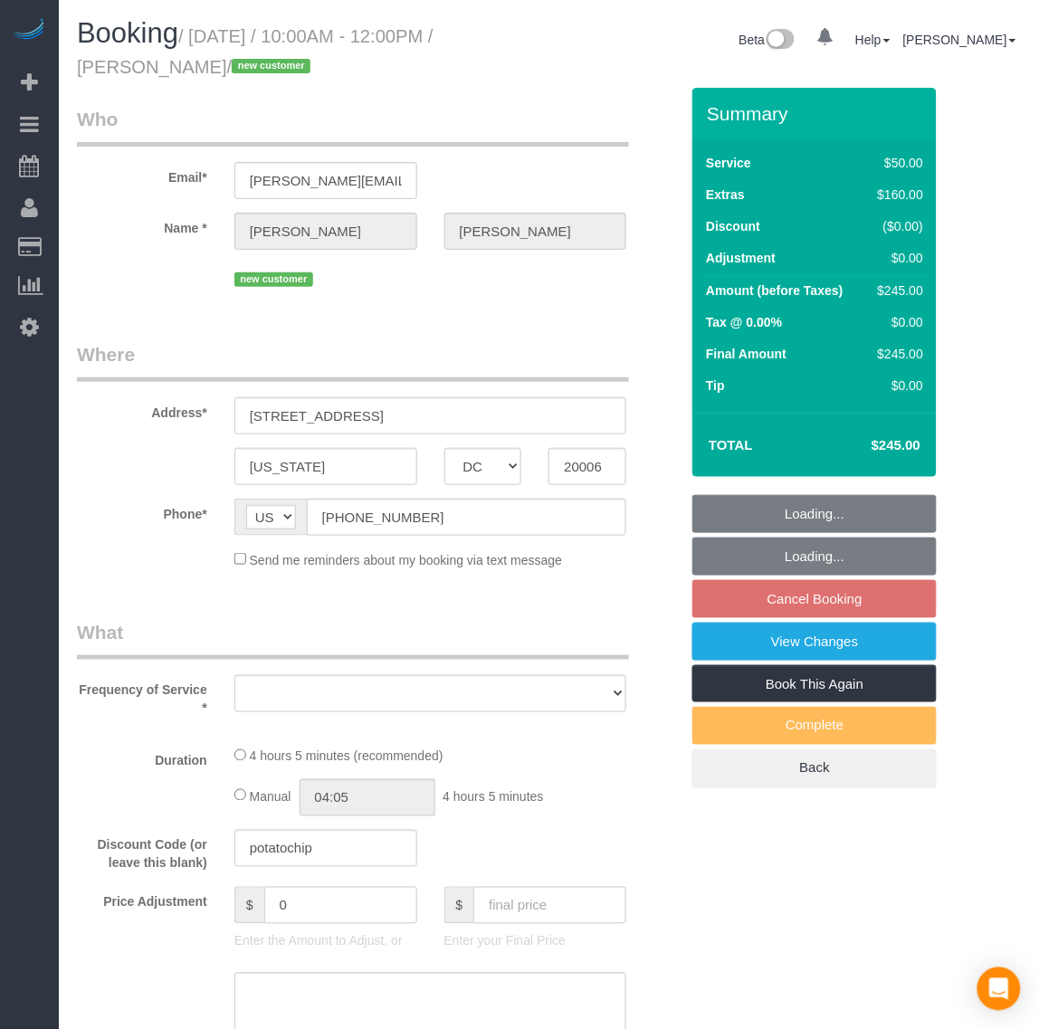
select select "string:fspay-e11ad270-71d2-4f6a-a1b5-448bea898198"
select select "number:1"
select select "number:27"
select select "number:35"
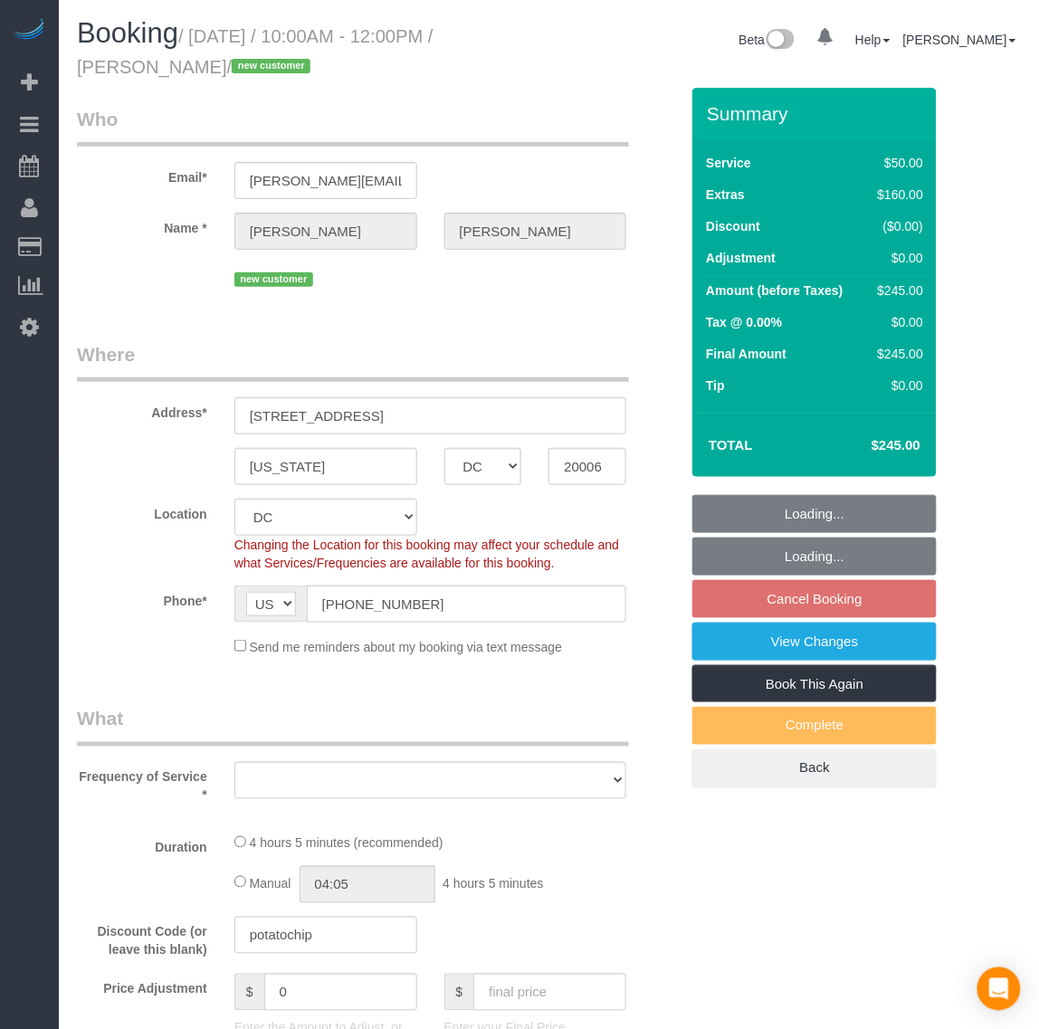
select select "object:2860"
select select "spot36"
select select "1"
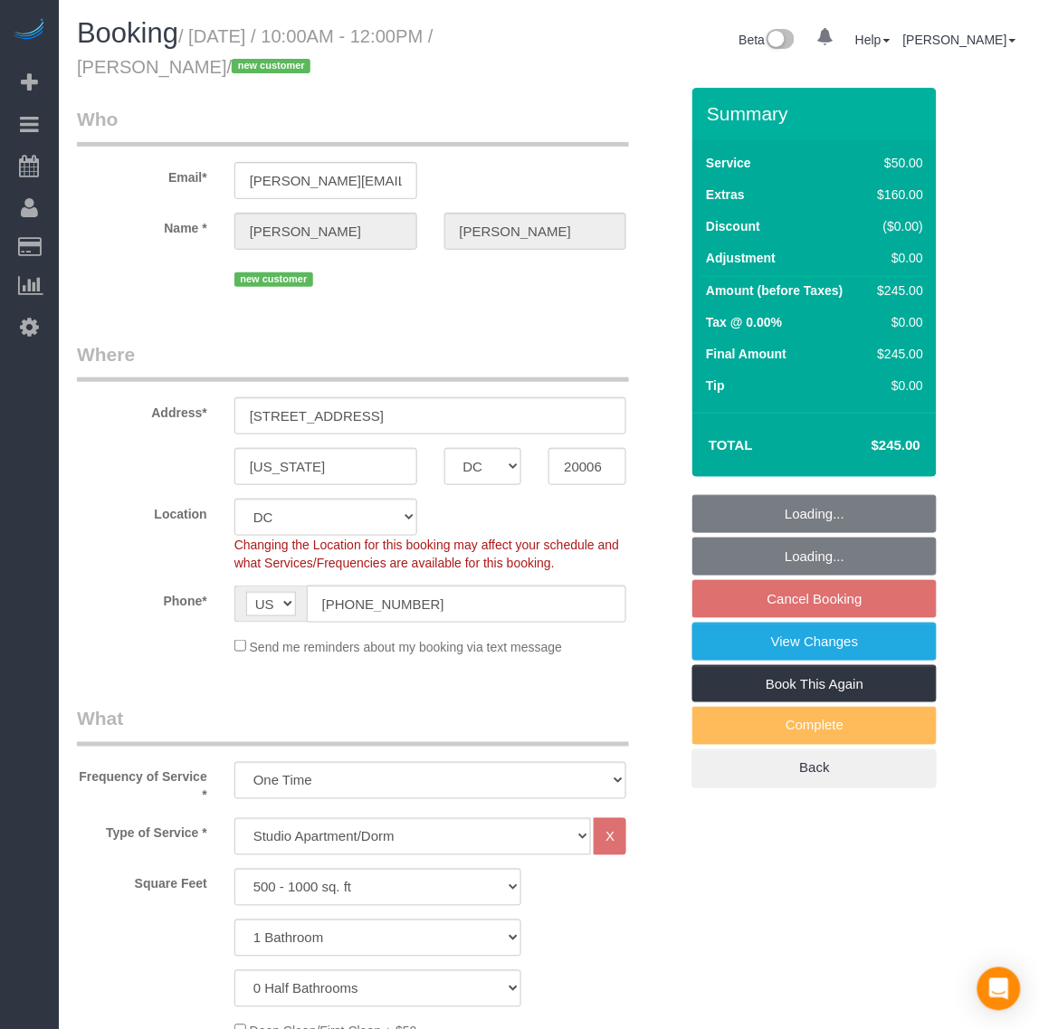
select select "object:3024"
select select "1"
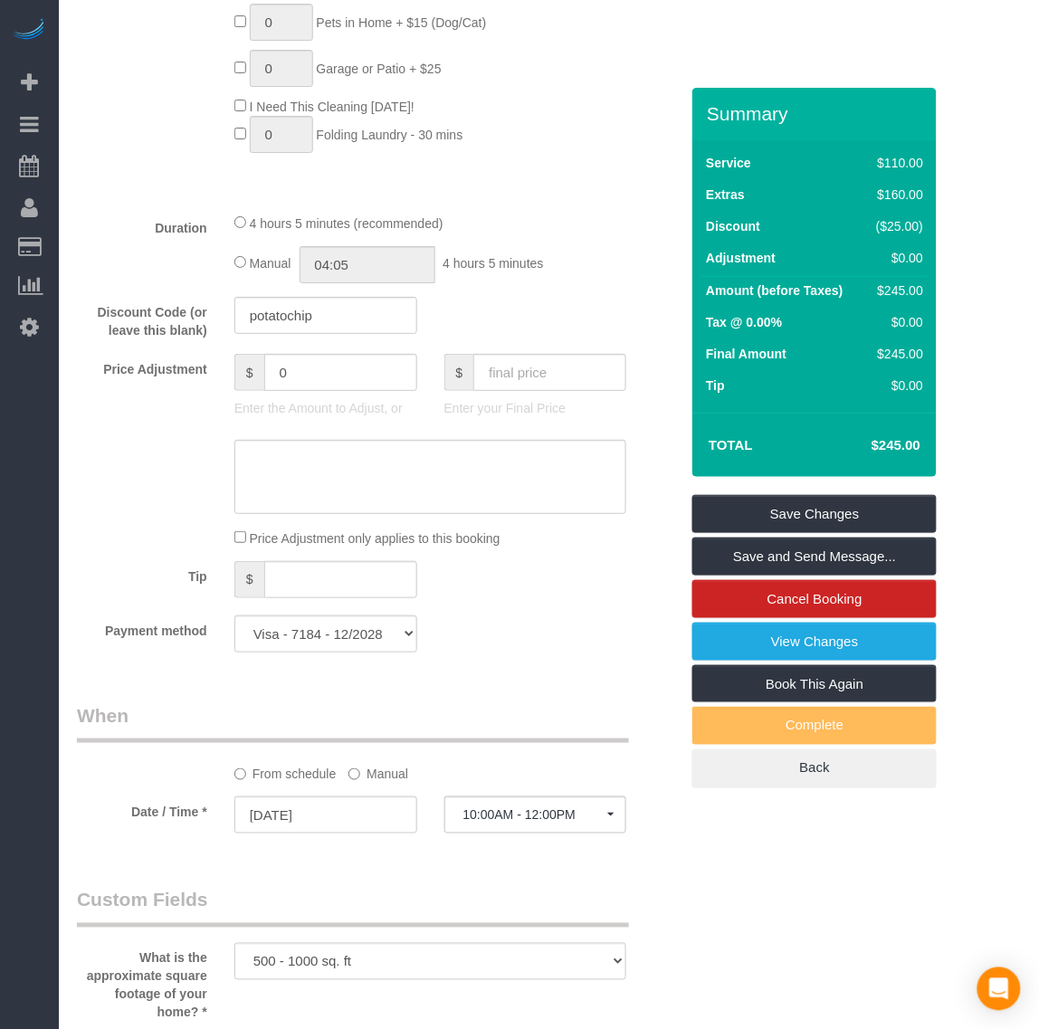
scroll to position [1584, 0]
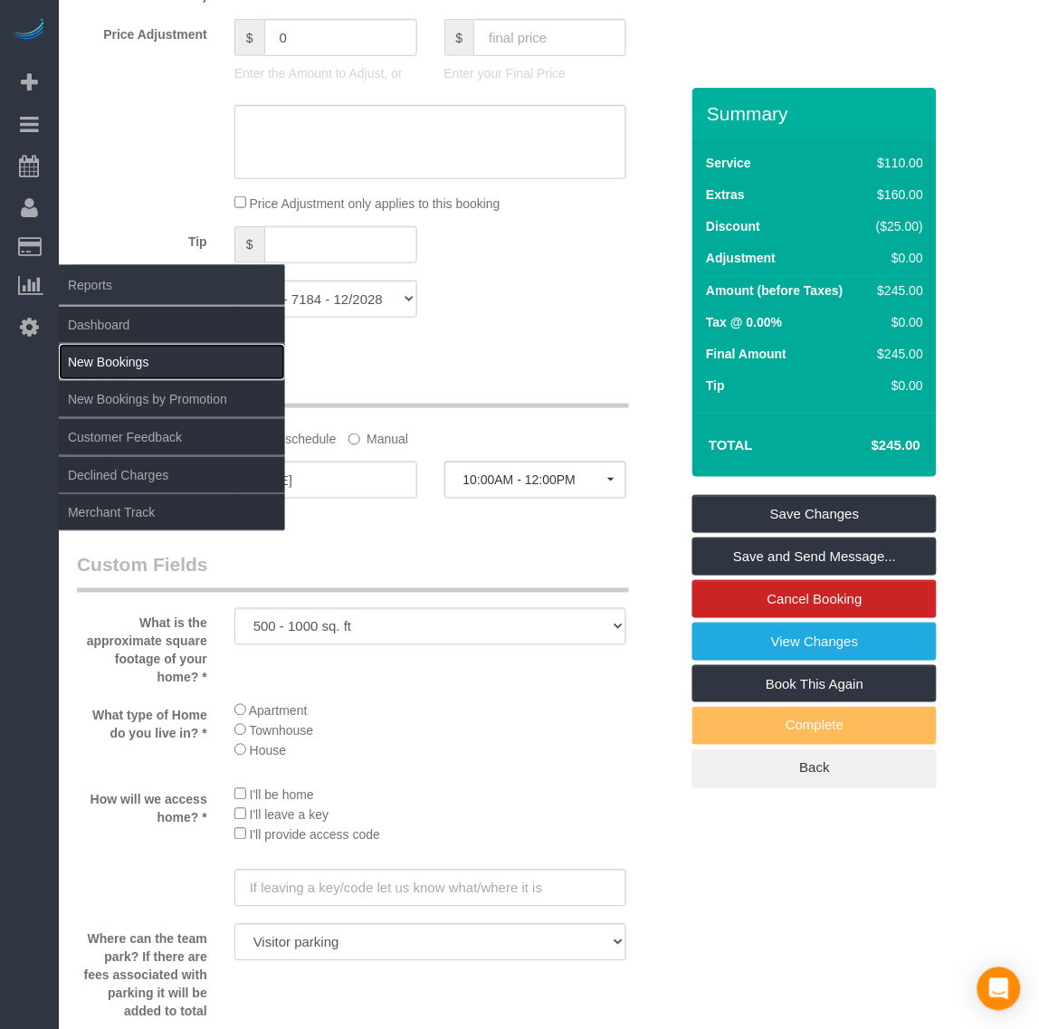
click at [119, 349] on link "New Bookings" at bounding box center [172, 362] width 226 height 36
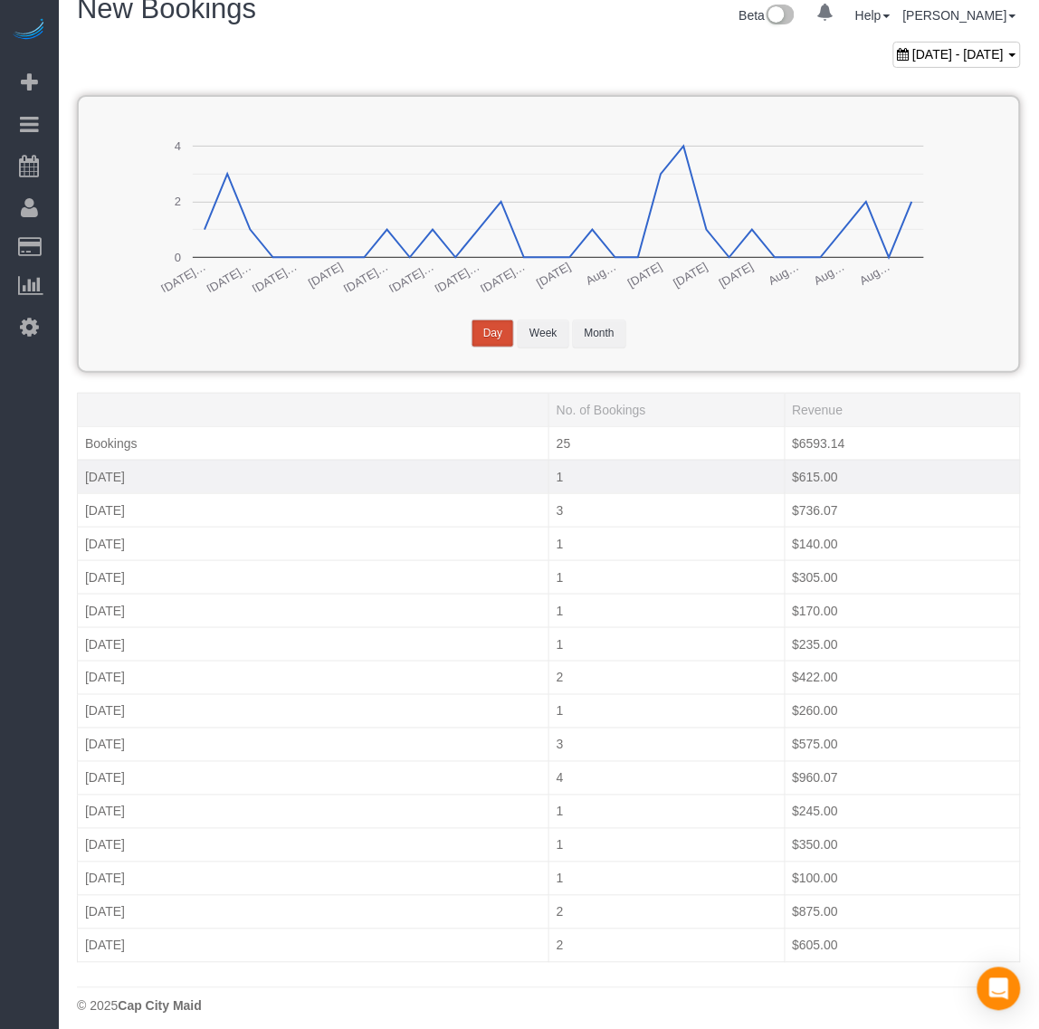
scroll to position [38, 0]
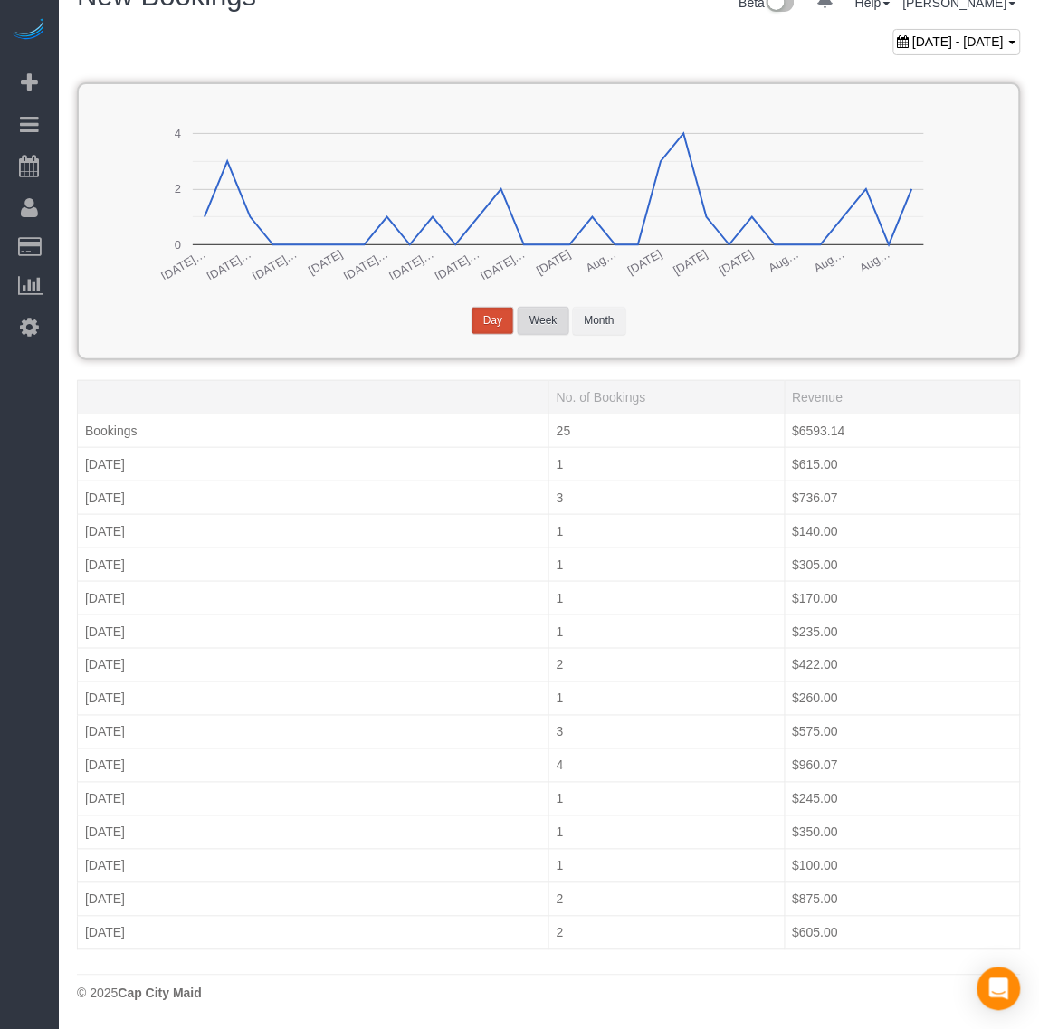
click at [528, 312] on button "Week" at bounding box center [543, 321] width 51 height 28
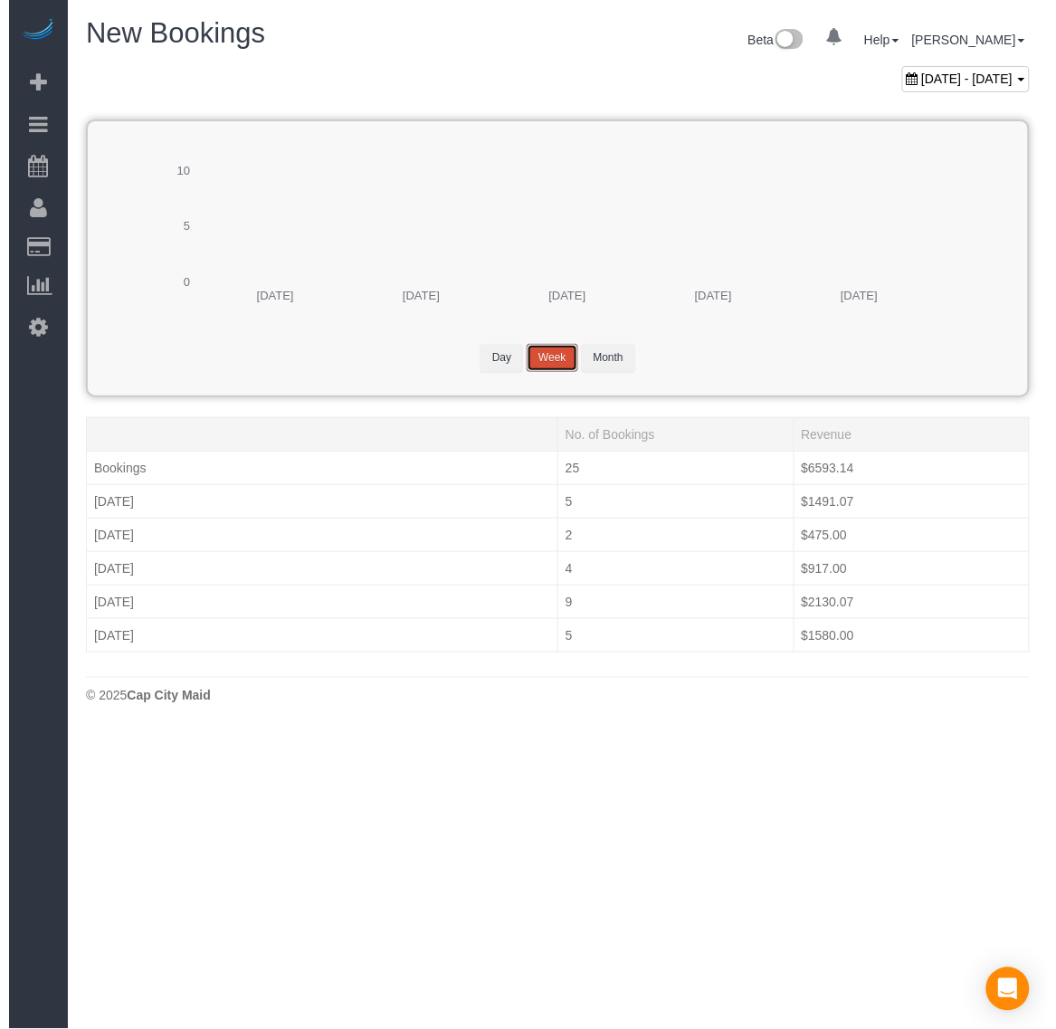
scroll to position [0, 0]
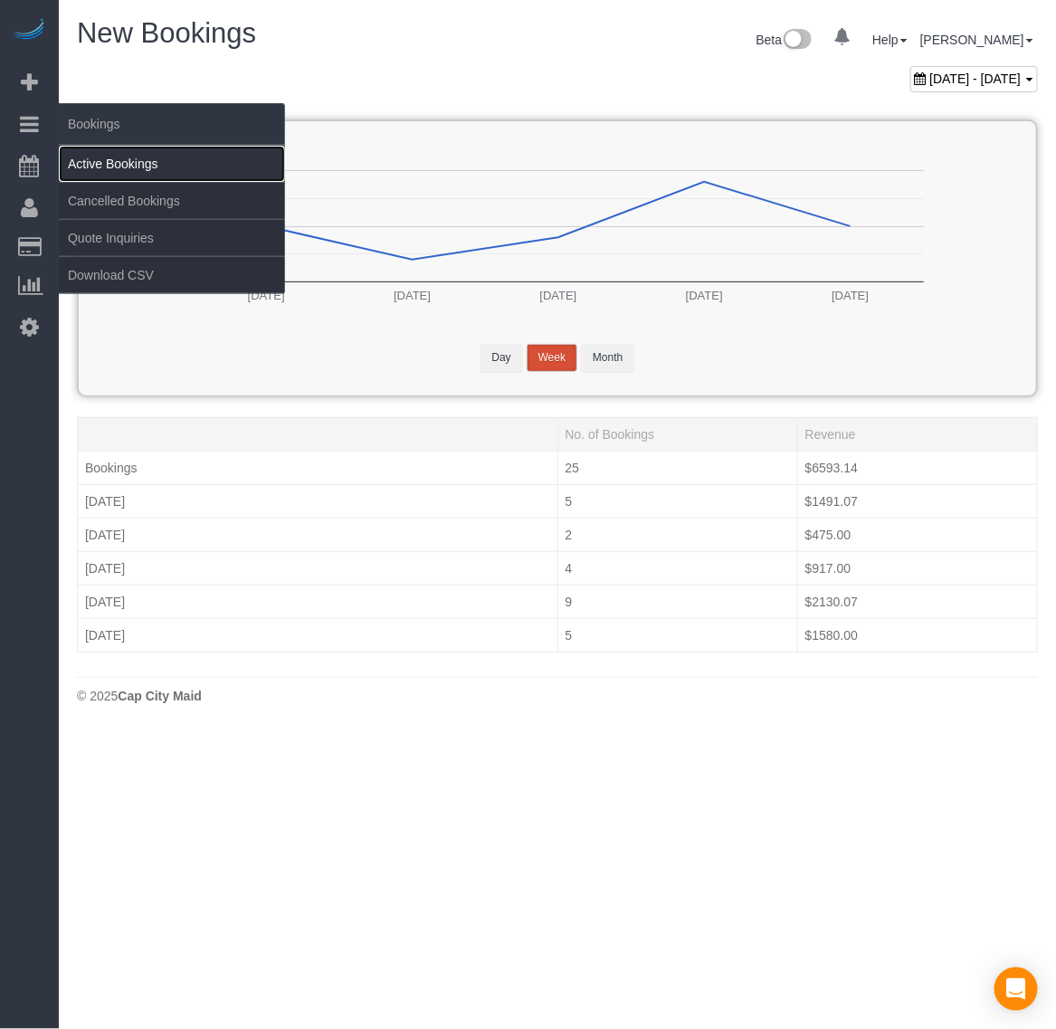
click at [100, 156] on link "Active Bookings" at bounding box center [172, 164] width 226 height 36
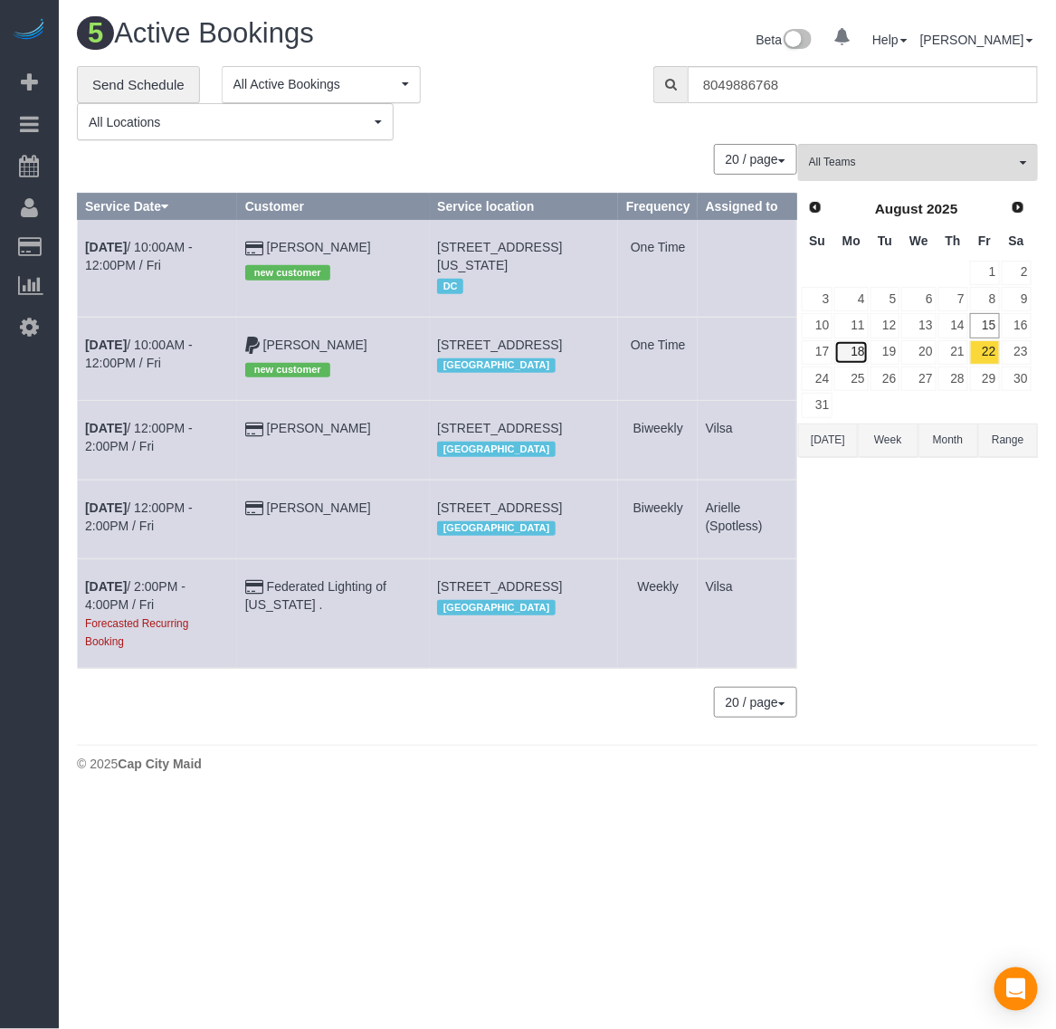
click at [858, 345] on link "18" at bounding box center [850, 352] width 33 height 24
